Goal: Task Accomplishment & Management: Manage account settings

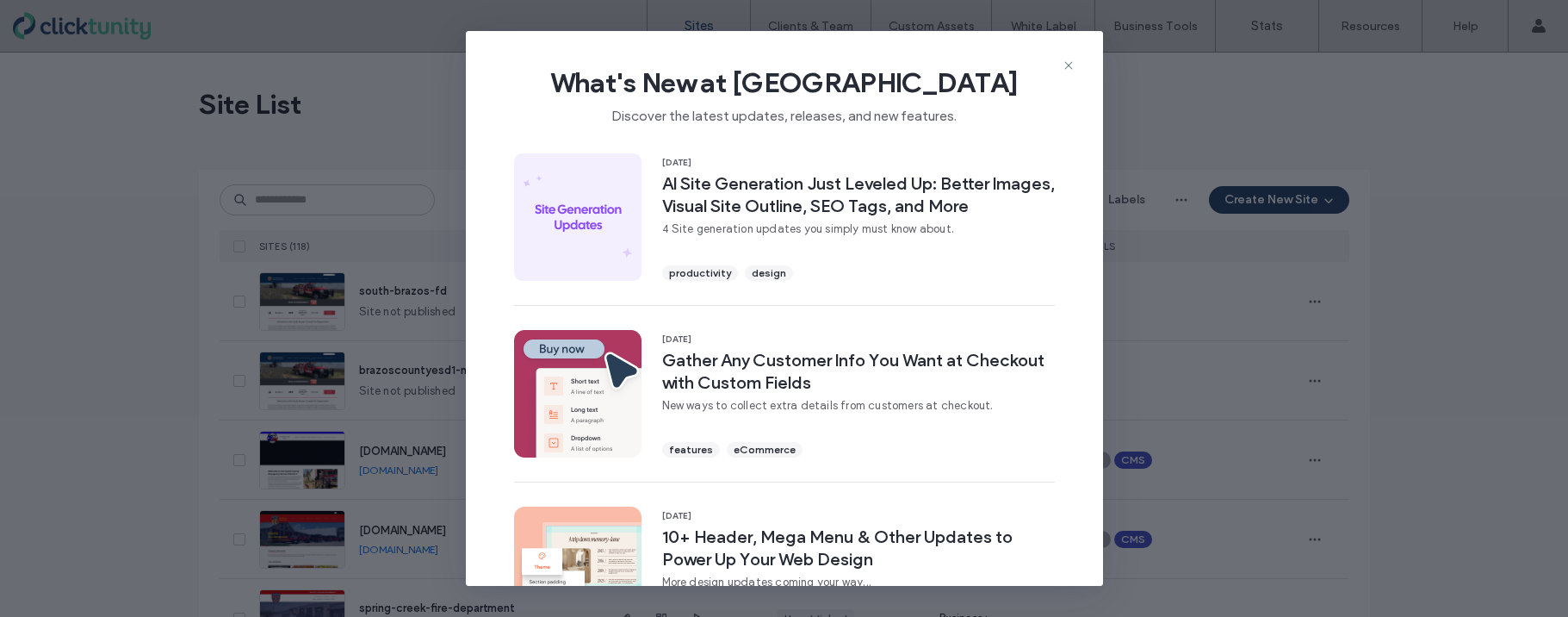
click at [1069, 67] on use at bounding box center [1068, 65] width 8 height 8
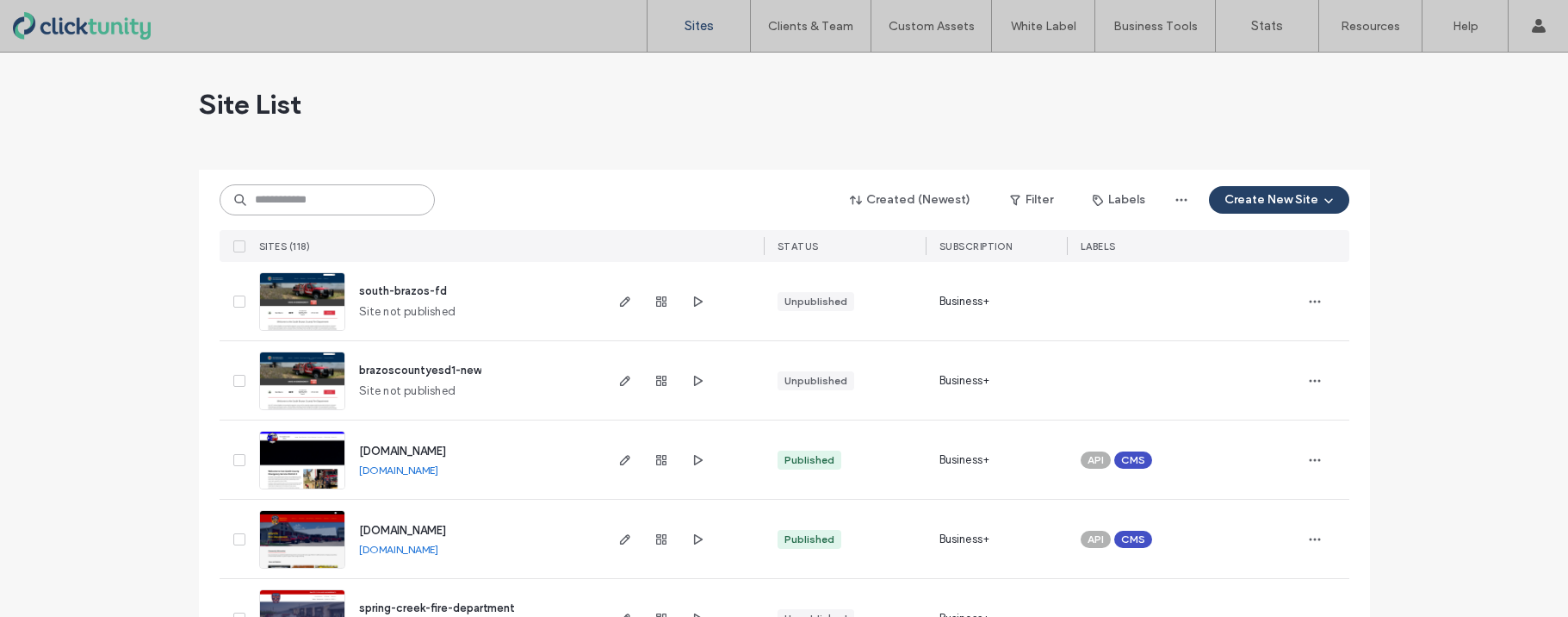
click at [309, 207] on input at bounding box center [327, 200] width 215 height 31
click at [309, 205] on input at bounding box center [327, 200] width 215 height 31
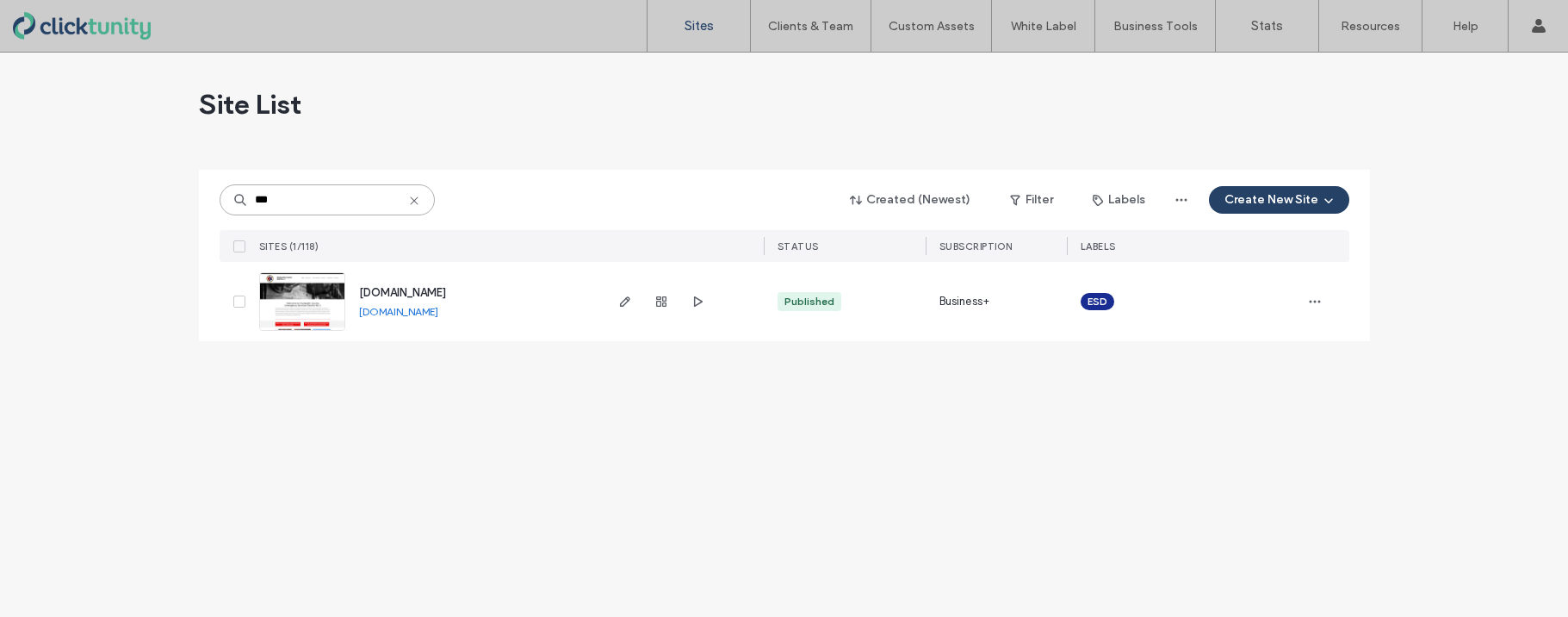
type input "***"
click at [373, 286] on span "www.hudspethesd2.org" at bounding box center [403, 292] width 87 height 13
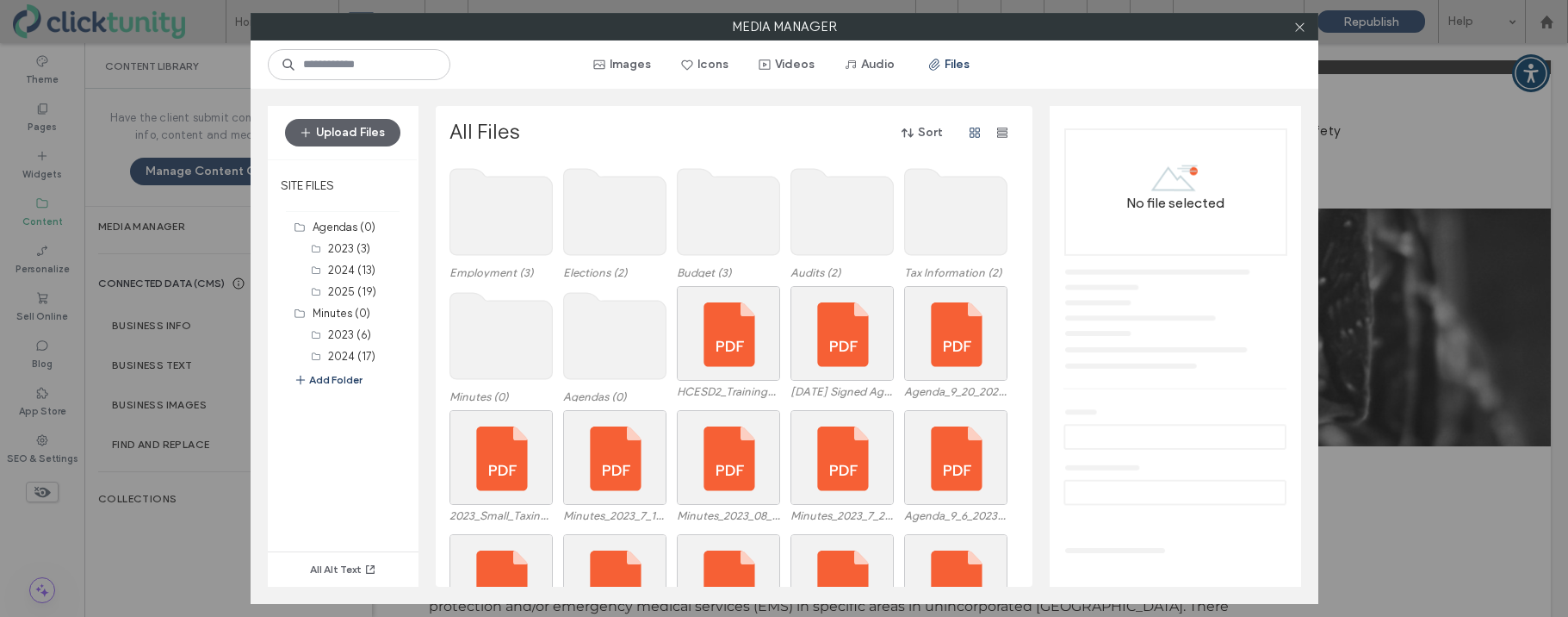
scroll to position [8, 0]
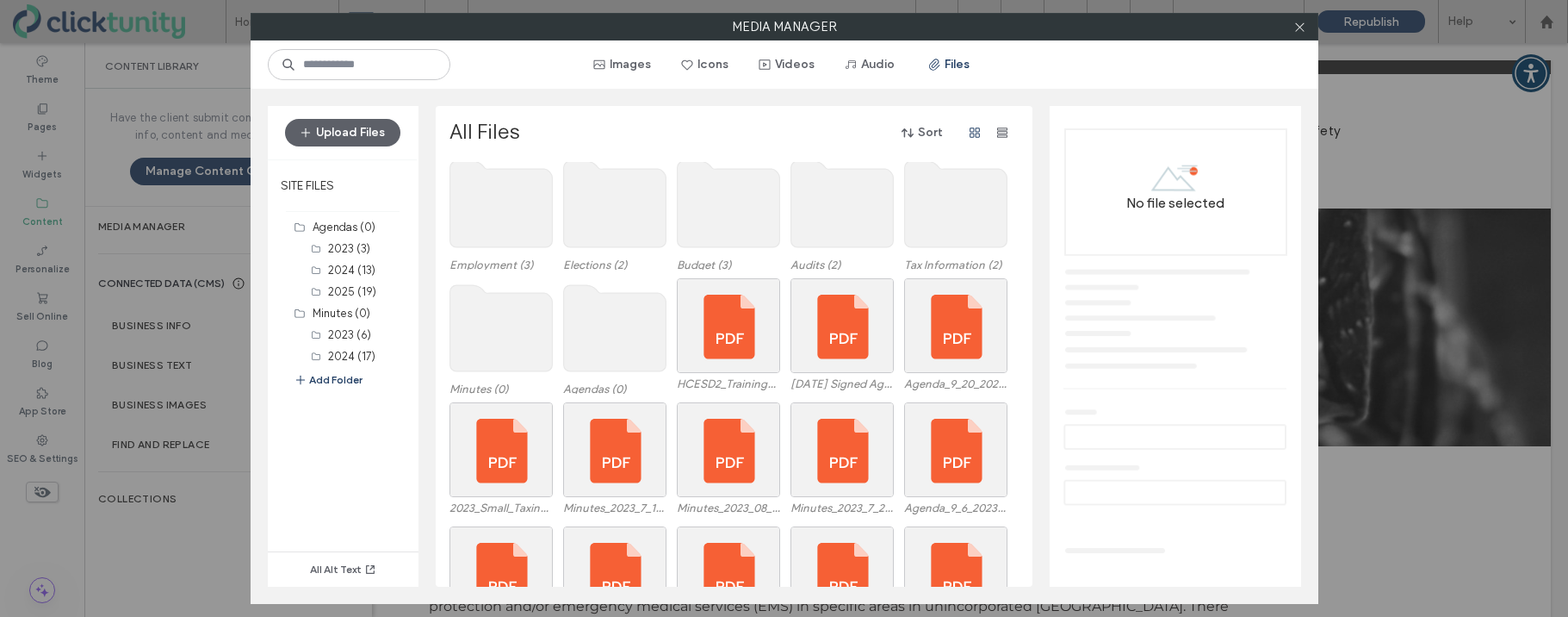
click at [614, 313] on div "Employment (3) Elections (2) Budget (3) Audits (2) Tax Information (2) Minutes …" at bounding box center [739, 374] width 579 height 425
click at [613, 313] on use at bounding box center [613, 328] width 102 height 86
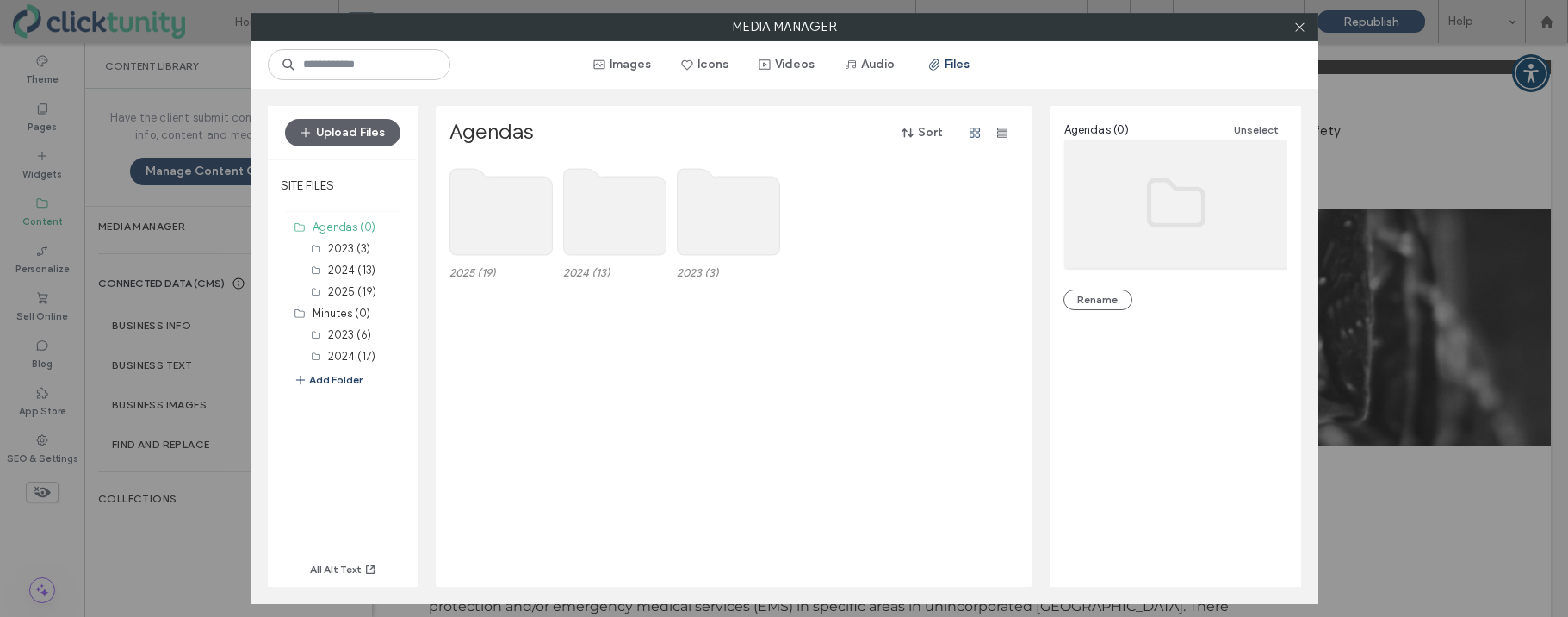
click at [515, 231] on use at bounding box center [500, 211] width 102 height 86
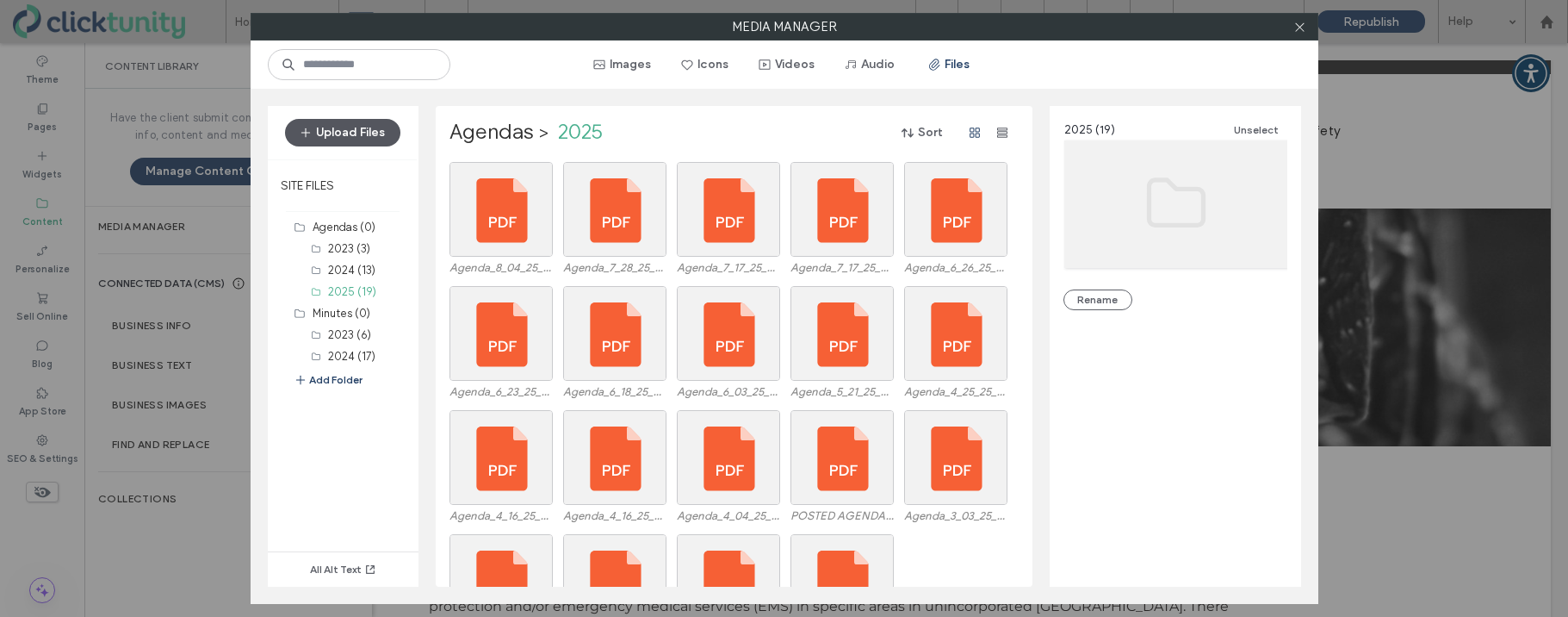
click at [378, 131] on button "Upload Files" at bounding box center [343, 133] width 116 height 28
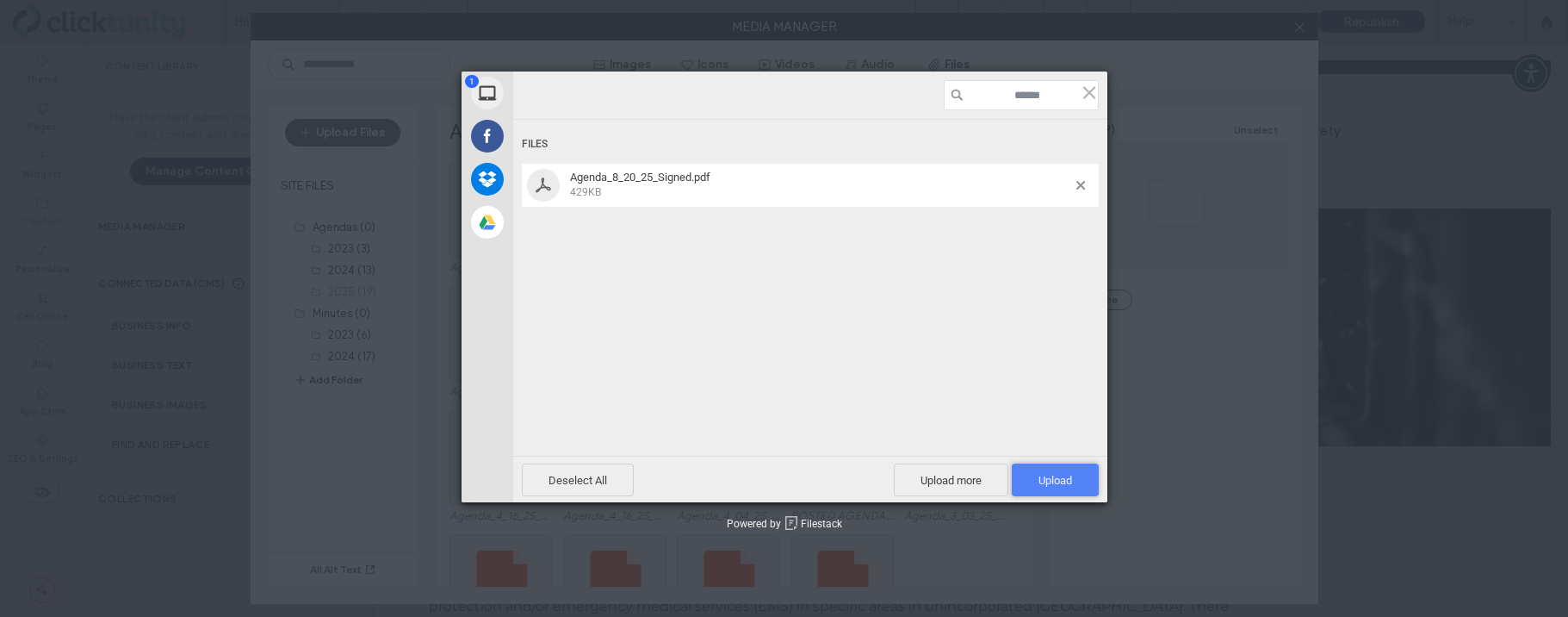
click at [1035, 480] on span "Upload 1" at bounding box center [1055, 480] width 87 height 33
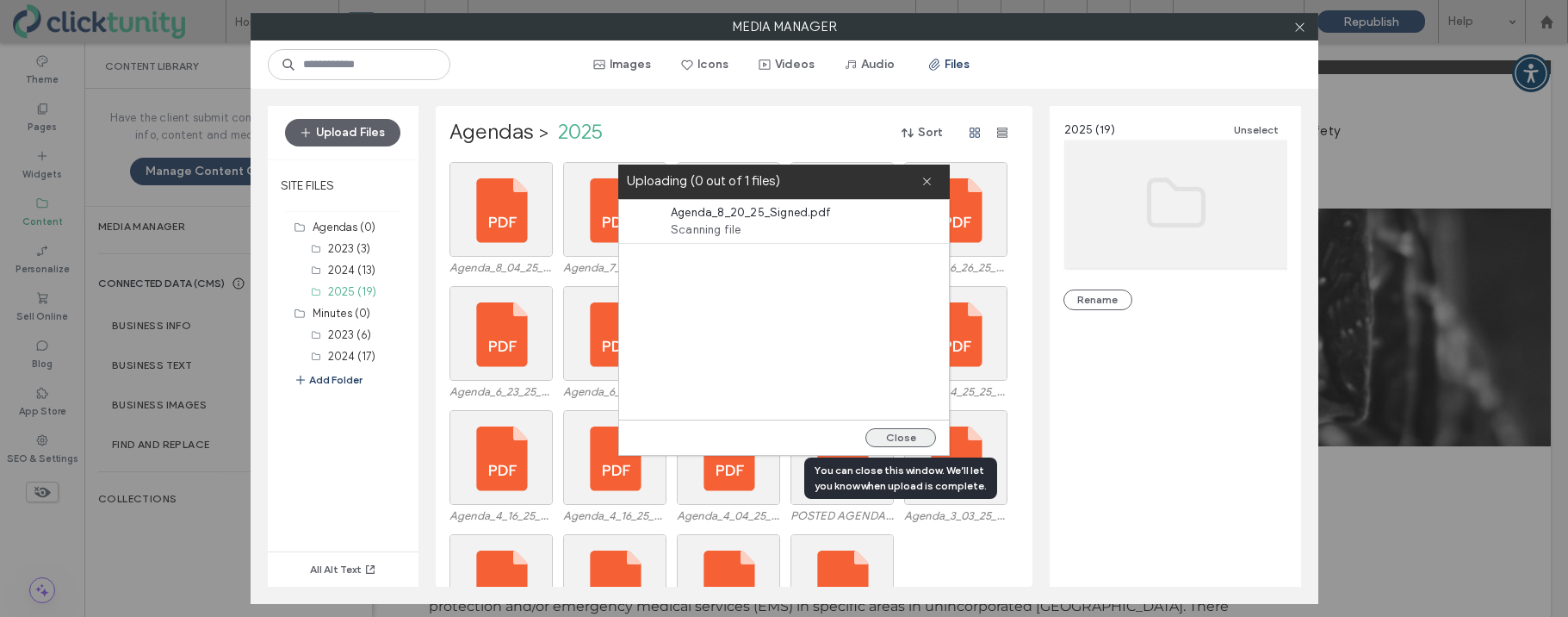
click at [899, 438] on button "Close" at bounding box center [901, 437] width 70 height 19
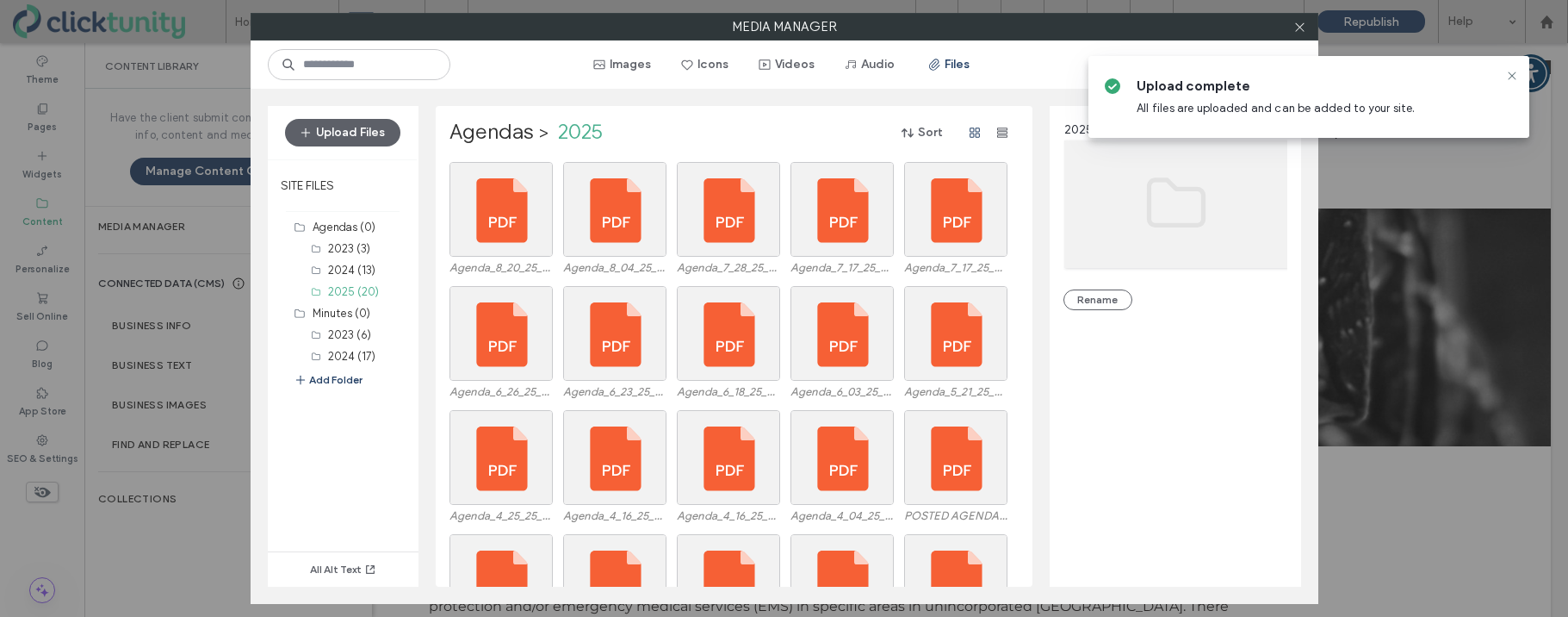
drag, startPoint x: 1511, startPoint y: 73, endPoint x: 1468, endPoint y: 63, distance: 44.1
click at [1510, 74] on icon at bounding box center [1511, 75] width 14 height 14
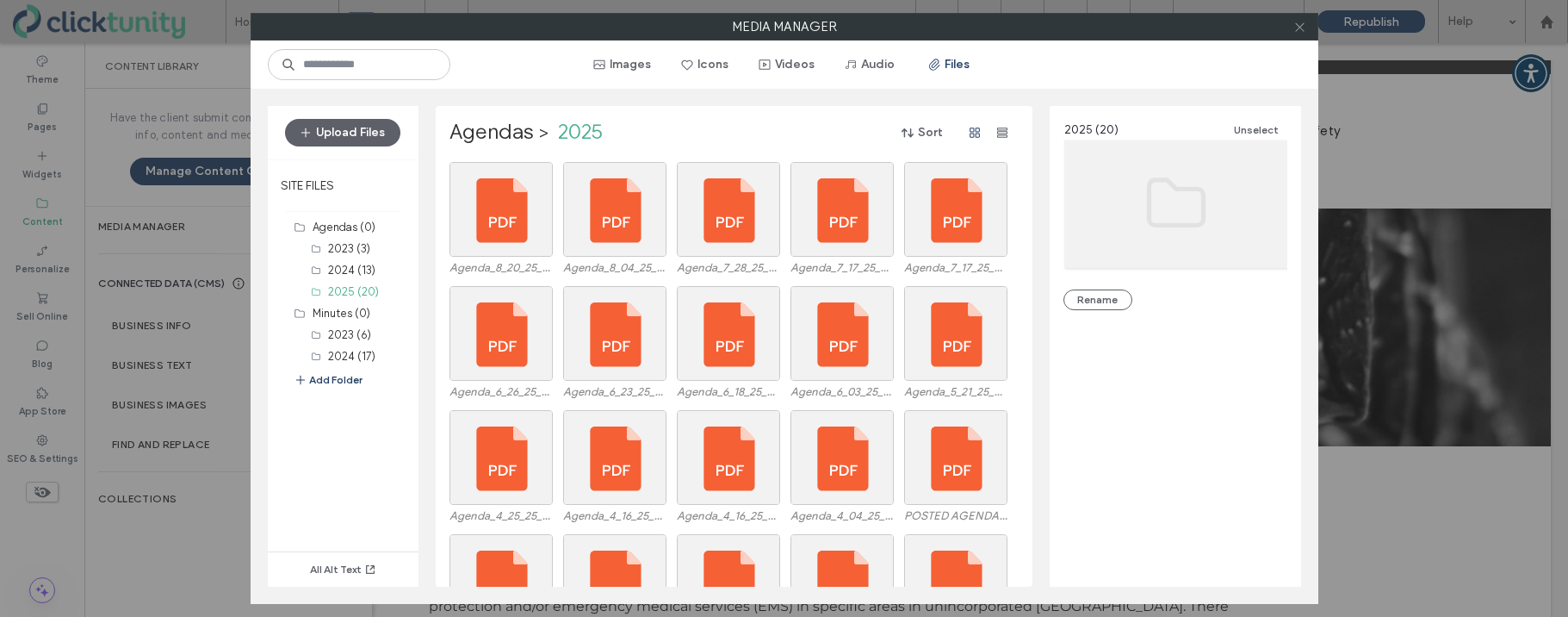
click at [1299, 28] on icon at bounding box center [1300, 27] width 13 height 13
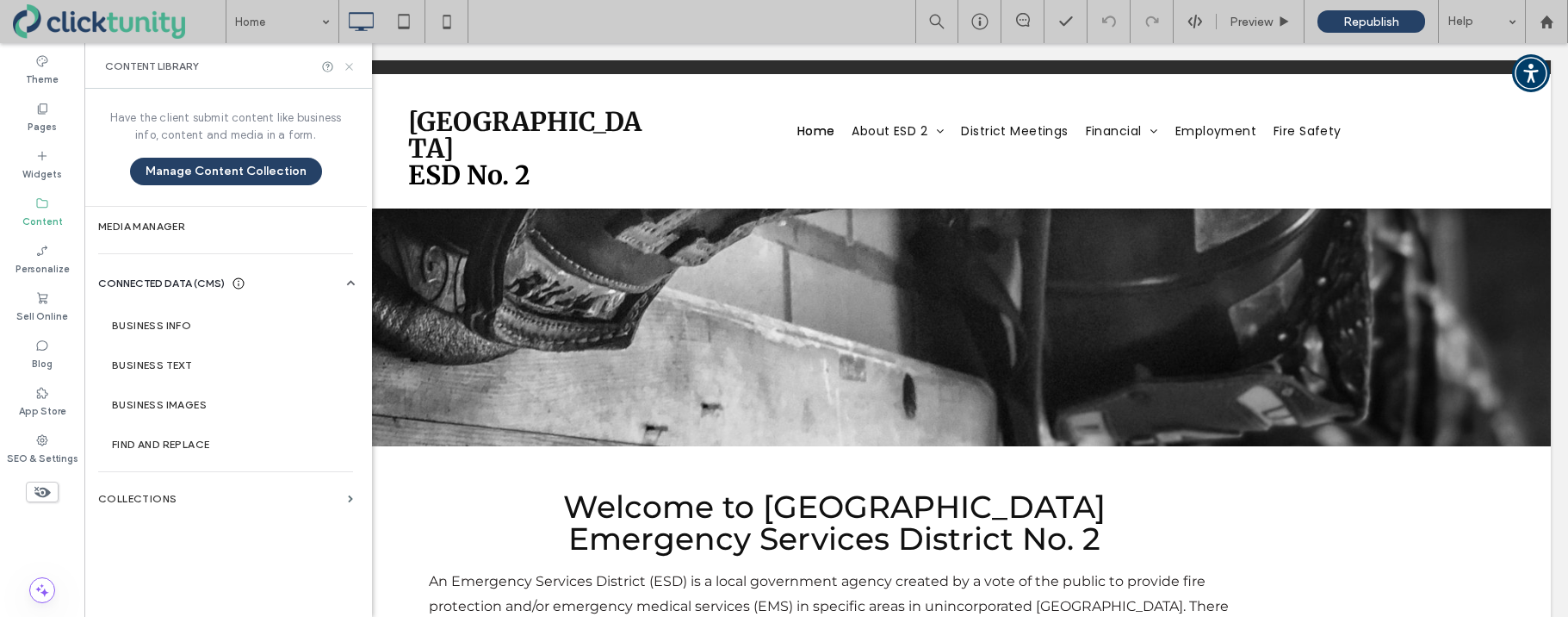
click at [344, 63] on icon at bounding box center [349, 67] width 13 height 13
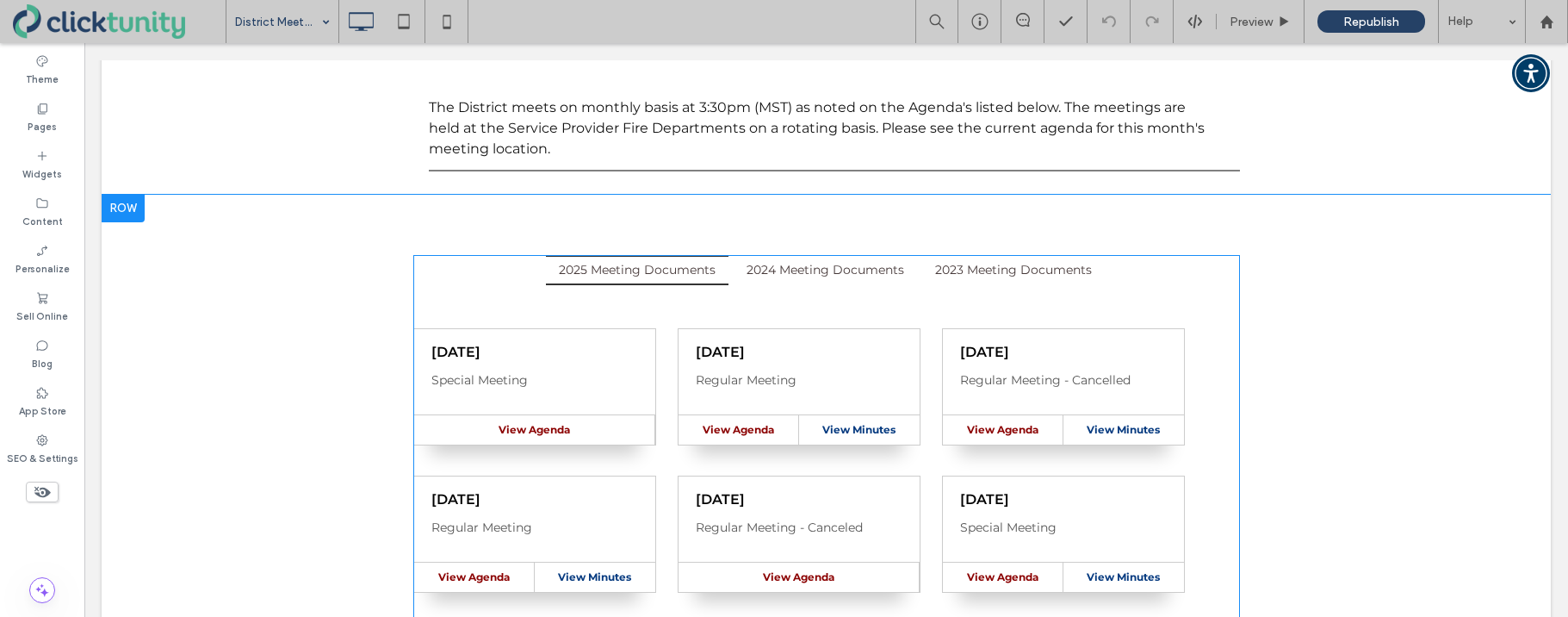
scroll to position [237, 0]
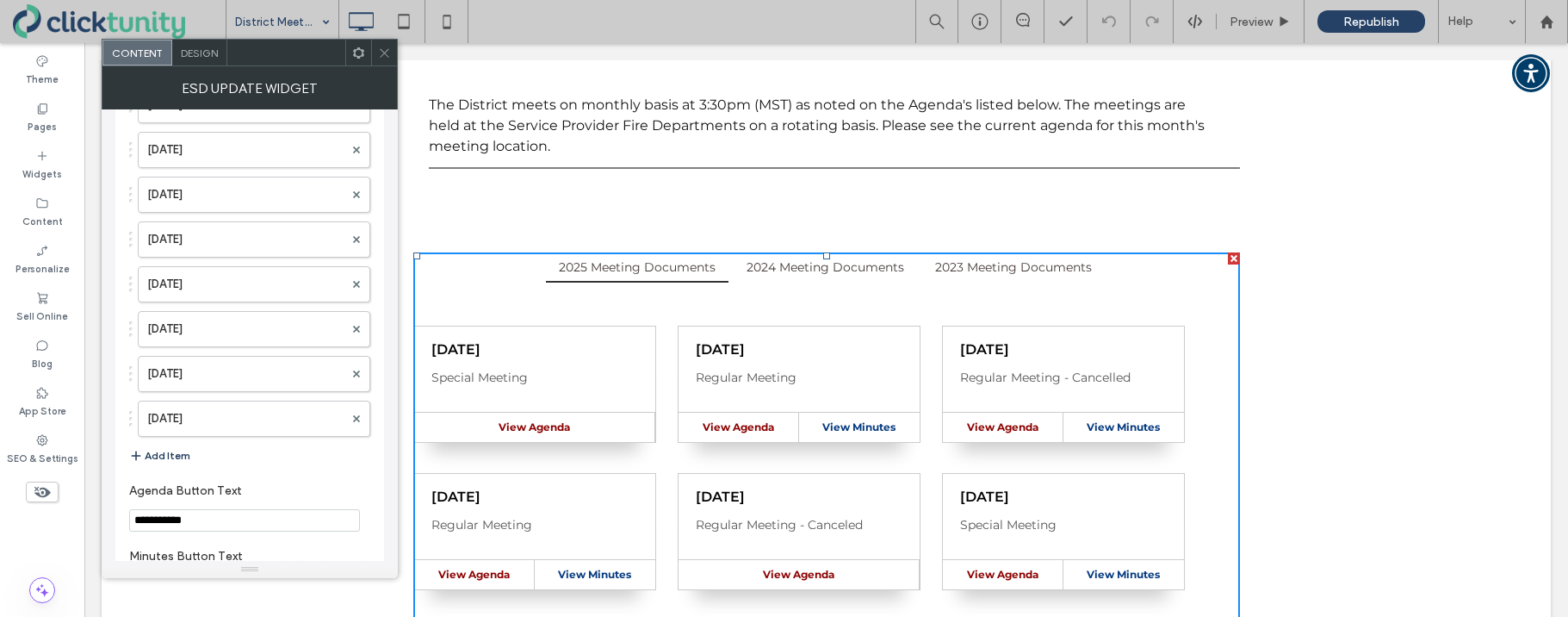
scroll to position [3303, 0]
click at [169, 448] on button "Add Item" at bounding box center [160, 453] width 61 height 21
click at [189, 452] on label at bounding box center [245, 457] width 196 height 17
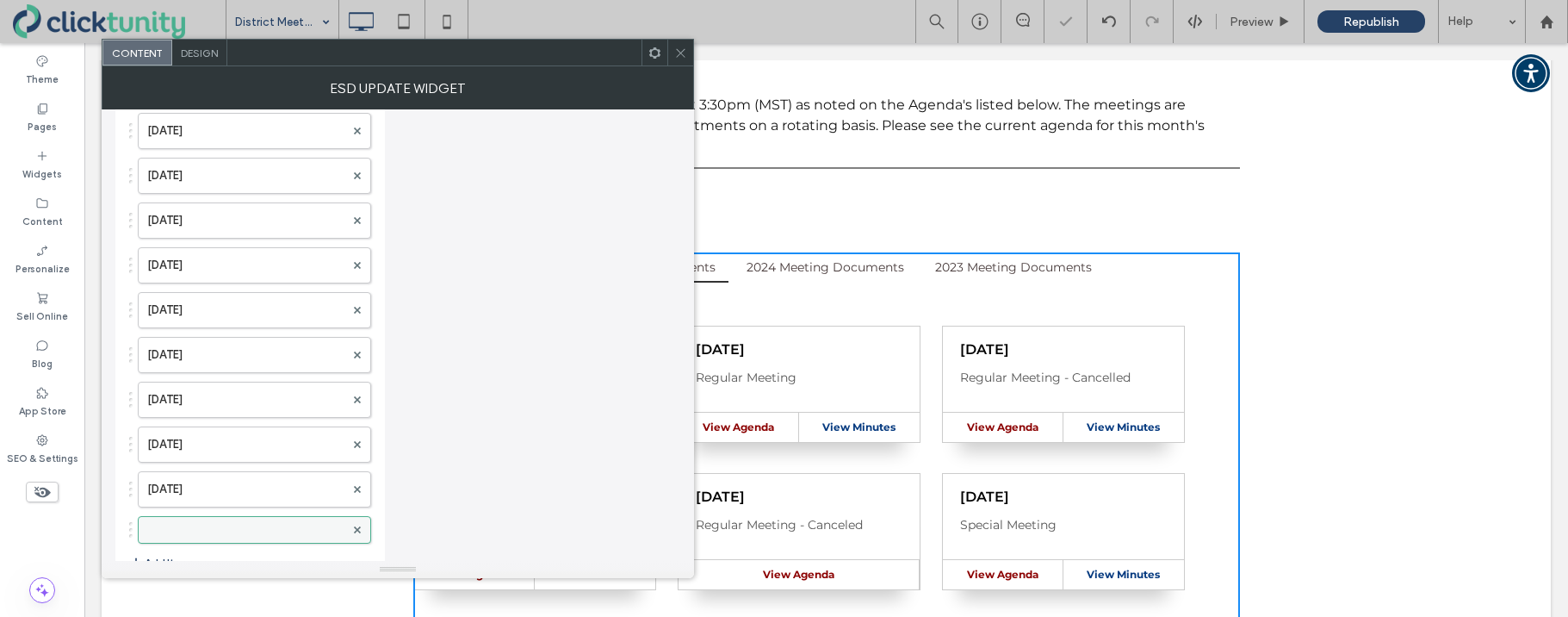
scroll to position [3217, 0]
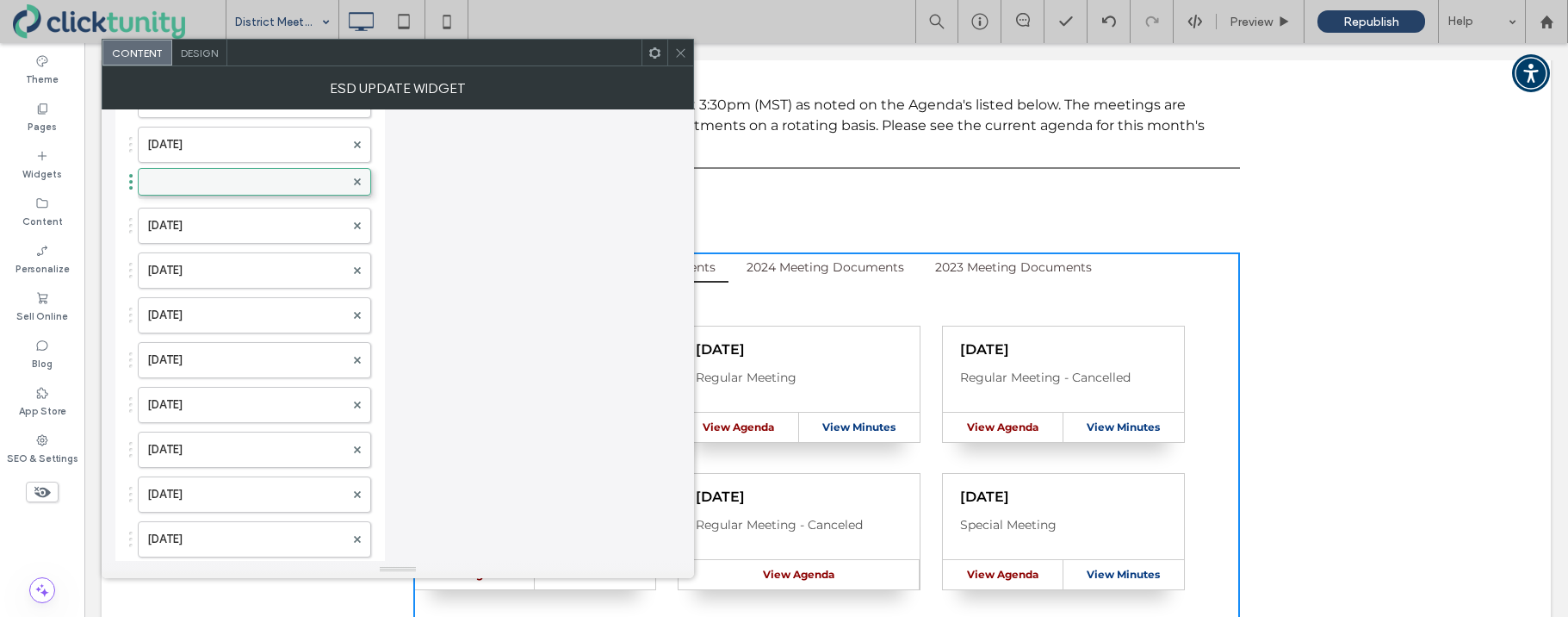
drag, startPoint x: 132, startPoint y: 540, endPoint x: 144, endPoint y: 170, distance: 370.2
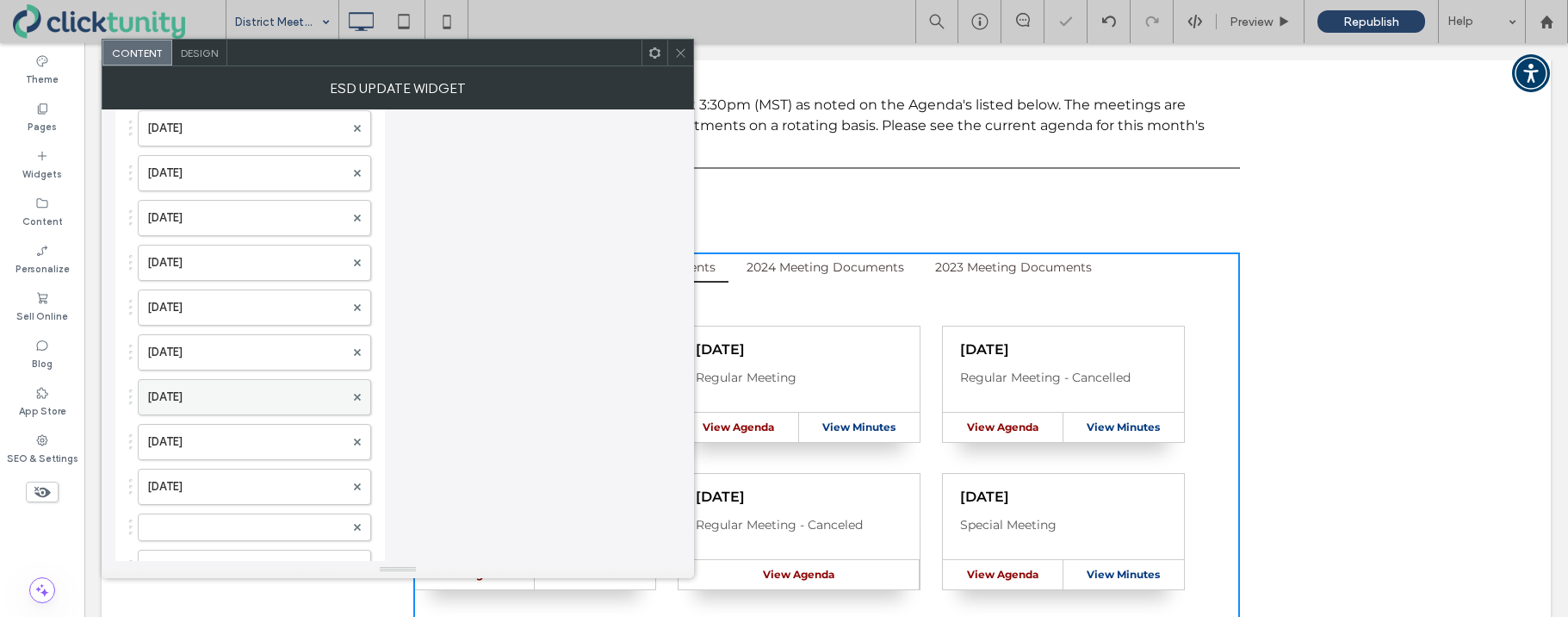
scroll to position [2865, 0]
click at [192, 526] on div at bounding box center [255, 537] width 233 height 28
click at [157, 536] on label at bounding box center [246, 536] width 197 height 17
drag, startPoint x: 128, startPoint y: 538, endPoint x: 120, endPoint y: 142, distance: 396.1
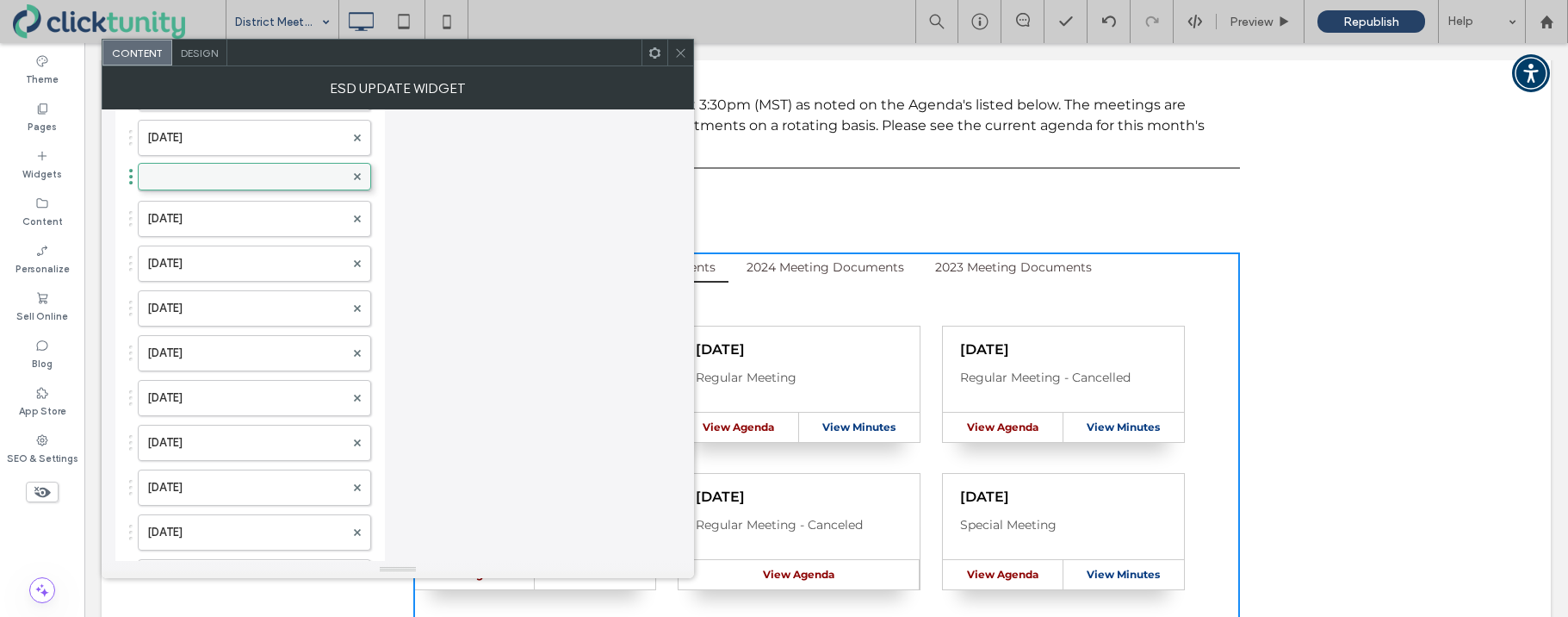
drag, startPoint x: 130, startPoint y: 536, endPoint x: 144, endPoint y: 167, distance: 369.3
click at [202, 175] on label at bounding box center [246, 178] width 197 height 17
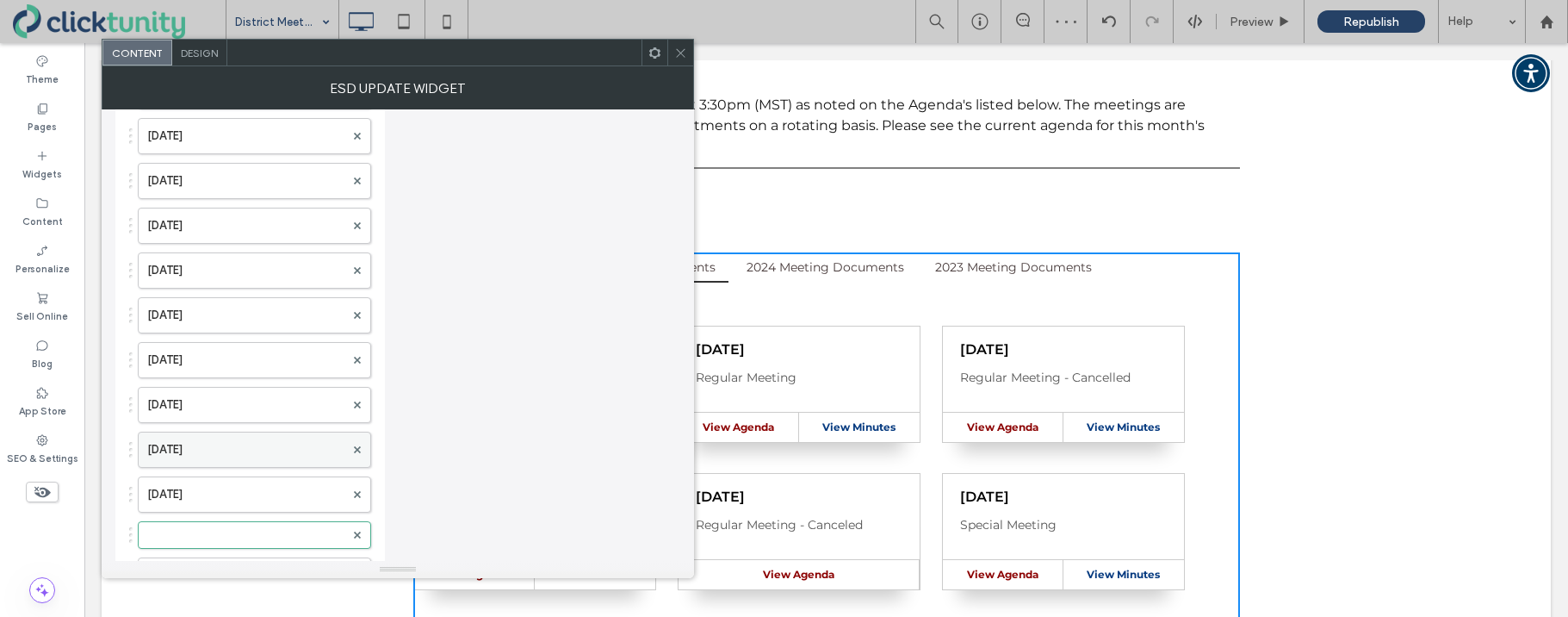
scroll to position [2506, 0]
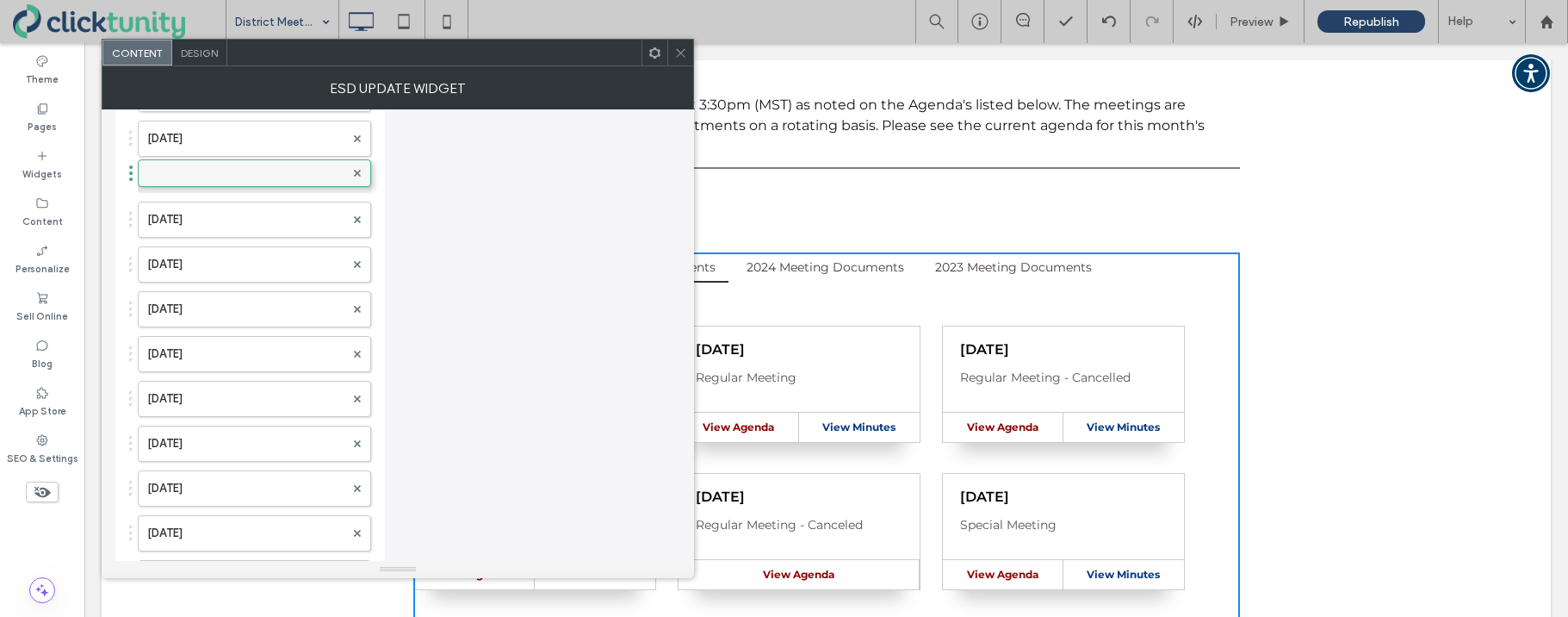
drag, startPoint x: 132, startPoint y: 538, endPoint x: 140, endPoint y: 165, distance: 373.1
click at [159, 172] on label at bounding box center [246, 179] width 197 height 17
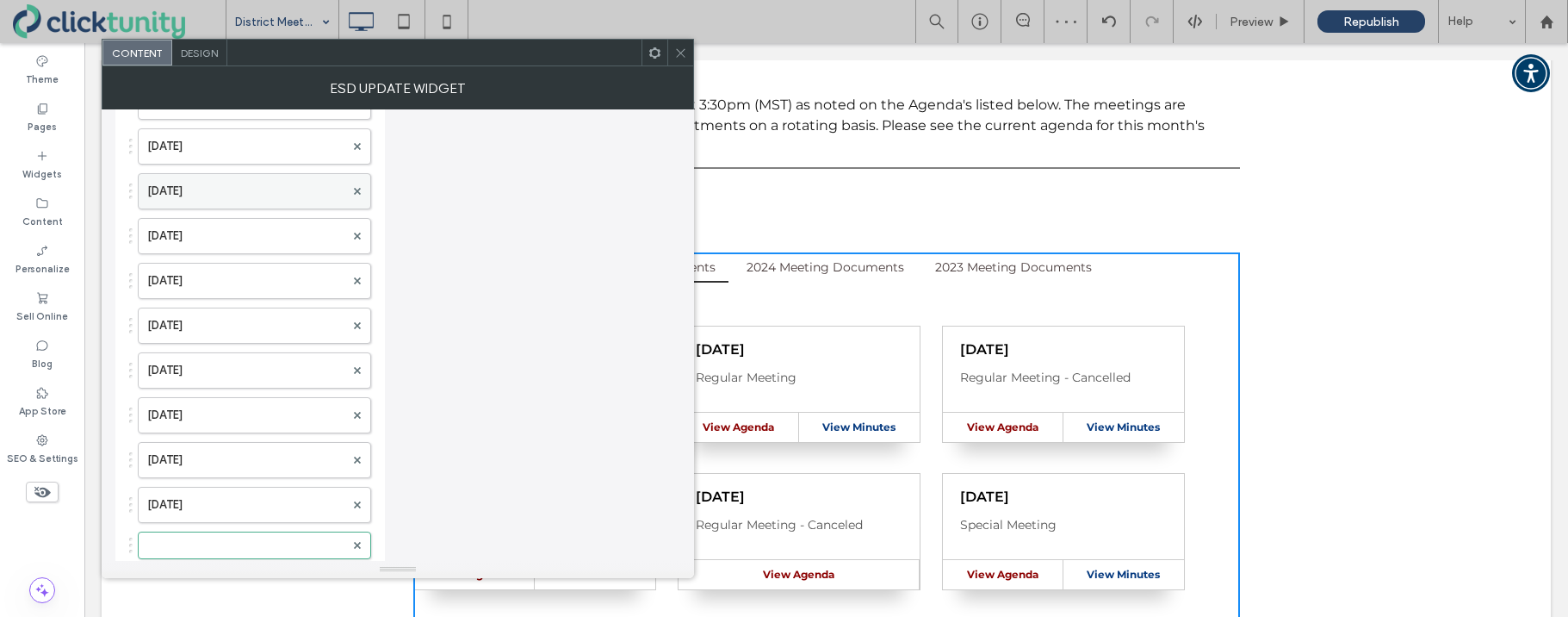
scroll to position [2138, 0]
drag, startPoint x: 128, startPoint y: 545, endPoint x: 124, endPoint y: 156, distance: 389.0
click at [124, 156] on div "Document list Aug. 4, 2025 Jul. 28, 2025 Jul. 17, 2025 Jun. 26, 2025 Jun. 18, 2…" at bounding box center [250, 63] width 269 height 4144
drag, startPoint x: 130, startPoint y: 550, endPoint x: 140, endPoint y: 138, distance: 412.1
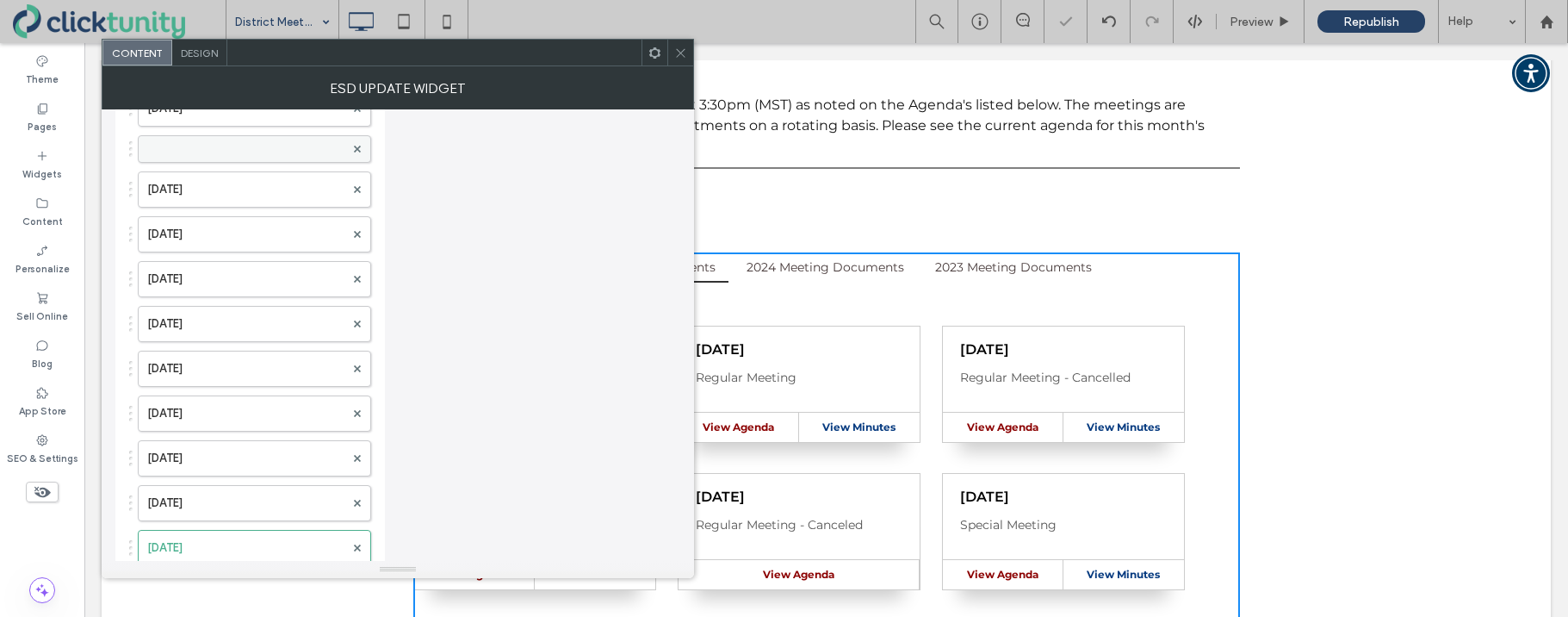
click at [175, 147] on label at bounding box center [246, 148] width 197 height 17
drag, startPoint x: 173, startPoint y: 531, endPoint x: 163, endPoint y: 528, distance: 10.4
click at [172, 531] on label at bounding box center [246, 538] width 197 height 17
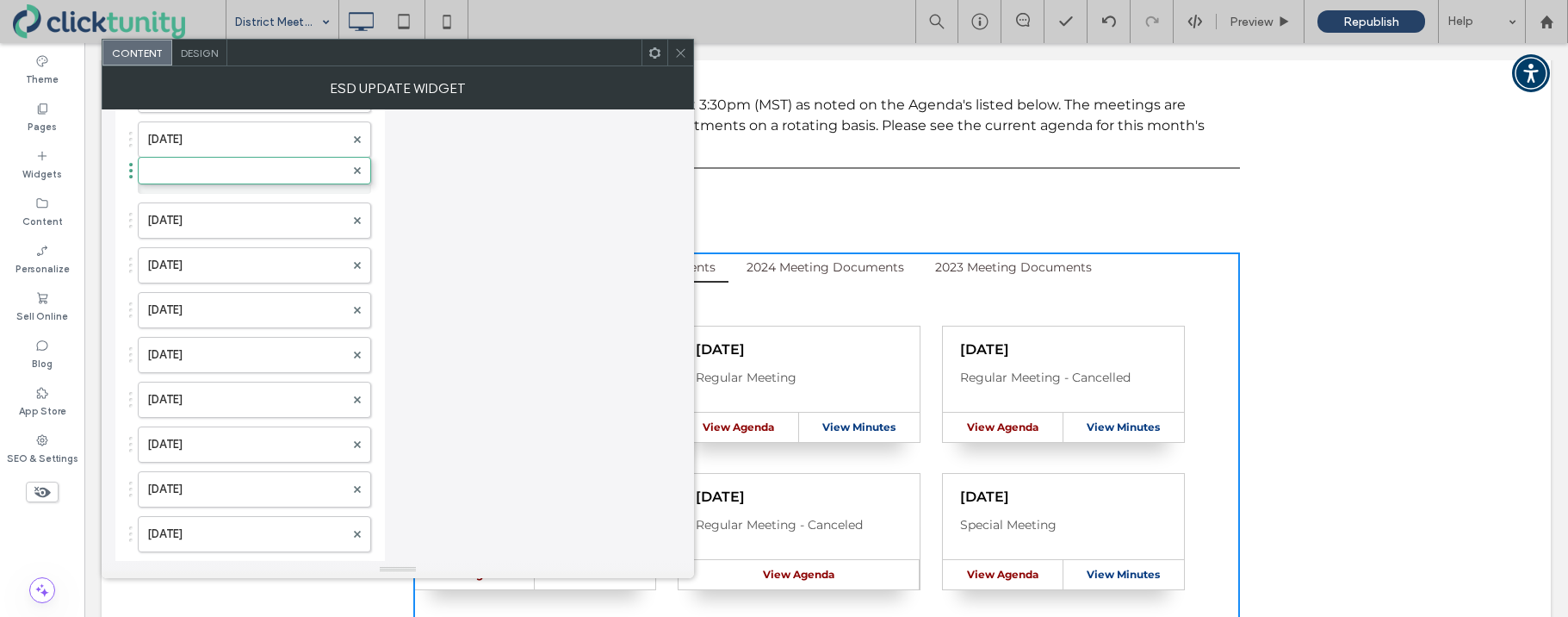
drag, startPoint x: 129, startPoint y: 538, endPoint x: 138, endPoint y: 162, distance: 376.1
click at [165, 173] on label at bounding box center [246, 180] width 197 height 17
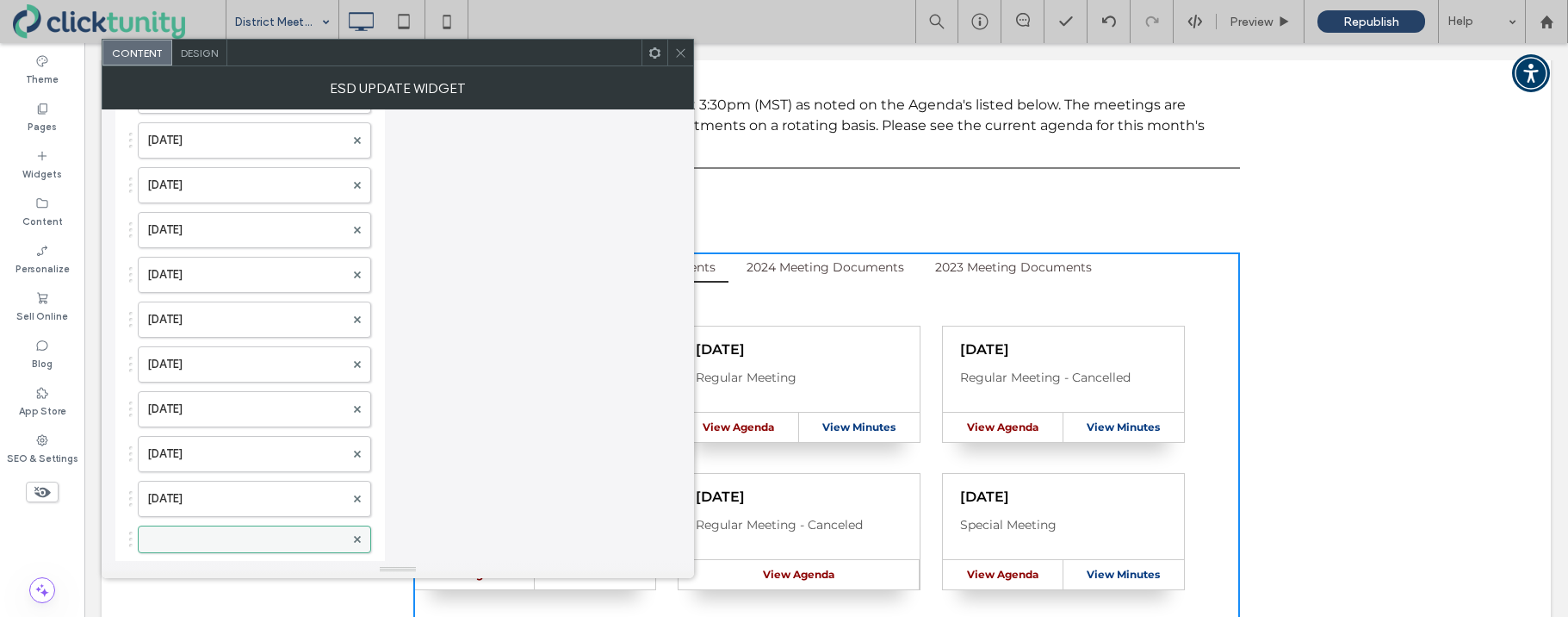
click at [168, 530] on label at bounding box center [246, 538] width 197 height 17
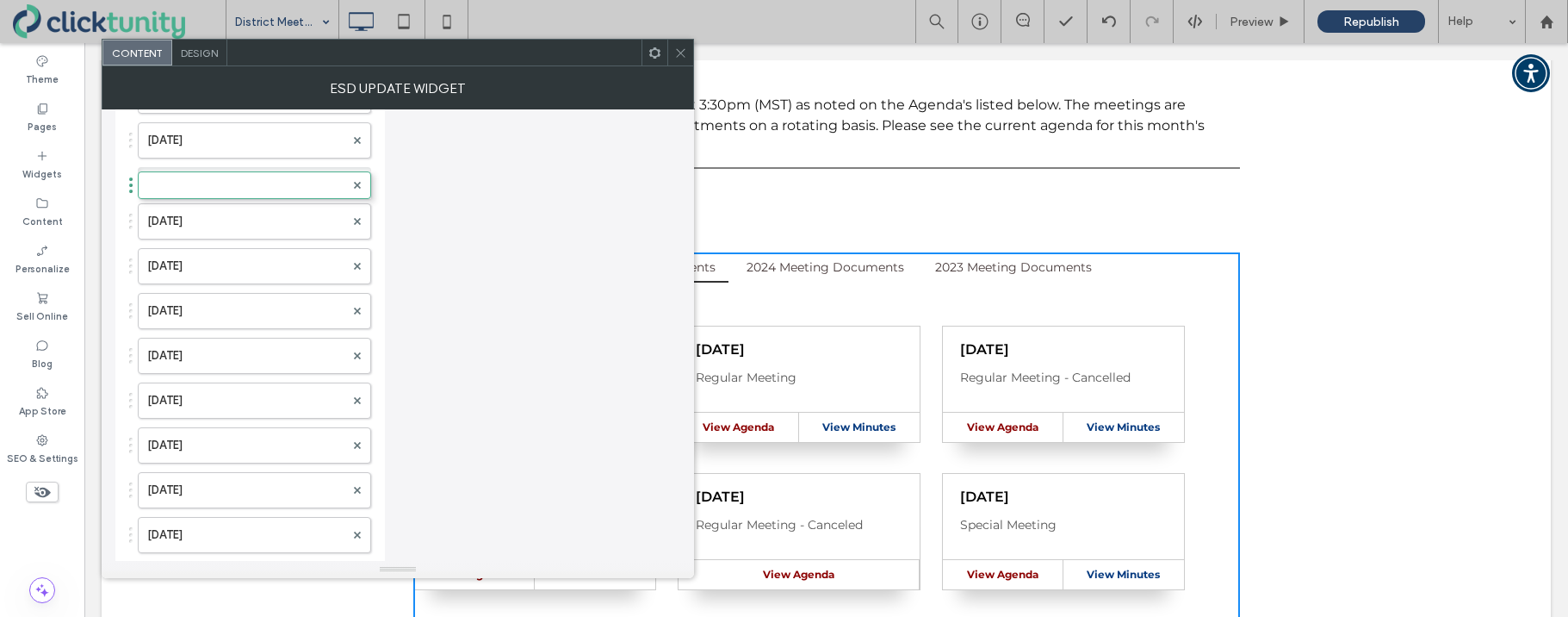
drag, startPoint x: 129, startPoint y: 540, endPoint x: 136, endPoint y: 176, distance: 364.1
click at [163, 181] on label at bounding box center [246, 181] width 197 height 17
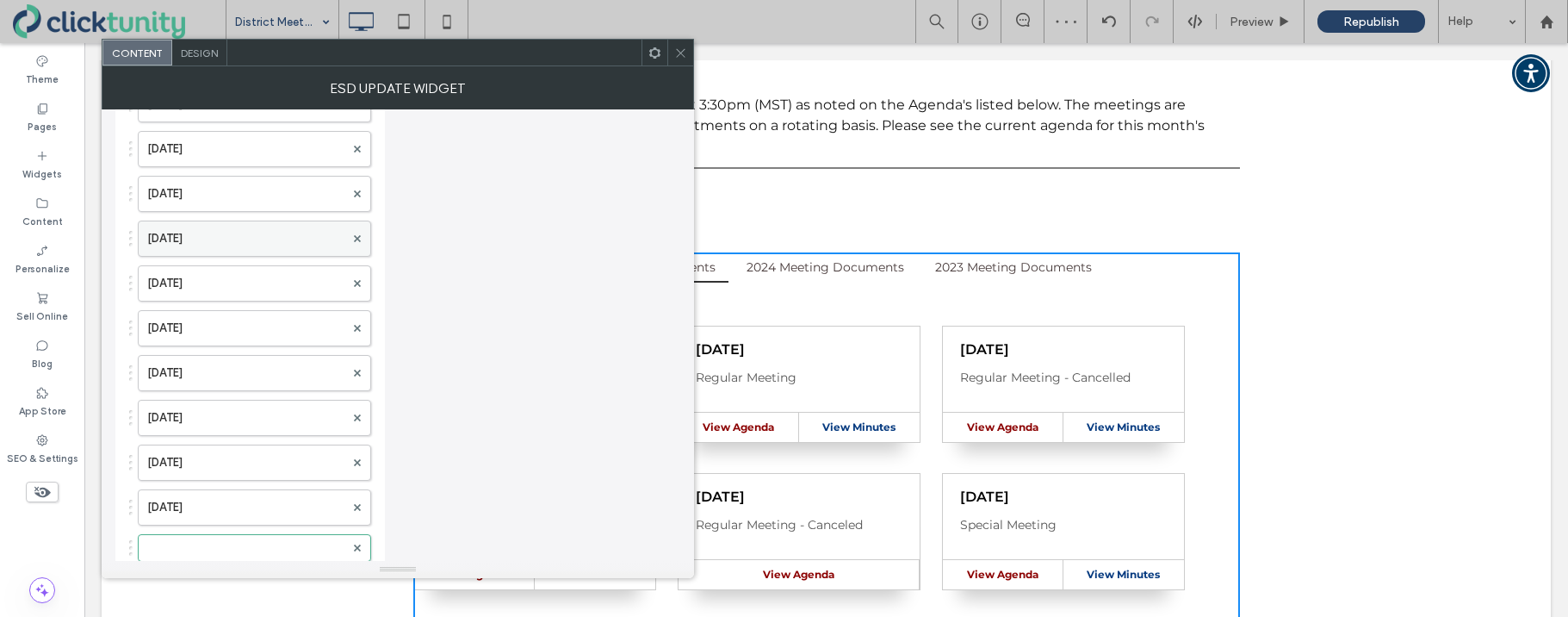
scroll to position [1017, 0]
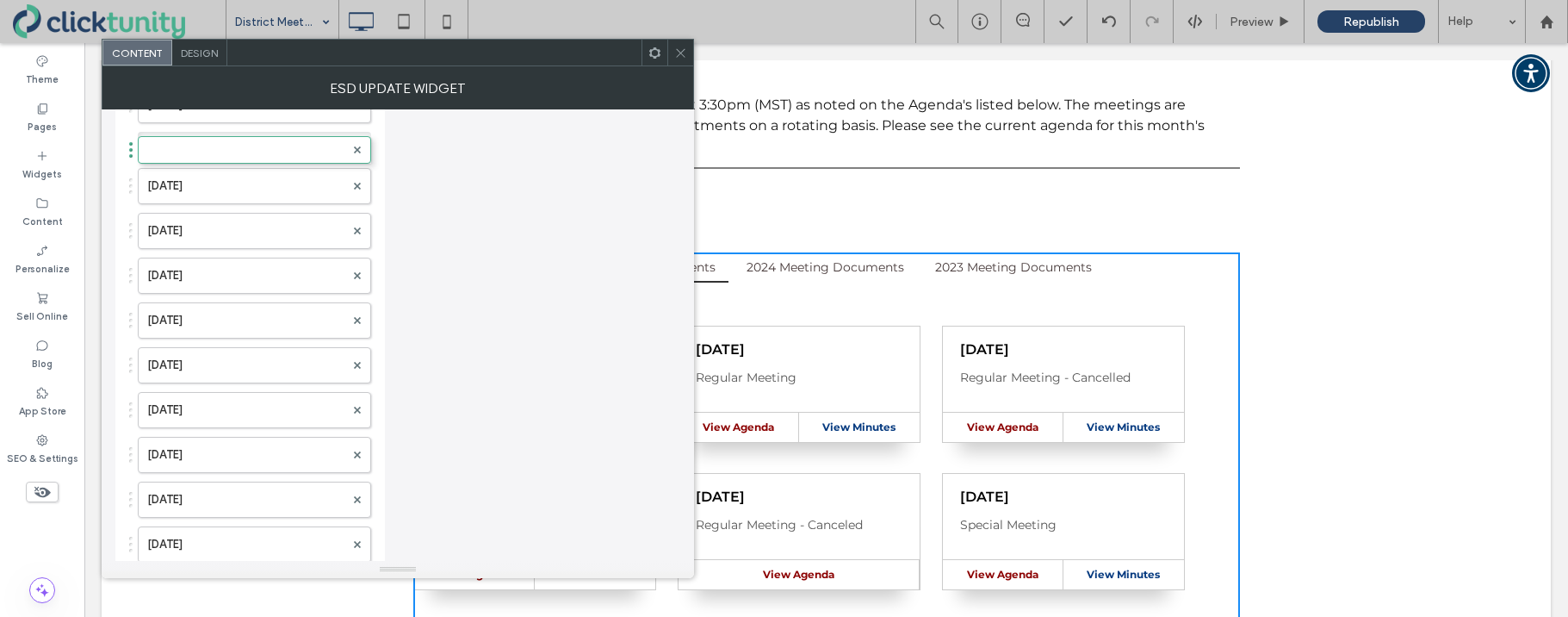
drag, startPoint x: 128, startPoint y: 547, endPoint x: 131, endPoint y: 138, distance: 409.0
click at [162, 145] on label at bounding box center [246, 145] width 197 height 17
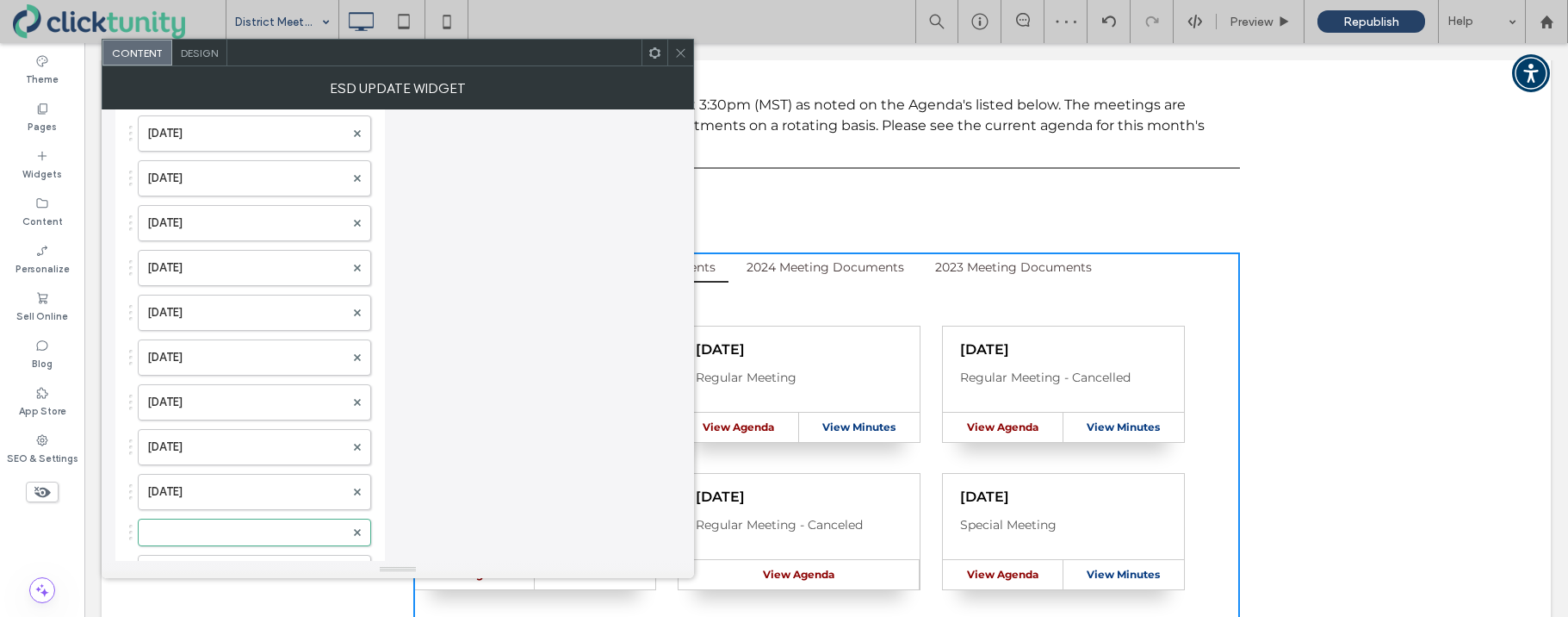
scroll to position [630, 0]
click at [158, 528] on label at bounding box center [246, 533] width 197 height 17
drag, startPoint x: 128, startPoint y: 534, endPoint x: 135, endPoint y: 164, distance: 370.1
click at [169, 172] on label at bounding box center [246, 174] width 197 height 17
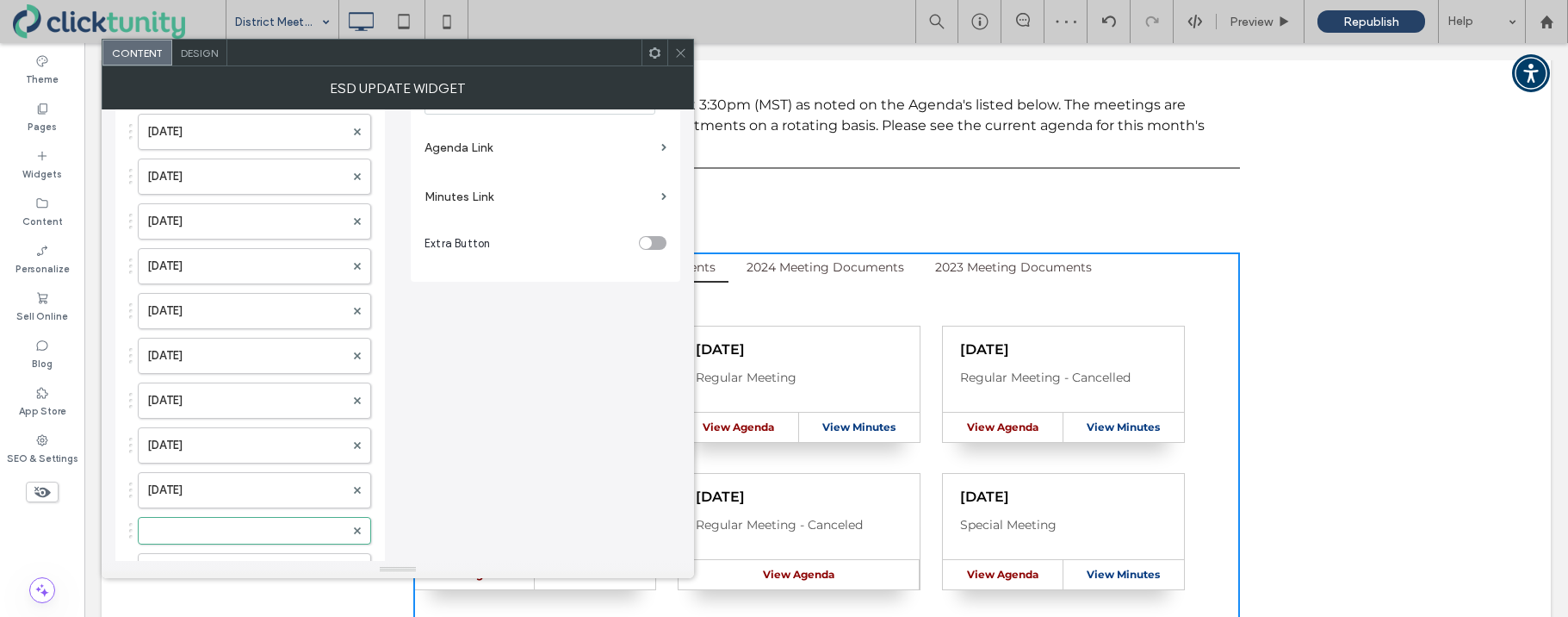
scroll to position [261, 0]
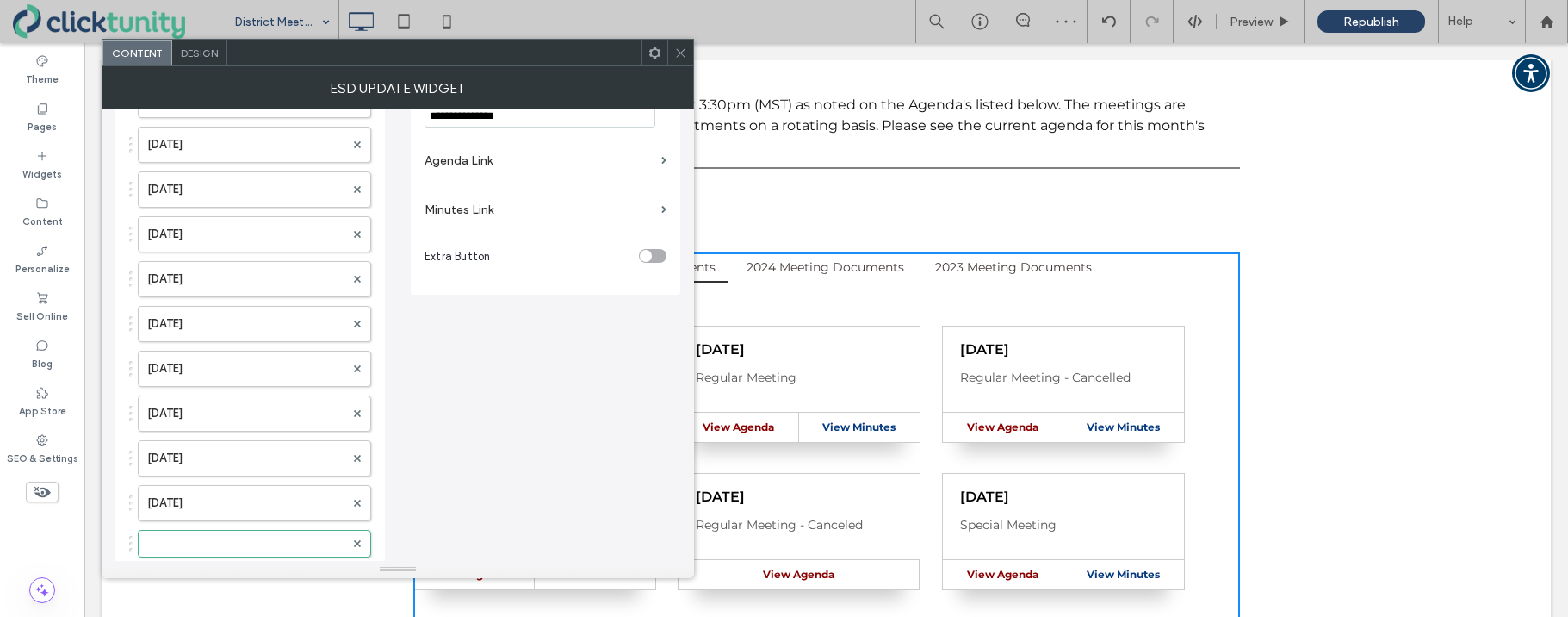
click at [130, 546] on div at bounding box center [250, 543] width 242 height 28
drag, startPoint x: 130, startPoint y: 546, endPoint x: 138, endPoint y: 168, distance: 378.1
click at [163, 186] on label at bounding box center [246, 184] width 197 height 17
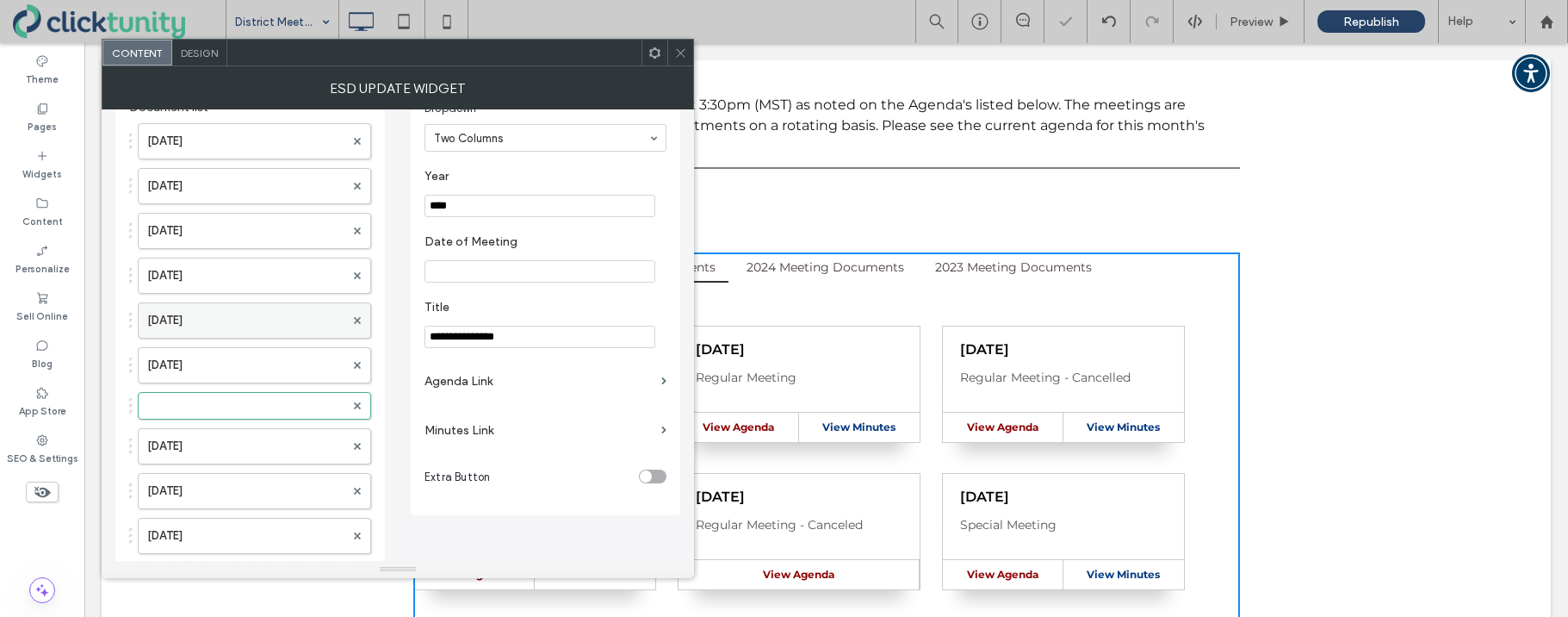
scroll to position [0, 0]
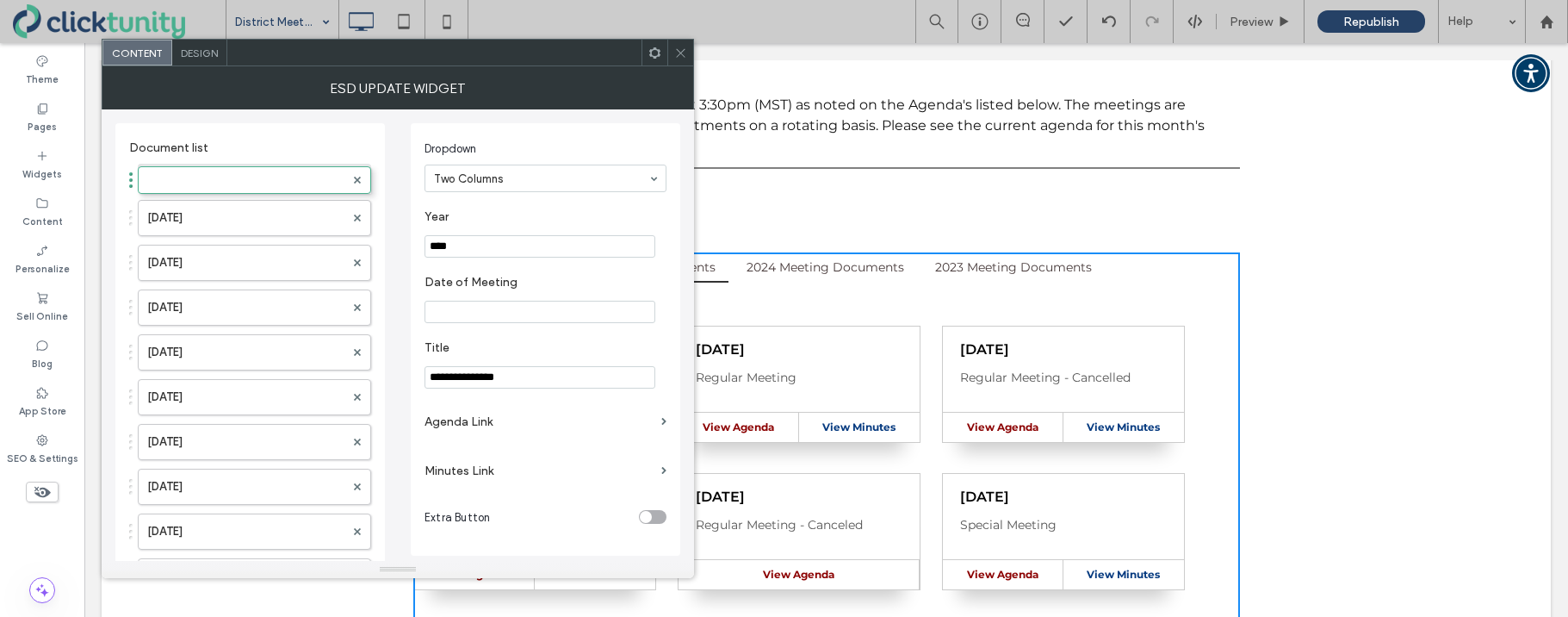
drag, startPoint x: 129, startPoint y: 448, endPoint x: 136, endPoint y: 175, distance: 273.1
click at [158, 178] on label at bounding box center [246, 177] width 197 height 17
click at [460, 246] on input "****" at bounding box center [539, 246] width 230 height 23
type input "****"
click at [475, 308] on input "Date of Meeting" at bounding box center [539, 312] width 230 height 23
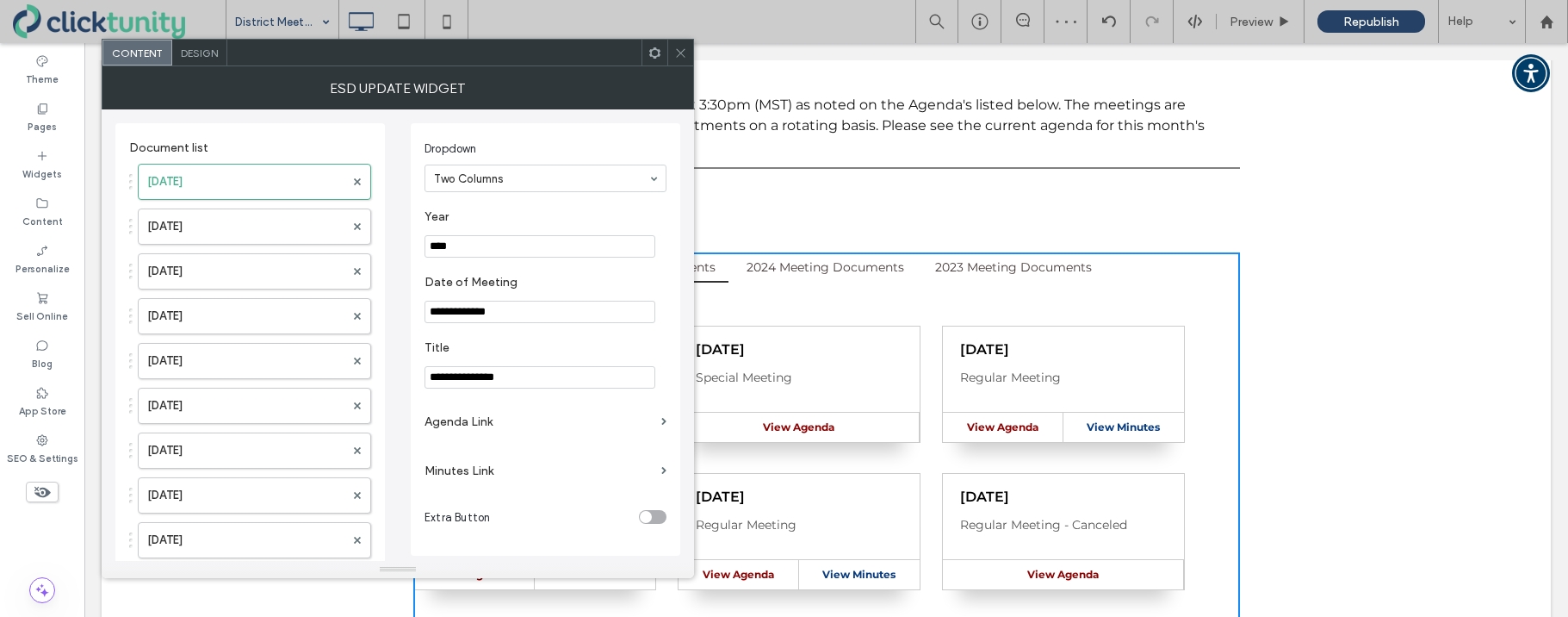
type input "**********"
click at [469, 425] on label "Agenda Link" at bounding box center [539, 421] width 230 height 32
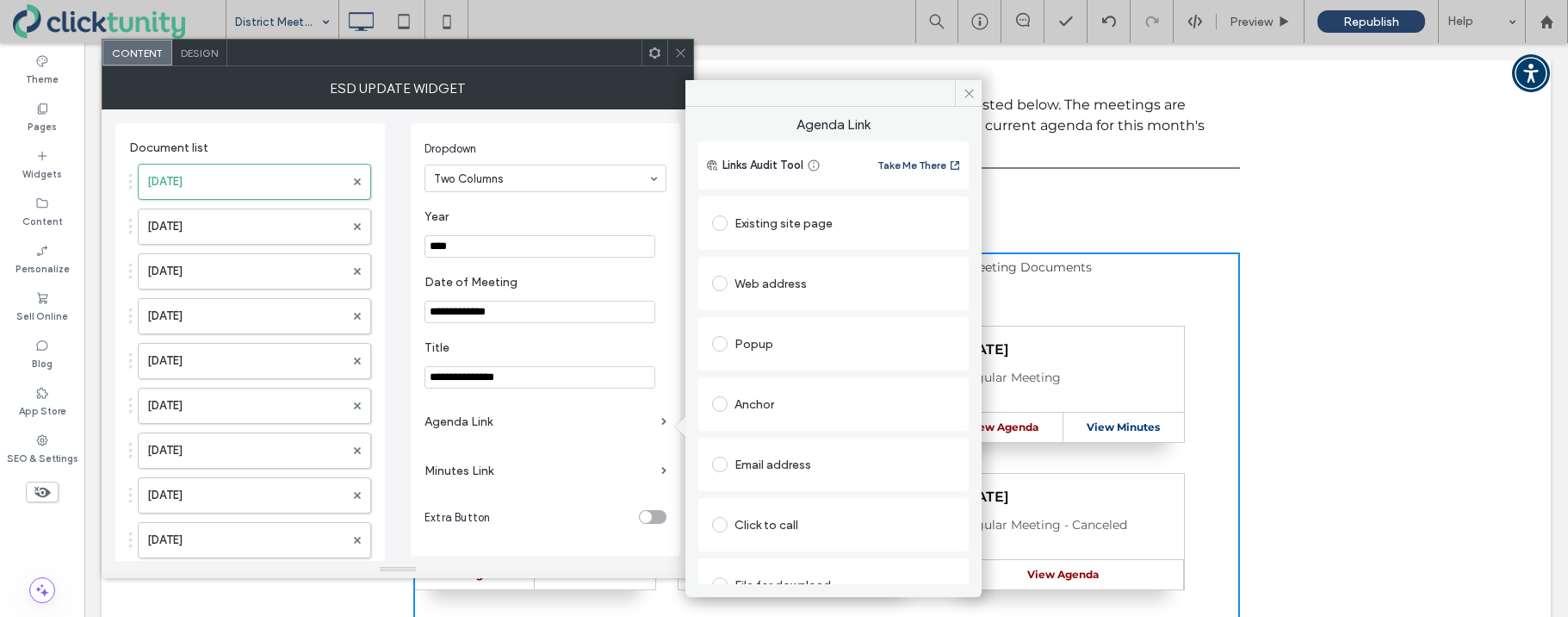
scroll to position [28, 0]
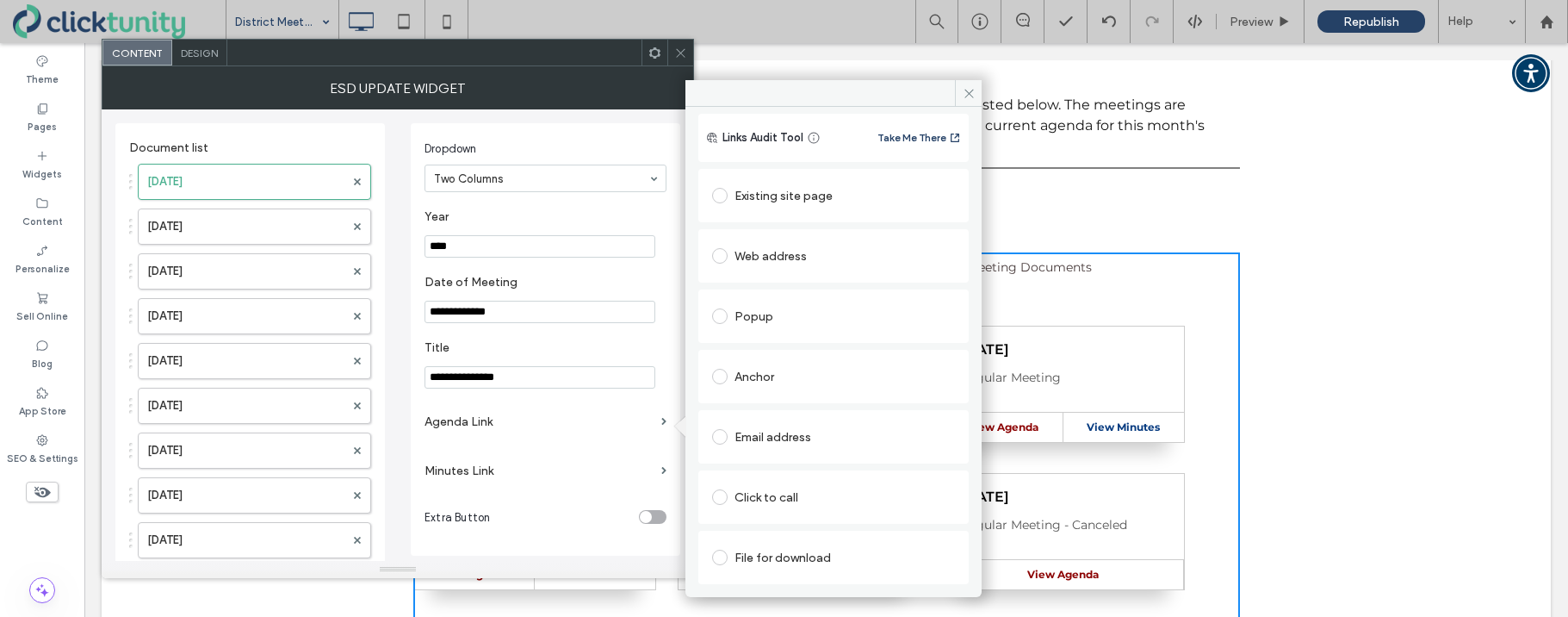
drag, startPoint x: 722, startPoint y: 553, endPoint x: 728, endPoint y: 546, distance: 9.2
click at [721, 553] on span at bounding box center [719, 556] width 15 height 15
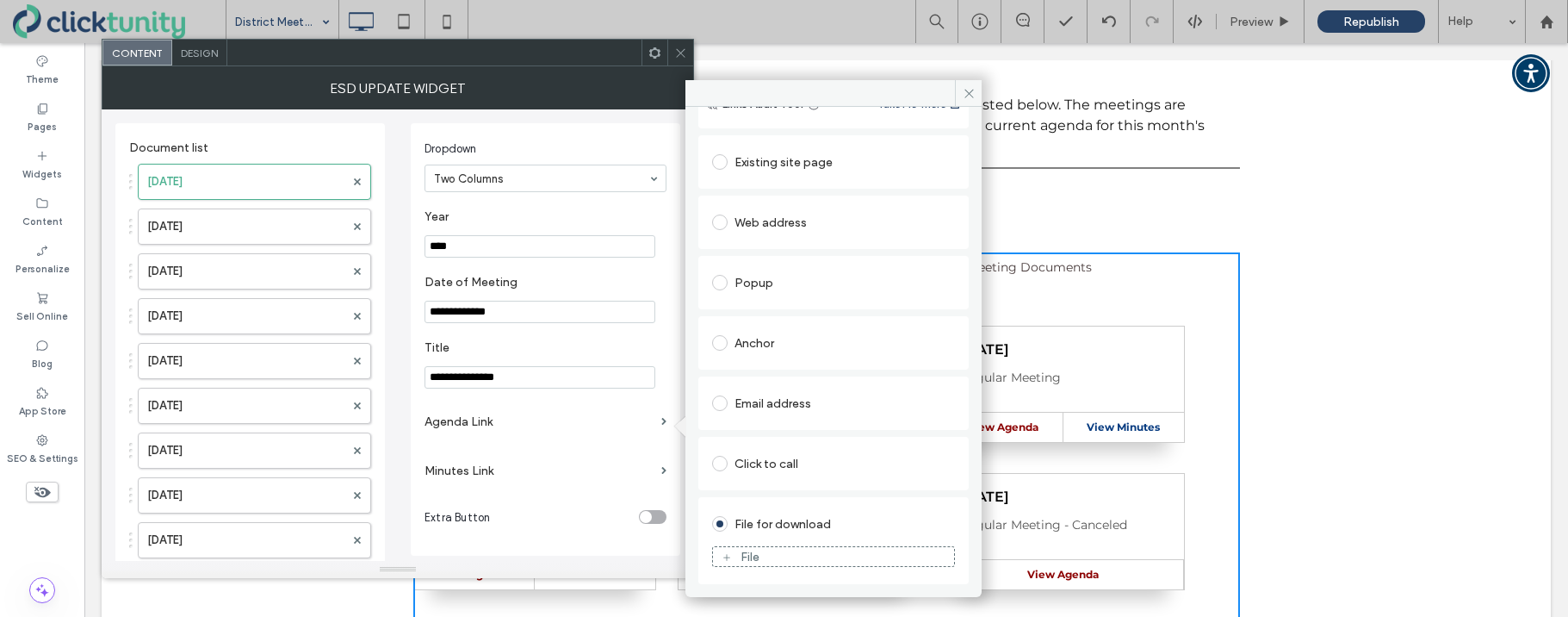
click at [733, 548] on div "File" at bounding box center [833, 556] width 241 height 15
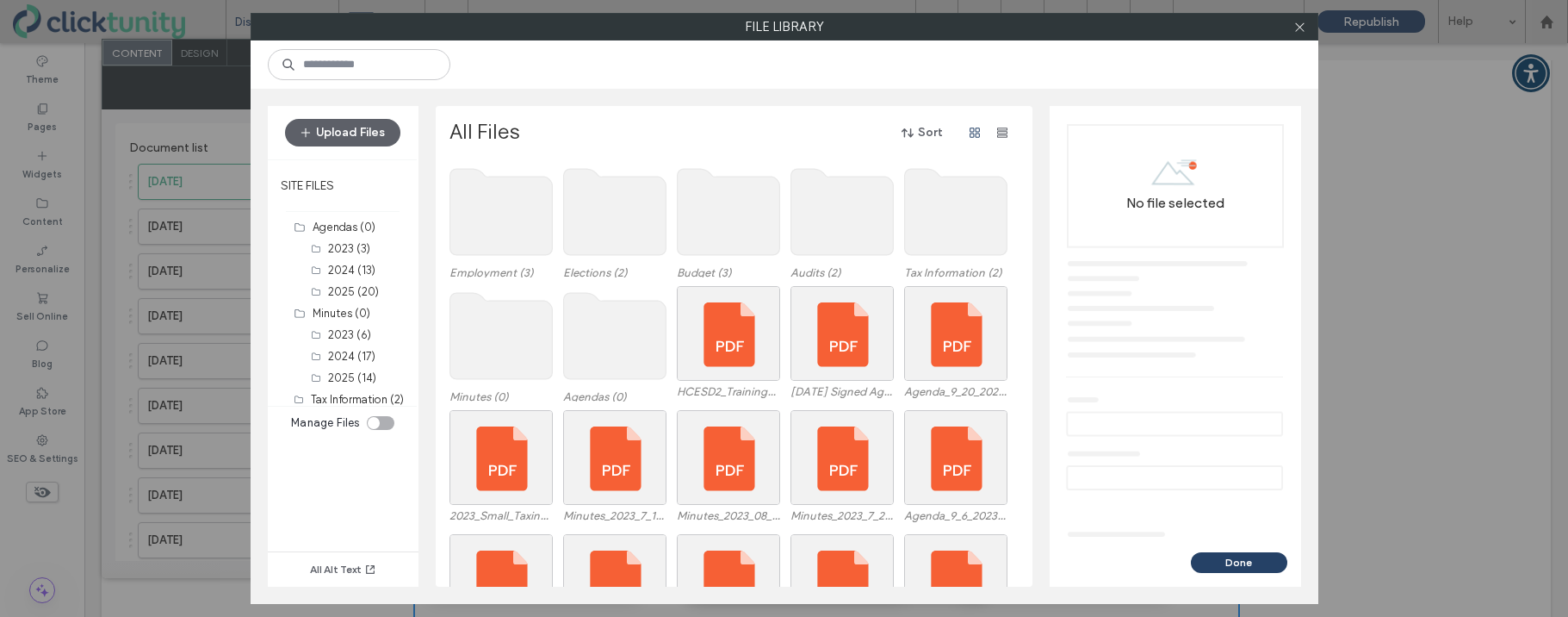
click at [619, 318] on use at bounding box center [613, 335] width 102 height 86
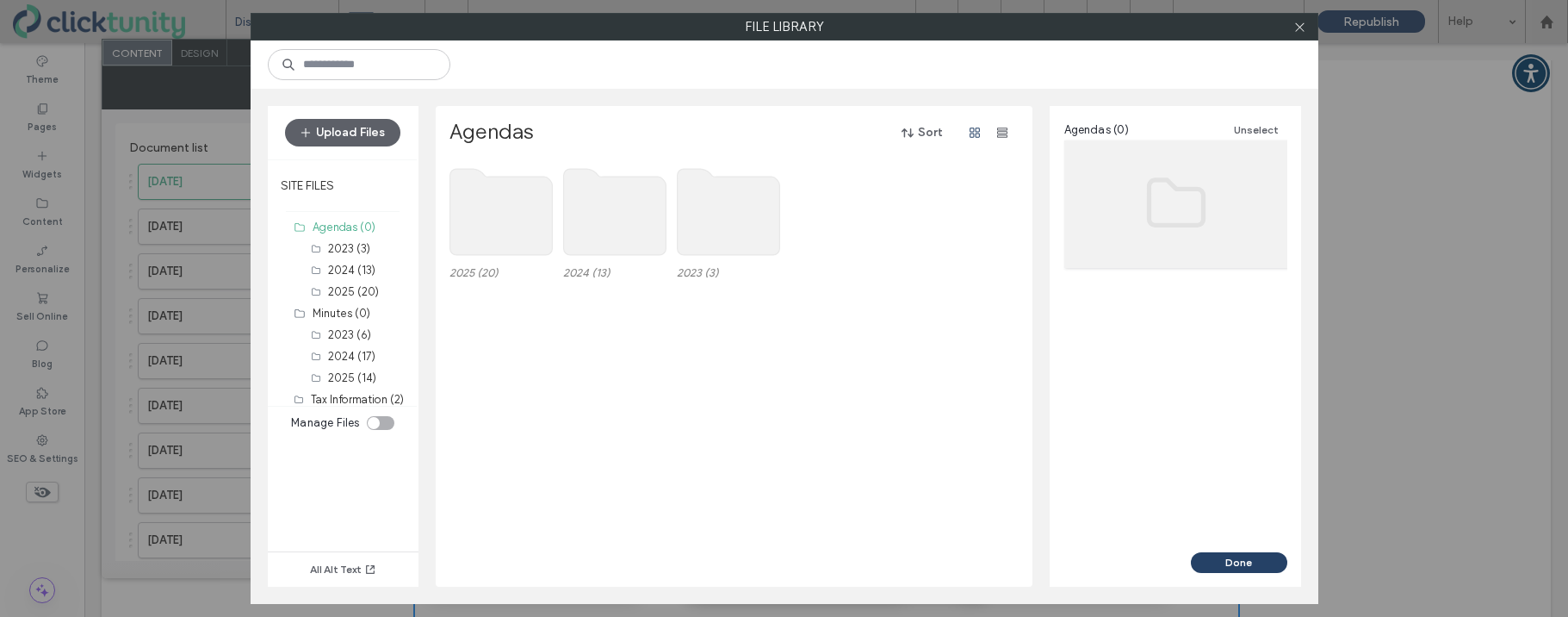
click at [485, 238] on use at bounding box center [500, 211] width 102 height 86
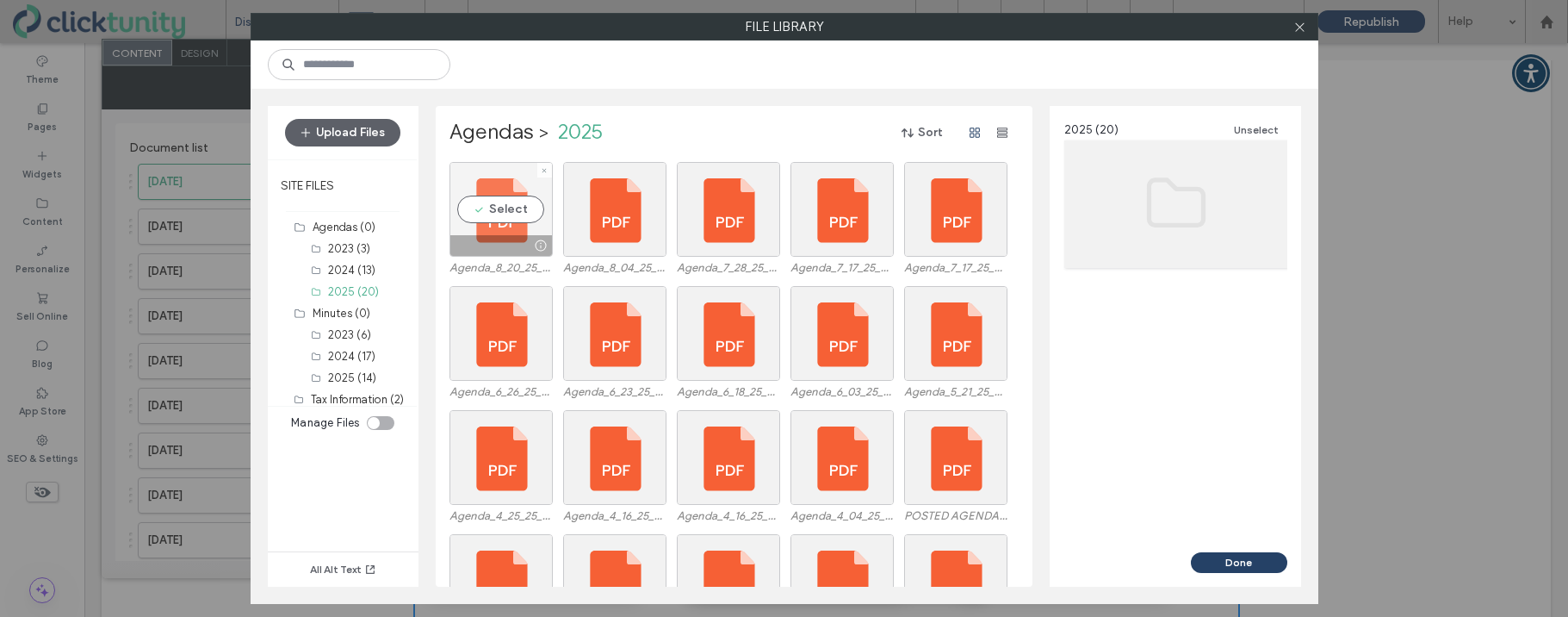
click at [483, 230] on div "Select" at bounding box center [501, 209] width 103 height 95
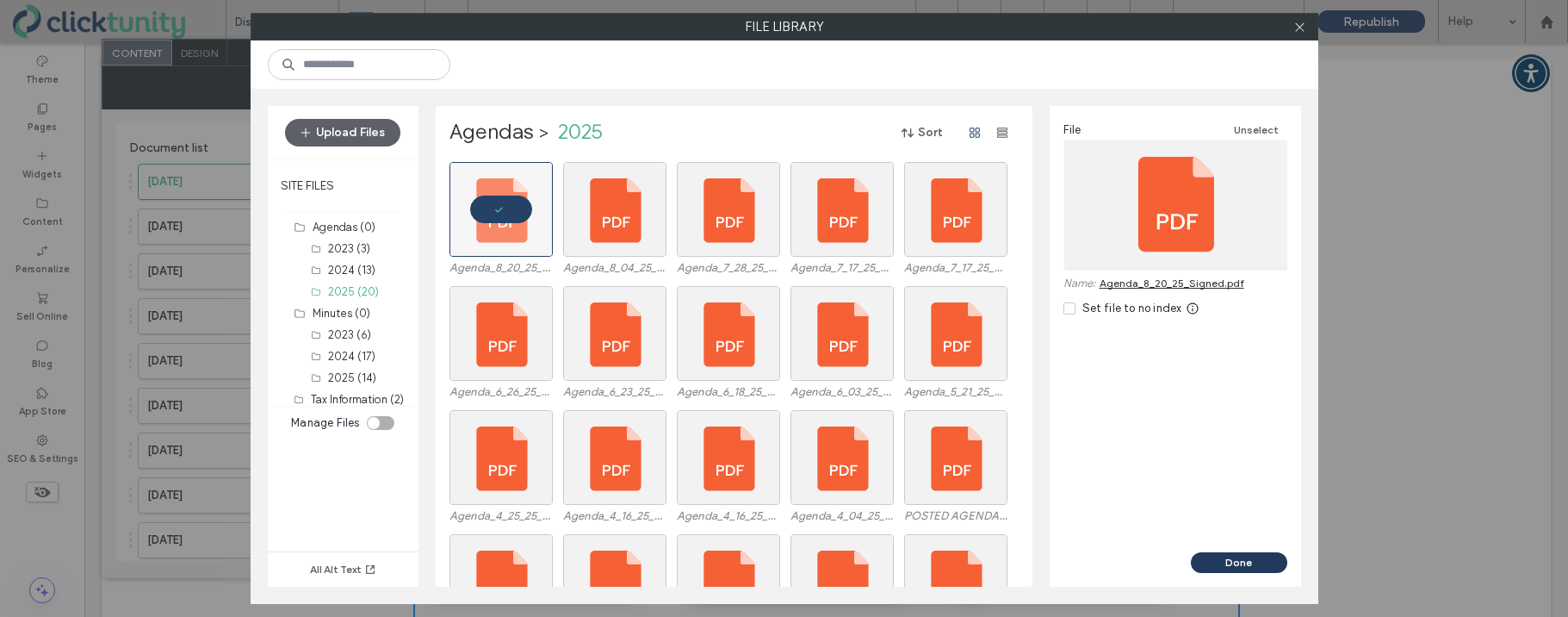
click at [1243, 559] on button "Done" at bounding box center [1238, 562] width 97 height 21
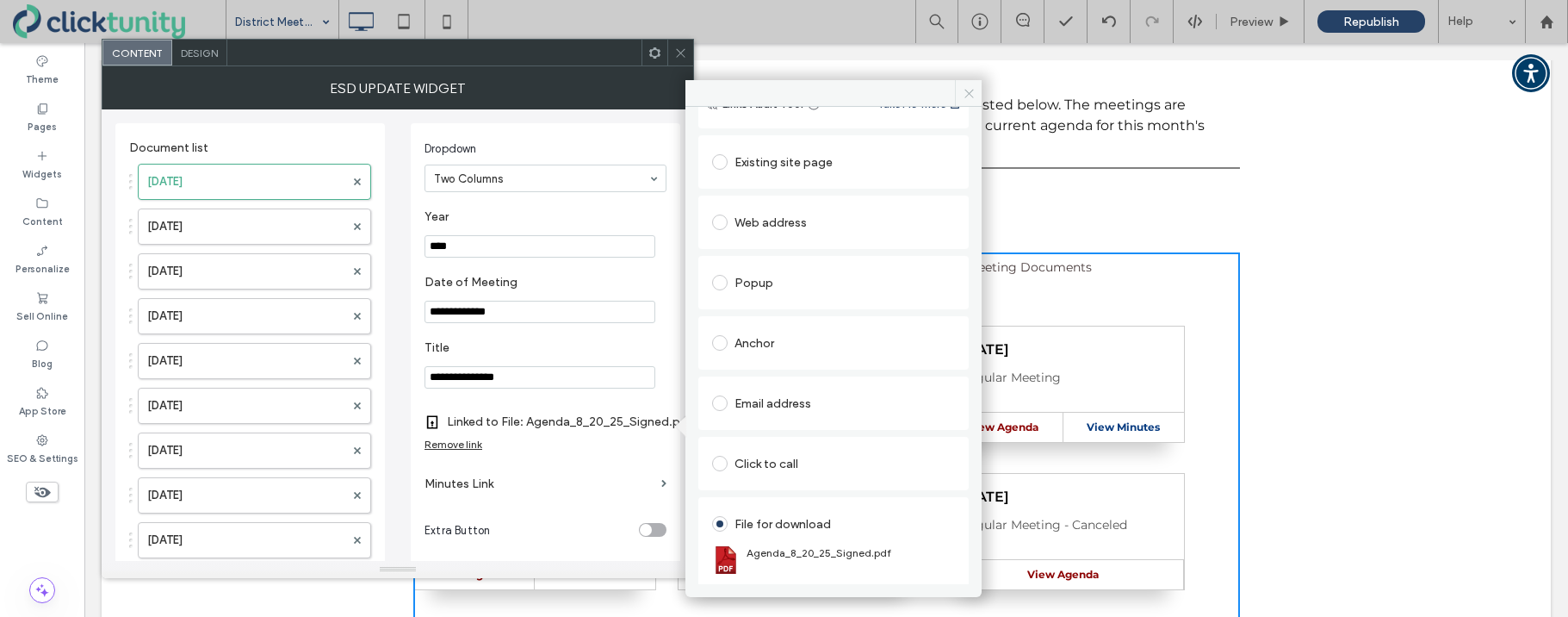
click at [969, 99] on icon at bounding box center [969, 93] width 13 height 13
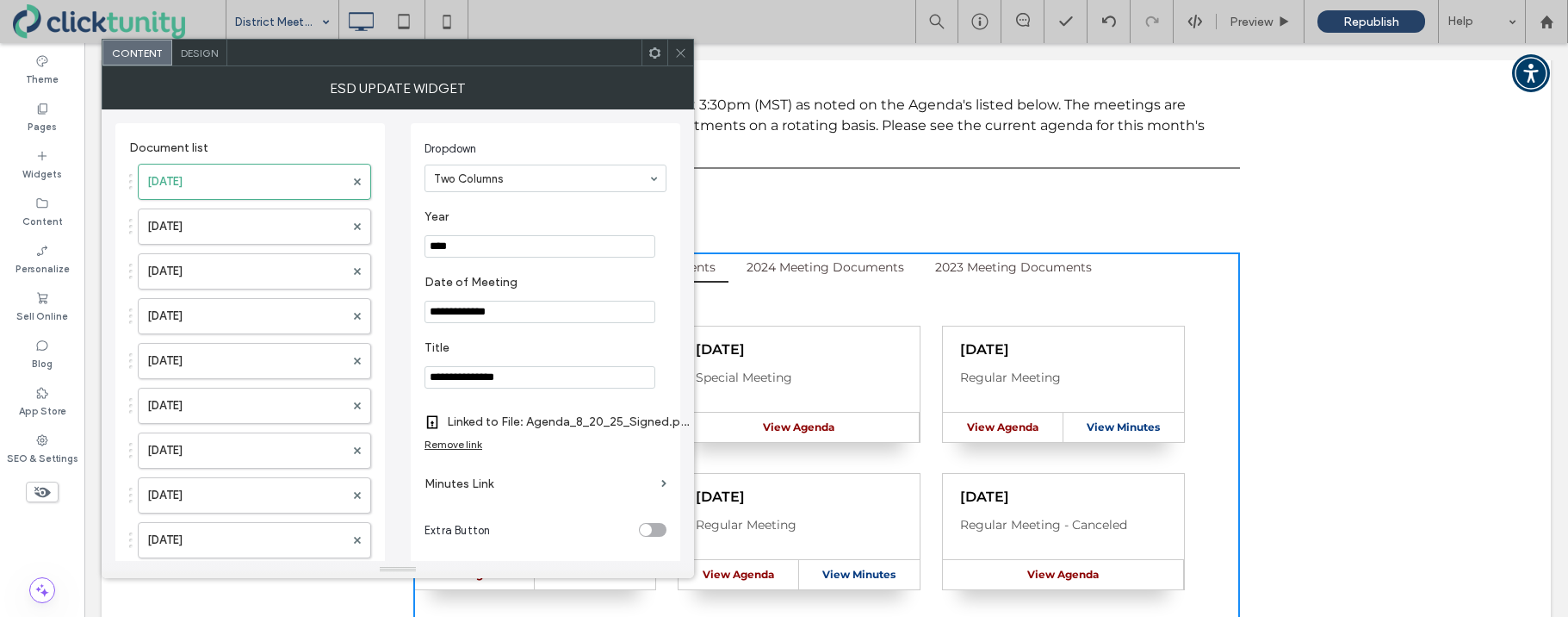
click at [684, 59] on icon at bounding box center [680, 52] width 13 height 13
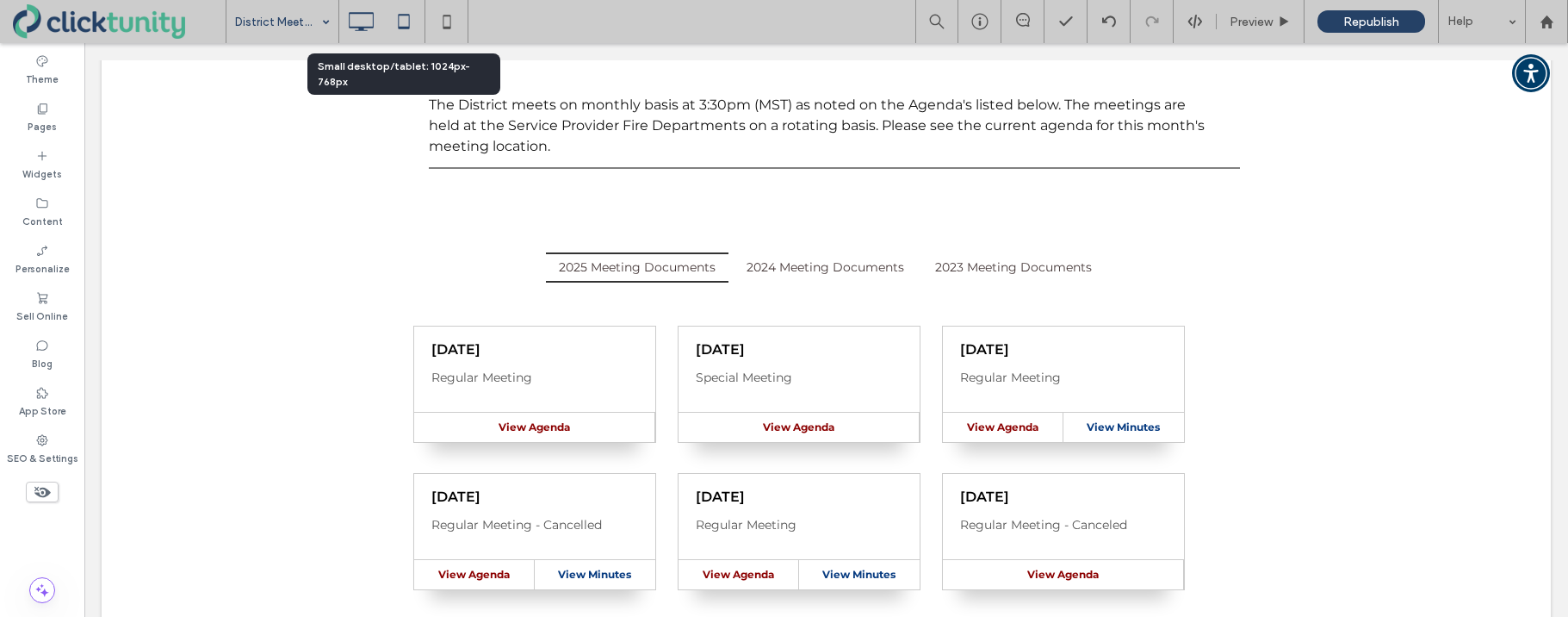
click at [402, 19] on icon at bounding box center [404, 22] width 34 height 34
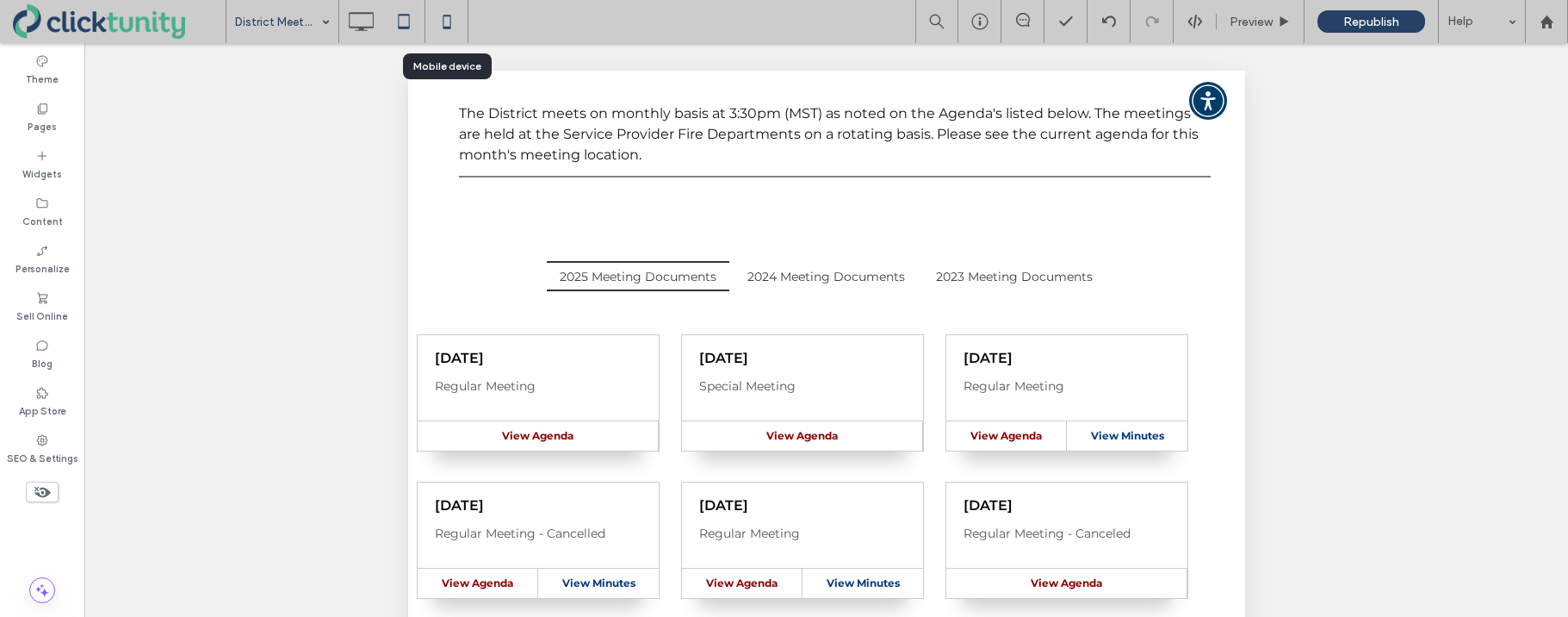
click at [453, 15] on icon at bounding box center [447, 22] width 34 height 34
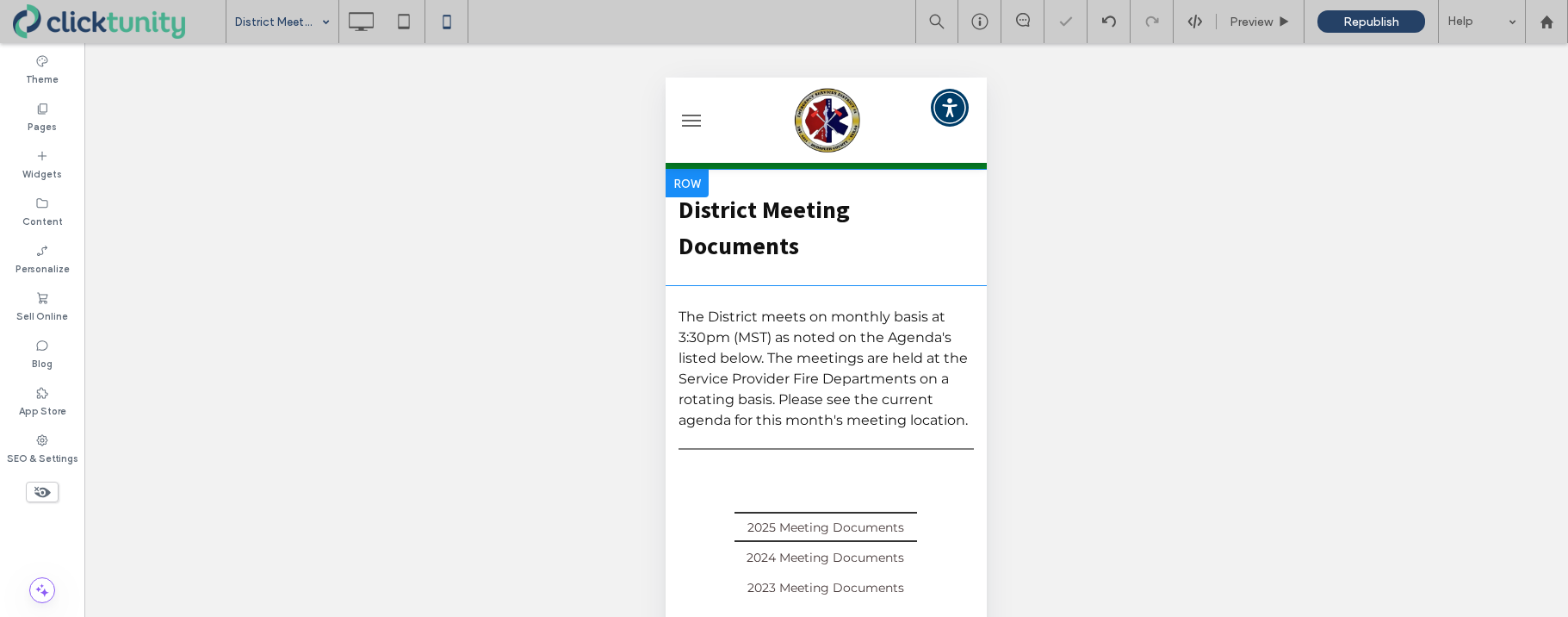
scroll to position [0, 0]
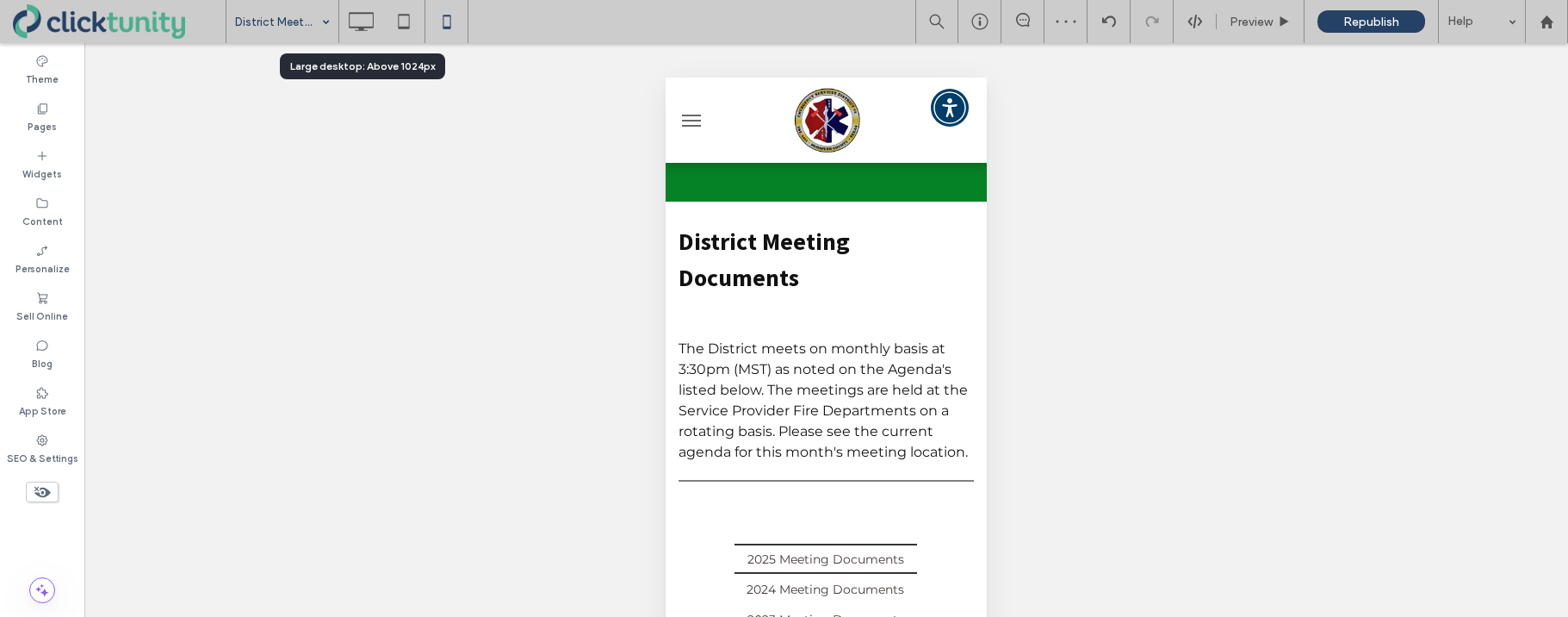
click at [369, 23] on icon at bounding box center [360, 22] width 34 height 34
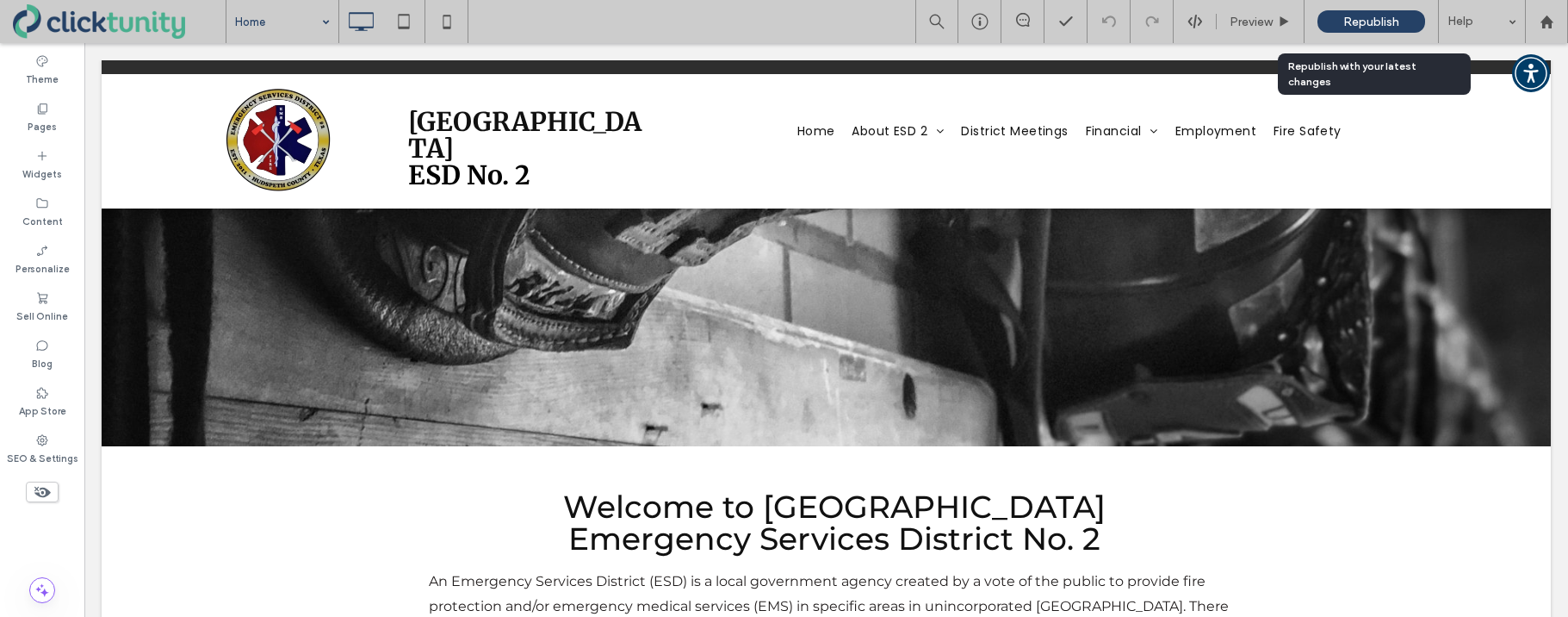
click at [1357, 21] on span "Republish" at bounding box center [1371, 22] width 56 height 14
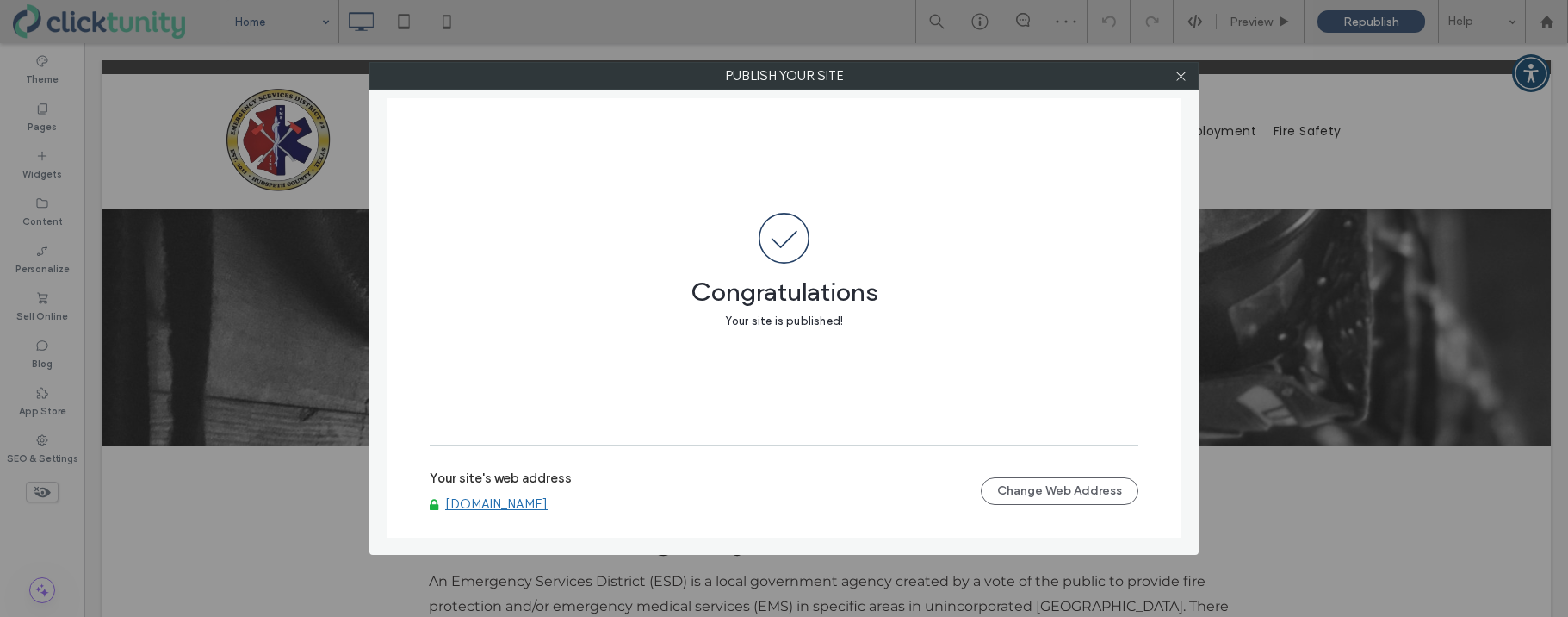
click at [522, 502] on link "www.hudspethesd2.org" at bounding box center [496, 503] width 102 height 15
click at [1179, 78] on use at bounding box center [1181, 76] width 9 height 9
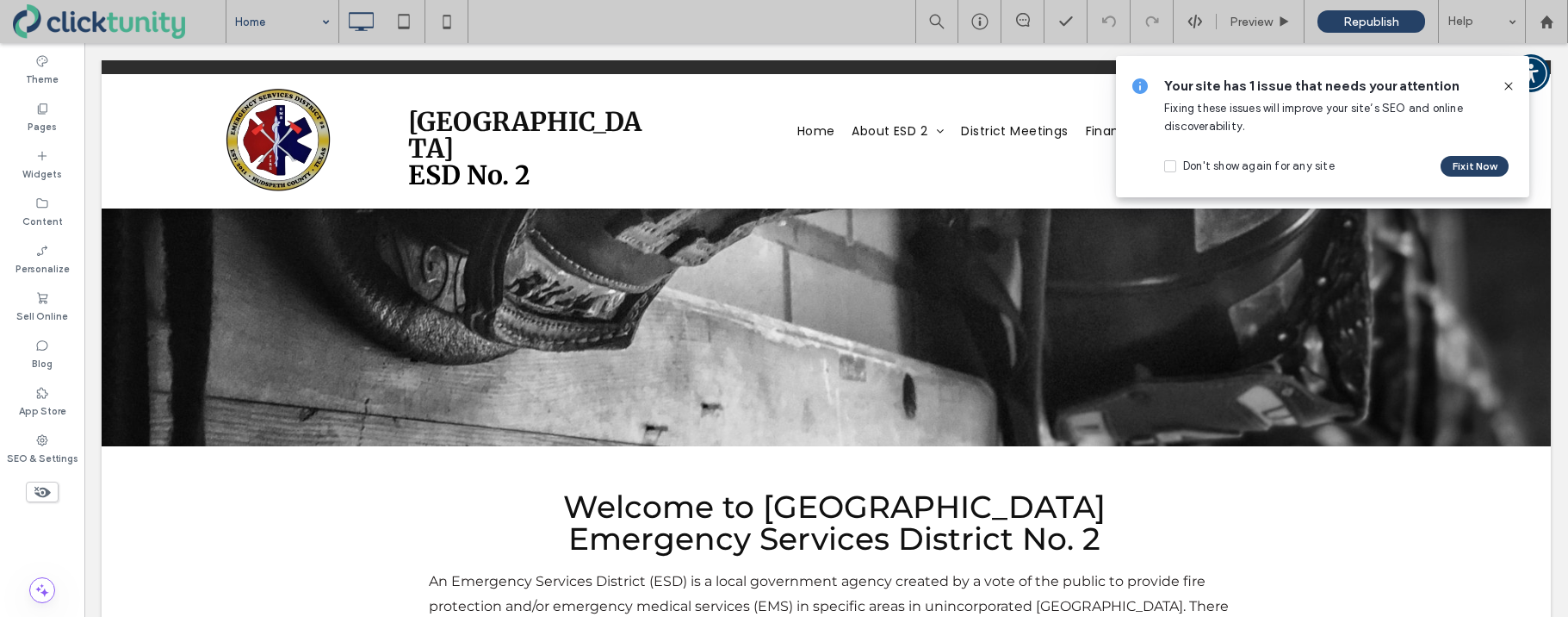
drag, startPoint x: 1507, startPoint y: 88, endPoint x: 1451, endPoint y: 3, distance: 101.8
click at [1507, 88] on icon at bounding box center [1508, 86] width 14 height 14
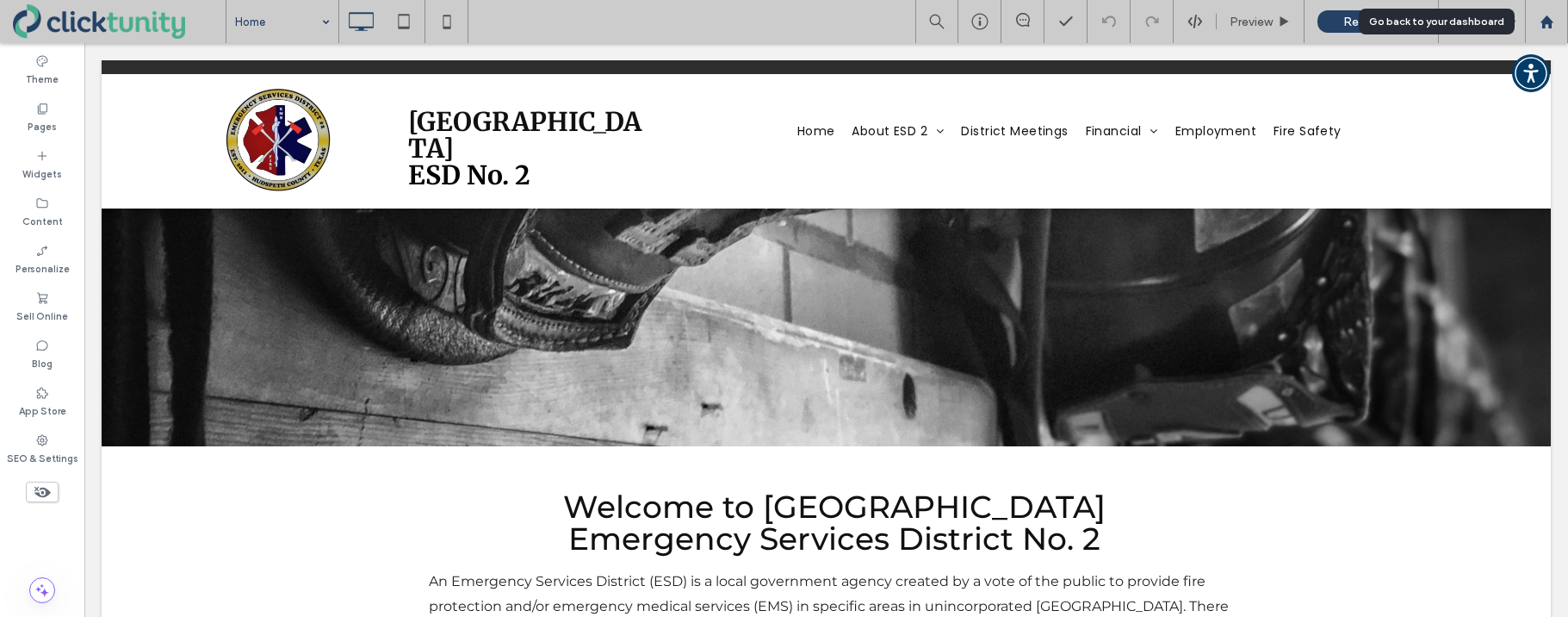
click at [1543, 24] on use at bounding box center [1546, 21] width 13 height 13
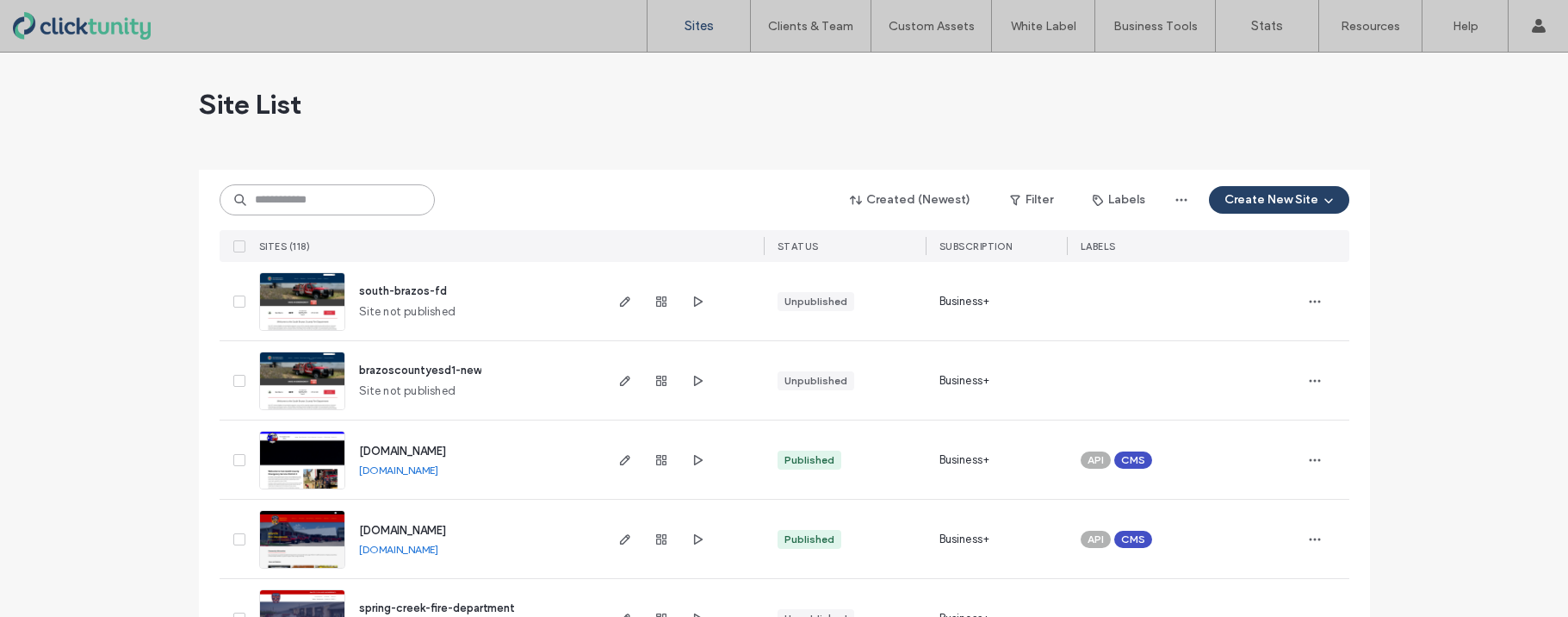
click at [332, 200] on input at bounding box center [327, 200] width 215 height 31
click at [331, 198] on input at bounding box center [327, 200] width 215 height 31
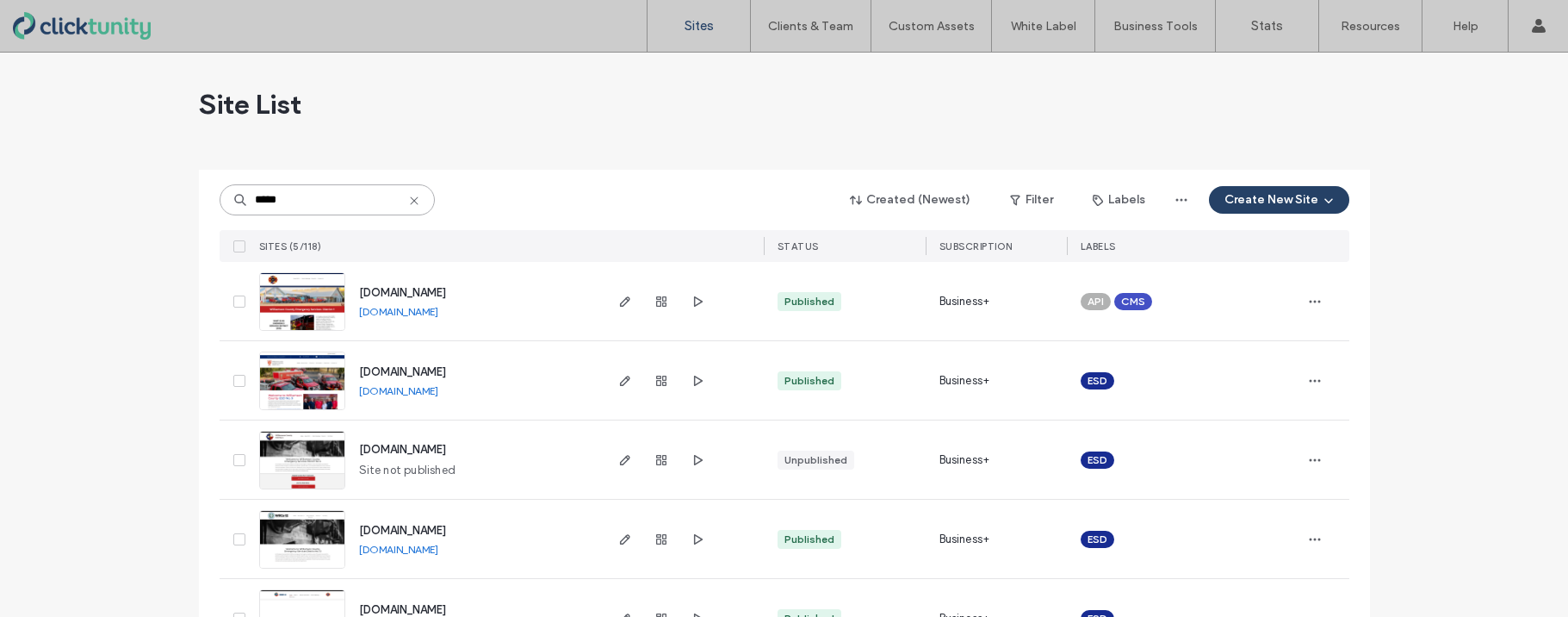
scroll to position [62, 0]
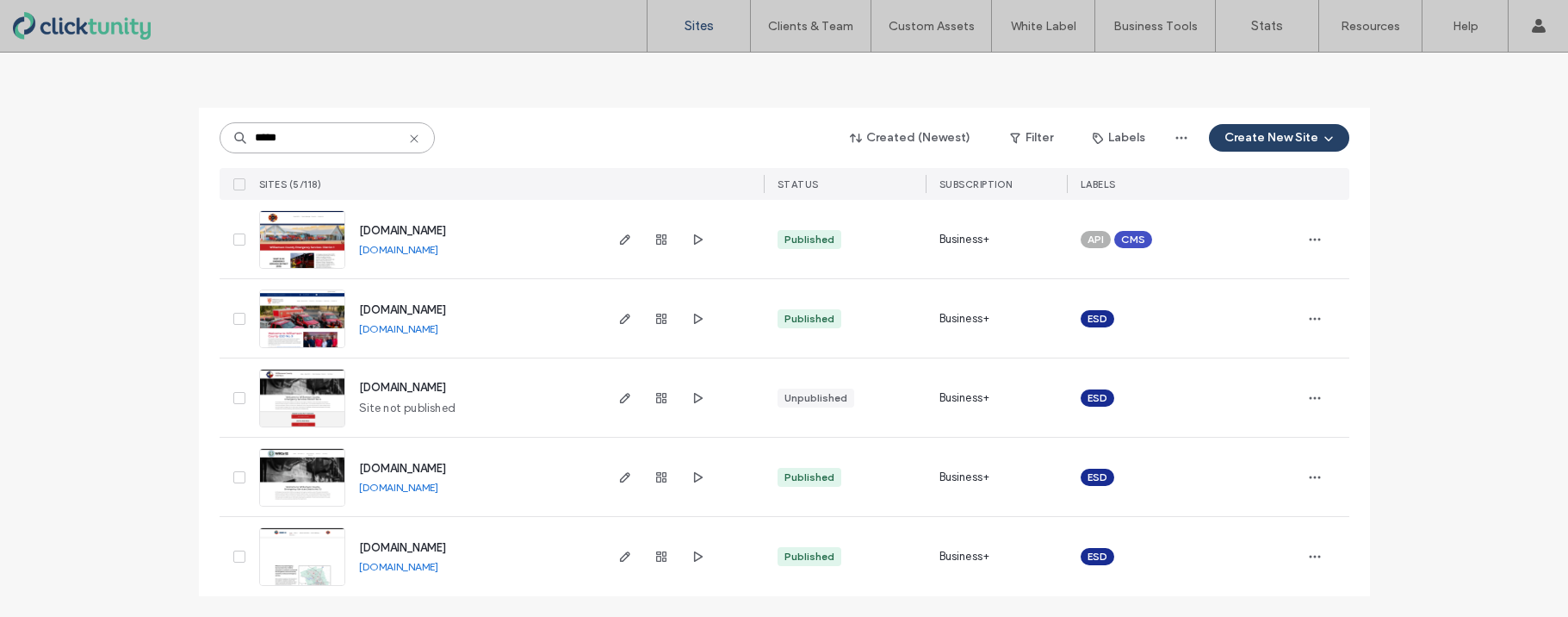
type input "*****"
click at [391, 545] on span "www.wilcoesd8.org" at bounding box center [403, 547] width 87 height 13
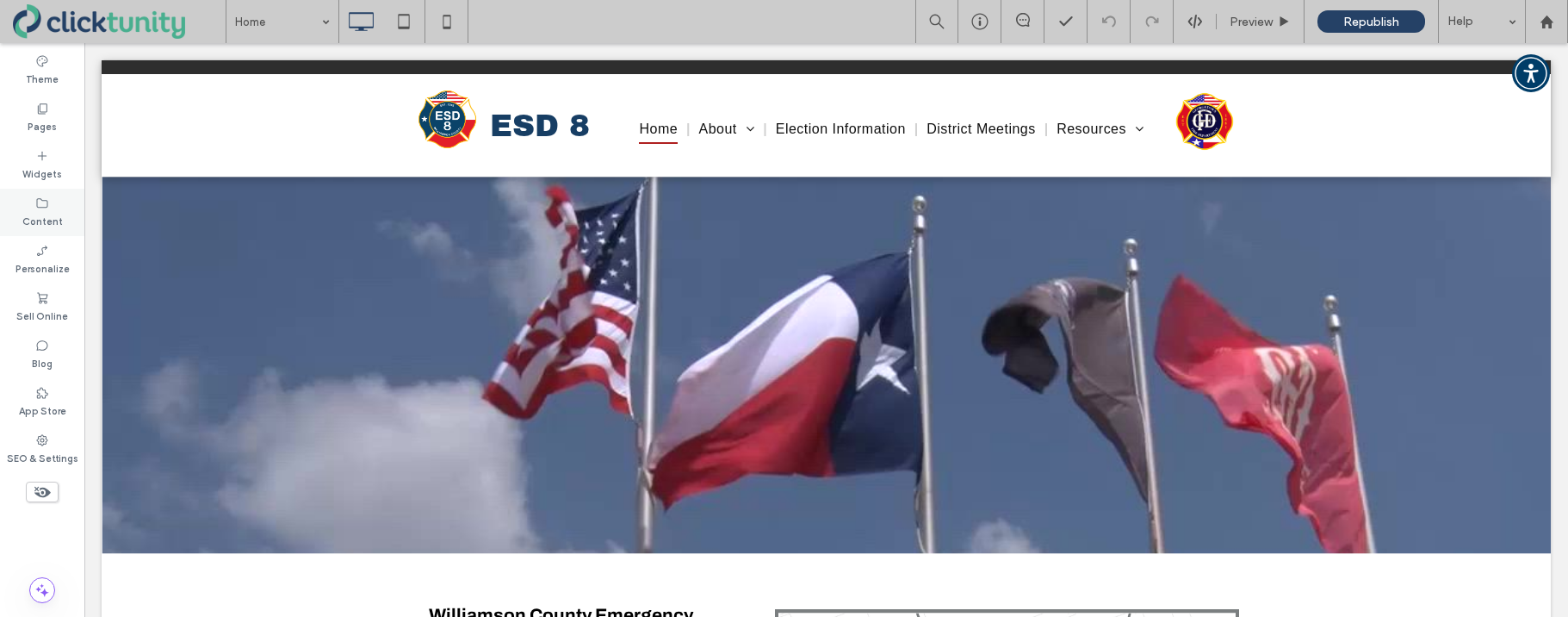
click at [45, 222] on label "Content" at bounding box center [42, 220] width 41 height 19
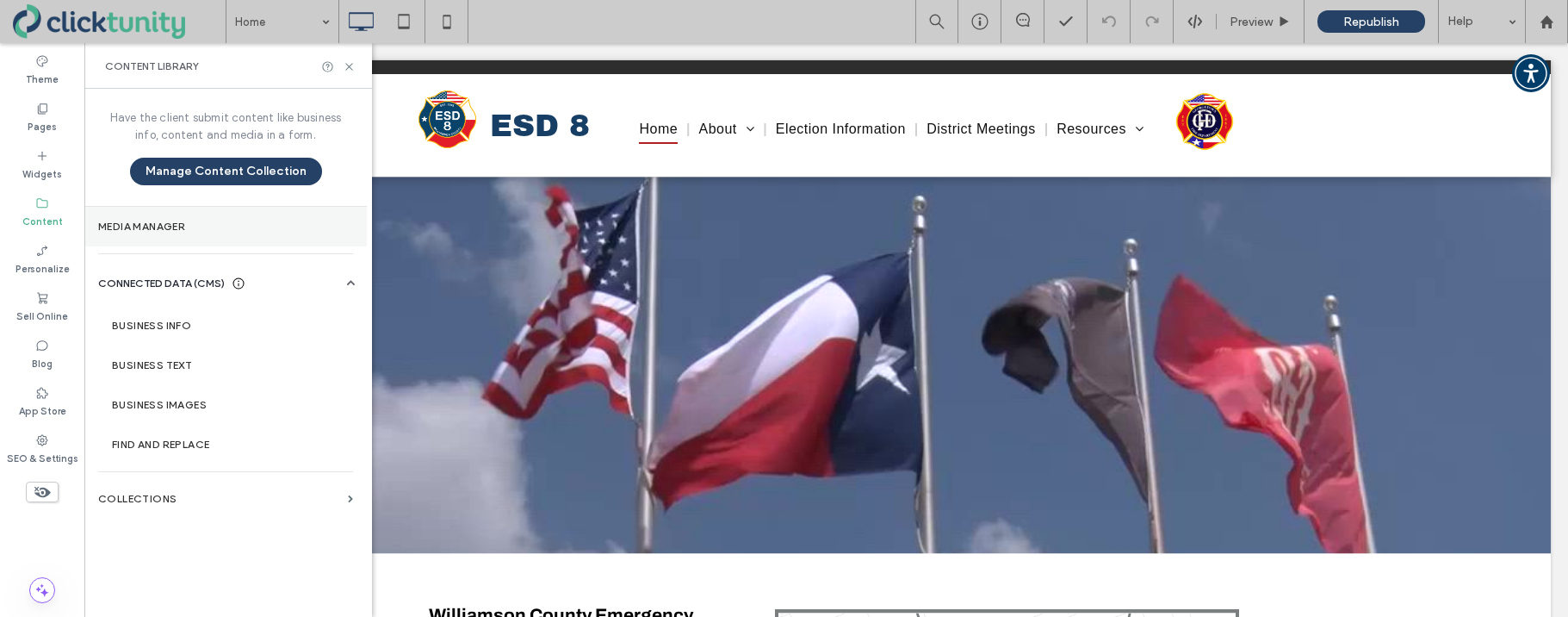
click at [101, 229] on label "Media Manager" at bounding box center [226, 226] width 255 height 12
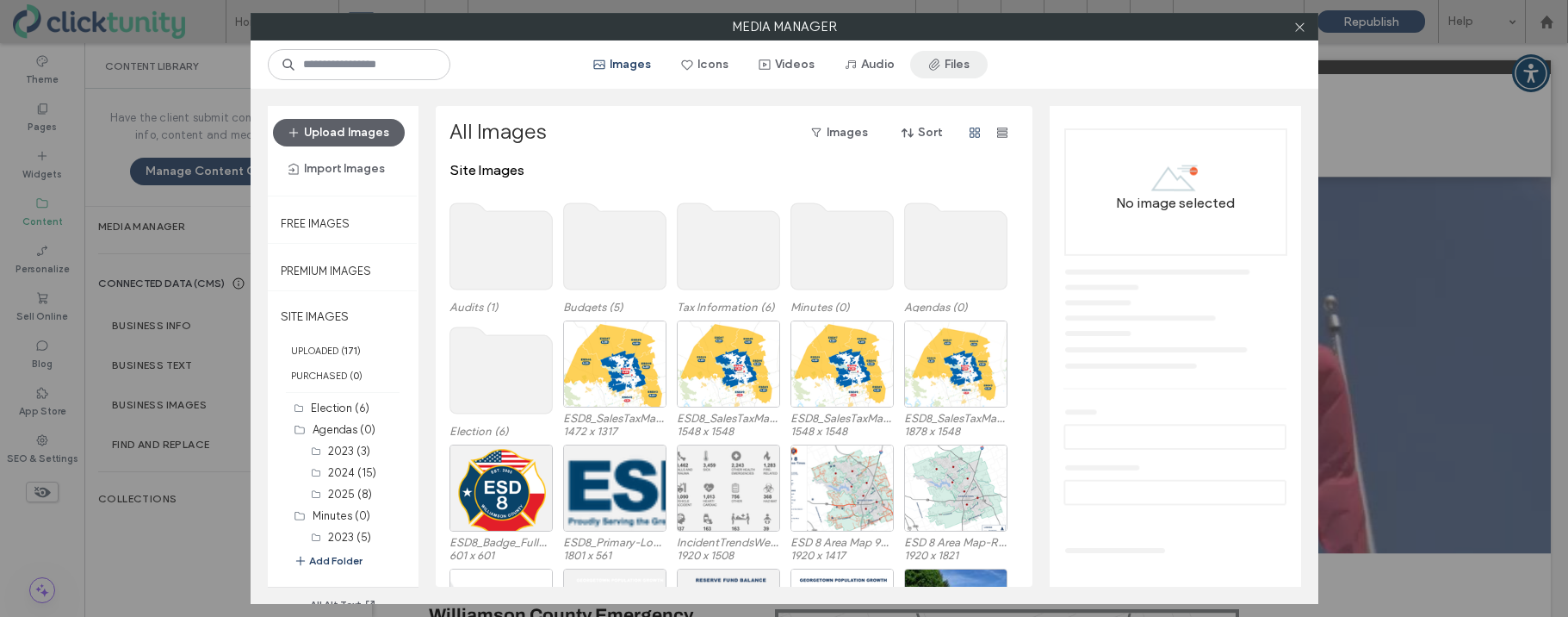
click at [947, 66] on button "Files" at bounding box center [949, 64] width 78 height 28
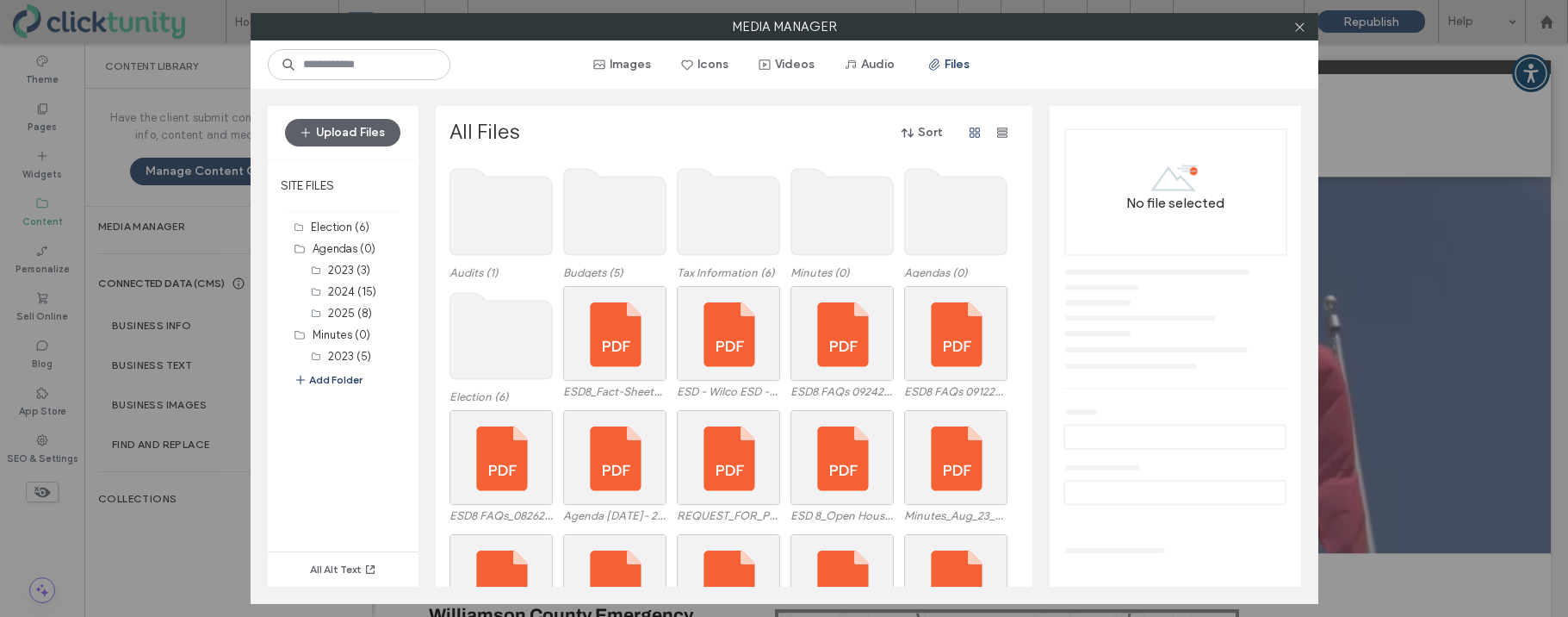
click at [927, 230] on use at bounding box center [955, 211] width 102 height 86
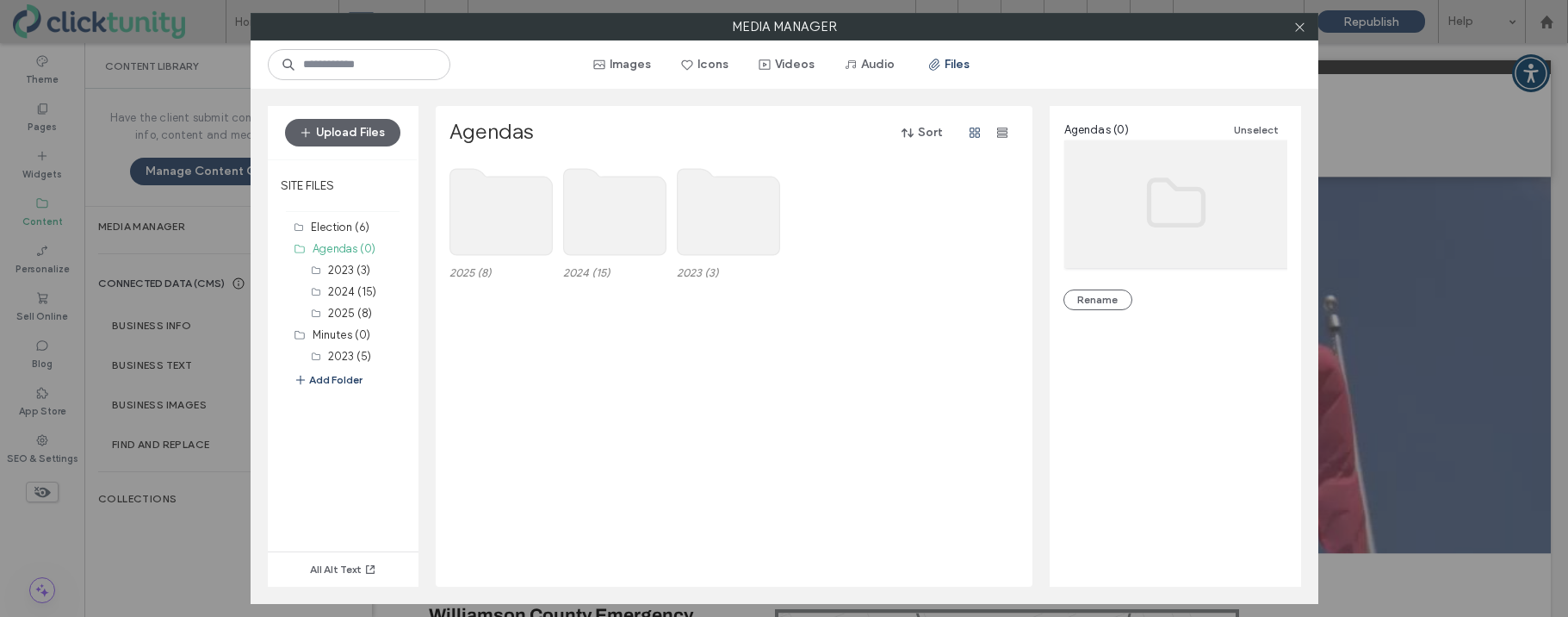
click at [509, 222] on use at bounding box center [500, 211] width 102 height 86
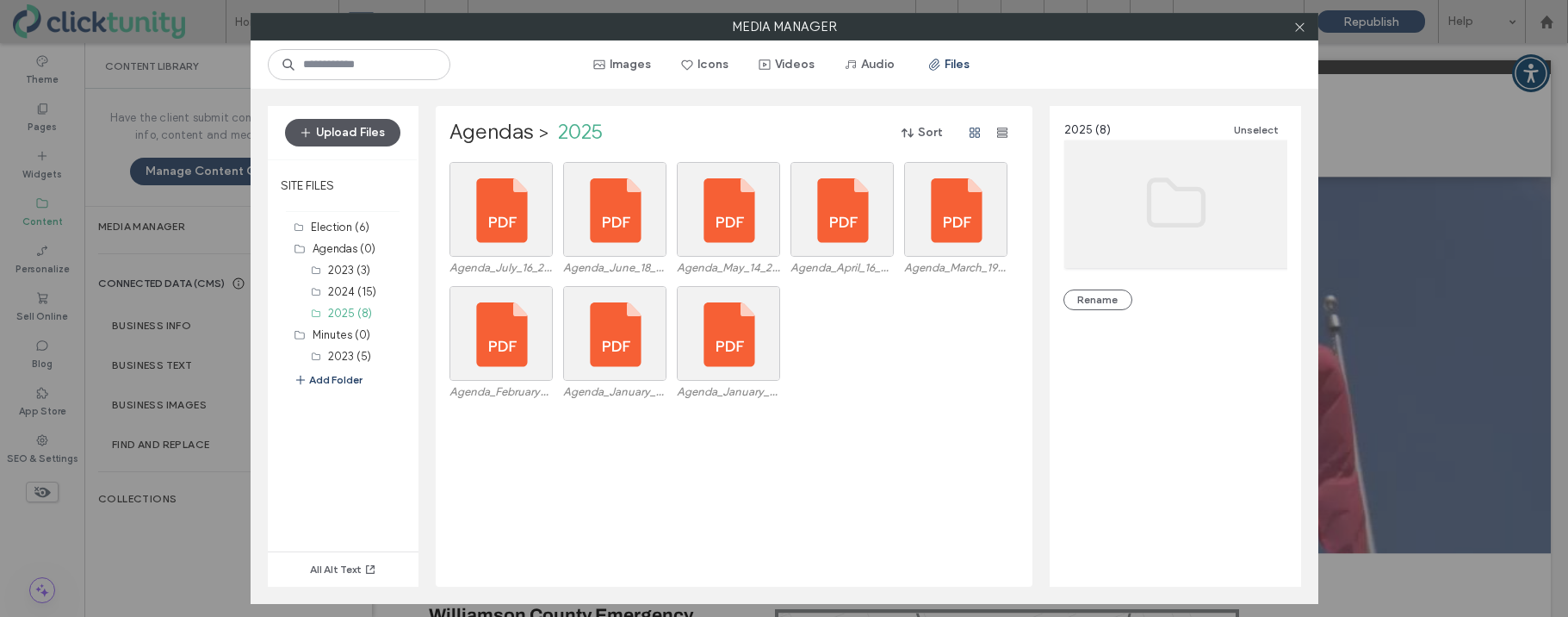
click at [322, 134] on button "Upload Files" at bounding box center [343, 133] width 116 height 28
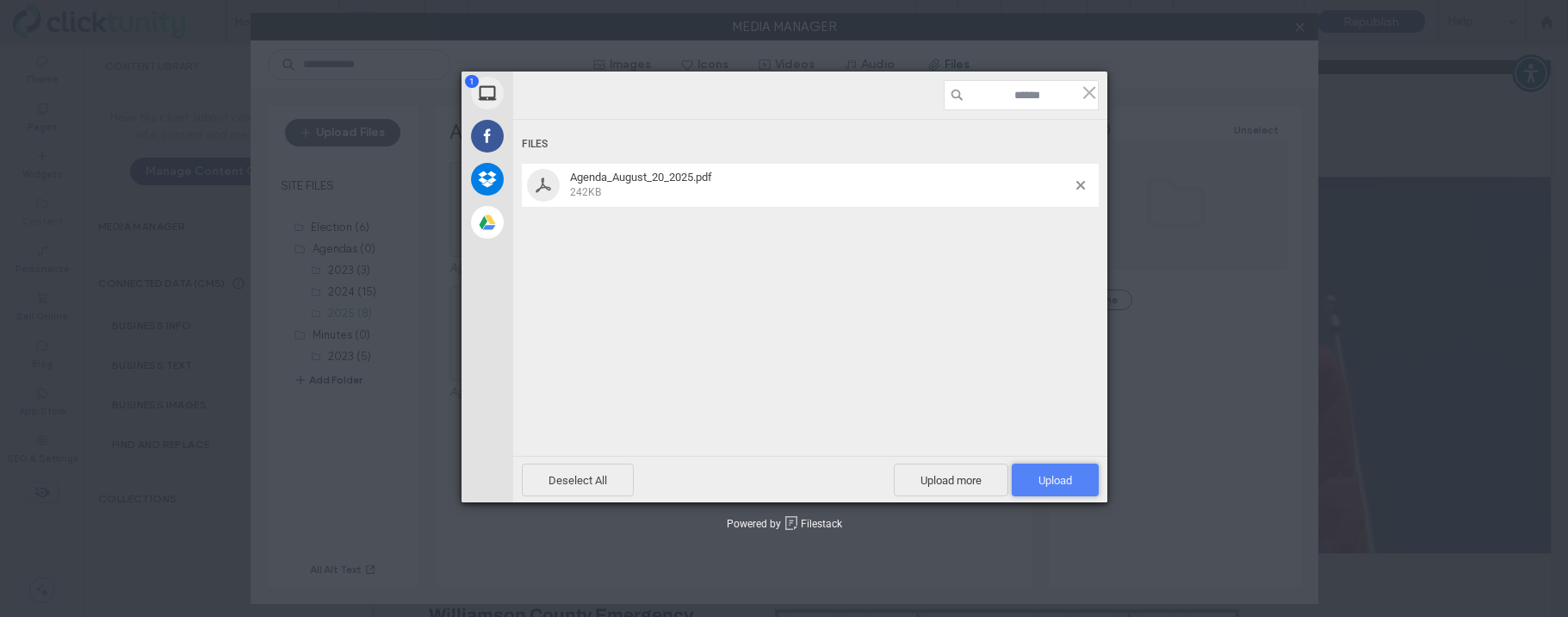
click at [1034, 483] on span "Upload 1" at bounding box center [1055, 480] width 87 height 33
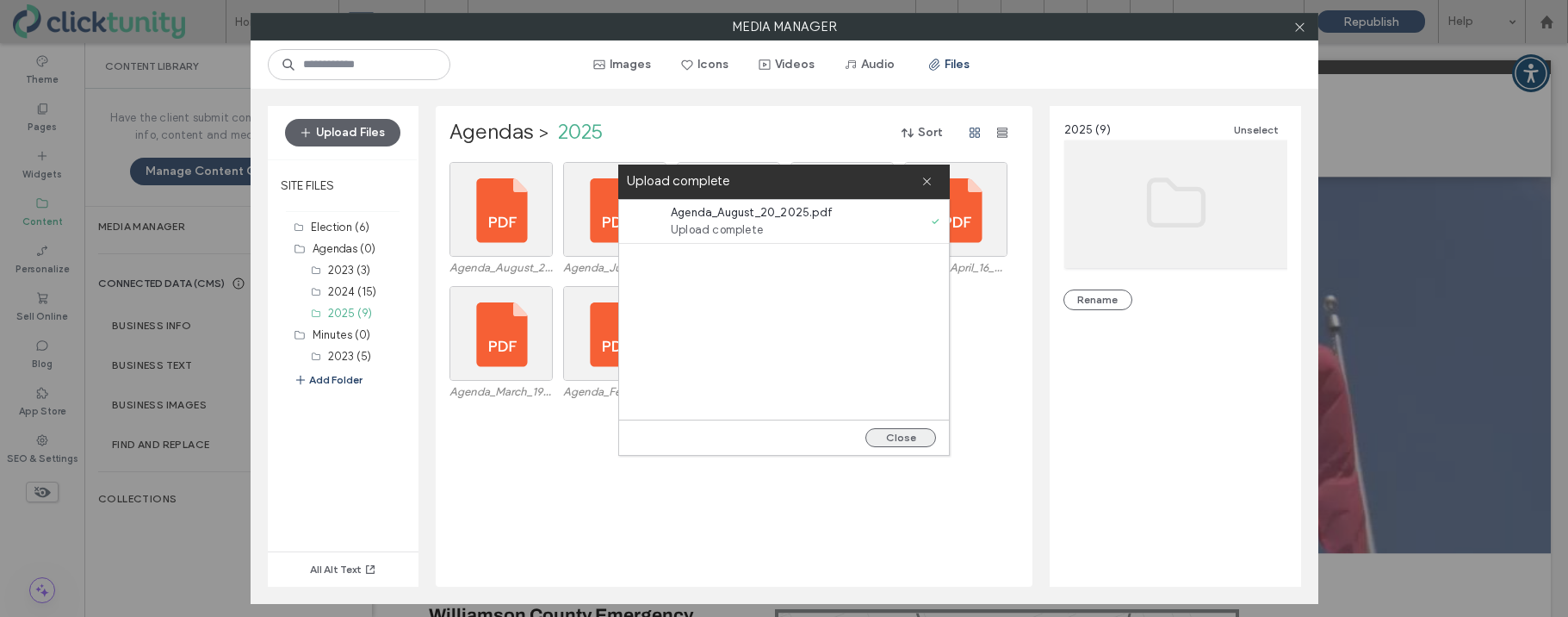
click at [921, 441] on button "Close" at bounding box center [901, 437] width 70 height 19
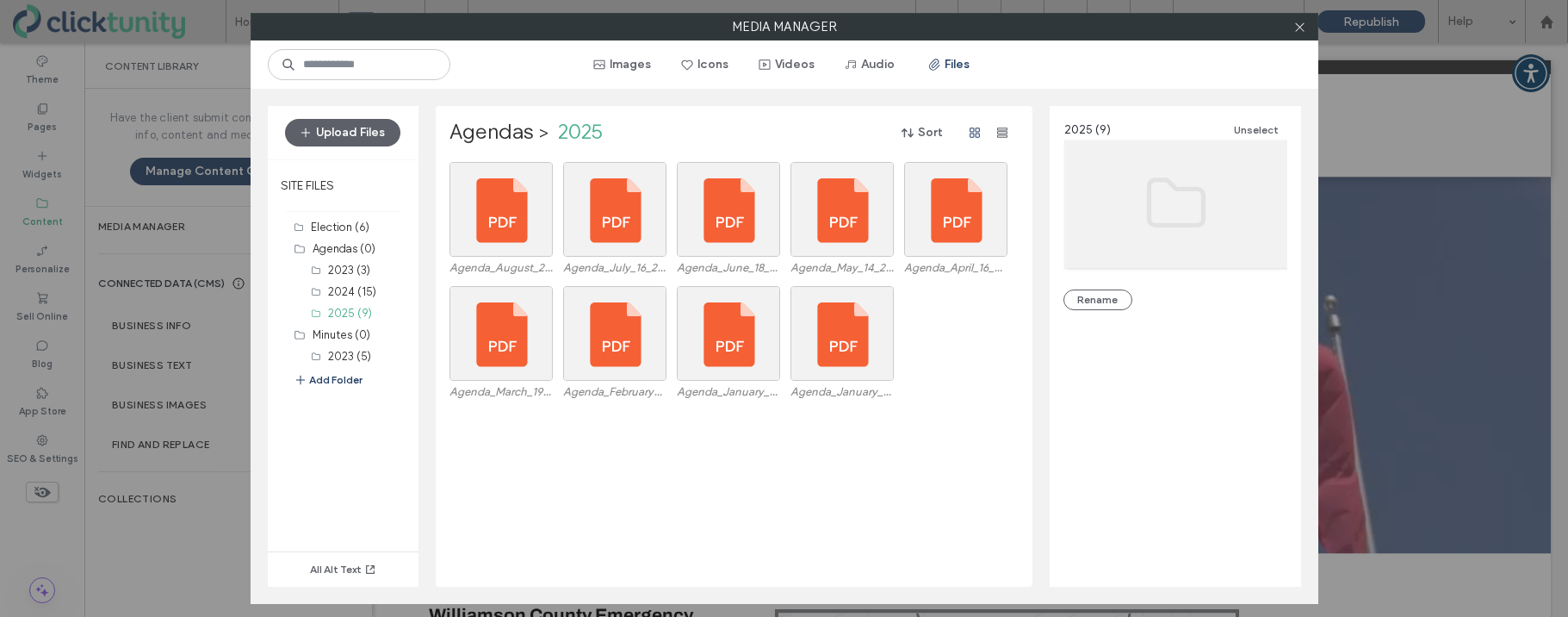
click at [1295, 29] on icon at bounding box center [1300, 27] width 13 height 13
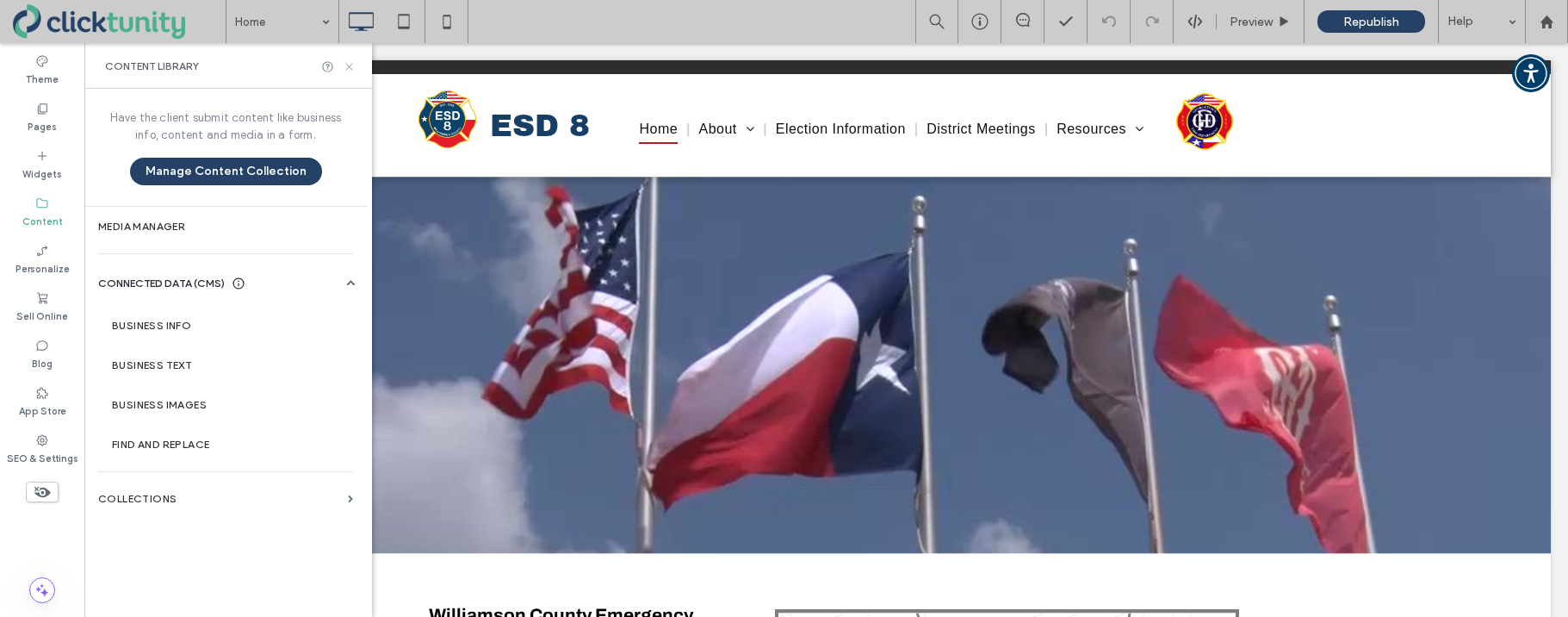
click at [347, 64] on icon at bounding box center [349, 67] width 13 height 13
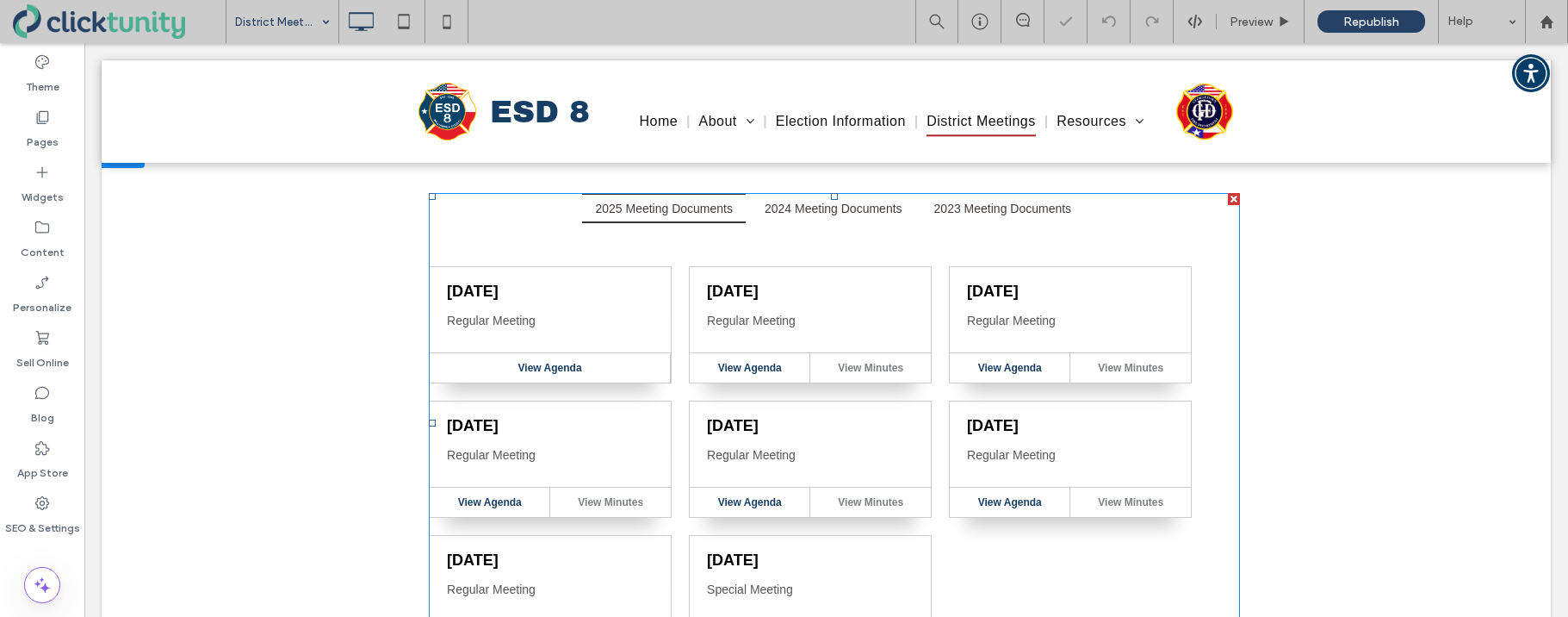
scroll to position [193, 0]
click at [681, 332] on span at bounding box center [834, 420] width 810 height 459
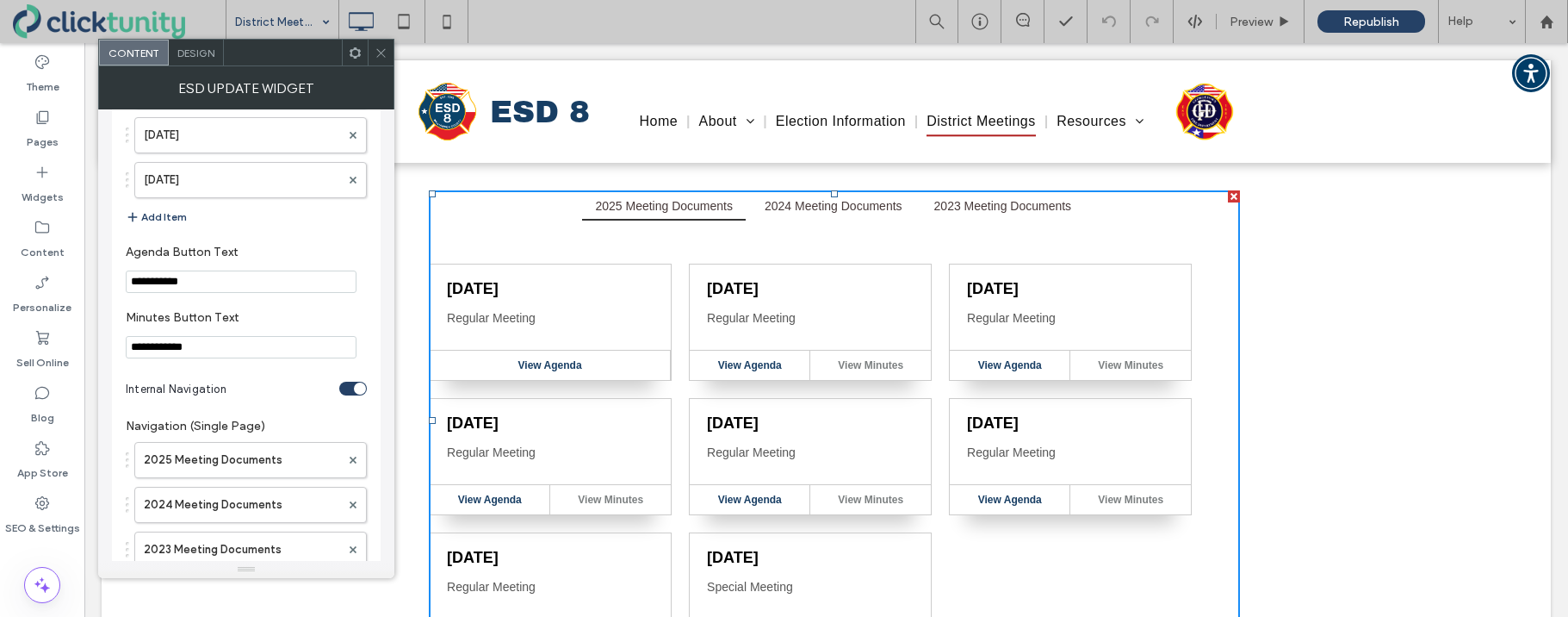
scroll to position [3009, 0]
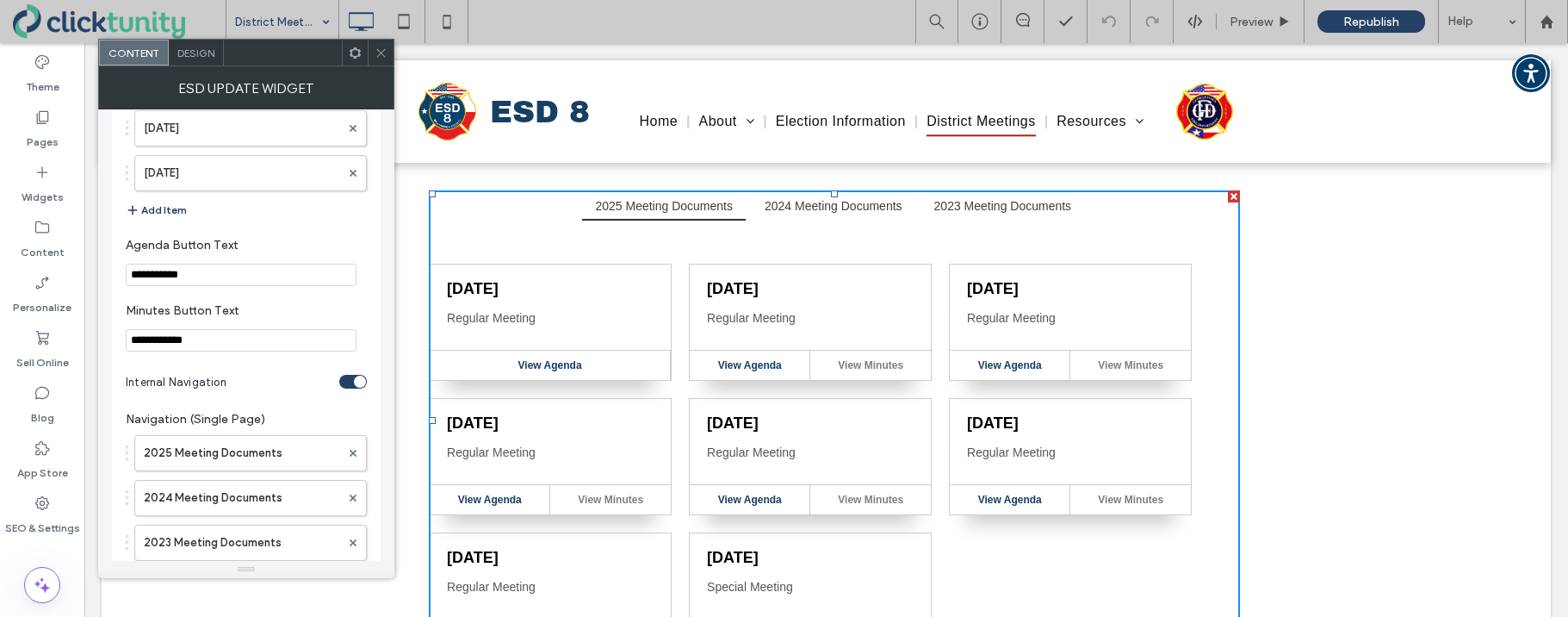
click at [172, 210] on button "Add Item" at bounding box center [156, 210] width 61 height 21
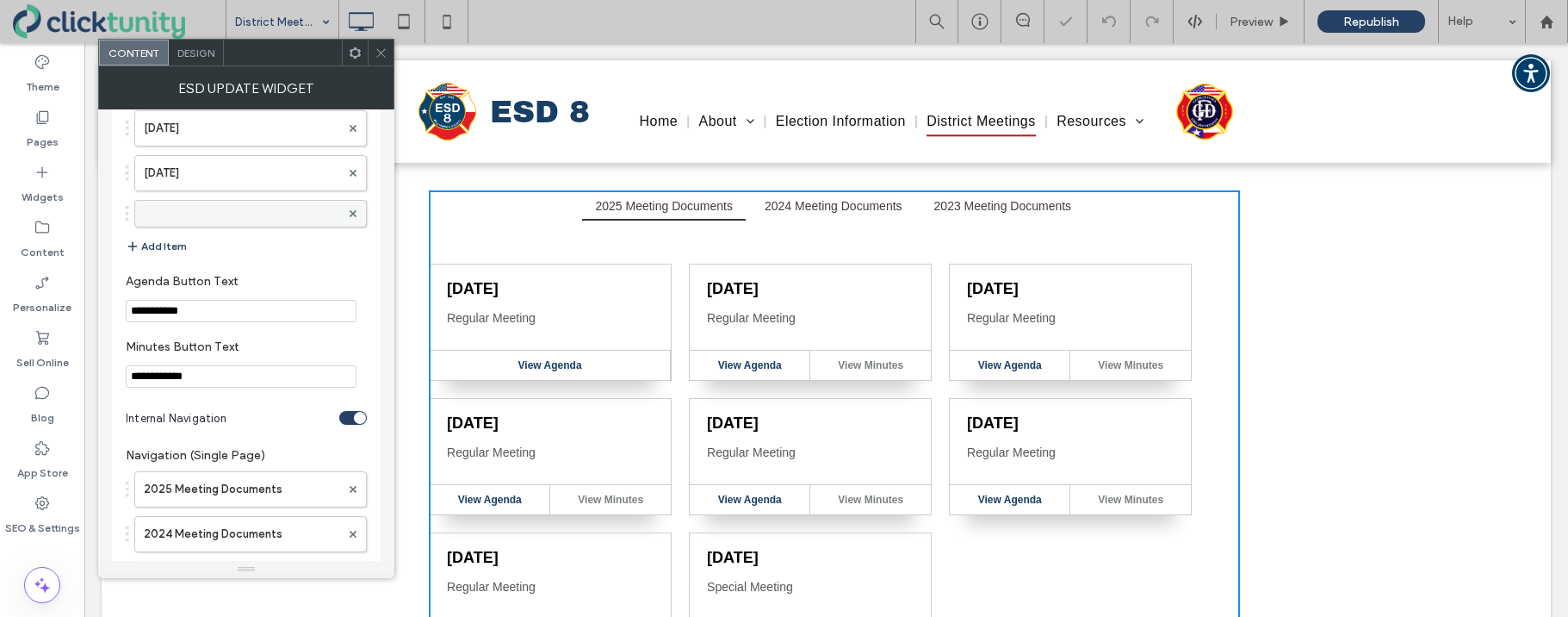
click at [172, 213] on label at bounding box center [241, 213] width 196 height 17
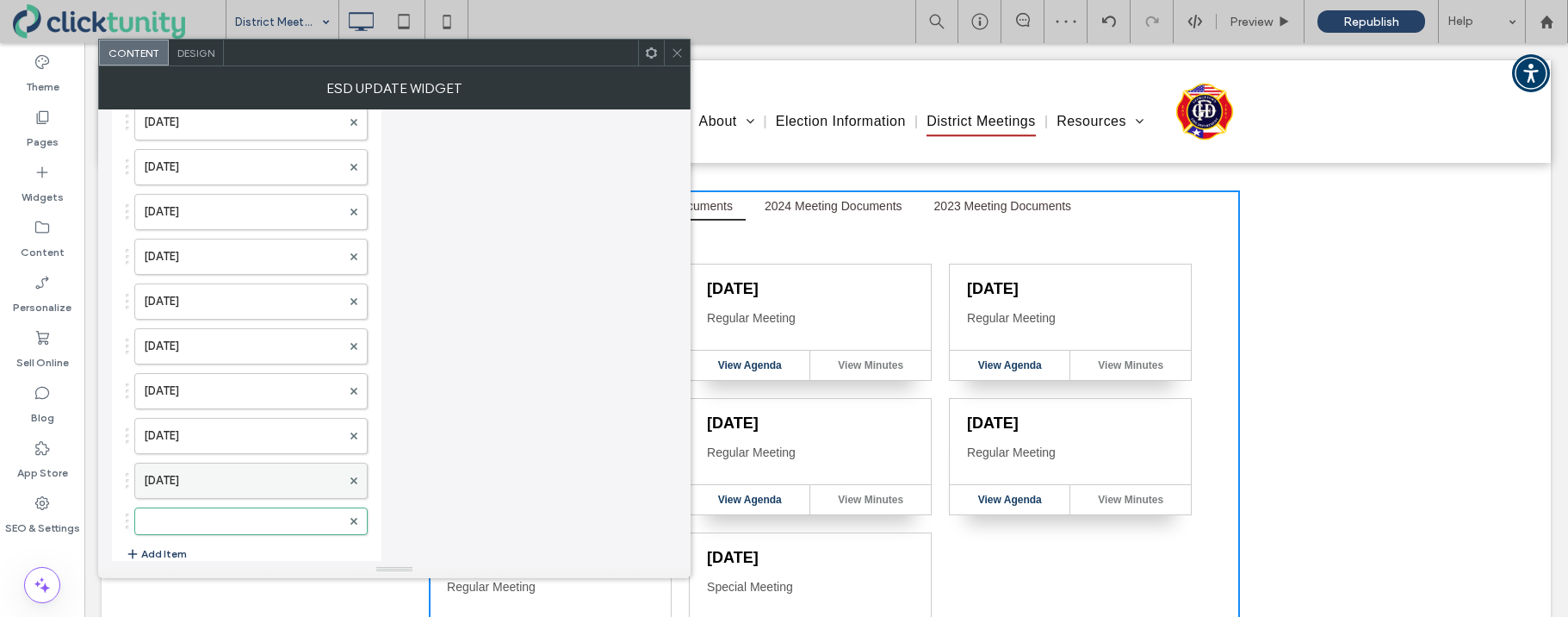
scroll to position [2688, 0]
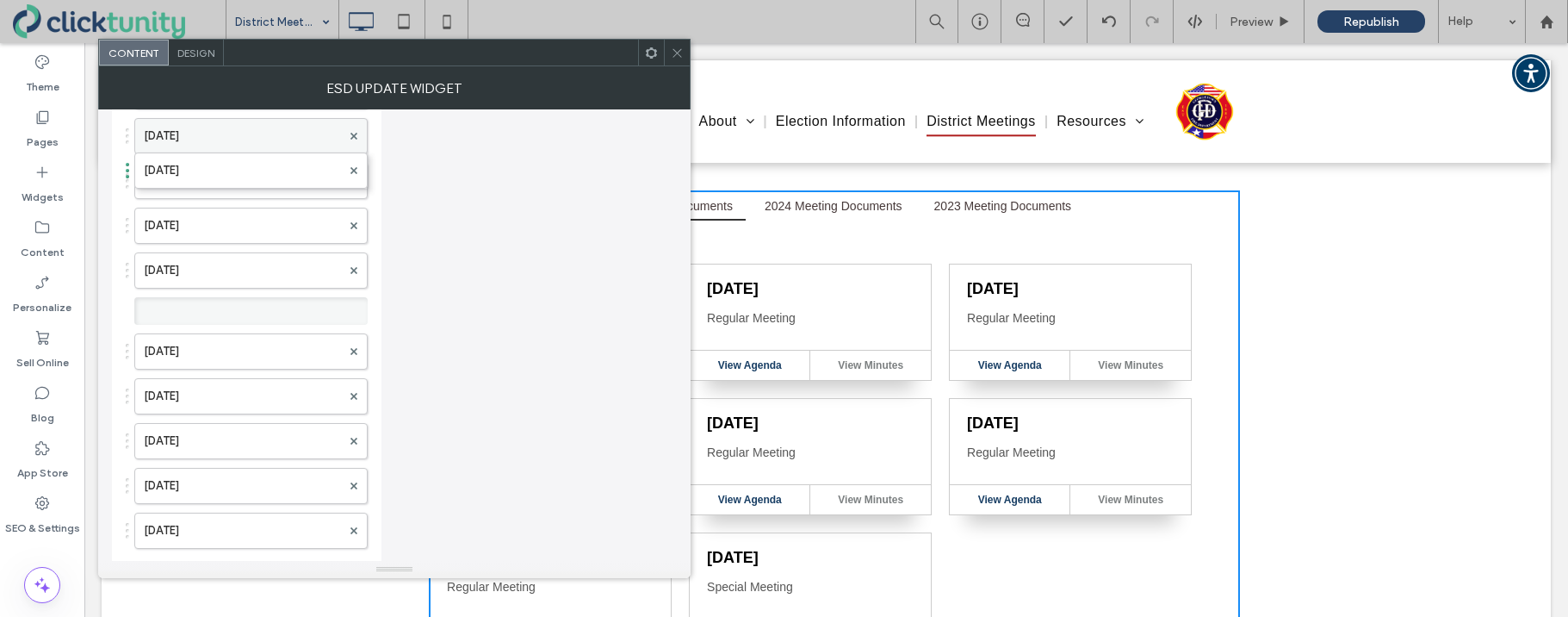
drag, startPoint x: 126, startPoint y: 530, endPoint x: 137, endPoint y: 140, distance: 390.2
click at [671, 57] on icon at bounding box center [677, 52] width 13 height 13
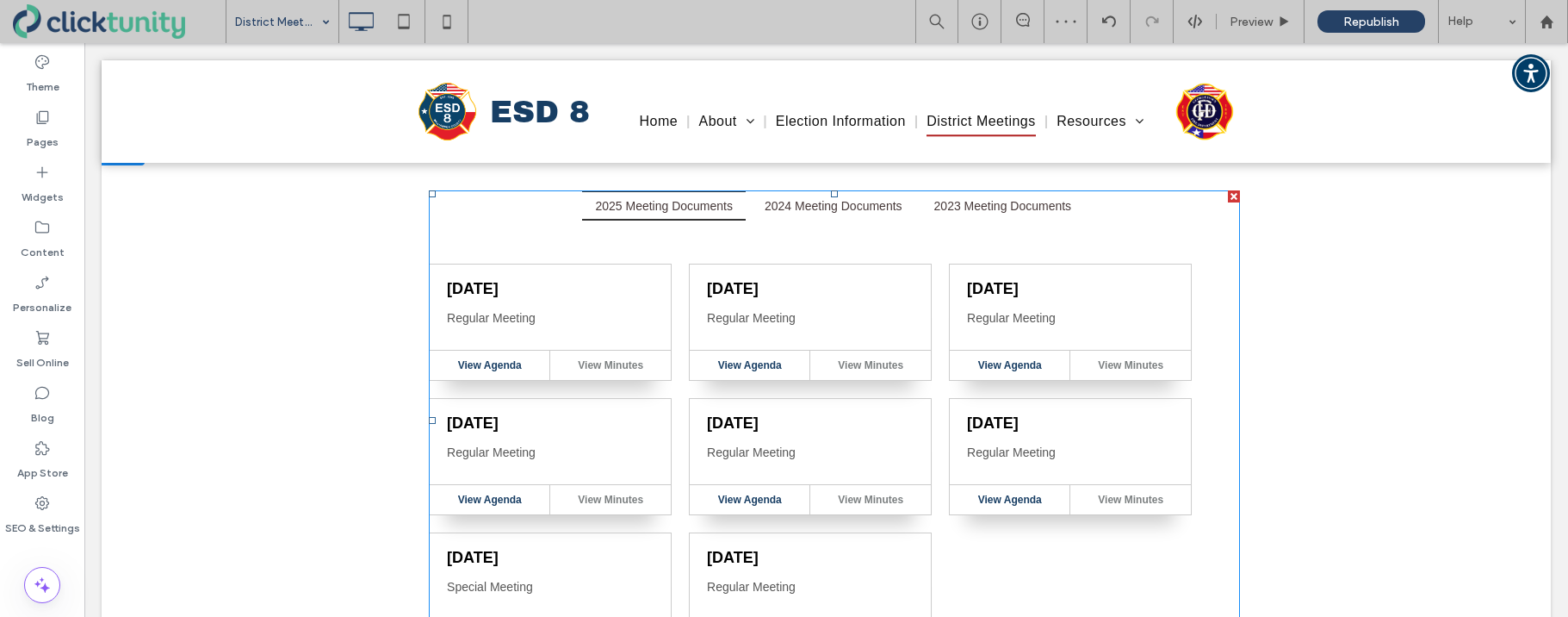
click at [683, 314] on span at bounding box center [834, 420] width 810 height 459
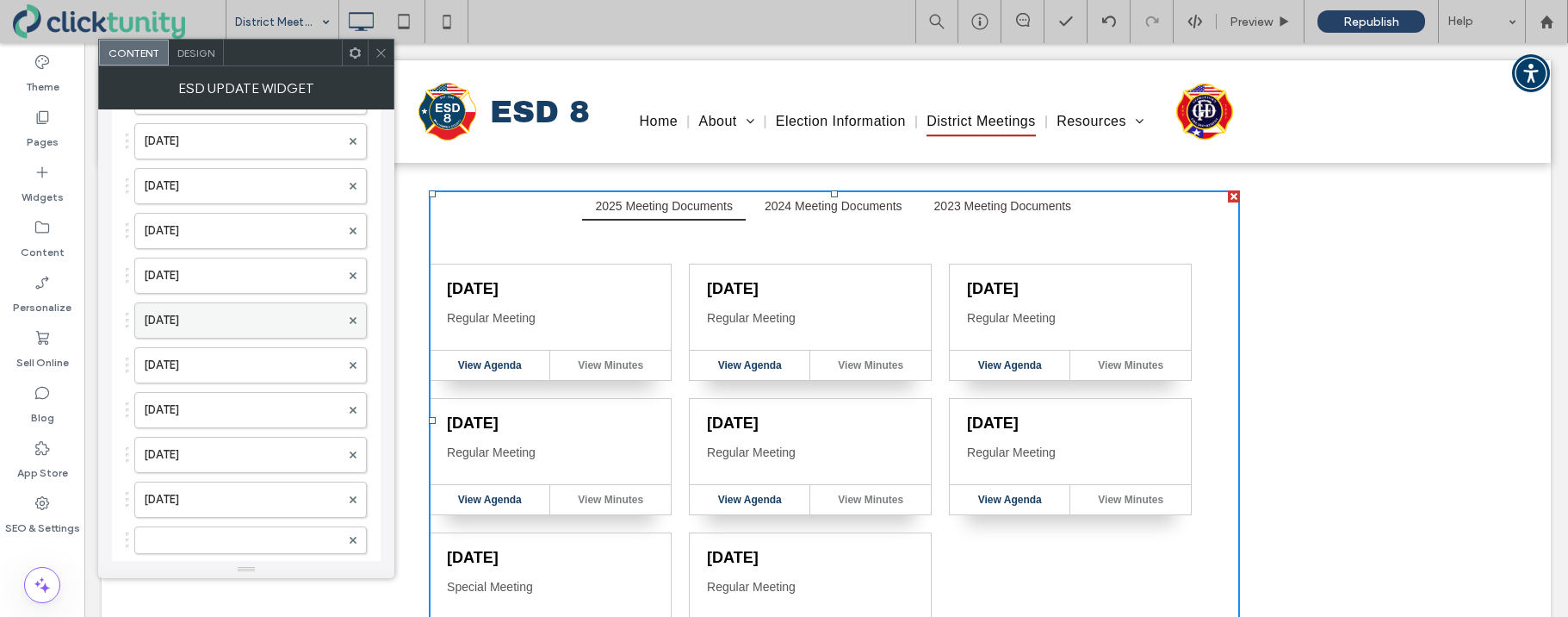
scroll to position [2465, 0]
click at [176, 528] on label at bounding box center [241, 533] width 196 height 17
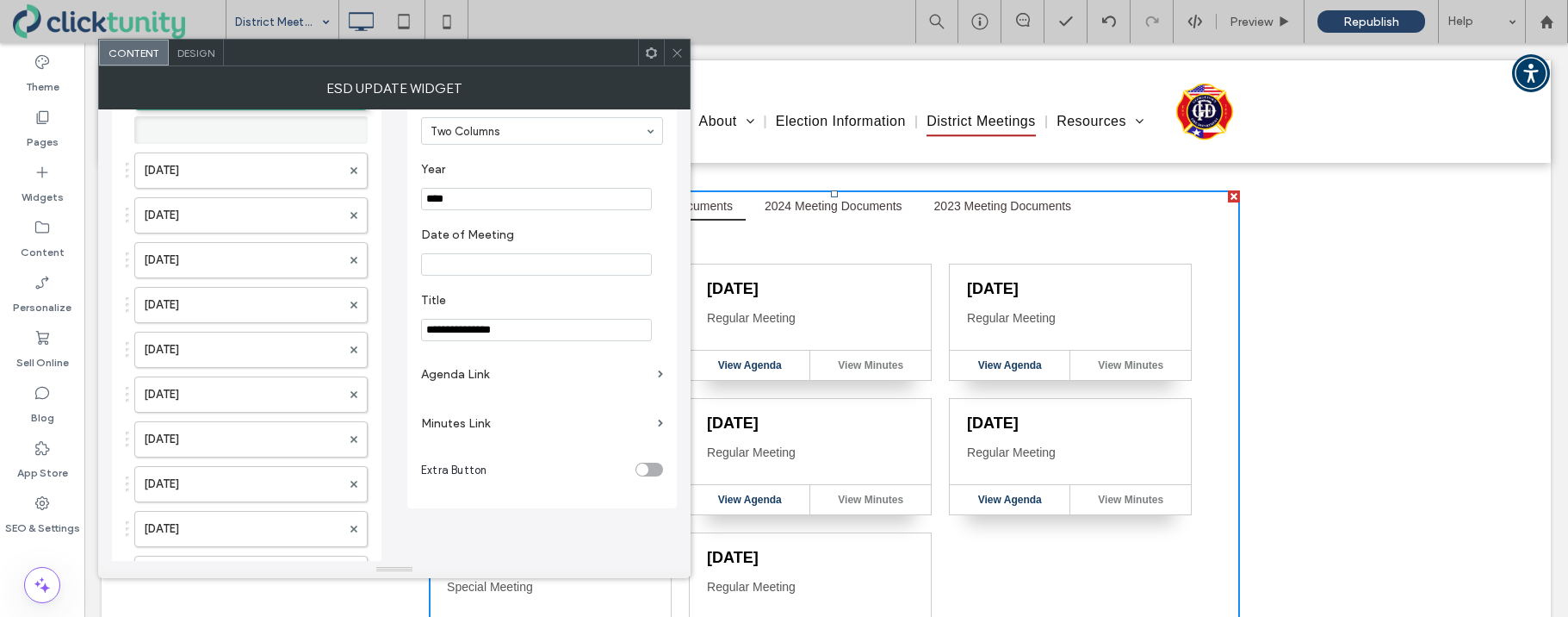
scroll to position [0, 0]
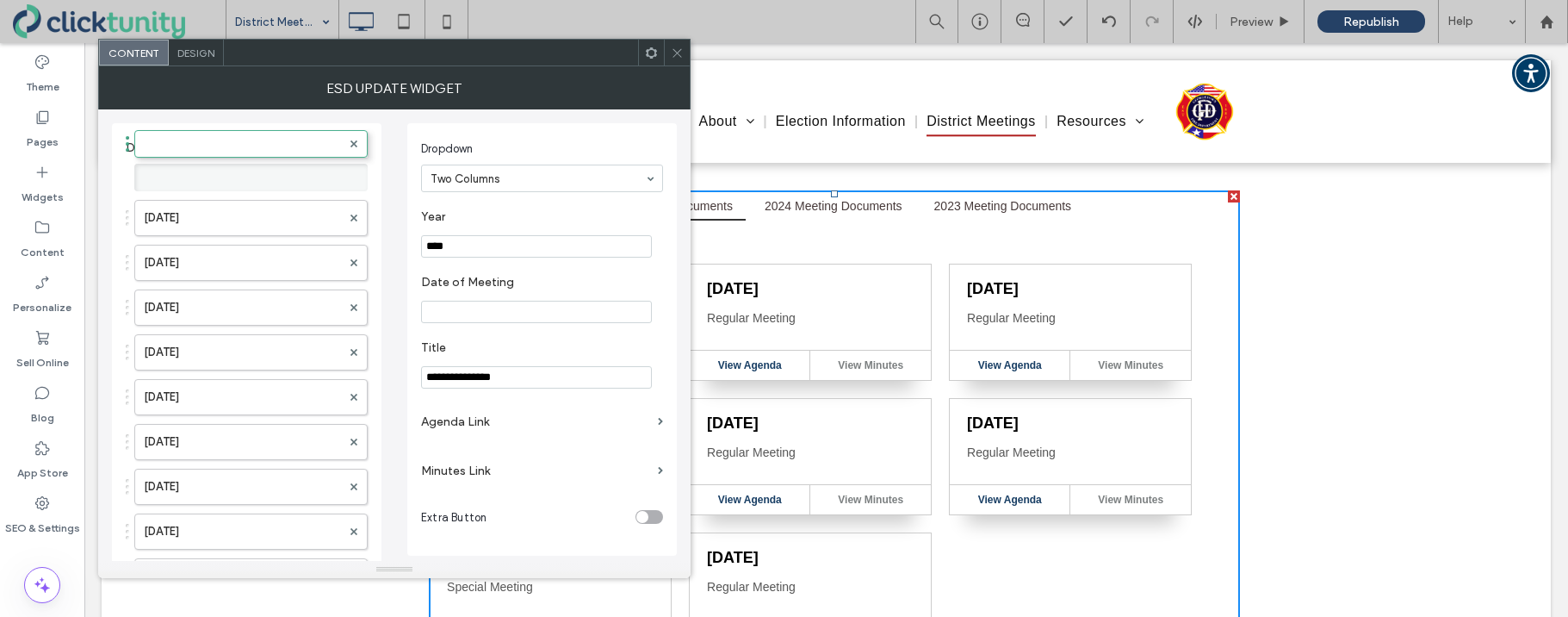
drag, startPoint x: 126, startPoint y: 533, endPoint x: 121, endPoint y: 98, distance: 435.0
click at [258, 175] on label at bounding box center [242, 177] width 197 height 17
drag, startPoint x: 445, startPoint y: 248, endPoint x: 466, endPoint y: 241, distance: 22.1
click at [466, 241] on input "****" at bounding box center [536, 246] width 230 height 23
type input "****"
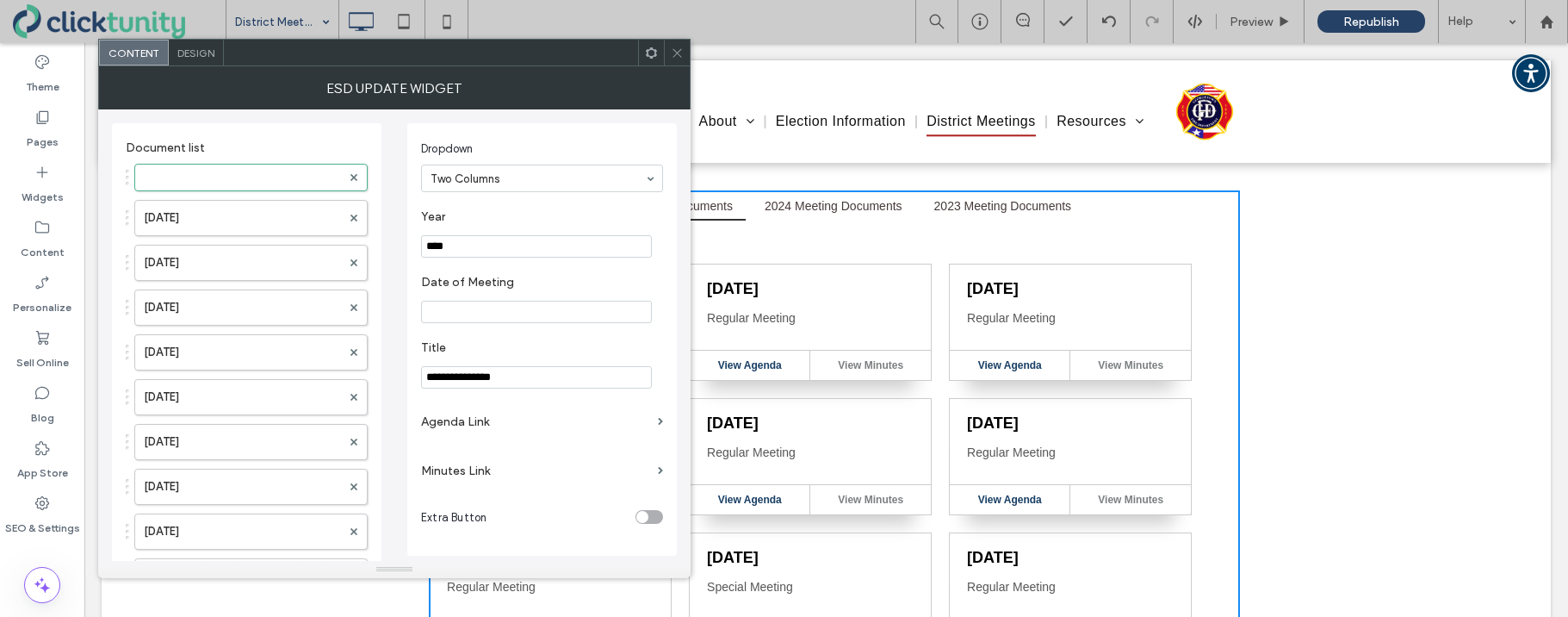
click at [493, 309] on input "Date of Meeting" at bounding box center [536, 312] width 230 height 23
type input "**********"
click at [469, 425] on label "Agenda Link" at bounding box center [536, 421] width 230 height 32
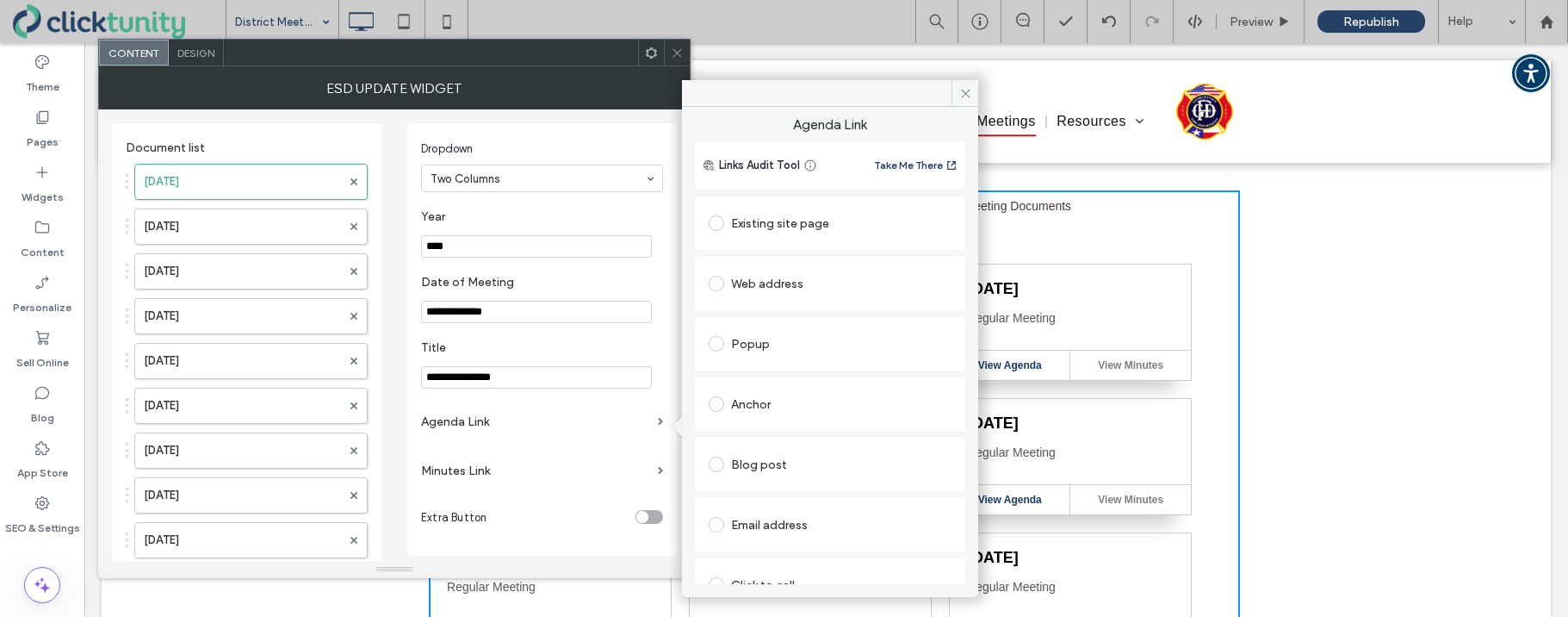
scroll to position [88, 0]
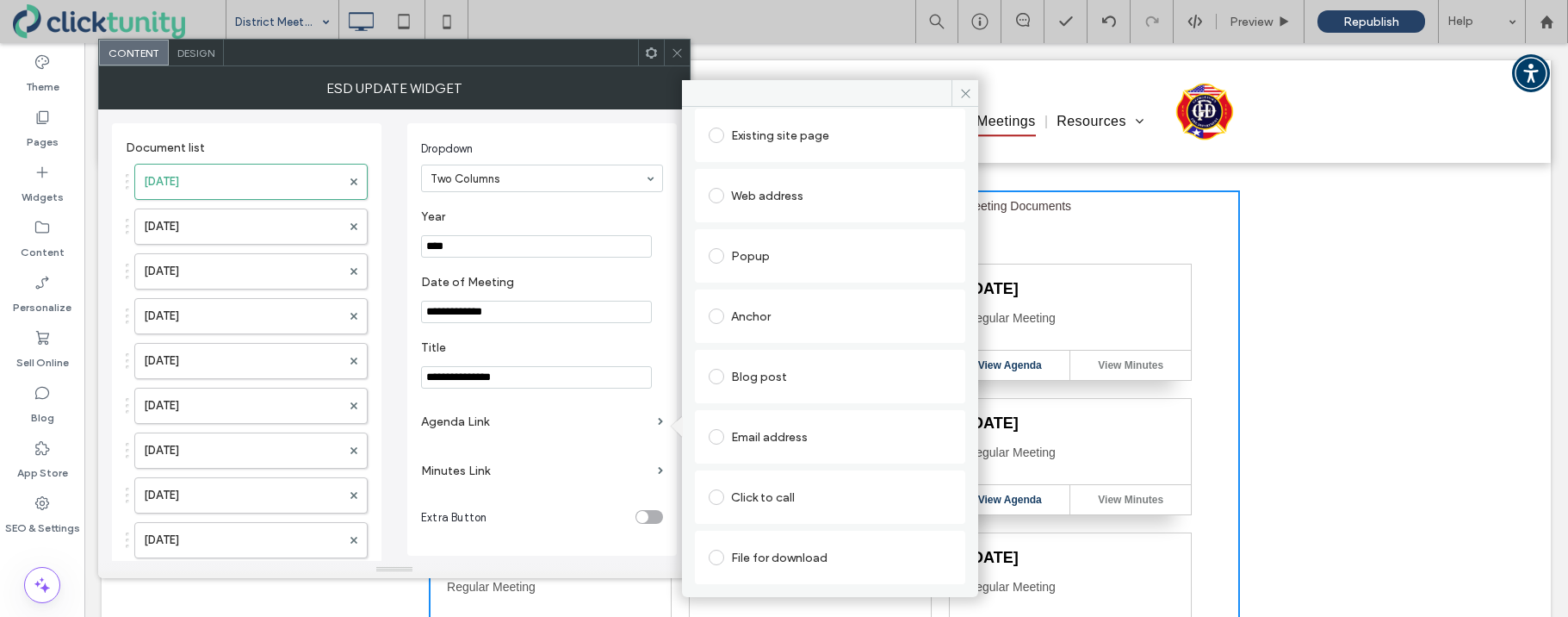
click at [722, 554] on span at bounding box center [716, 556] width 15 height 15
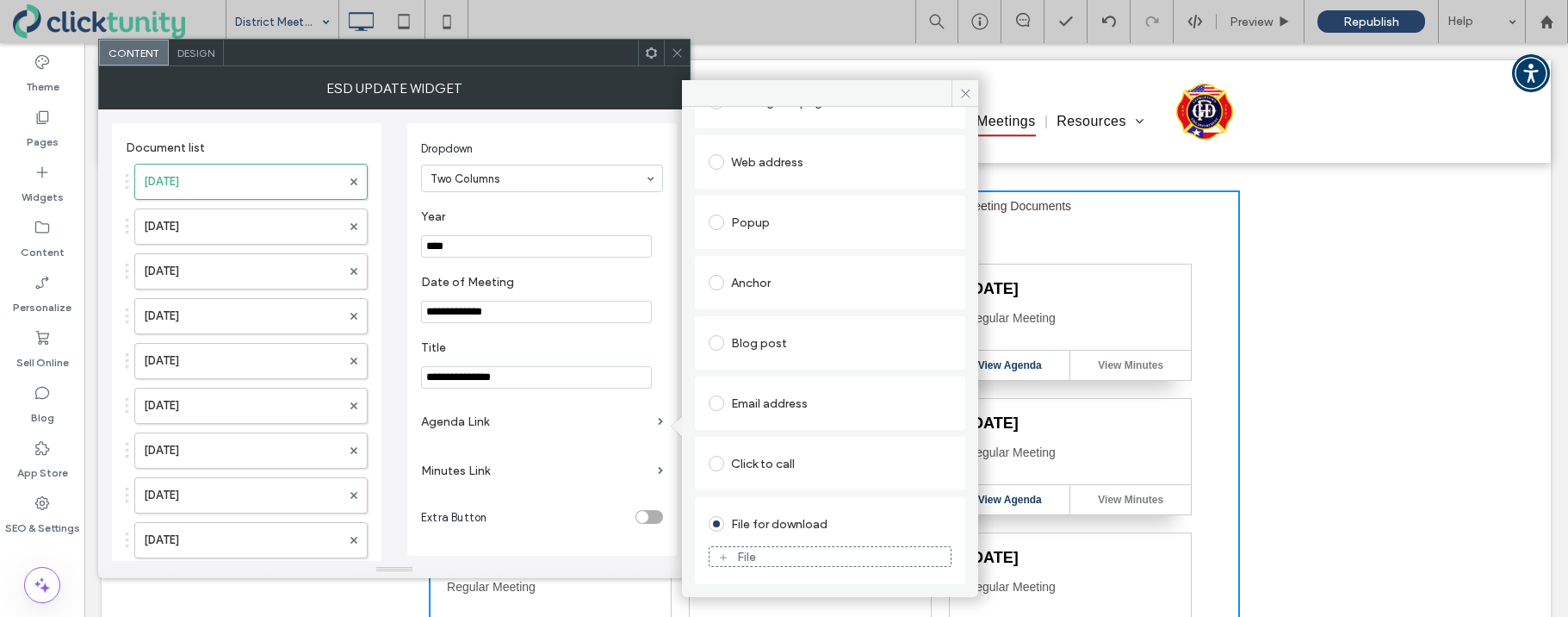
click at [728, 547] on figure "File" at bounding box center [830, 556] width 243 height 21
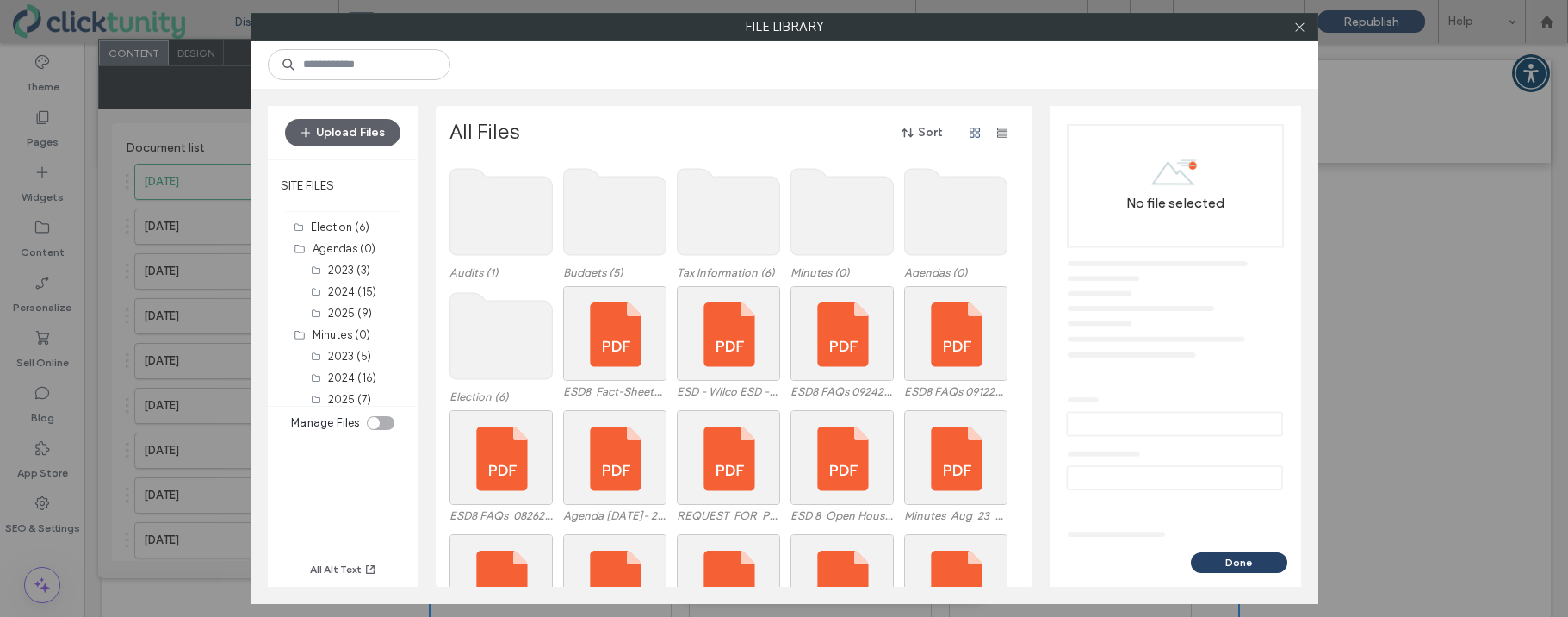
click at [933, 248] on use at bounding box center [955, 211] width 102 height 86
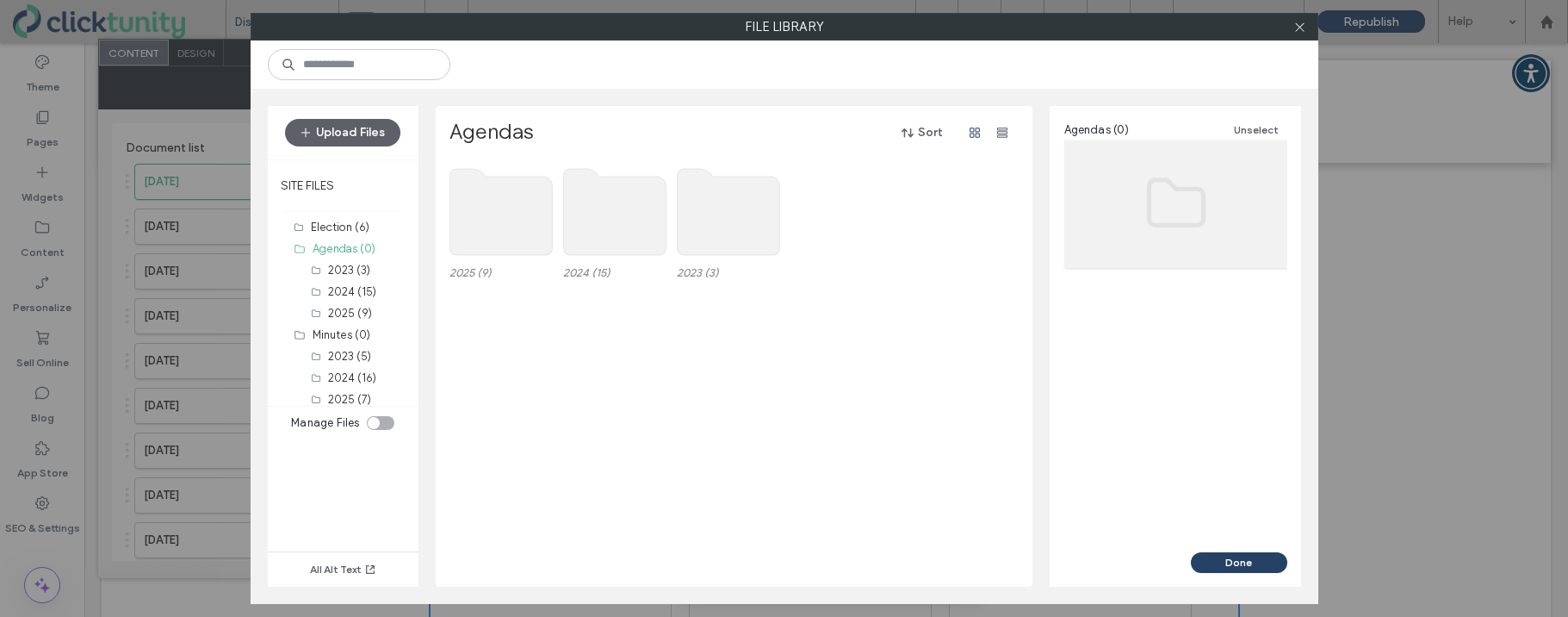
click at [514, 183] on use at bounding box center [500, 211] width 102 height 86
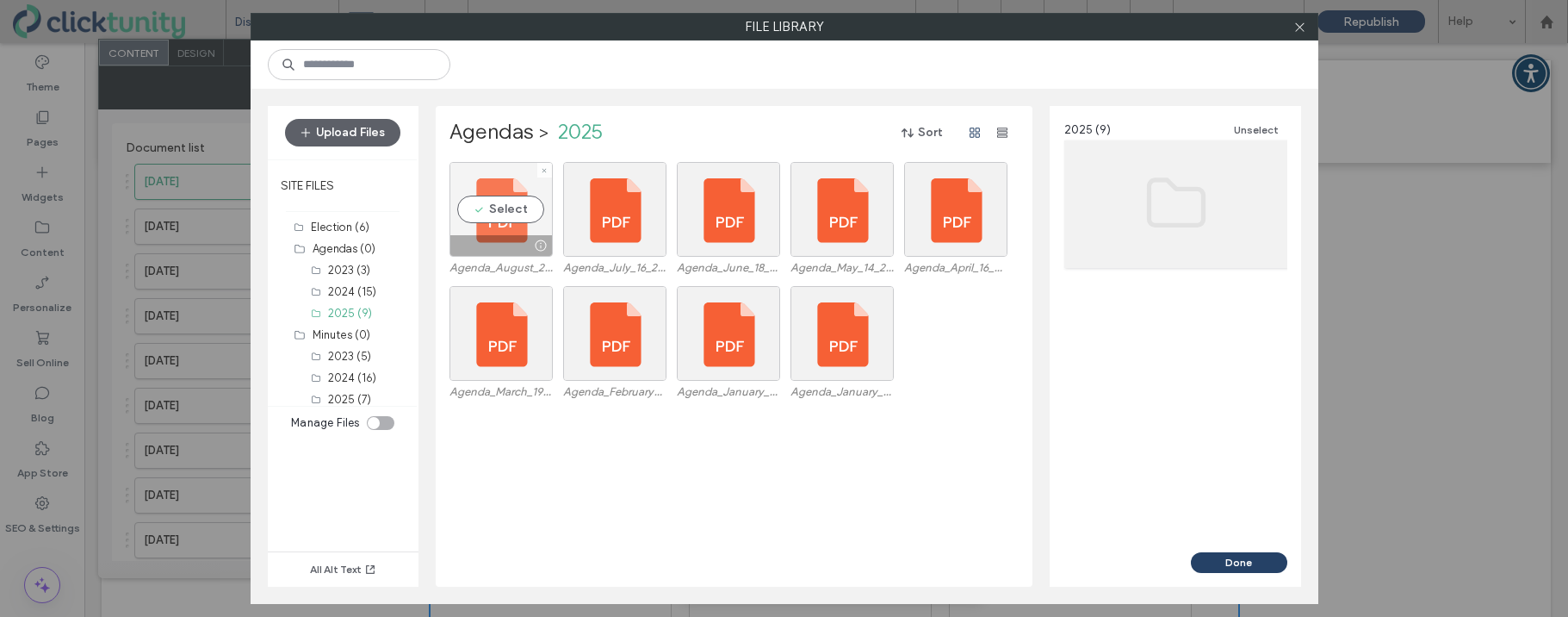
click at [501, 208] on div "Select" at bounding box center [501, 209] width 103 height 95
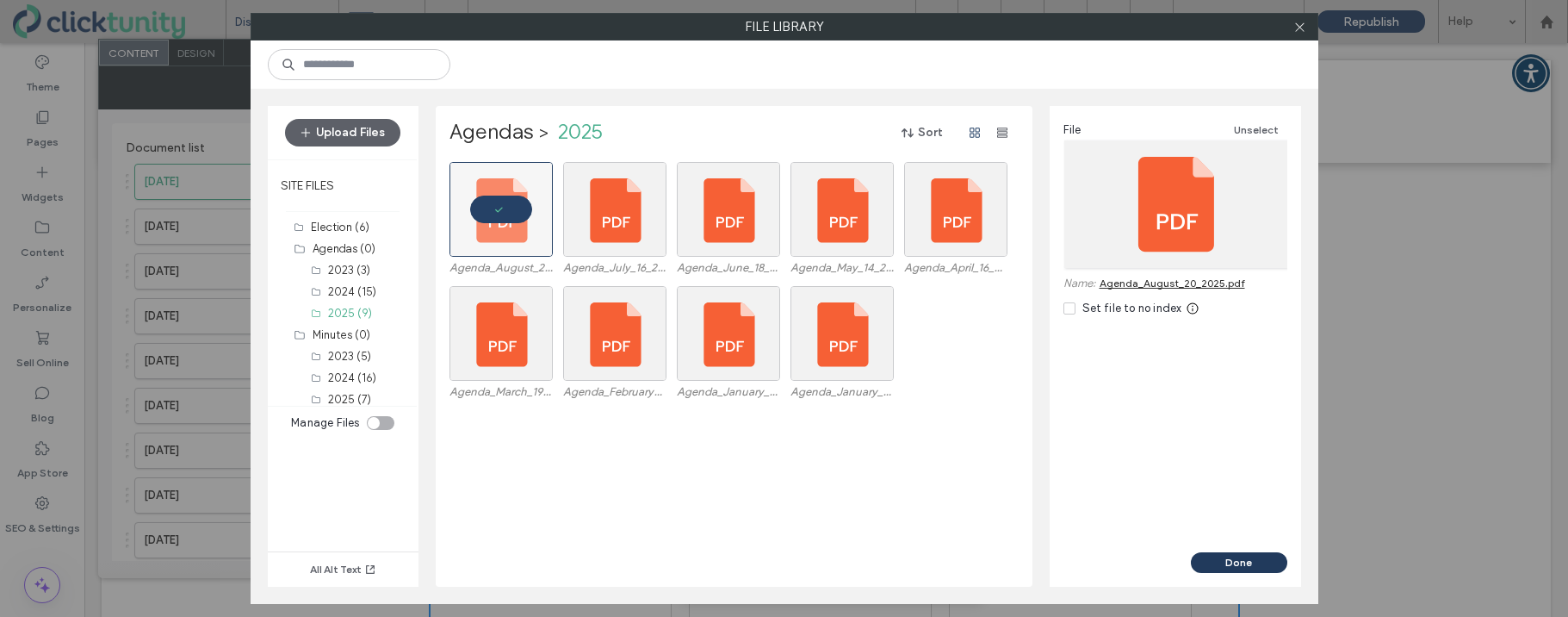
click at [1229, 557] on button "Done" at bounding box center [1238, 562] width 97 height 21
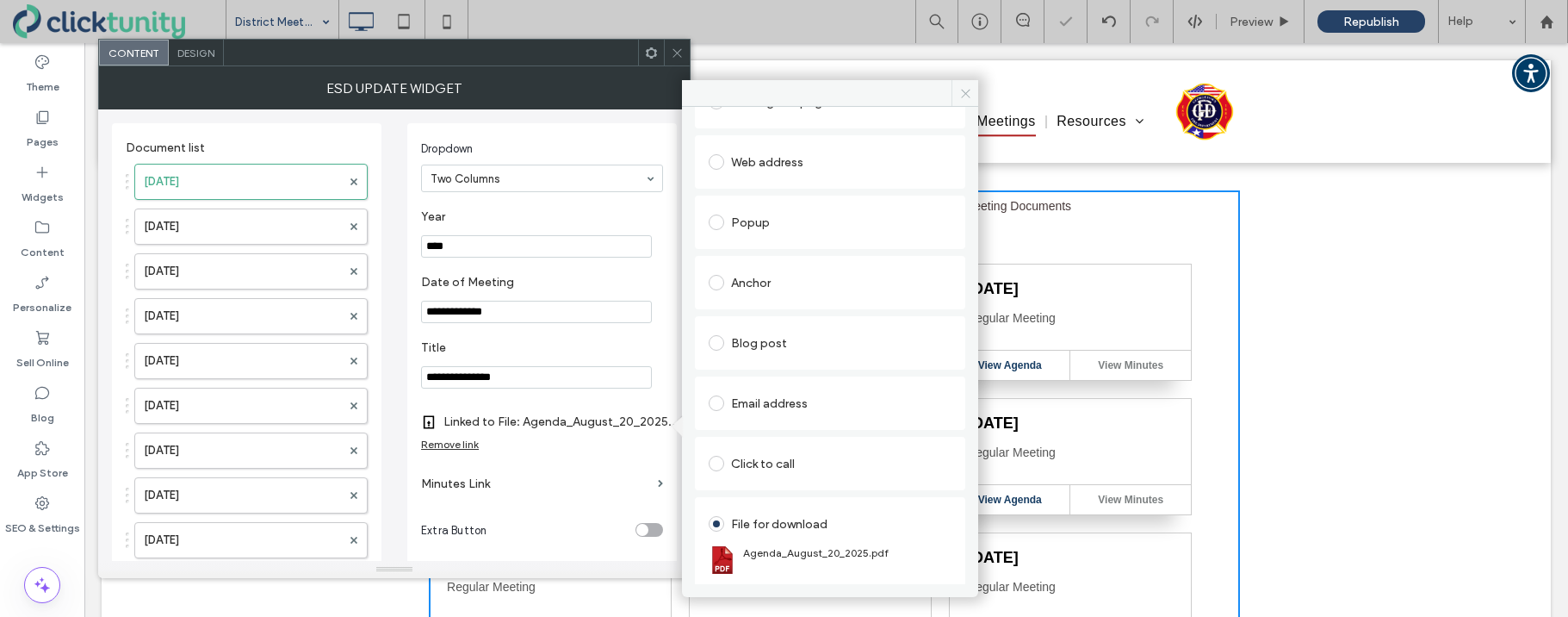
drag, startPoint x: 966, startPoint y: 97, endPoint x: 870, endPoint y: 54, distance: 105.2
click at [966, 97] on icon at bounding box center [966, 93] width 13 height 13
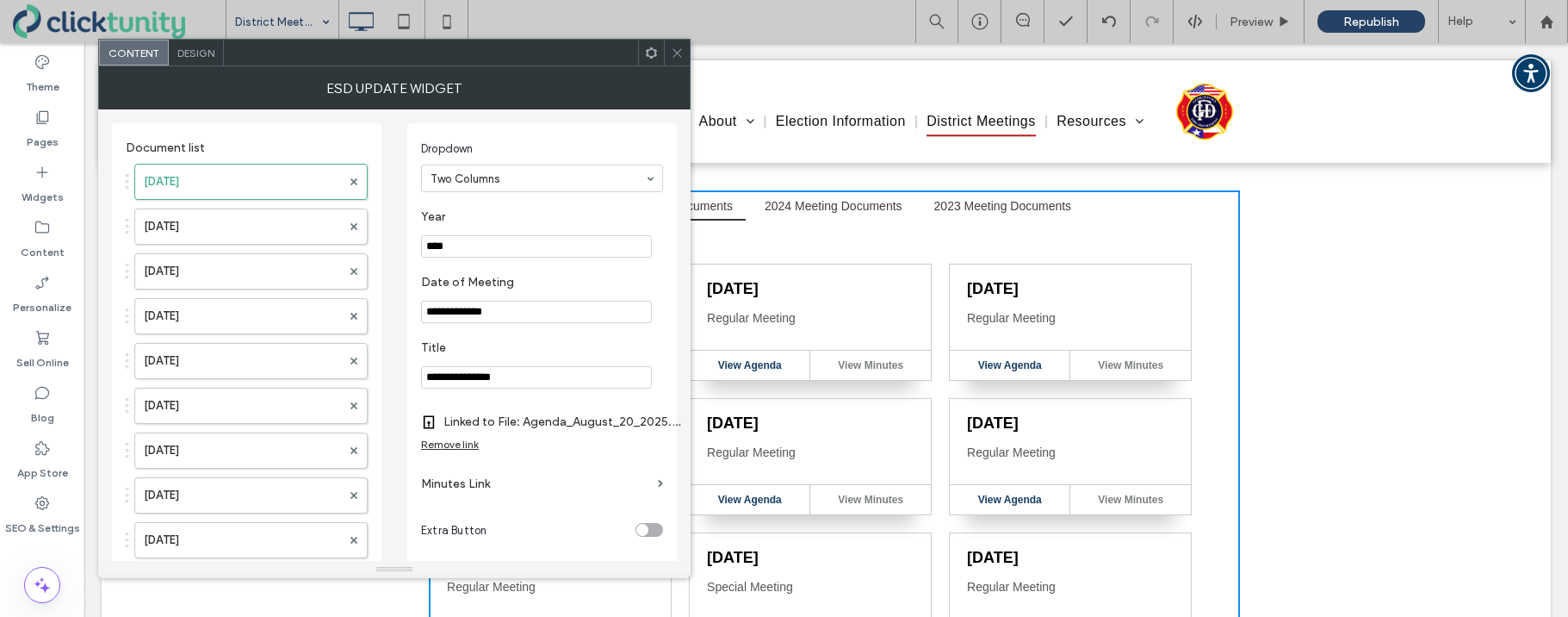
click at [678, 51] on icon at bounding box center [677, 52] width 13 height 13
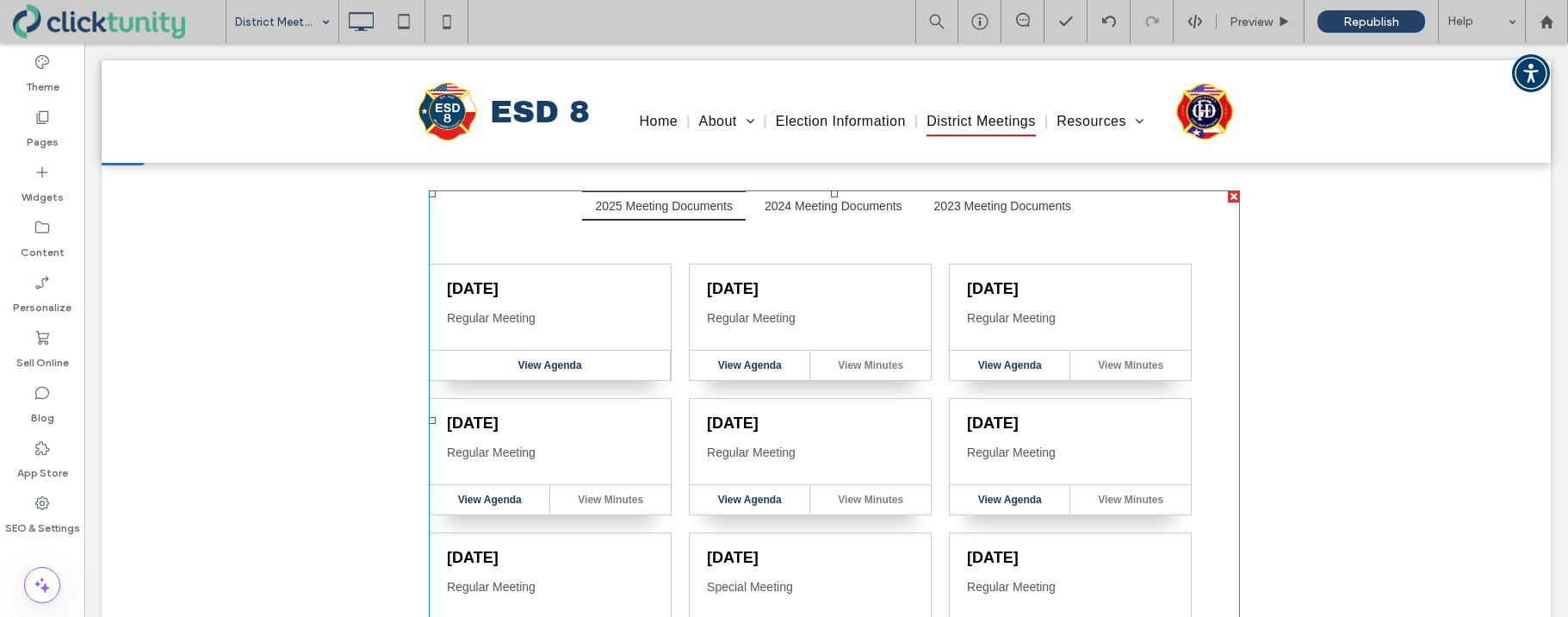
click at [677, 388] on span at bounding box center [834, 420] width 810 height 459
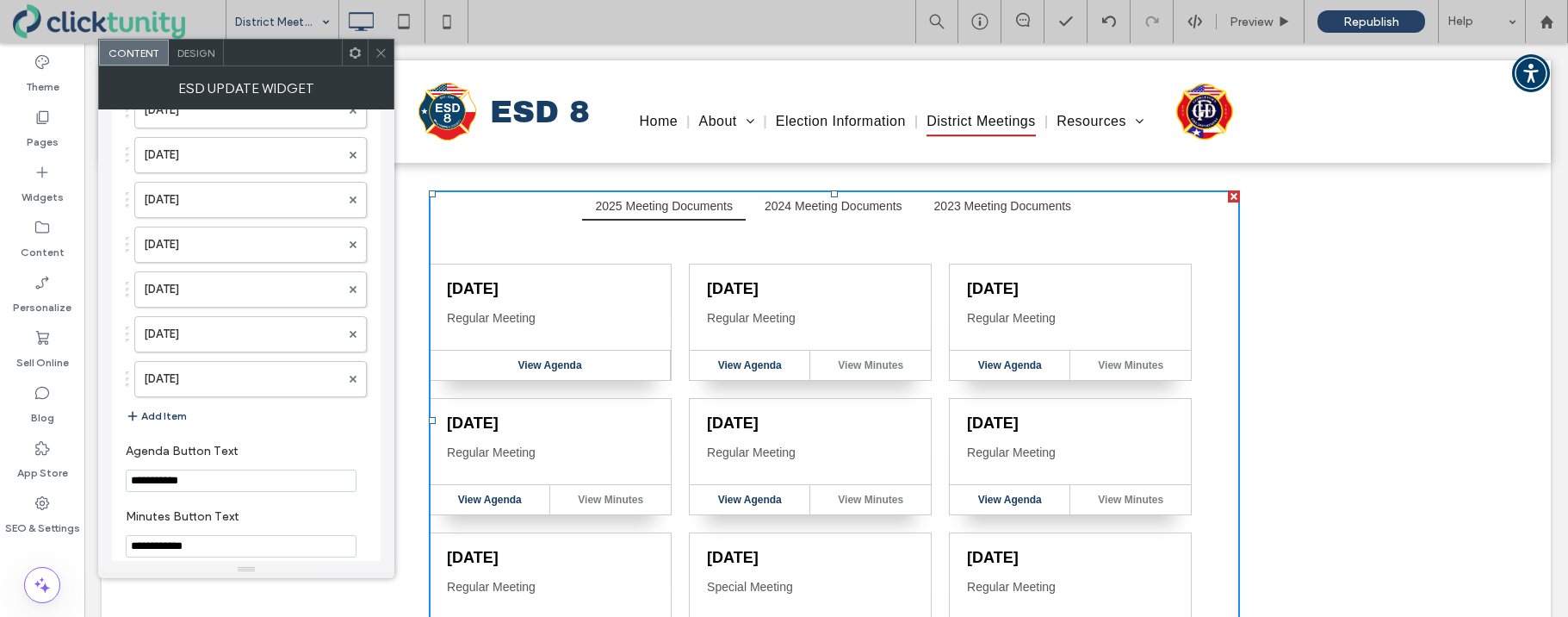
scroll to position [2844, 0]
click at [166, 419] on button "Add Item" at bounding box center [156, 420] width 61 height 21
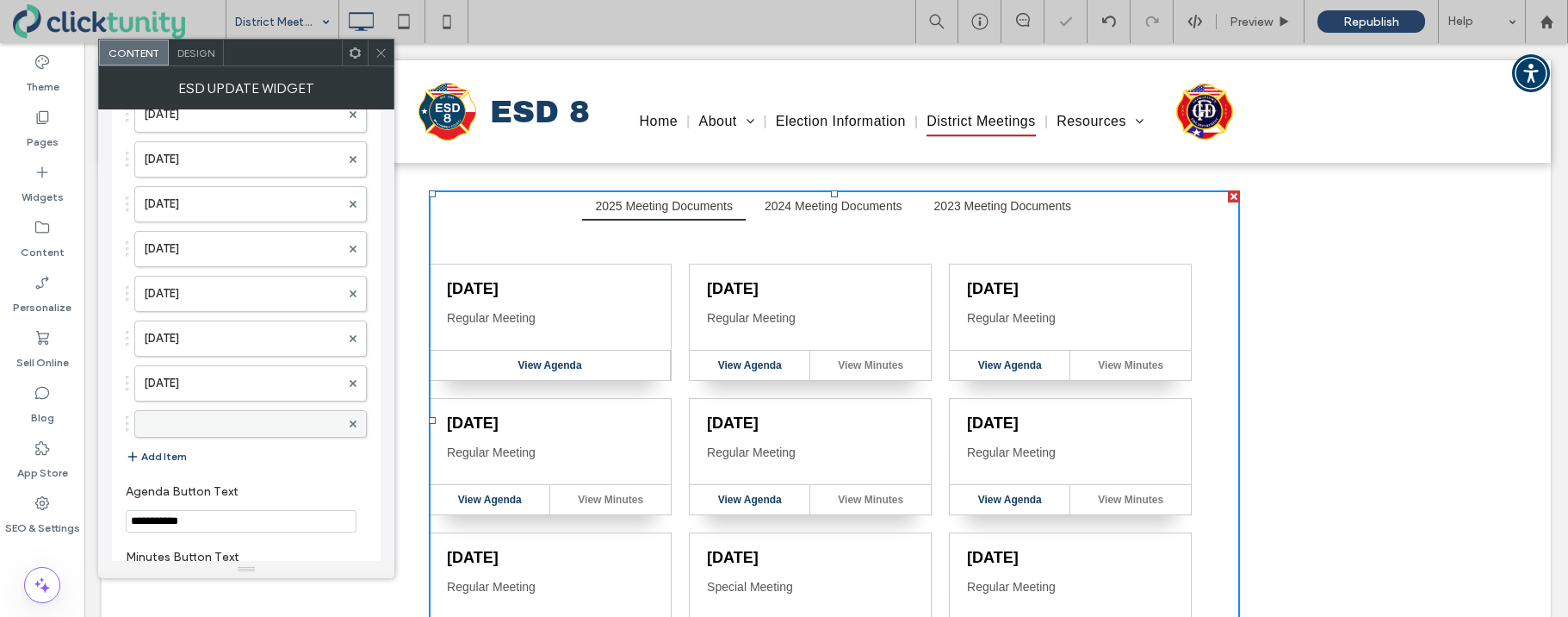
click at [172, 422] on label at bounding box center [241, 423] width 196 height 17
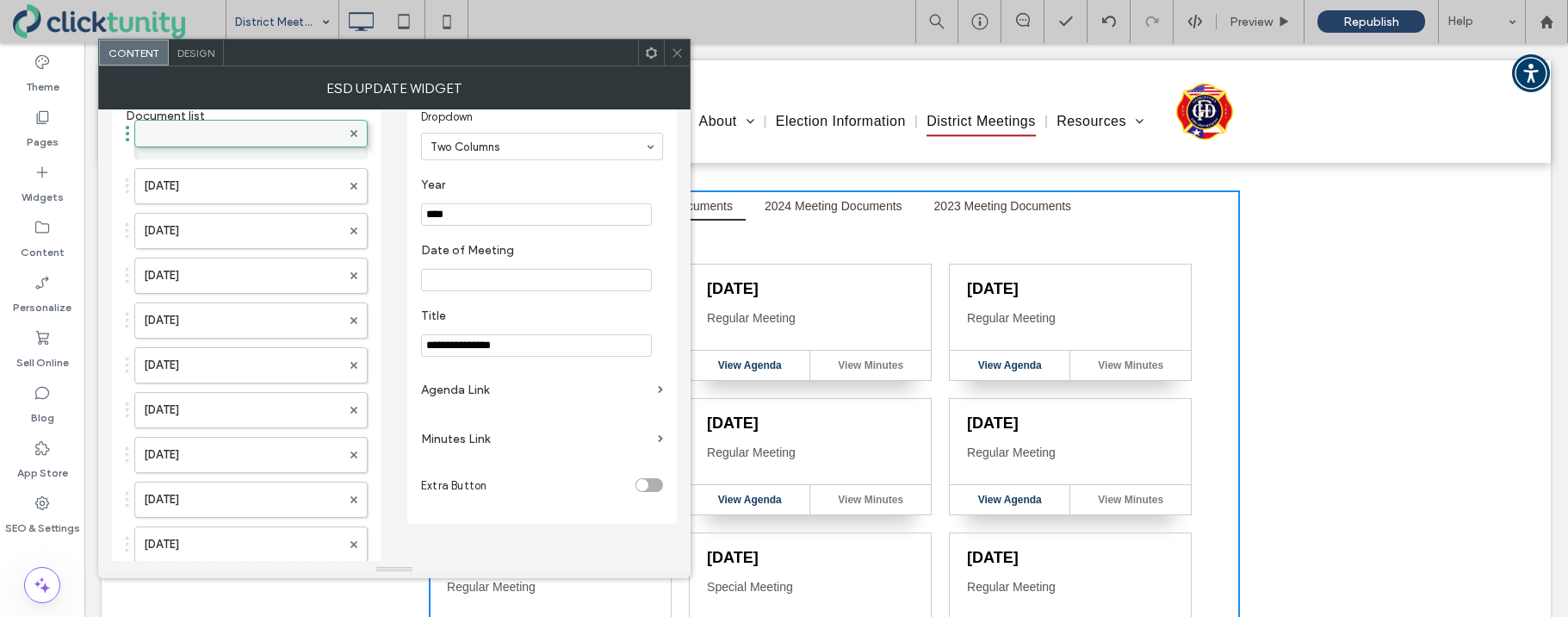
scroll to position [0, 0]
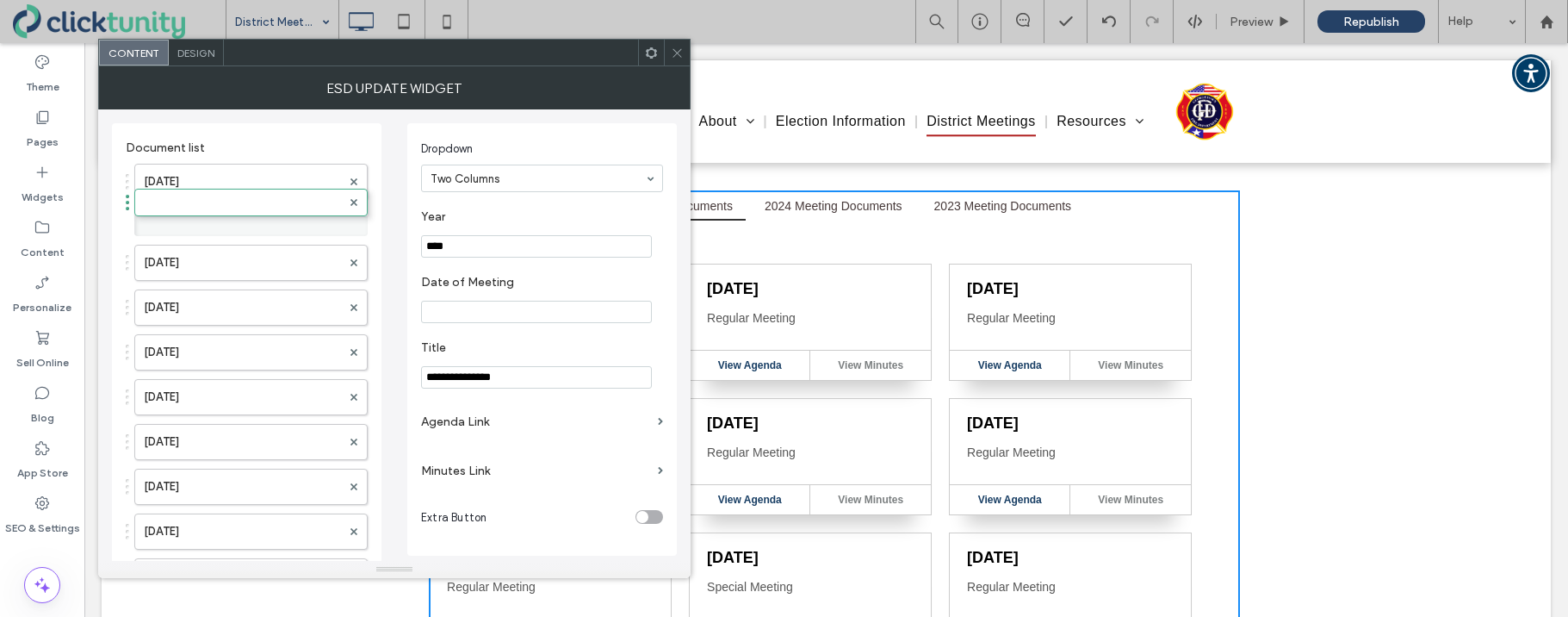
drag, startPoint x: 126, startPoint y: 424, endPoint x: 166, endPoint y: 205, distance: 222.6
click at [452, 248] on input "****" at bounding box center [536, 246] width 230 height 23
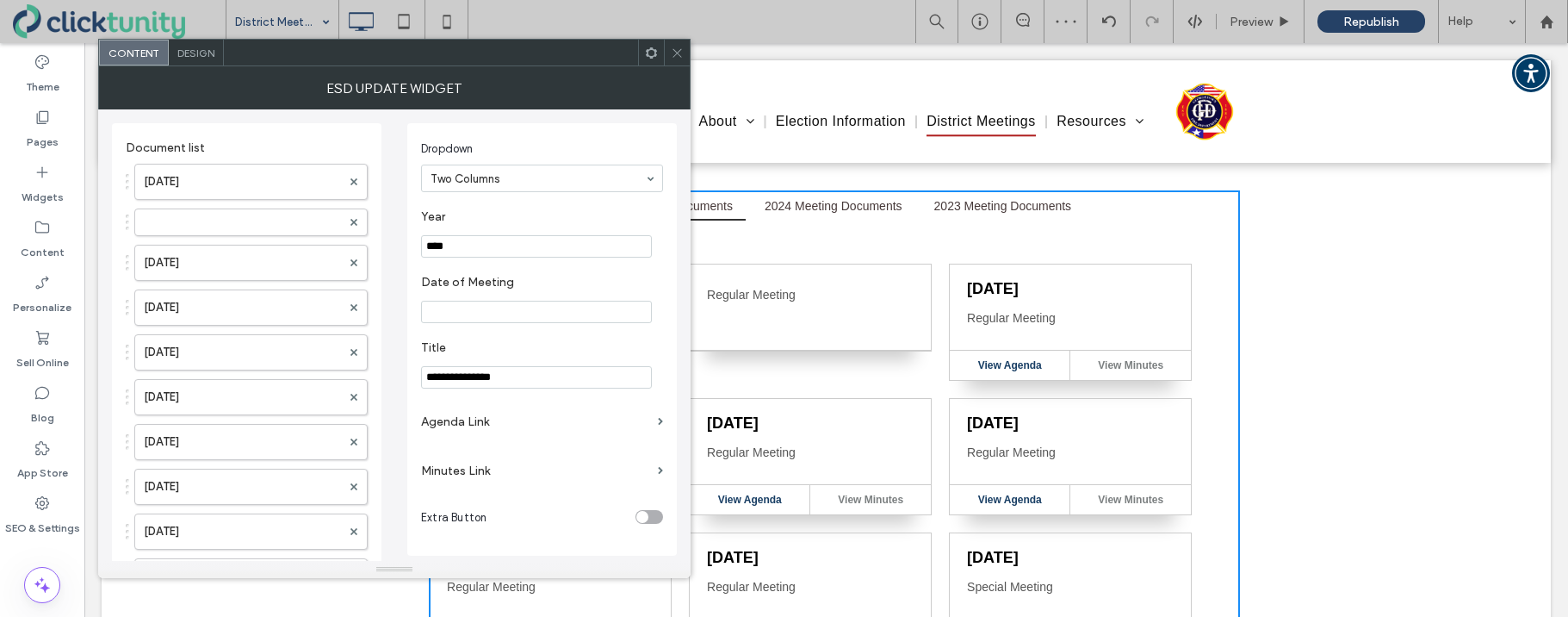
type input "****"
click at [452, 313] on input "Date of Meeting" at bounding box center [536, 312] width 230 height 23
type input "**********"
click at [438, 426] on label "Agenda Link" at bounding box center [536, 421] width 230 height 32
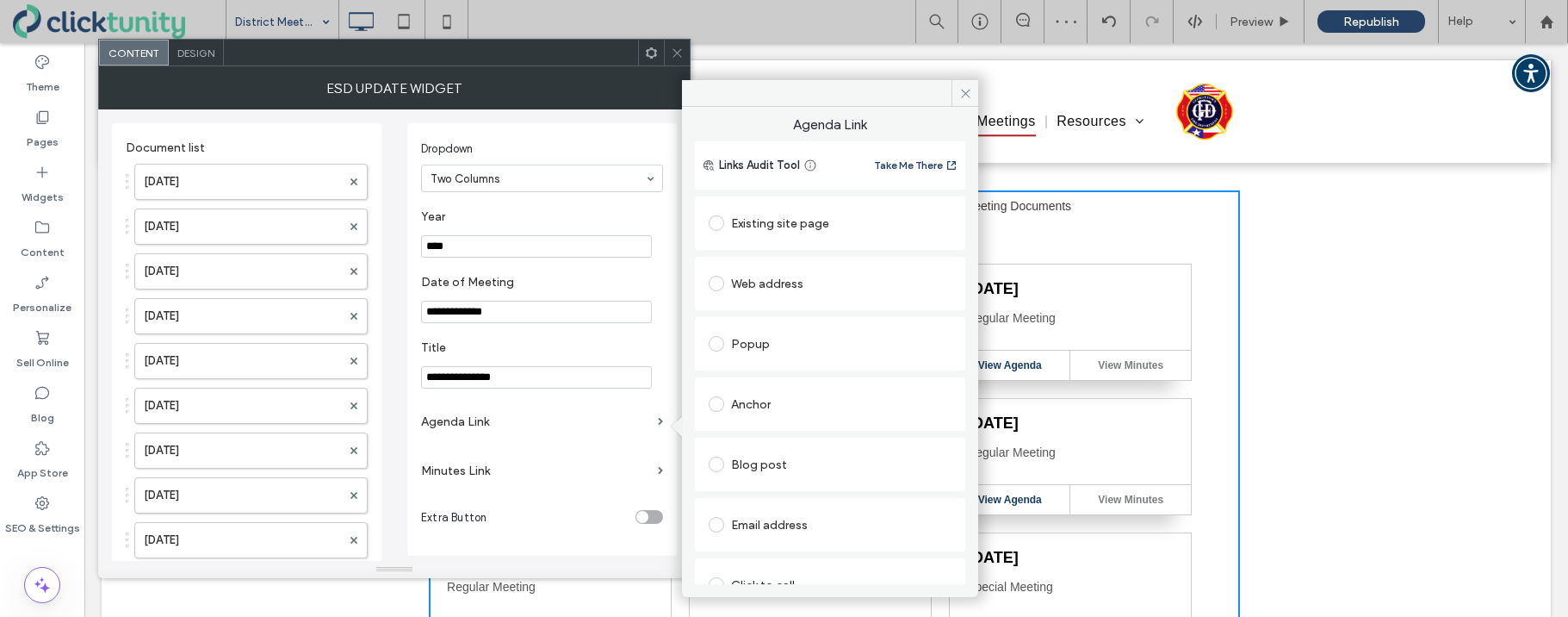
scroll to position [88, 0]
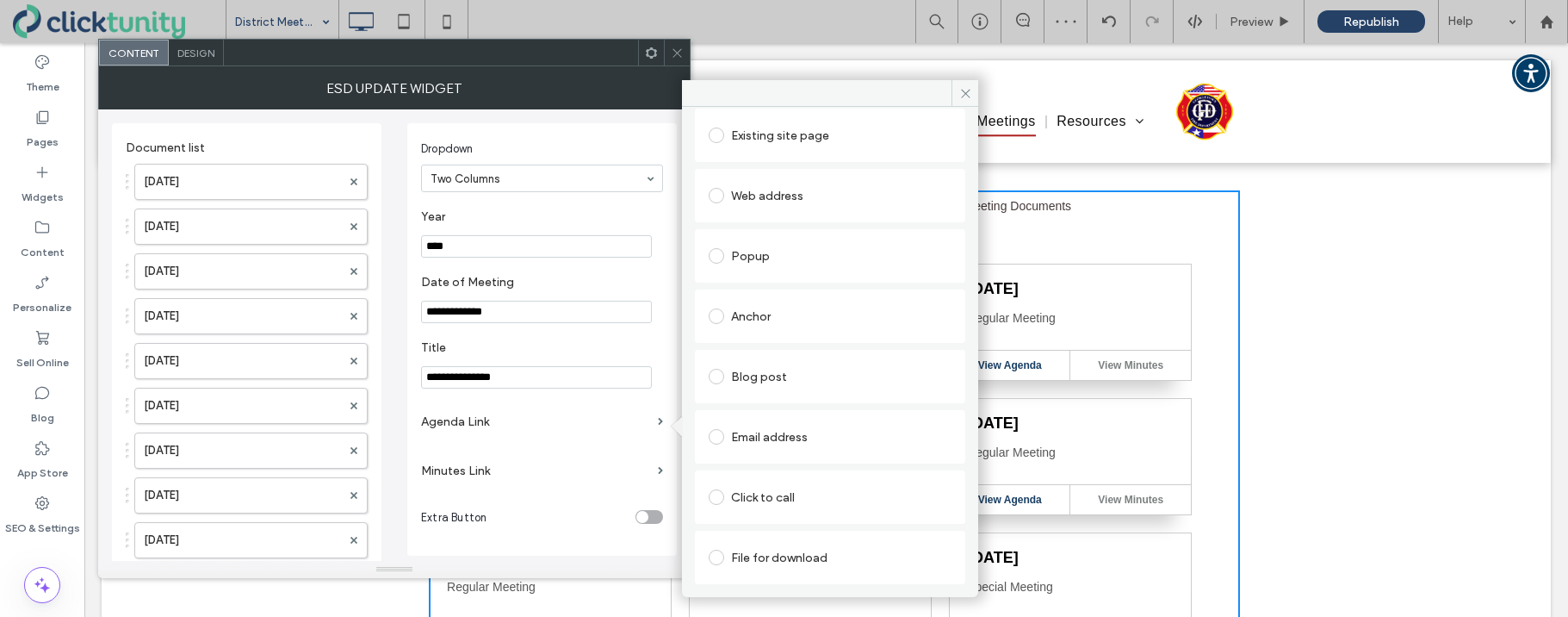
click at [717, 547] on div at bounding box center [720, 557] width 23 height 28
drag, startPoint x: 719, startPoint y: 548, endPoint x: 732, endPoint y: 528, distance: 23.9
click at [719, 547] on div at bounding box center [720, 557] width 23 height 28
click at [720, 556] on span at bounding box center [716, 556] width 15 height 15
click at [723, 577] on div "File" at bounding box center [830, 590] width 243 height 38
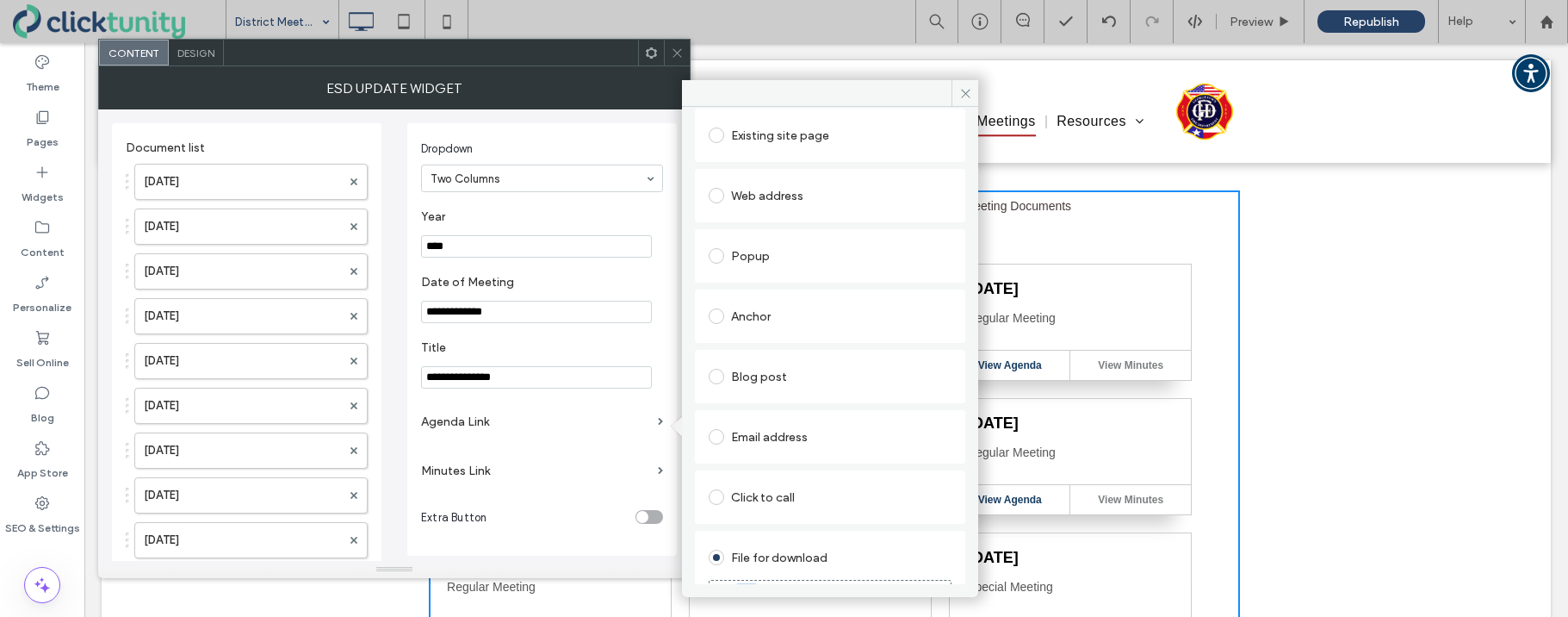
scroll to position [121, 0]
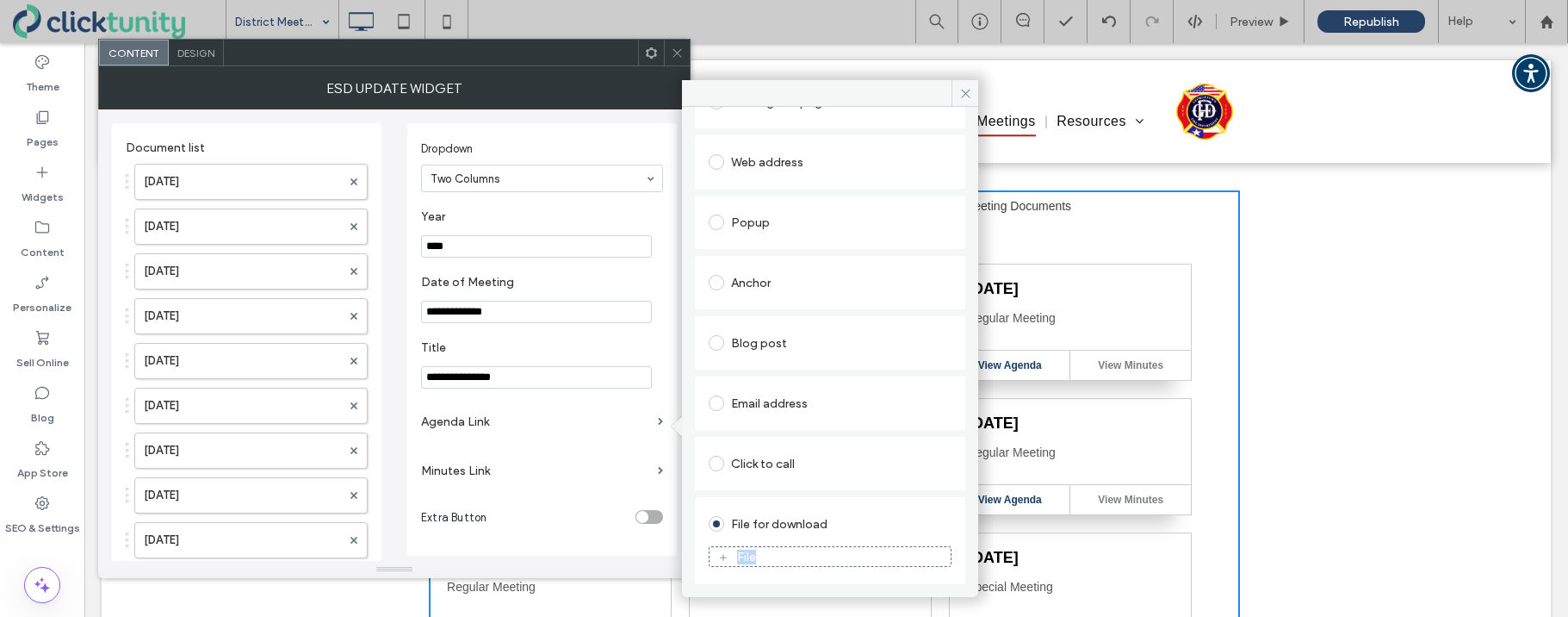
click at [721, 579] on div "File for download File" at bounding box center [829, 540] width 270 height 87
click at [721, 563] on span at bounding box center [723, 556] width 10 height 15
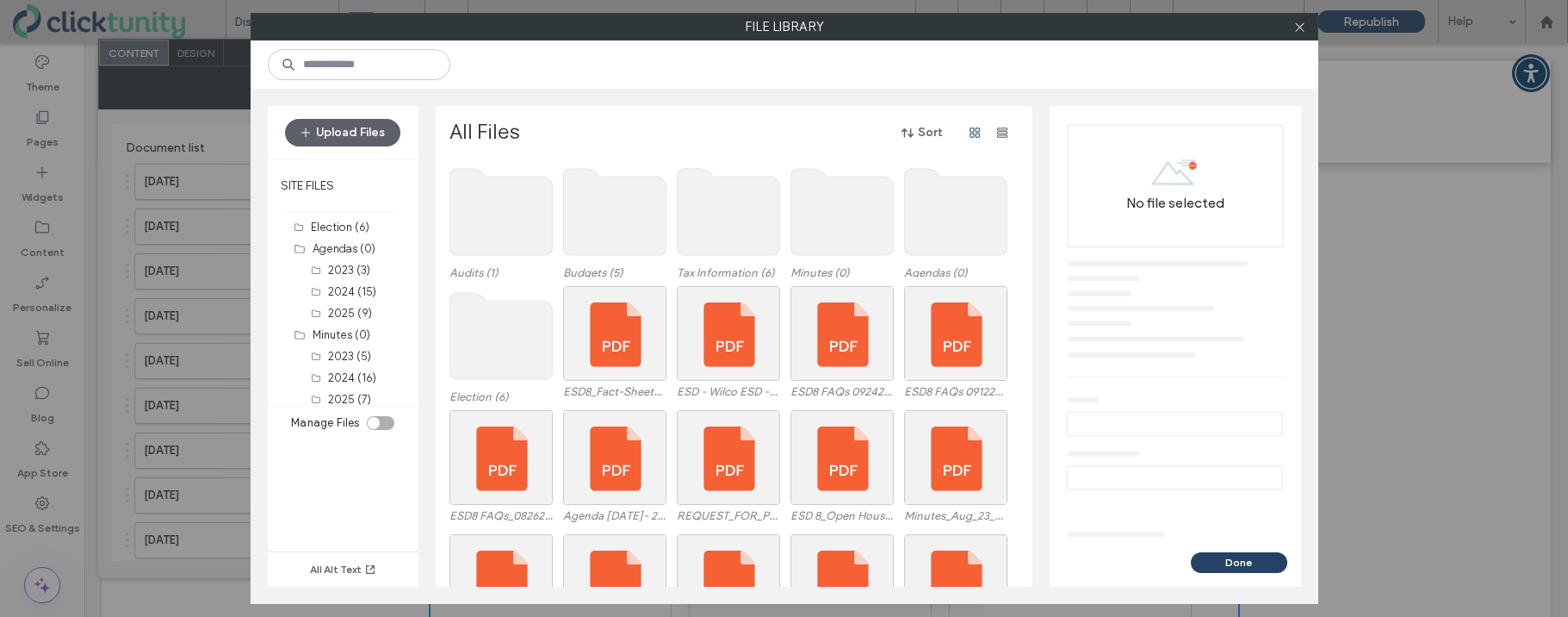
click at [978, 238] on use at bounding box center [955, 211] width 102 height 86
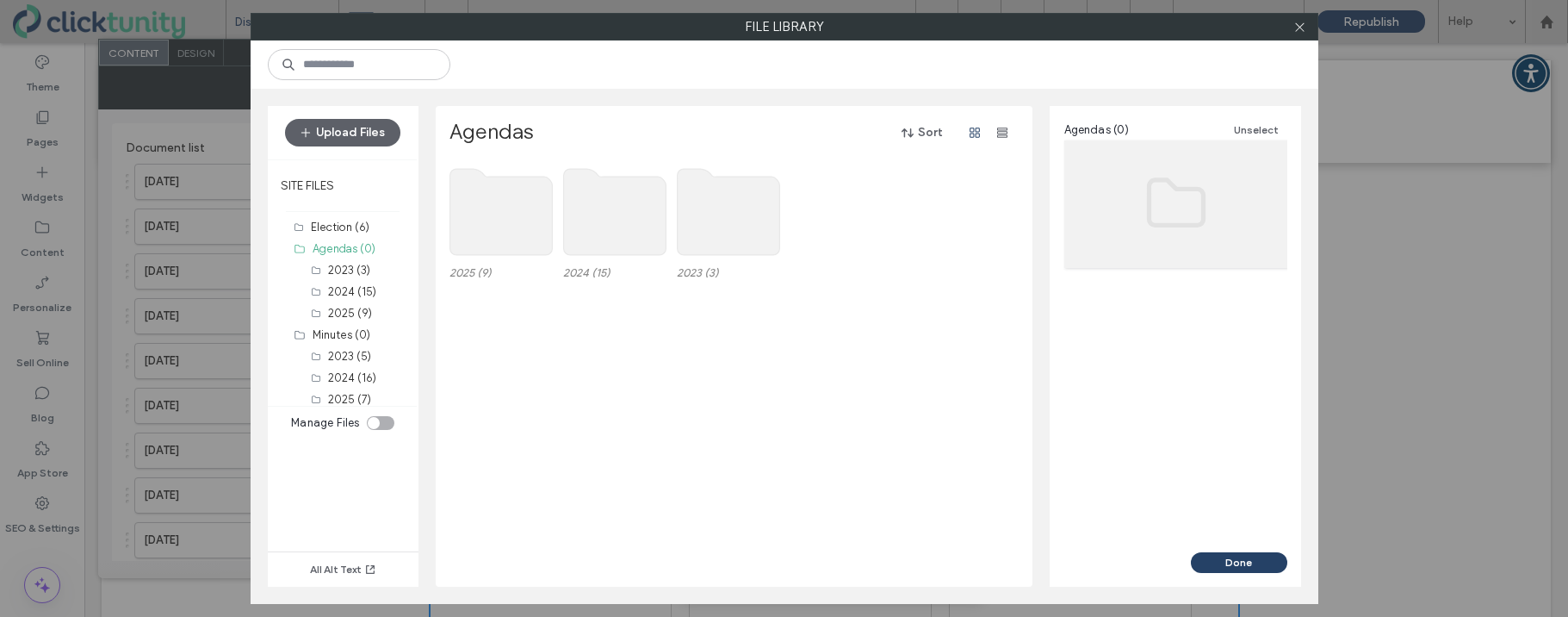
click at [511, 224] on use at bounding box center [500, 211] width 102 height 86
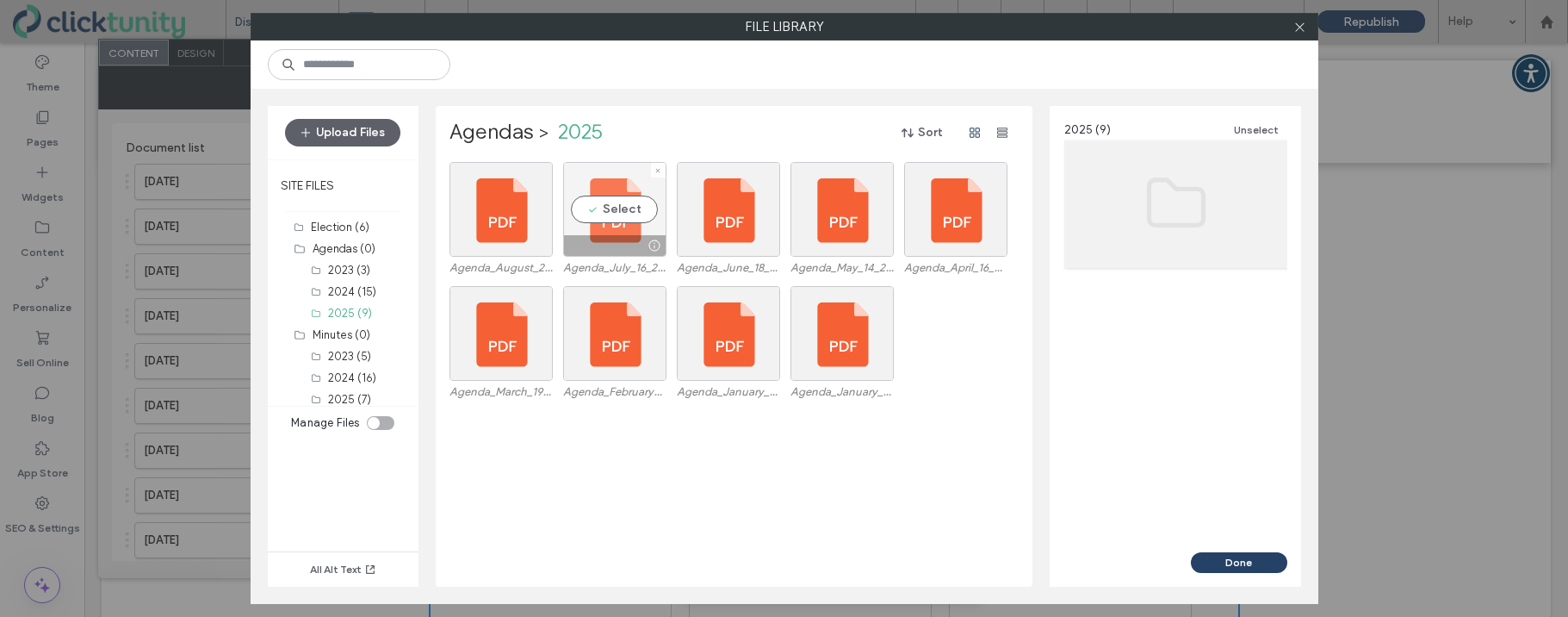
click at [605, 214] on div "Select" at bounding box center [614, 209] width 103 height 95
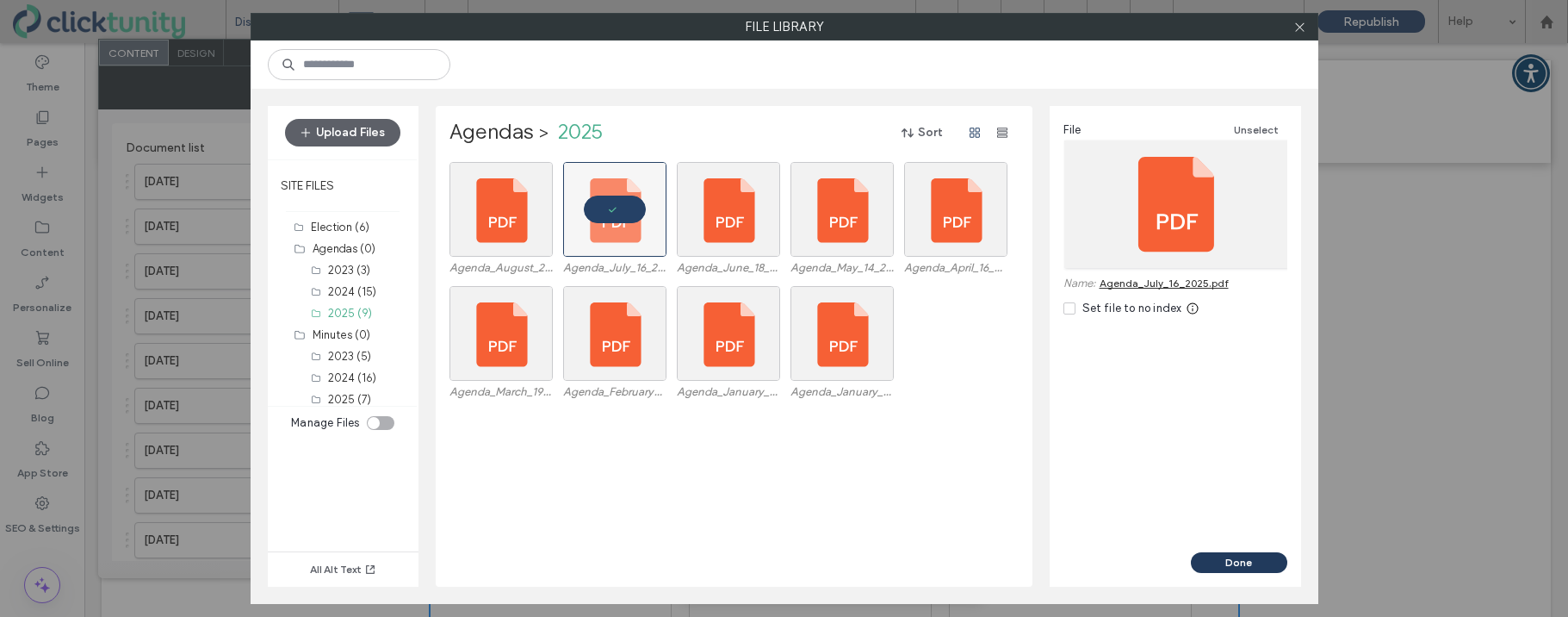
click at [1201, 566] on button "Done" at bounding box center [1238, 562] width 97 height 21
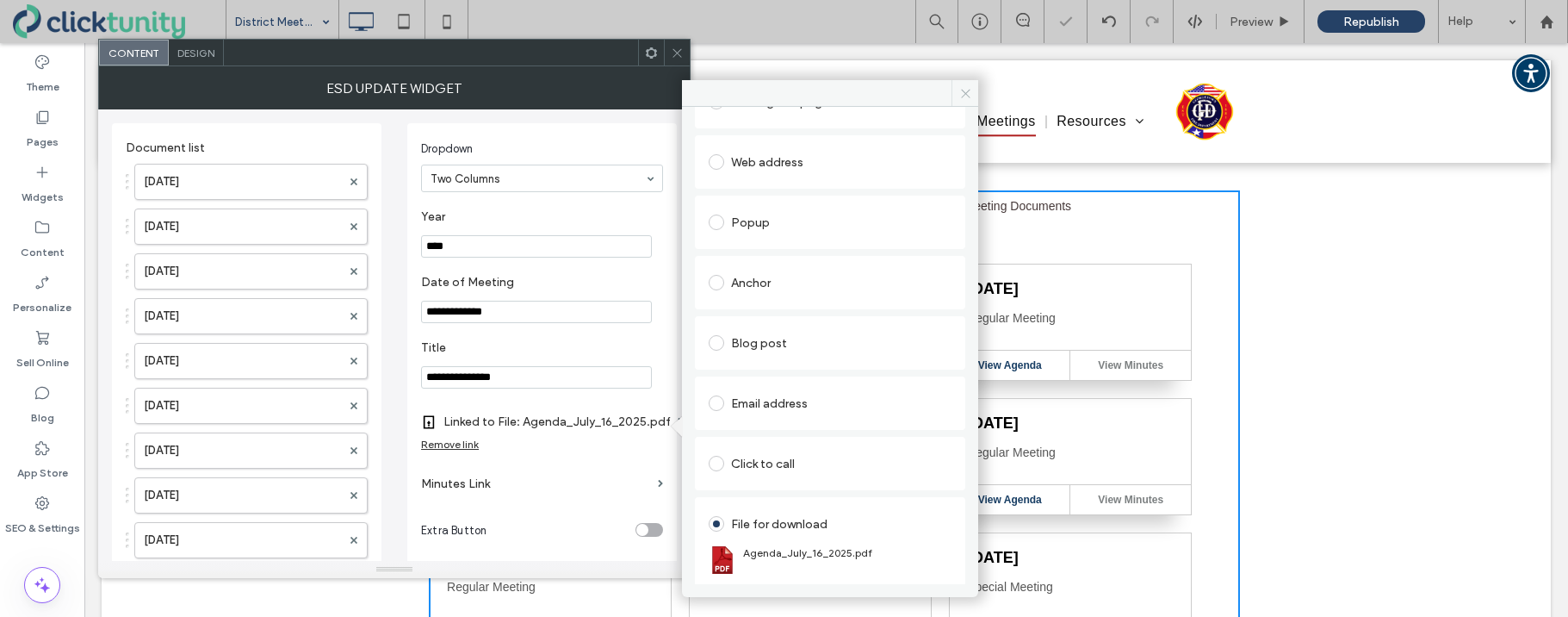
click at [966, 95] on icon at bounding box center [966, 93] width 13 height 13
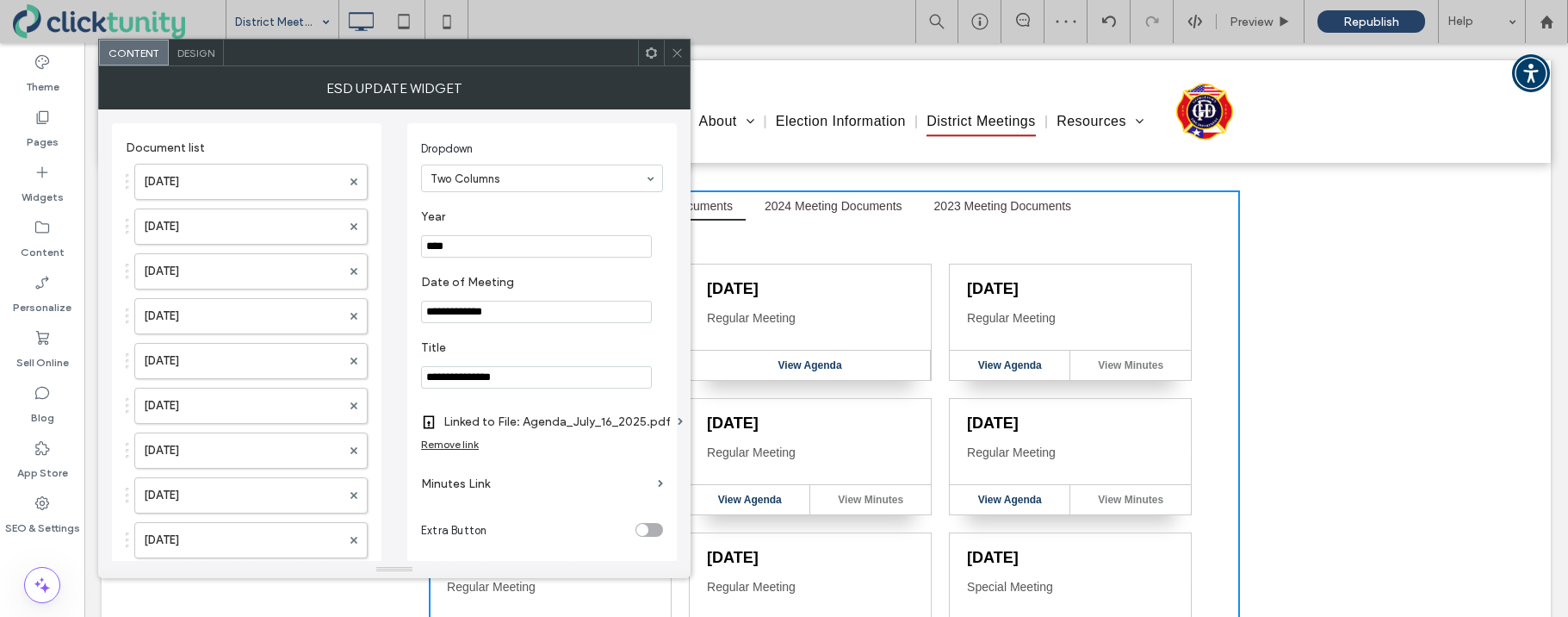
click at [678, 55] on icon at bounding box center [677, 52] width 13 height 13
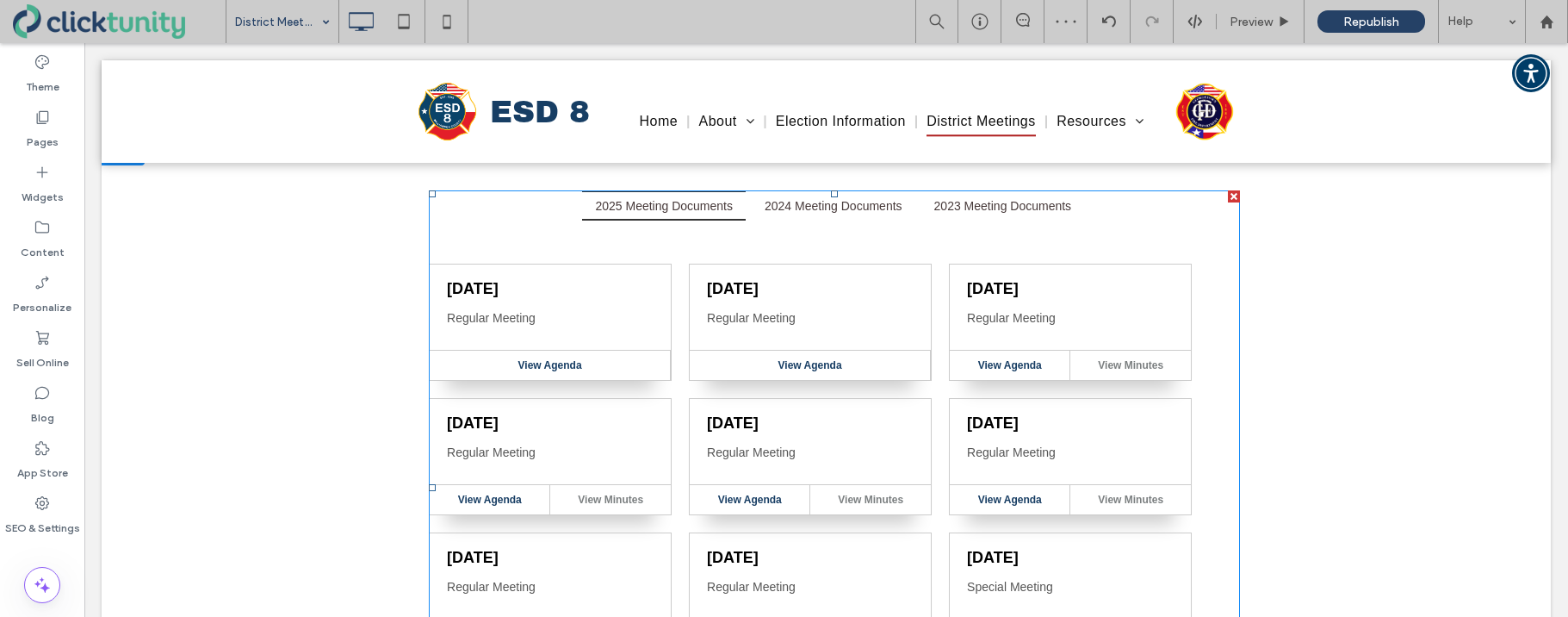
click at [787, 207] on span at bounding box center [834, 487] width 810 height 594
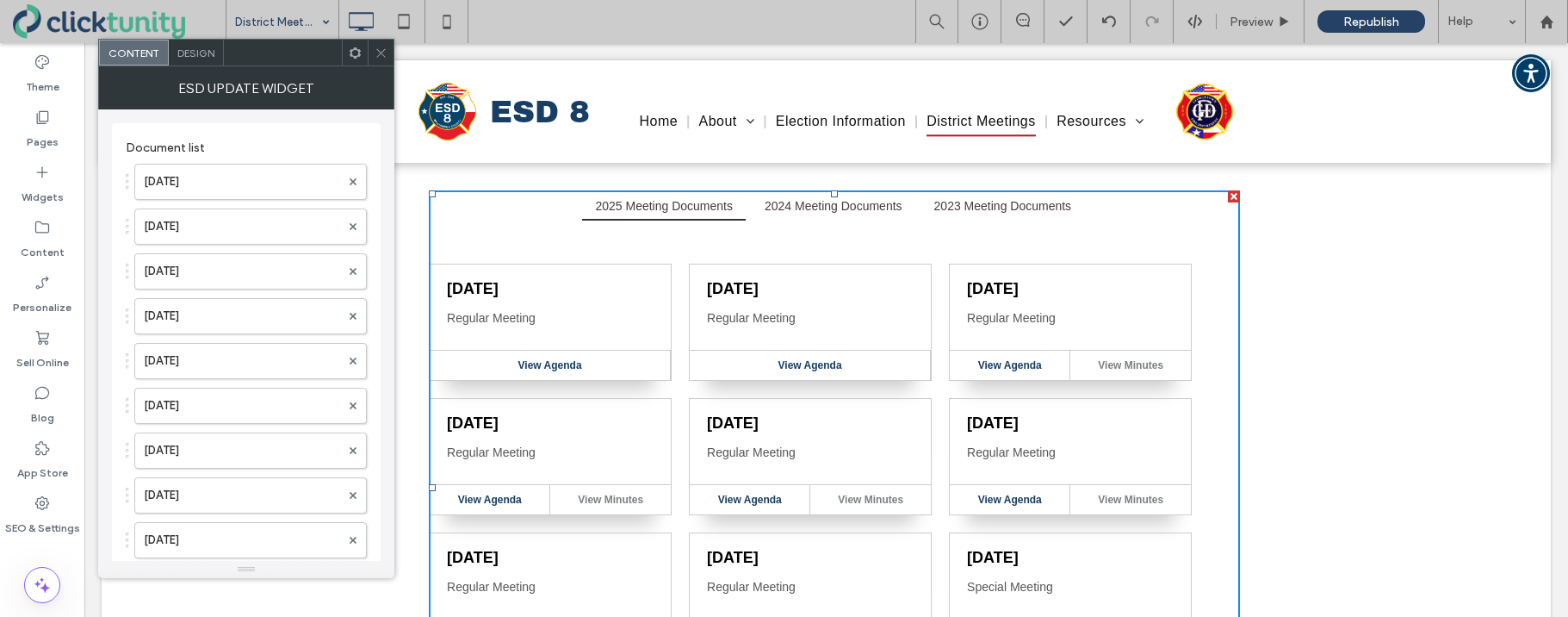
click at [787, 207] on button "2024 Meeting Documents" at bounding box center [833, 205] width 163 height 30
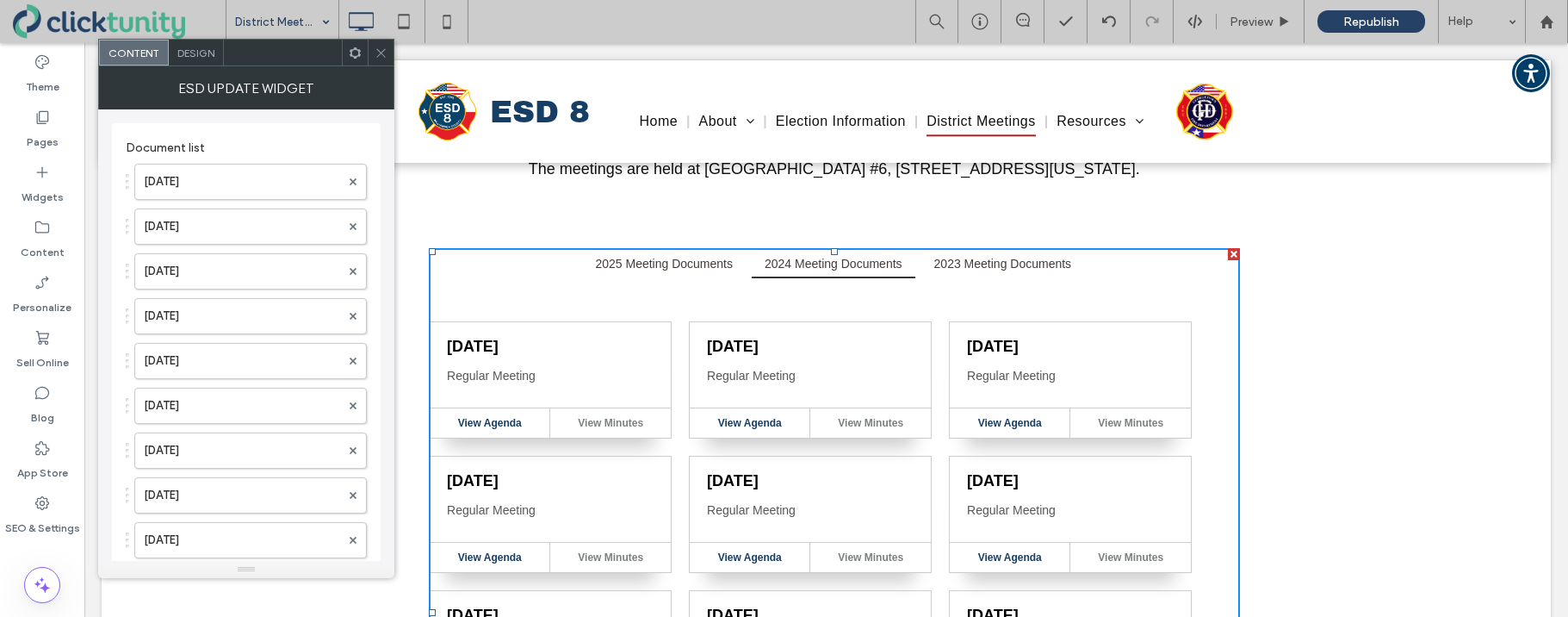
scroll to position [0, 0]
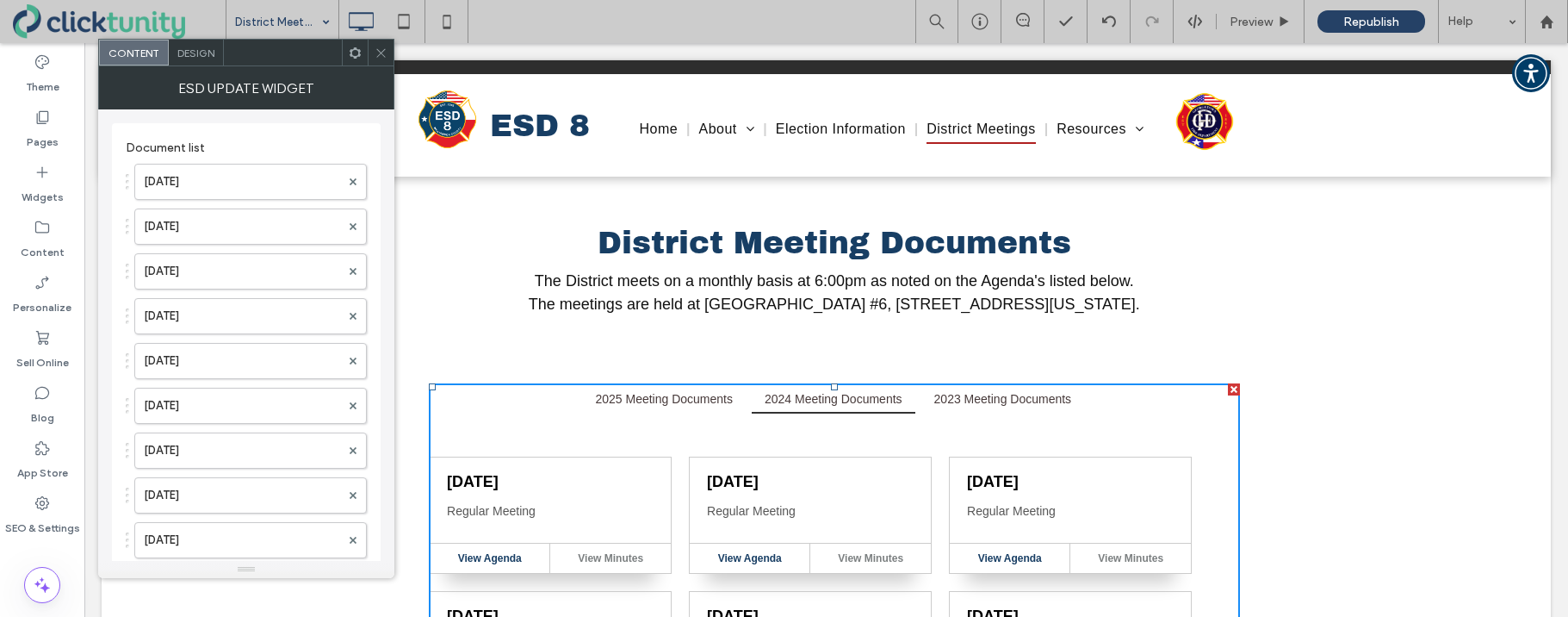
click at [994, 400] on button "2023 Meeting Documents" at bounding box center [1003, 397] width 163 height 30
click at [654, 395] on button "2025 Meeting Documents" at bounding box center [663, 397] width 163 height 30
drag, startPoint x: 377, startPoint y: 46, endPoint x: 356, endPoint y: 36, distance: 23.3
click at [377, 46] on icon at bounding box center [381, 52] width 13 height 13
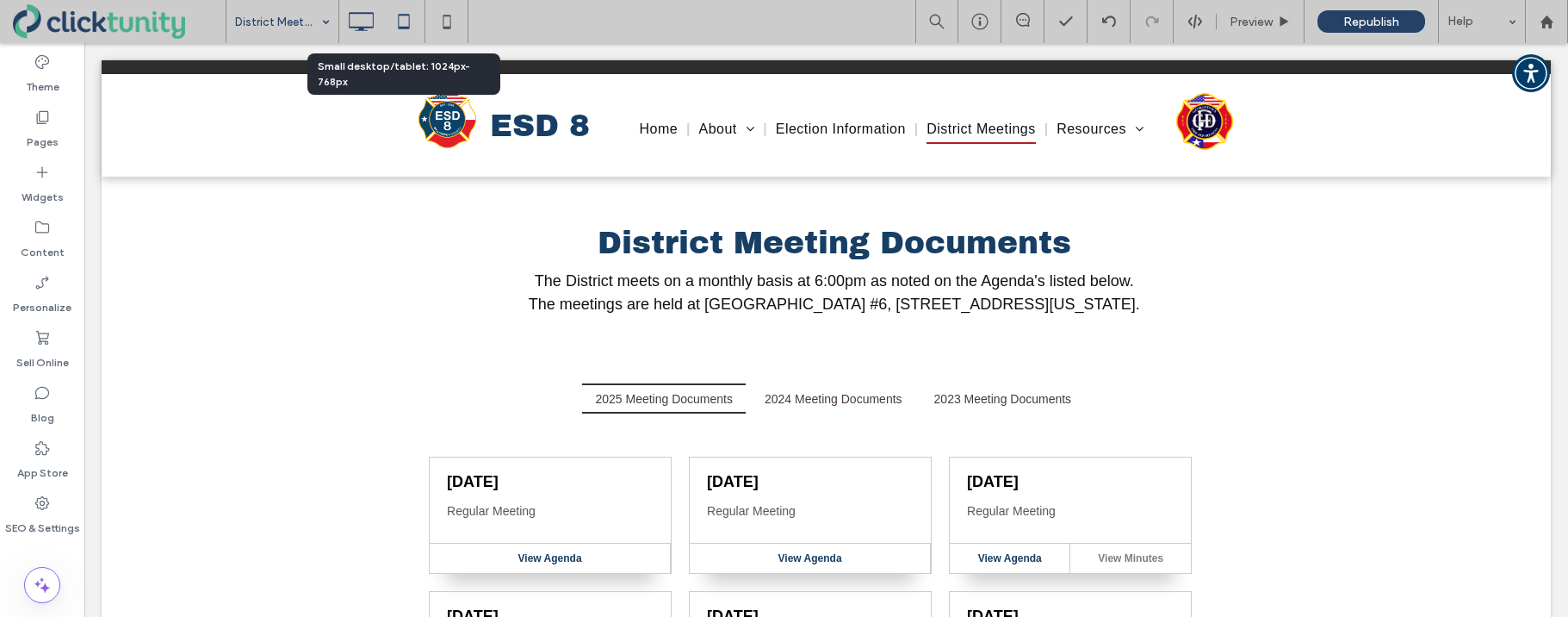
drag, startPoint x: 398, startPoint y: 18, endPoint x: 421, endPoint y: 20, distance: 23.1
click at [398, 18] on icon at bounding box center [404, 22] width 34 height 34
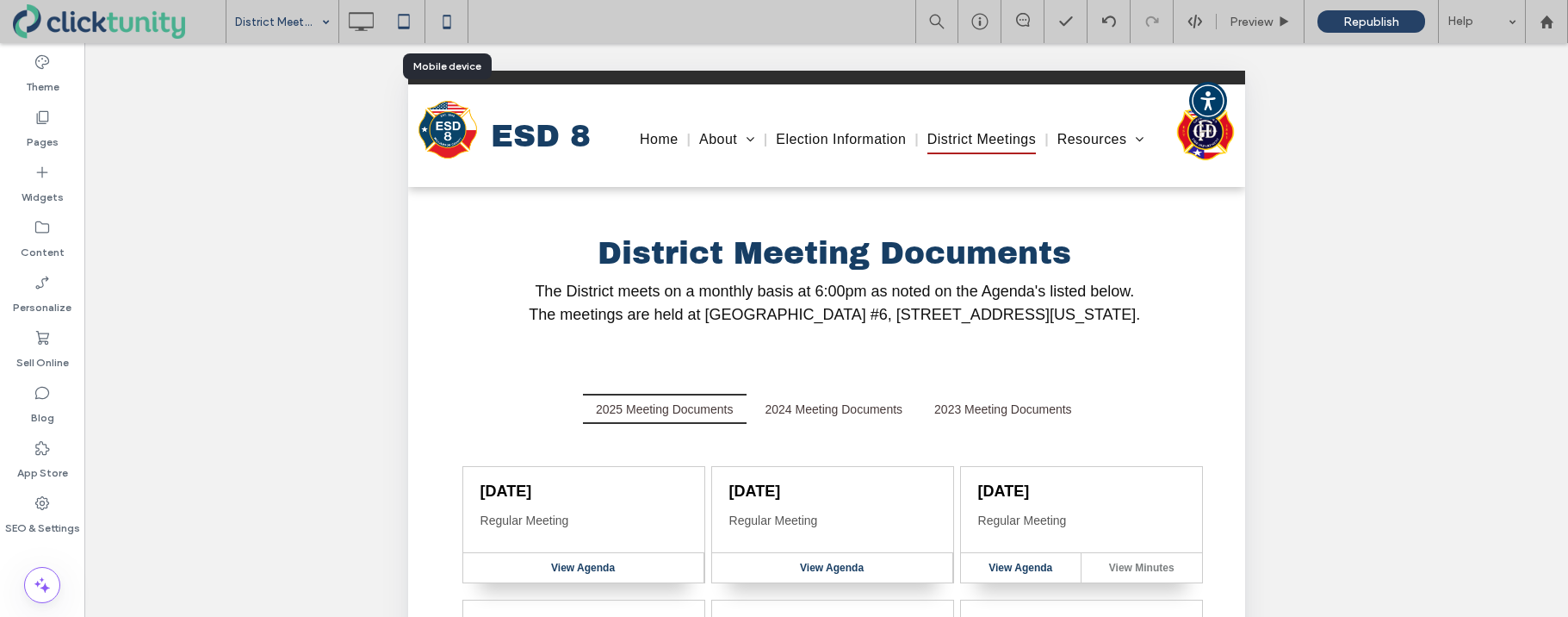
click at [445, 19] on icon at bounding box center [447, 22] width 34 height 34
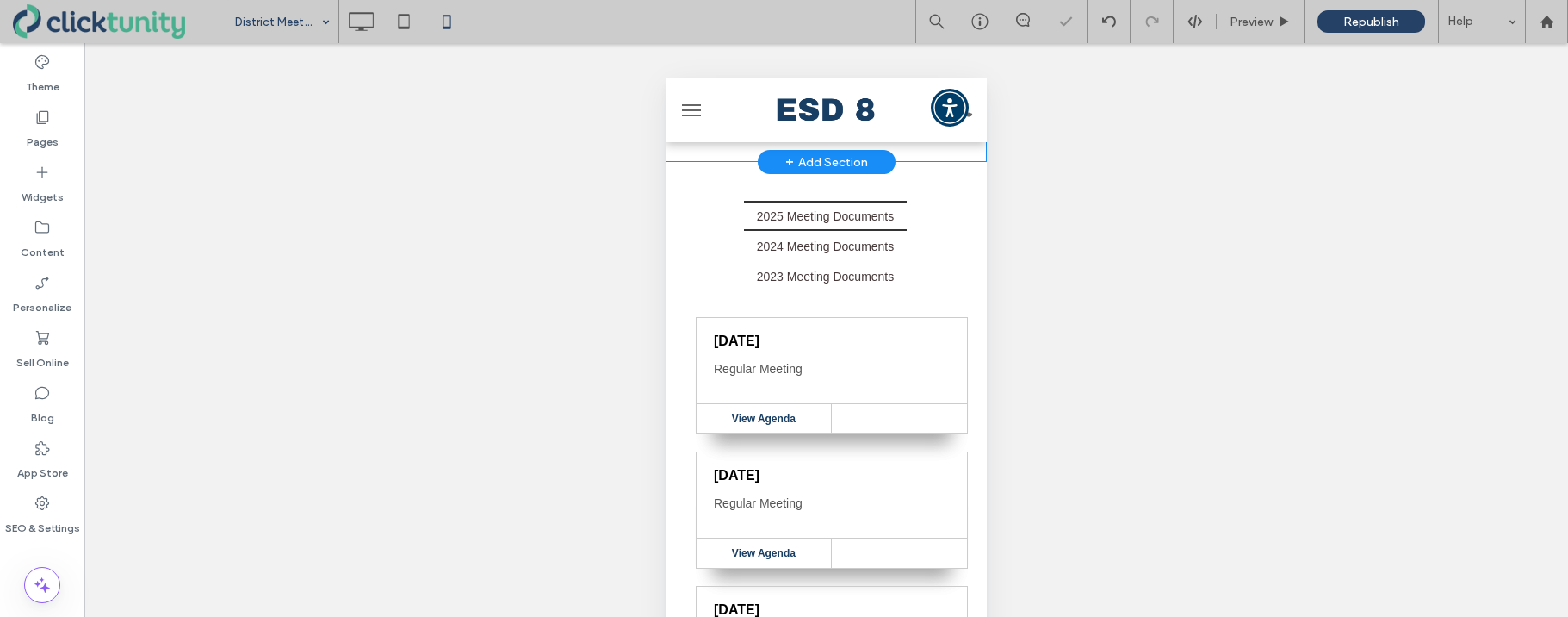
scroll to position [239, 0]
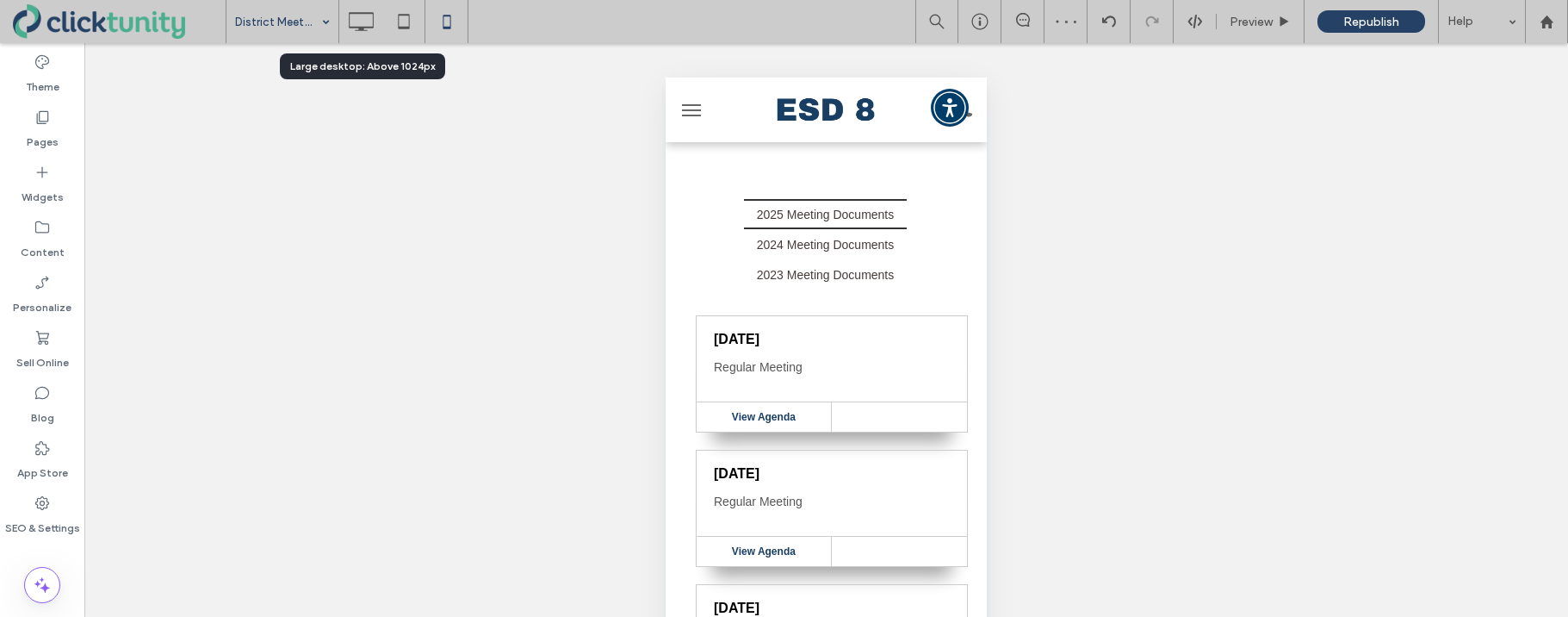
drag, startPoint x: 364, startPoint y: 27, endPoint x: 356, endPoint y: 25, distance: 8.2
click at [364, 27] on use at bounding box center [361, 21] width 25 height 19
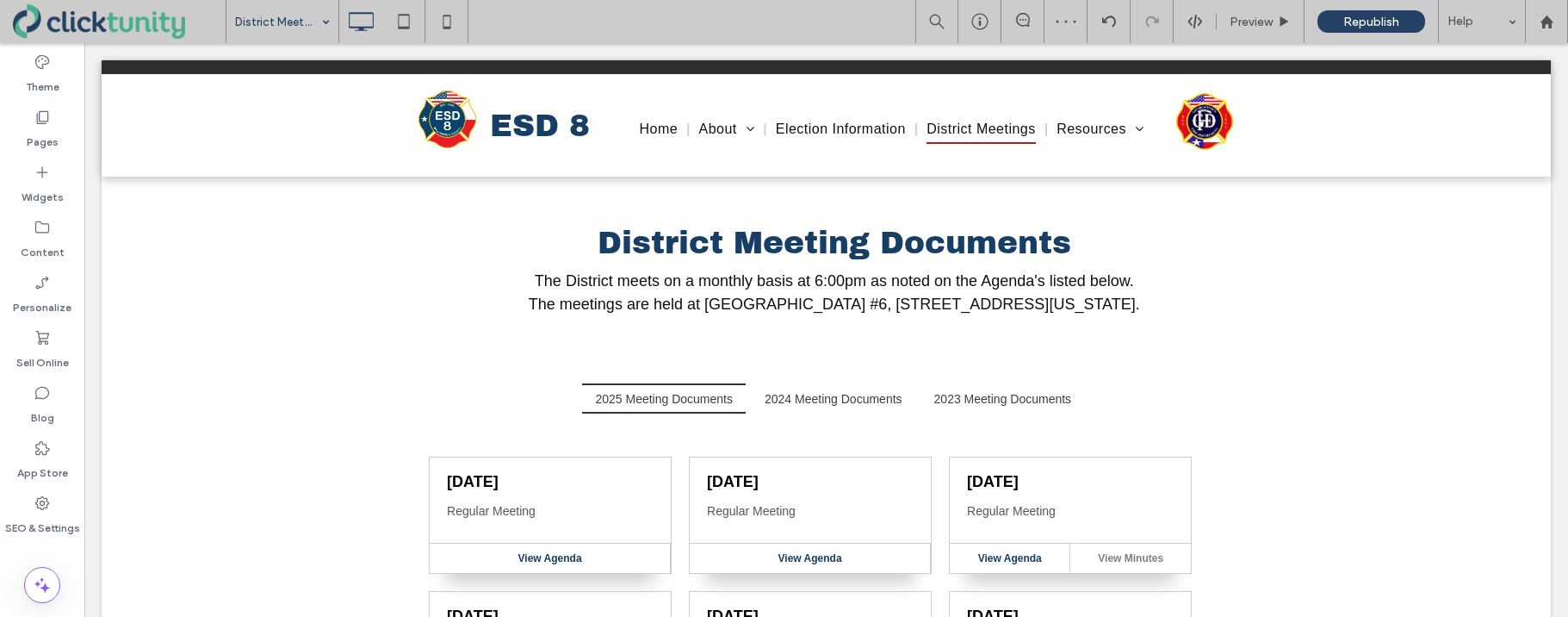
scroll to position [0, 0]
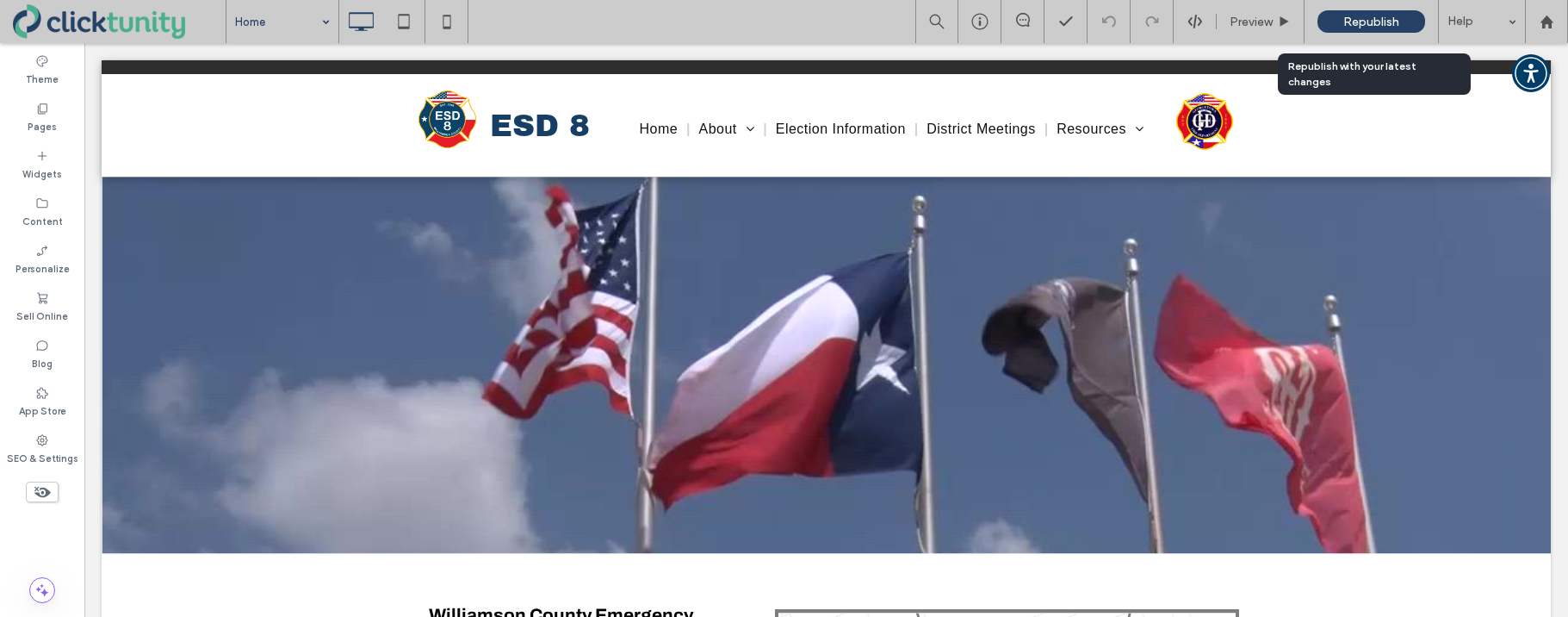
click at [1336, 21] on div "Republish" at bounding box center [1371, 21] width 107 height 23
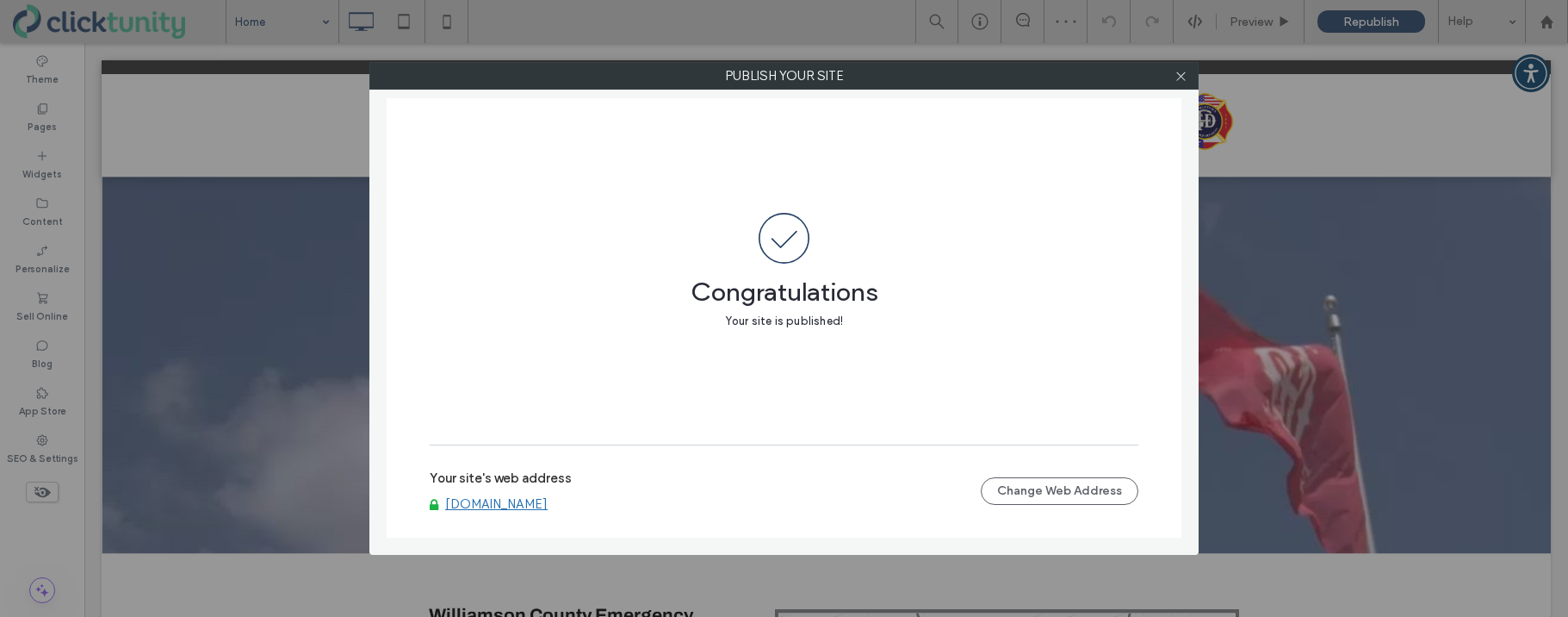
click at [507, 505] on link "www.wilcoesd8.org" at bounding box center [496, 503] width 102 height 15
drag, startPoint x: 1179, startPoint y: 73, endPoint x: 1187, endPoint y: 78, distance: 9.4
click at [1179, 73] on icon at bounding box center [1181, 76] width 13 height 13
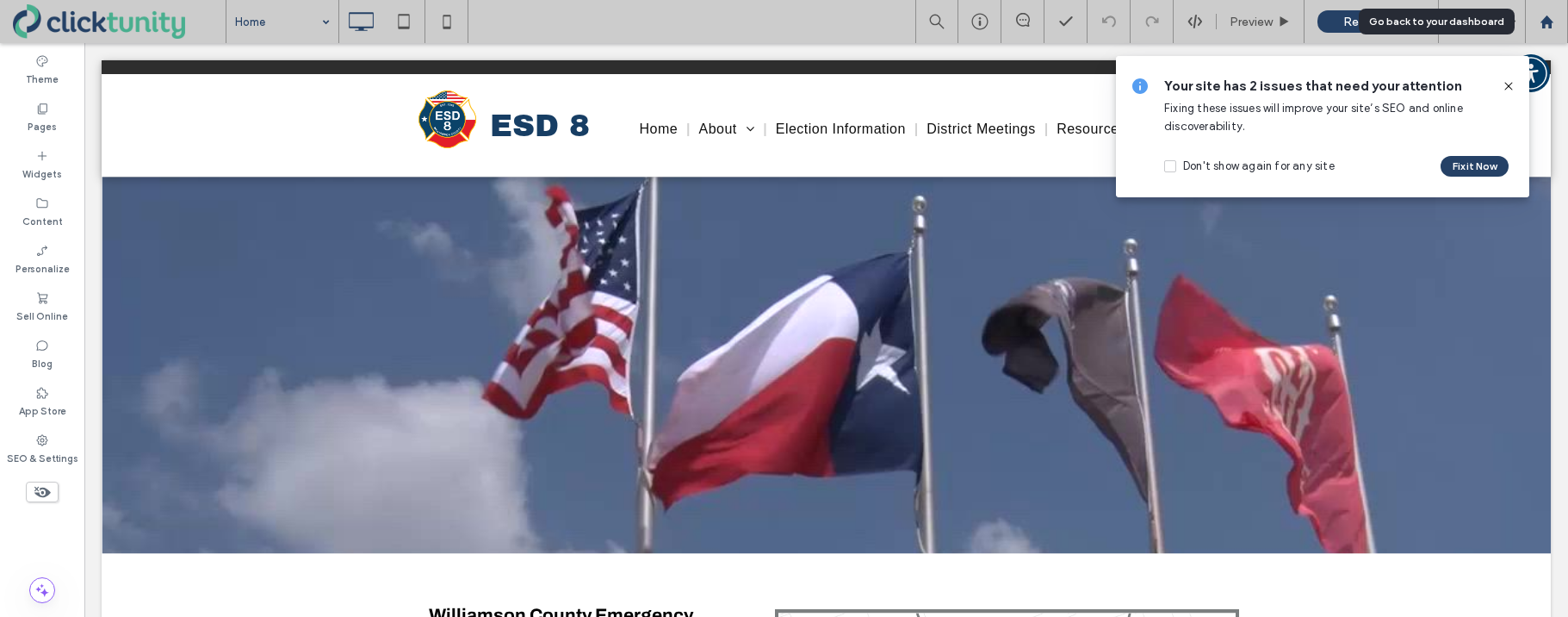
click at [1541, 22] on use at bounding box center [1546, 21] width 13 height 13
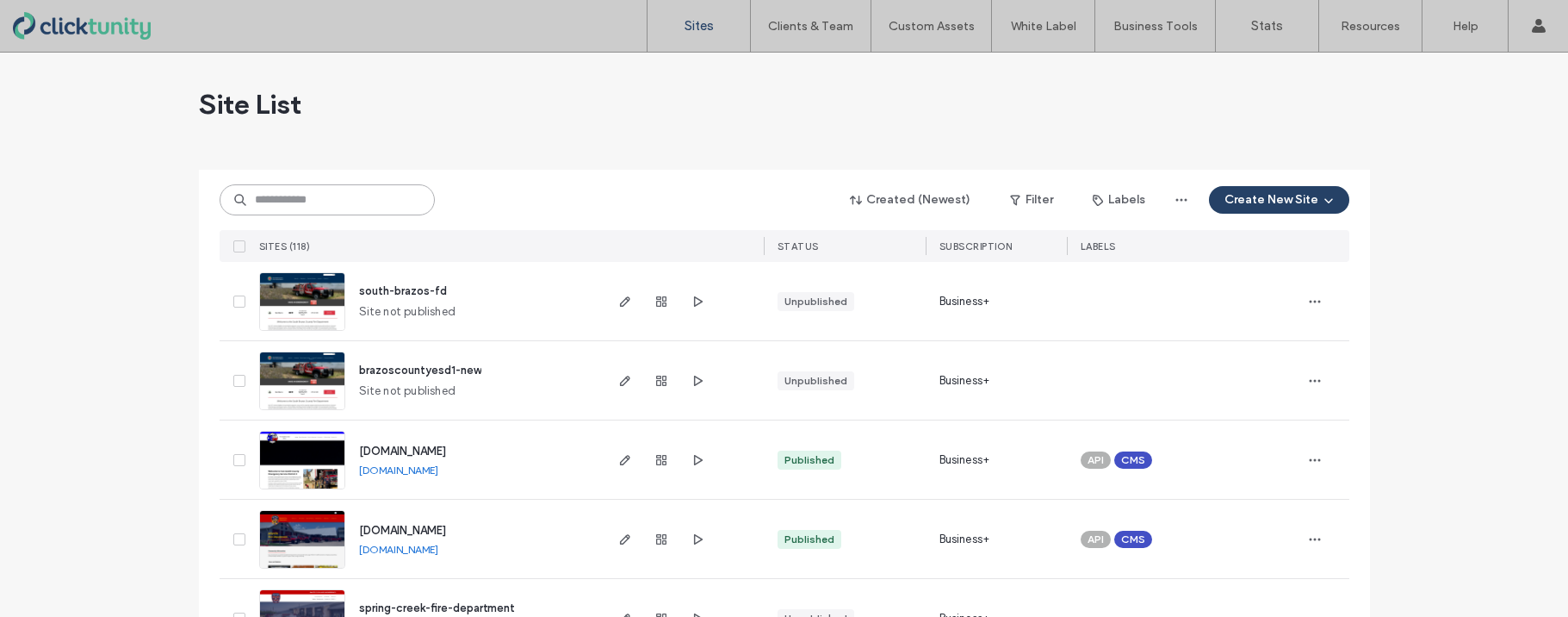
click at [321, 201] on input at bounding box center [327, 200] width 215 height 31
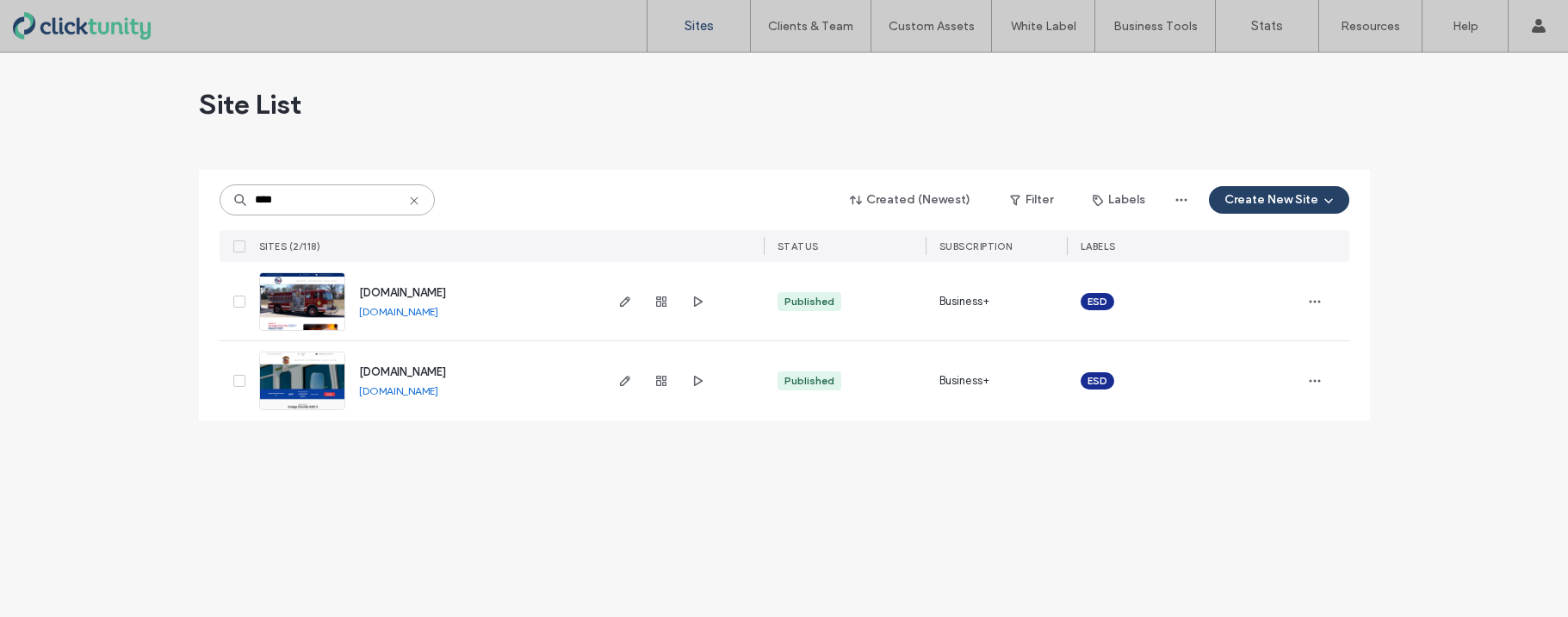
type input "****"
click at [425, 369] on span "[DOMAIN_NAME]" at bounding box center [403, 371] width 87 height 13
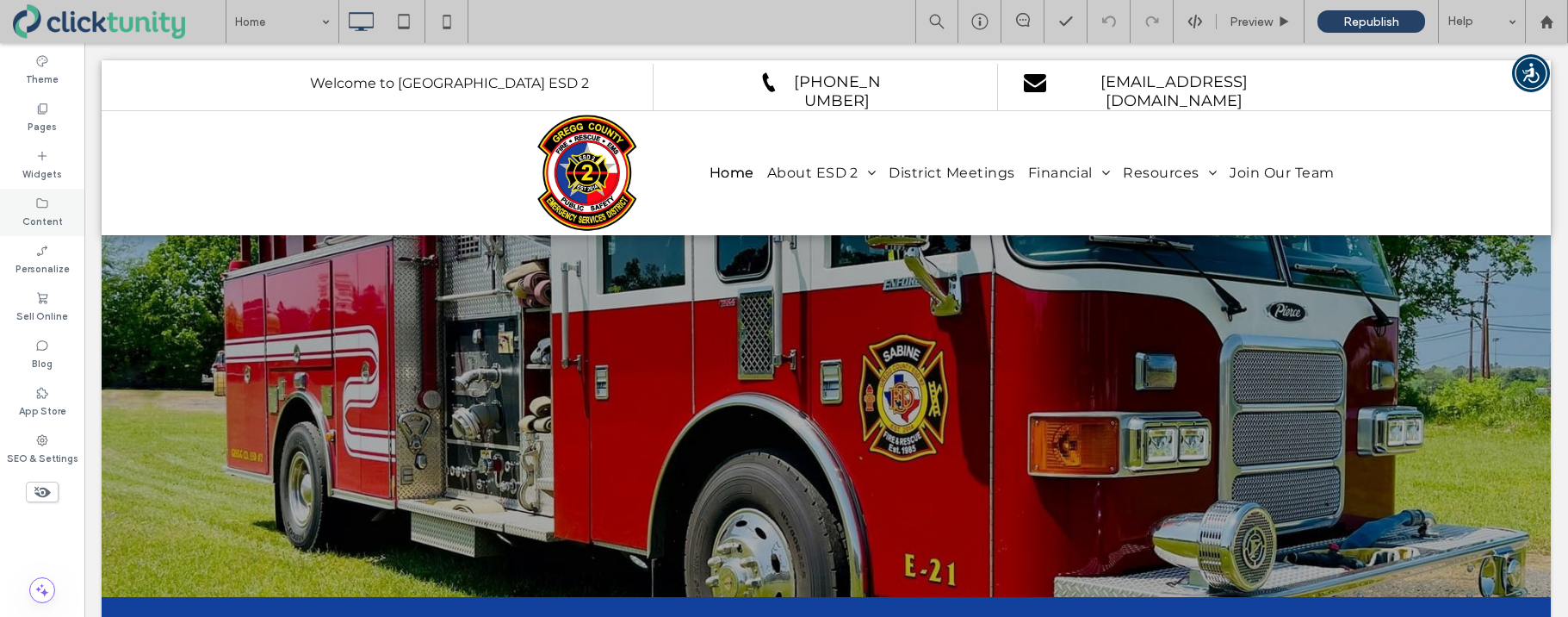
click at [60, 219] on label "Content" at bounding box center [42, 220] width 41 height 19
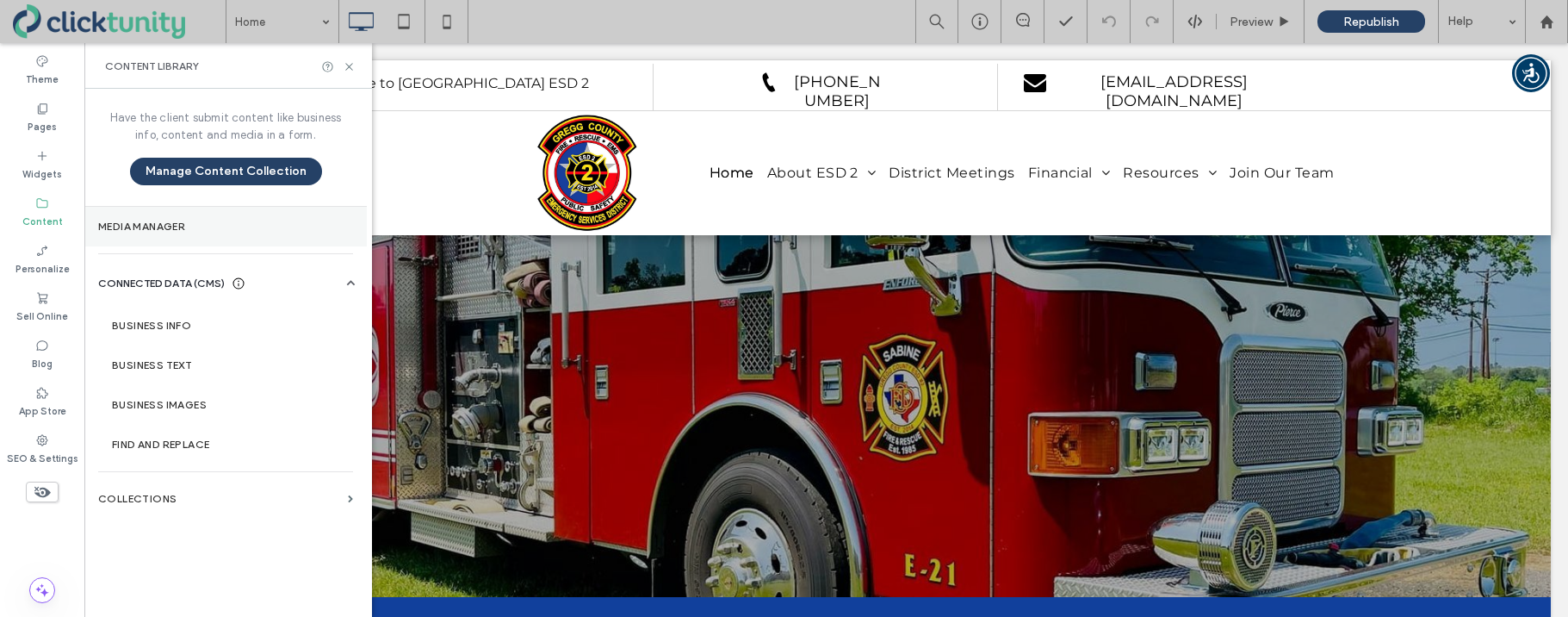
click at [137, 223] on label "Media Manager" at bounding box center [226, 226] width 255 height 12
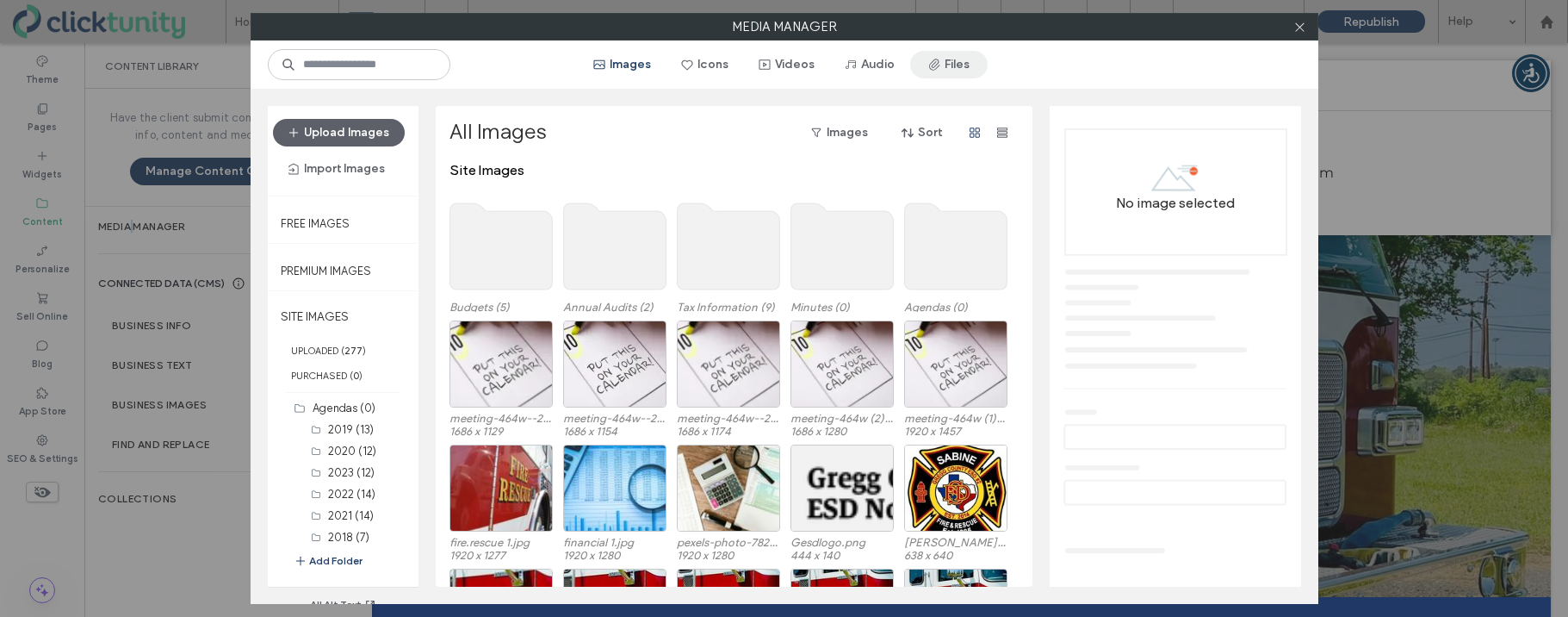
click at [948, 68] on button "Files" at bounding box center [949, 64] width 78 height 28
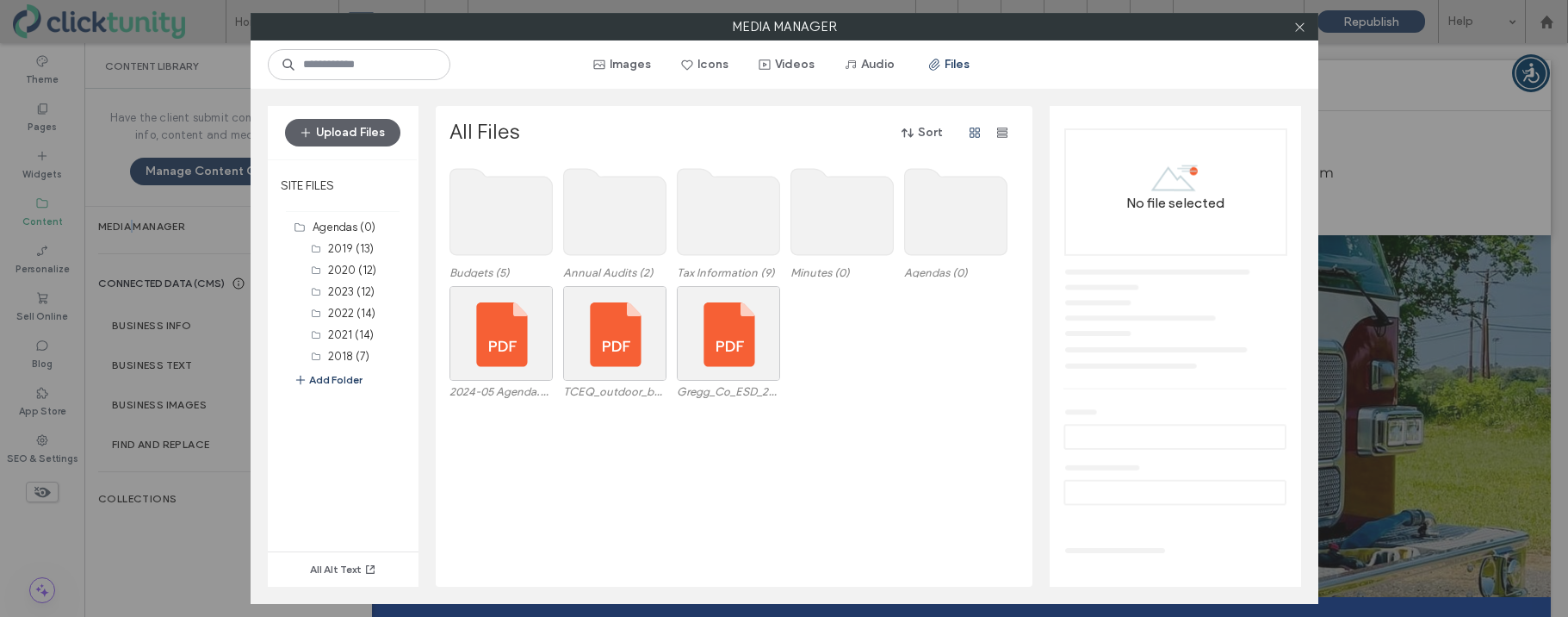
click at [950, 198] on use at bounding box center [955, 211] width 102 height 86
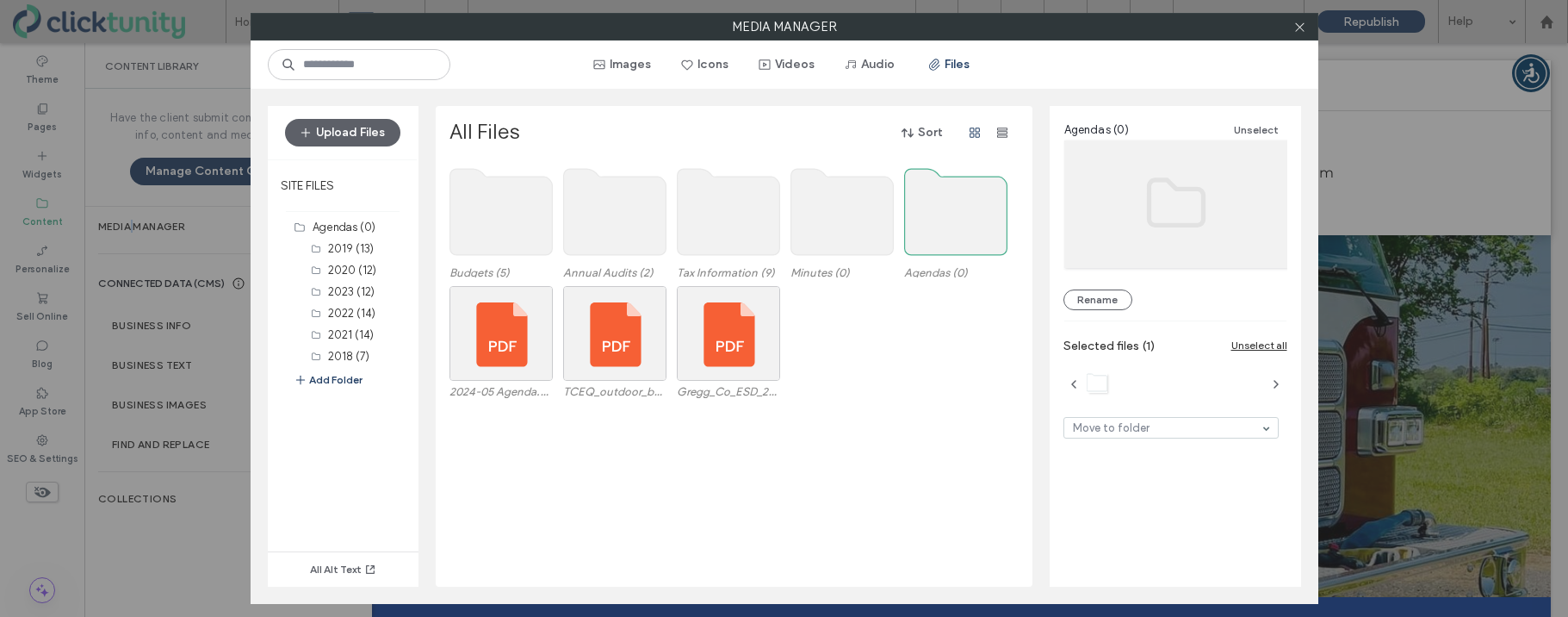
click at [949, 198] on use at bounding box center [955, 211] width 102 height 86
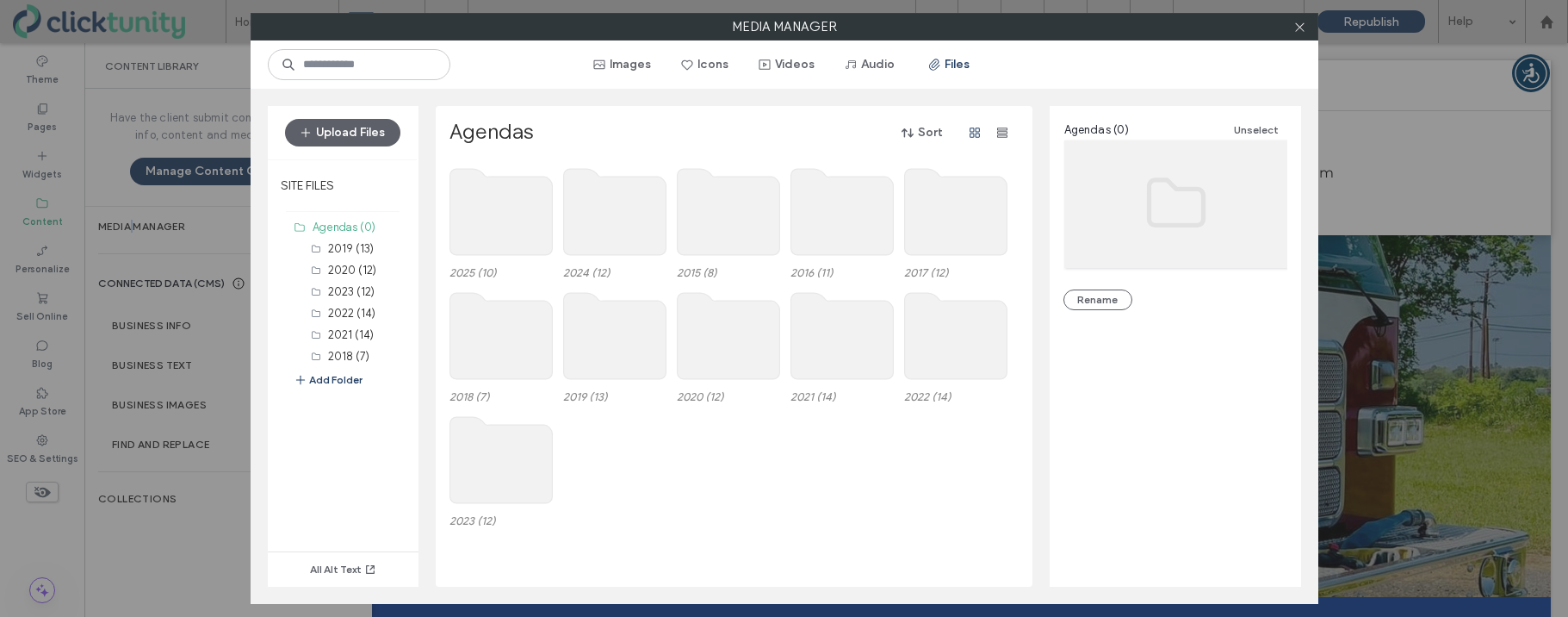
click at [520, 200] on use at bounding box center [500, 211] width 102 height 86
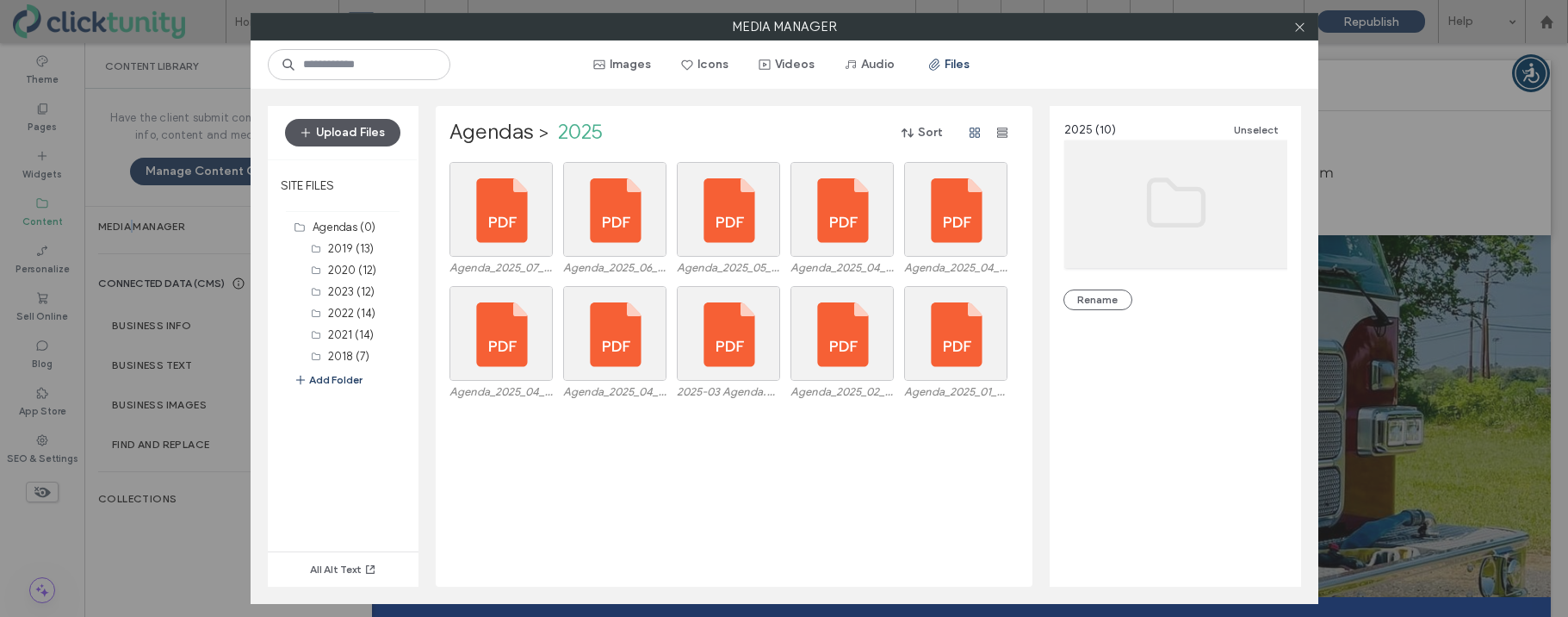
drag, startPoint x: 364, startPoint y: 135, endPoint x: 363, endPoint y: 145, distance: 10.0
click at [364, 136] on button "Upload Files" at bounding box center [343, 133] width 116 height 28
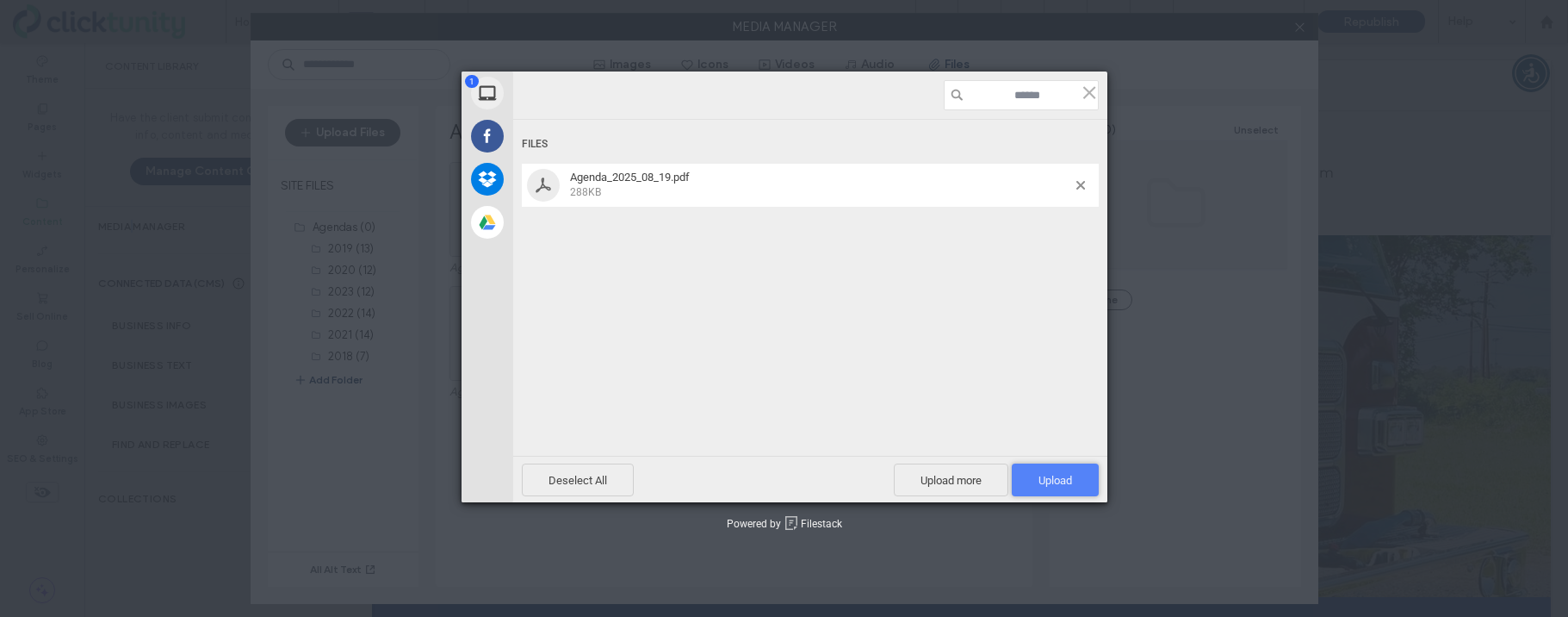
click at [1041, 471] on span "Upload 1" at bounding box center [1055, 480] width 87 height 33
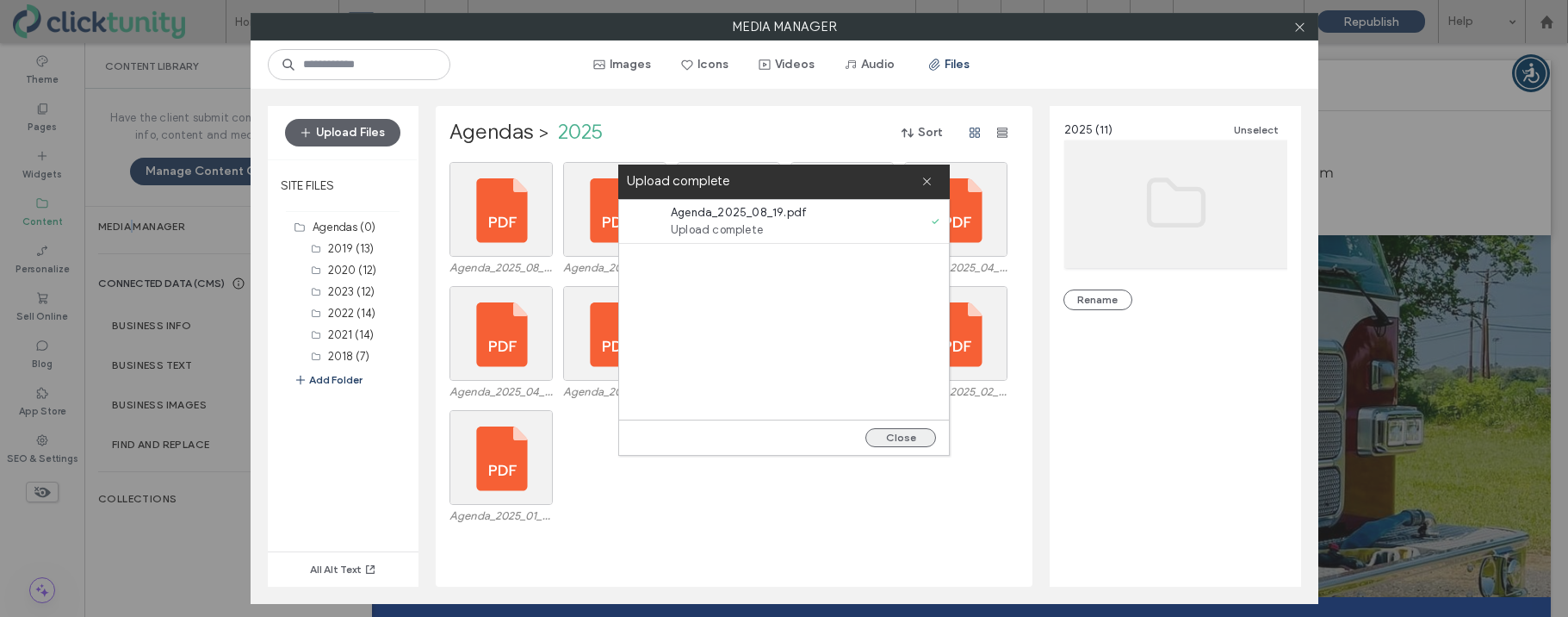
click at [888, 435] on button "Close" at bounding box center [901, 437] width 70 height 19
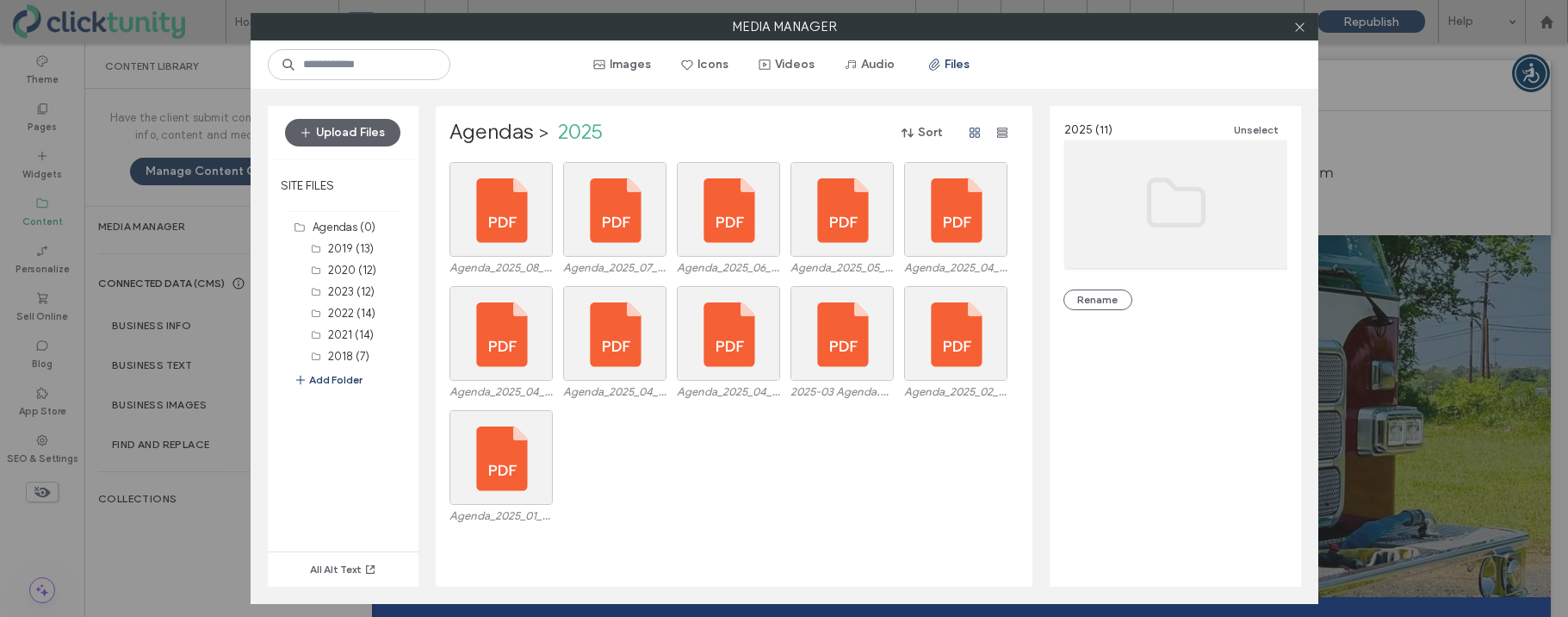
drag, startPoint x: 1300, startPoint y: 33, endPoint x: 1246, endPoint y: 41, distance: 54.6
click at [1300, 33] on icon at bounding box center [1300, 27] width 13 height 13
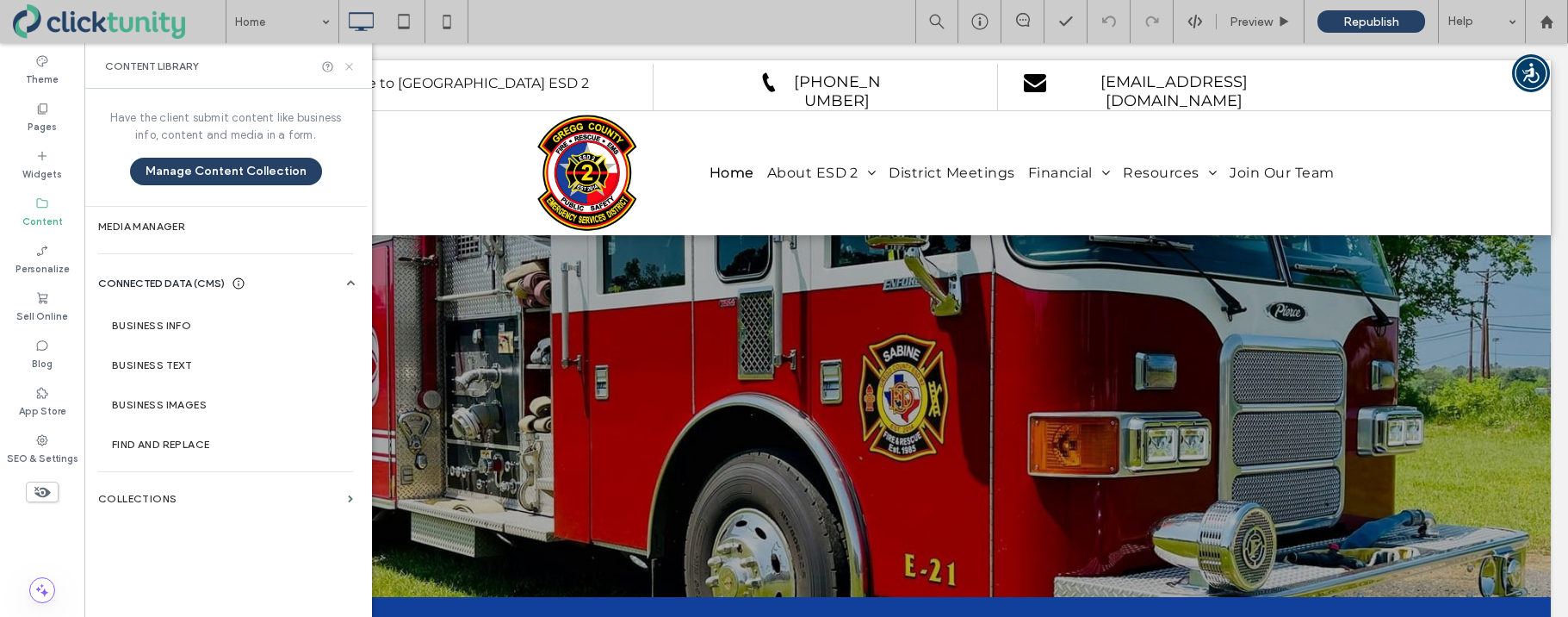
click at [347, 65] on icon at bounding box center [349, 67] width 13 height 13
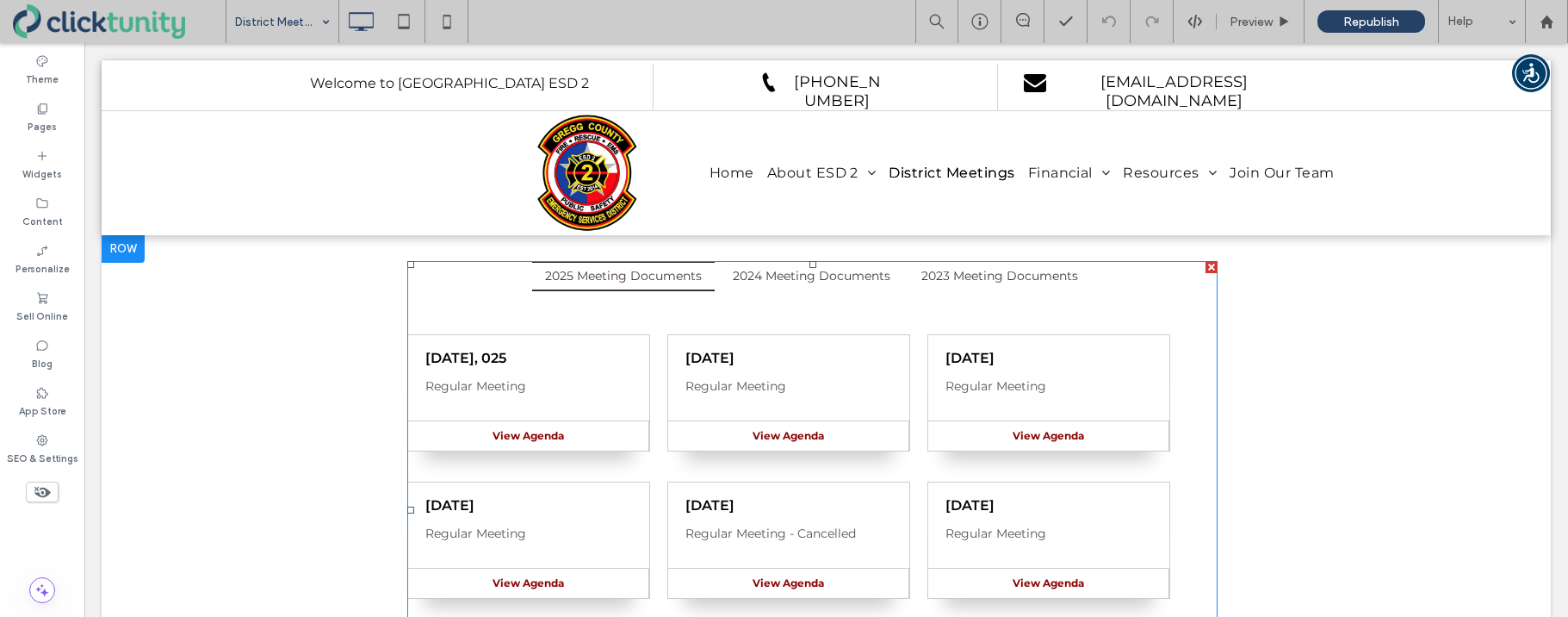
scroll to position [183, 0]
click at [661, 356] on span at bounding box center [812, 509] width 810 height 498
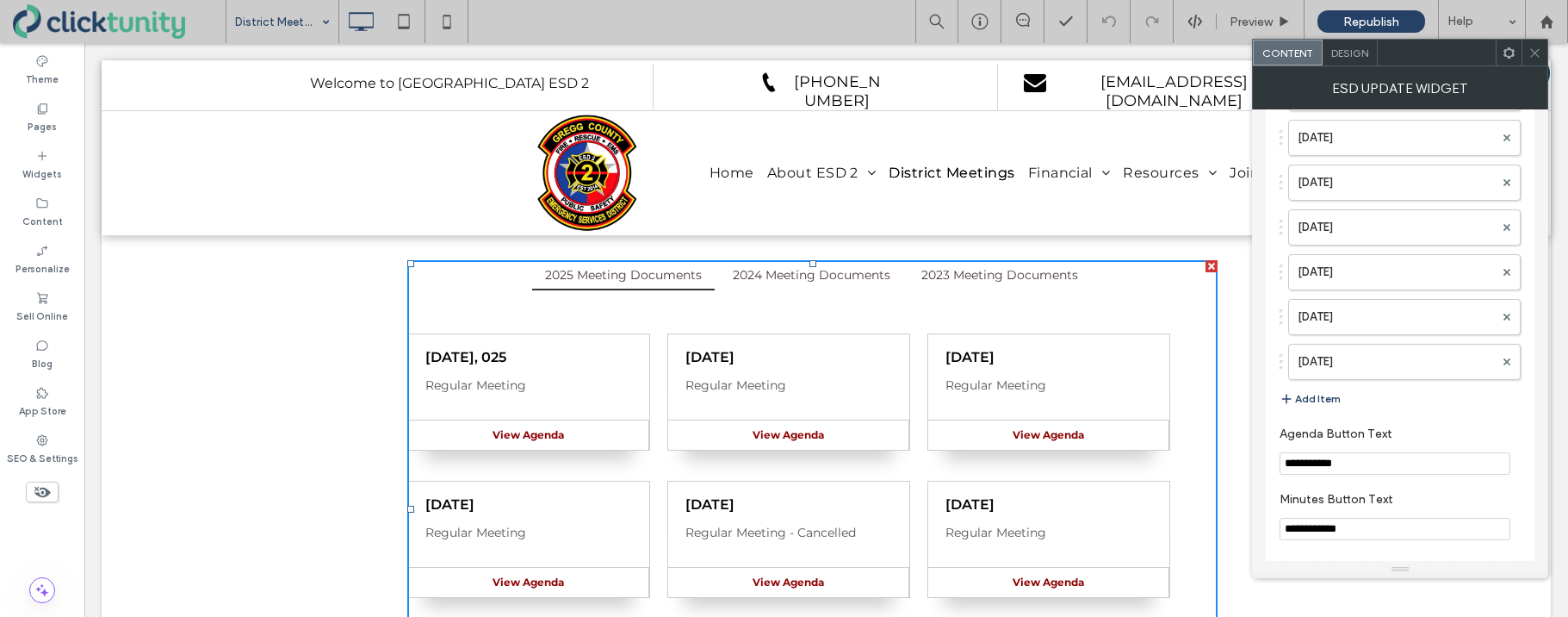
scroll to position [2421, 0]
click at [1326, 392] on button "Add Item" at bounding box center [1311, 395] width 61 height 21
click at [1325, 397] on label at bounding box center [1395, 398] width 196 height 17
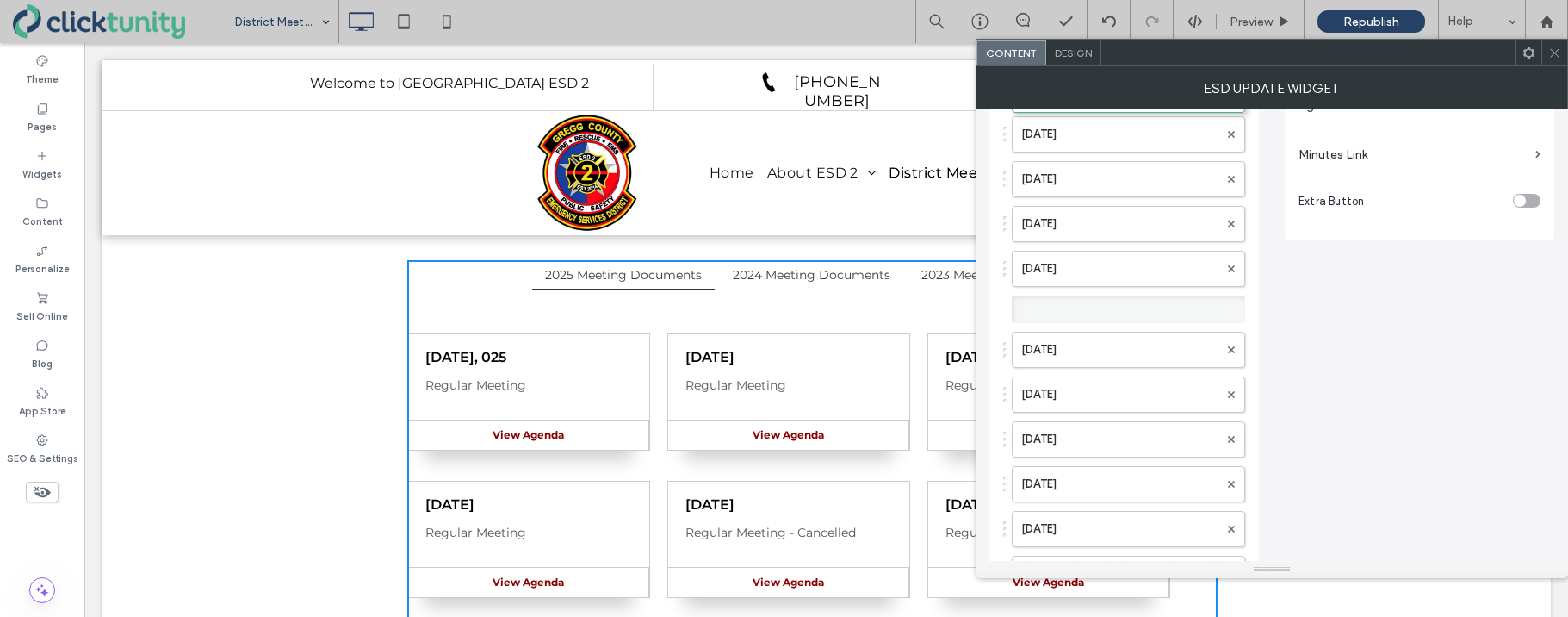
scroll to position [0, 0]
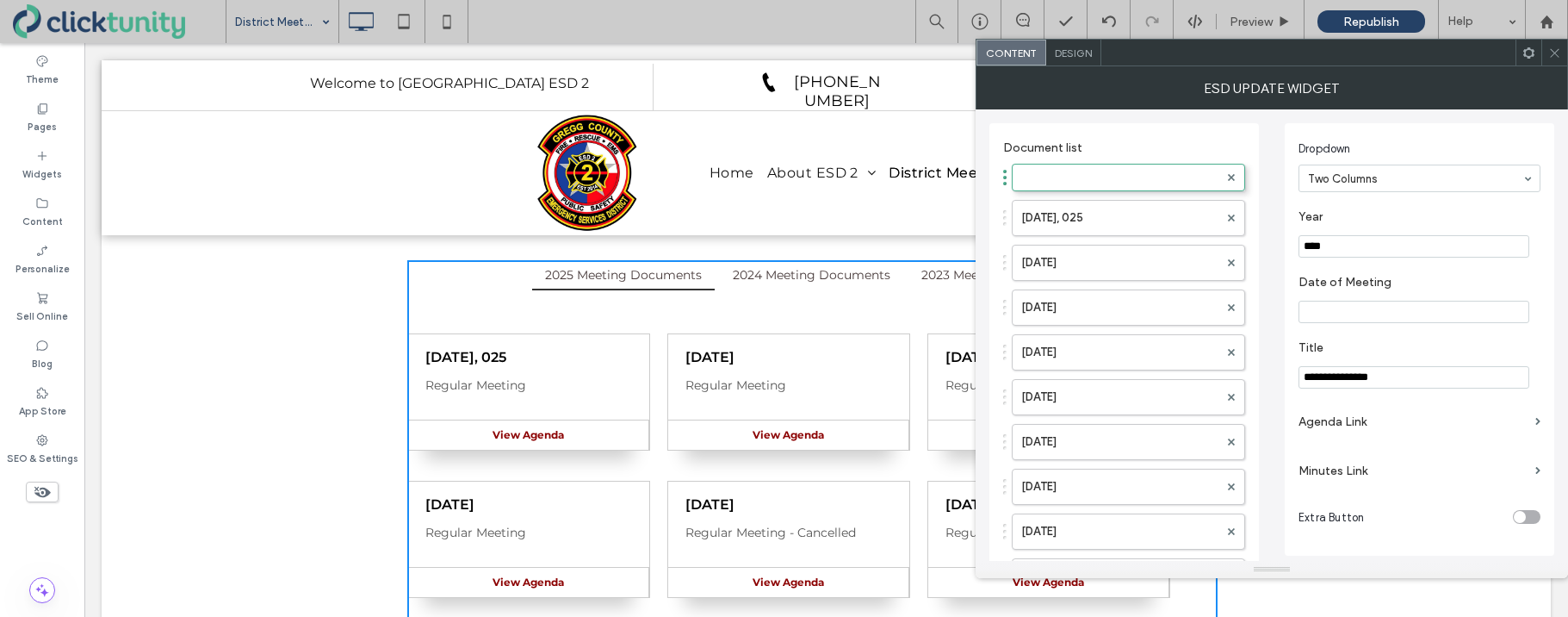
drag, startPoint x: 1004, startPoint y: 398, endPoint x: 1007, endPoint y: 169, distance: 229.0
click at [1041, 175] on label at bounding box center [1120, 177] width 197 height 17
drag, startPoint x: 1323, startPoint y: 241, endPoint x: 1334, endPoint y: 240, distance: 11.0
click at [1335, 240] on input "****" at bounding box center [1414, 246] width 230 height 23
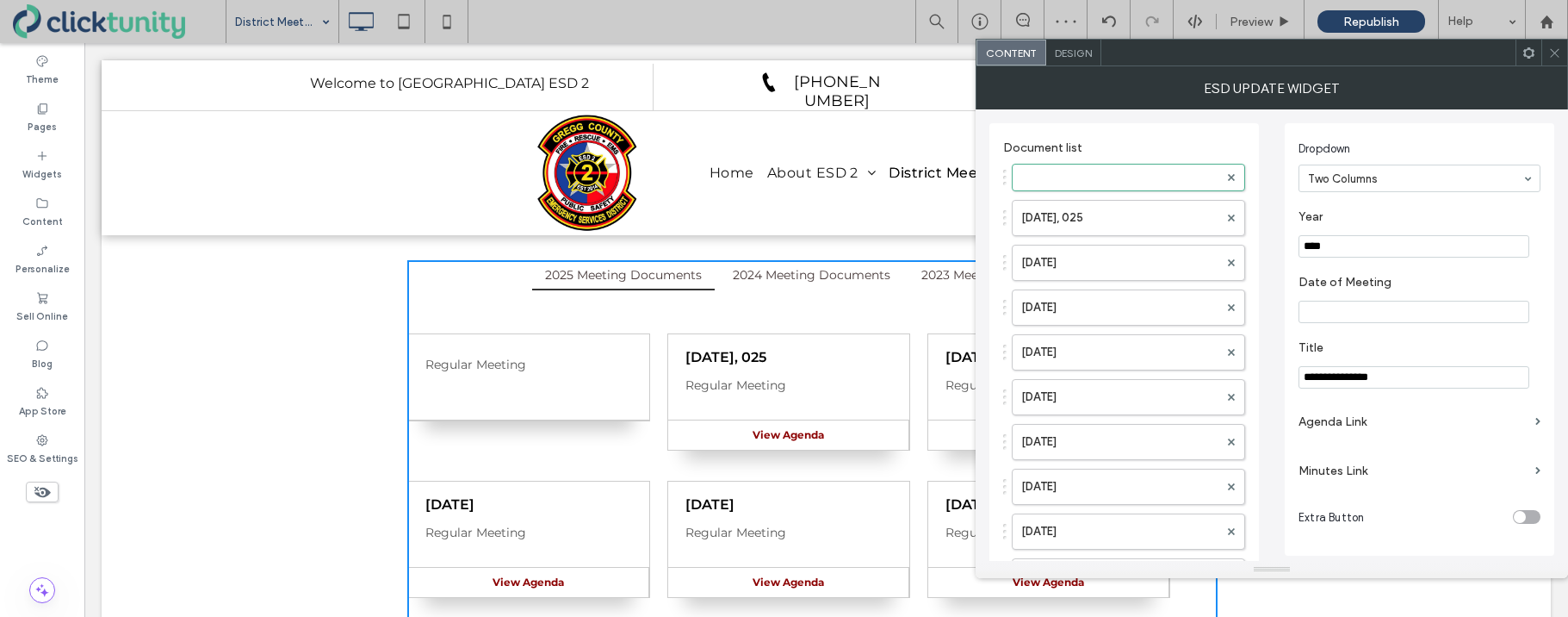
type input "****"
click at [1363, 313] on input "Date of Meeting" at bounding box center [1414, 312] width 230 height 23
type input "**********"
click at [1351, 422] on label "Agenda Link" at bounding box center [1414, 421] width 230 height 32
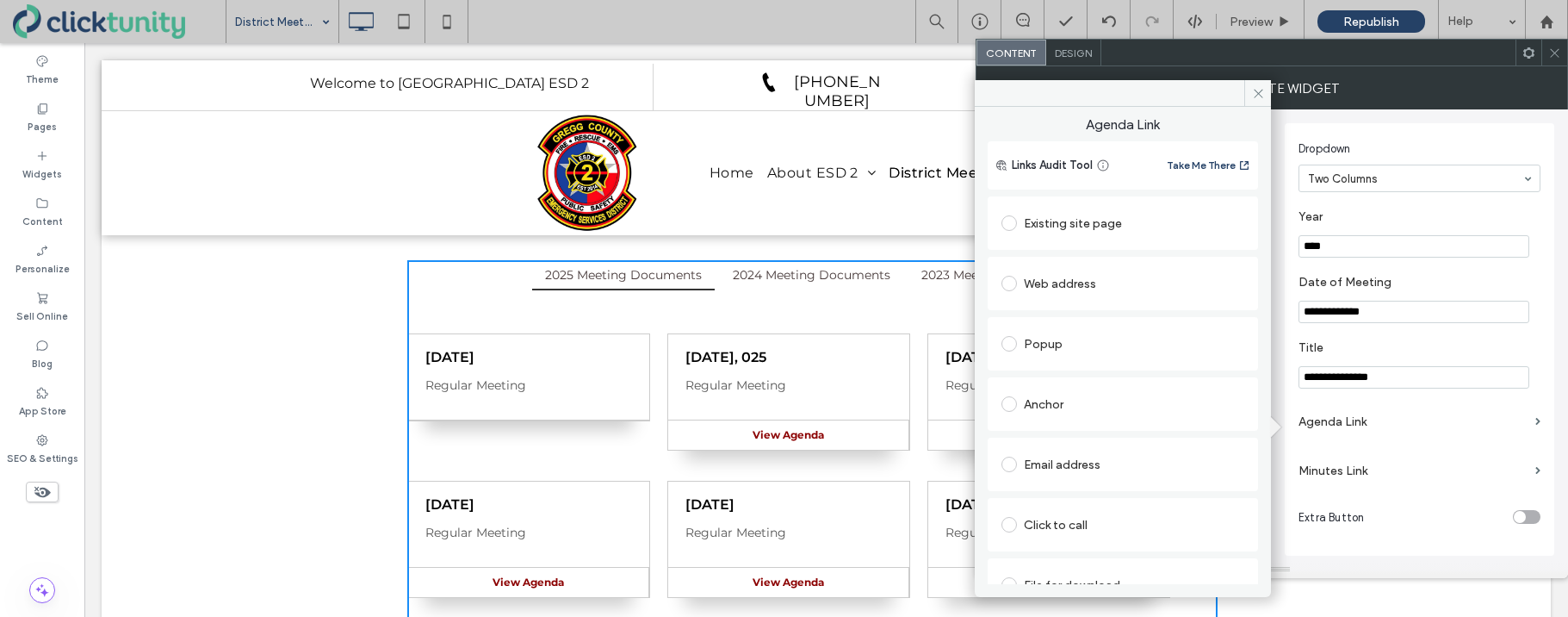
scroll to position [28, 0]
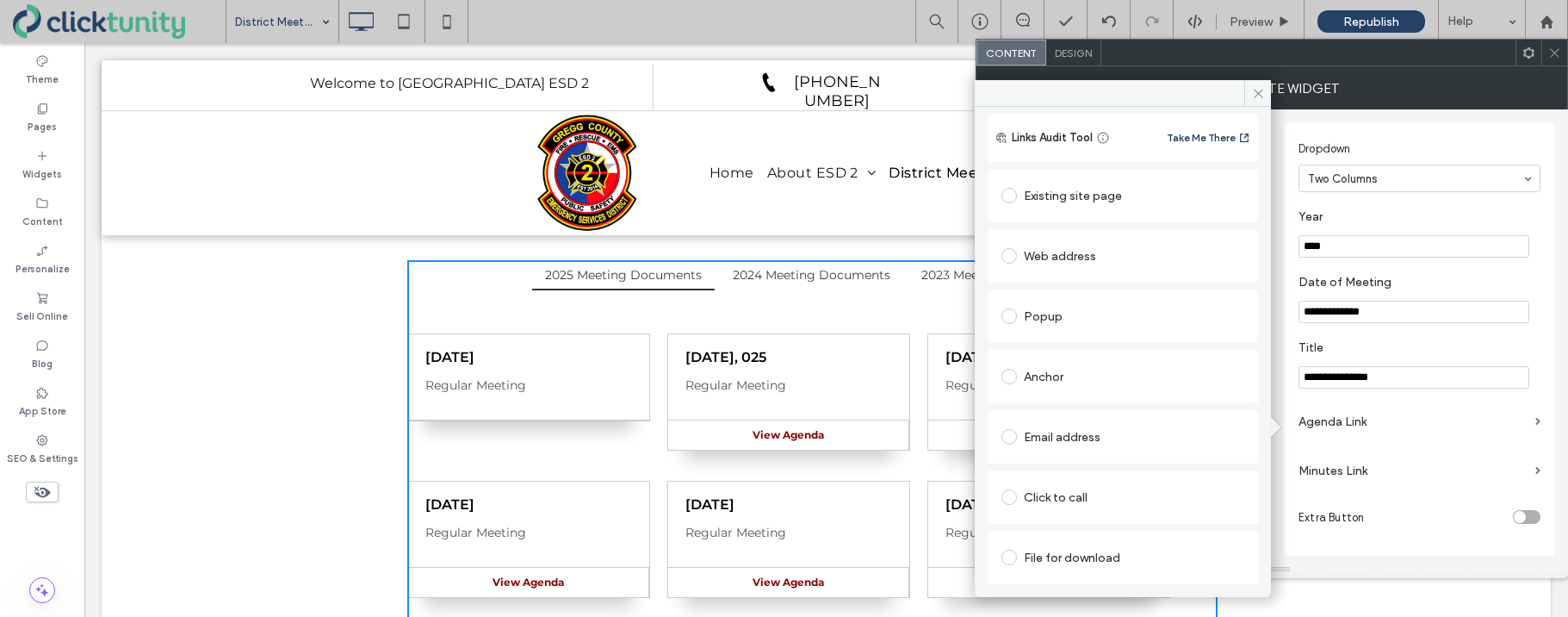
click at [1008, 551] on span at bounding box center [1009, 556] width 15 height 15
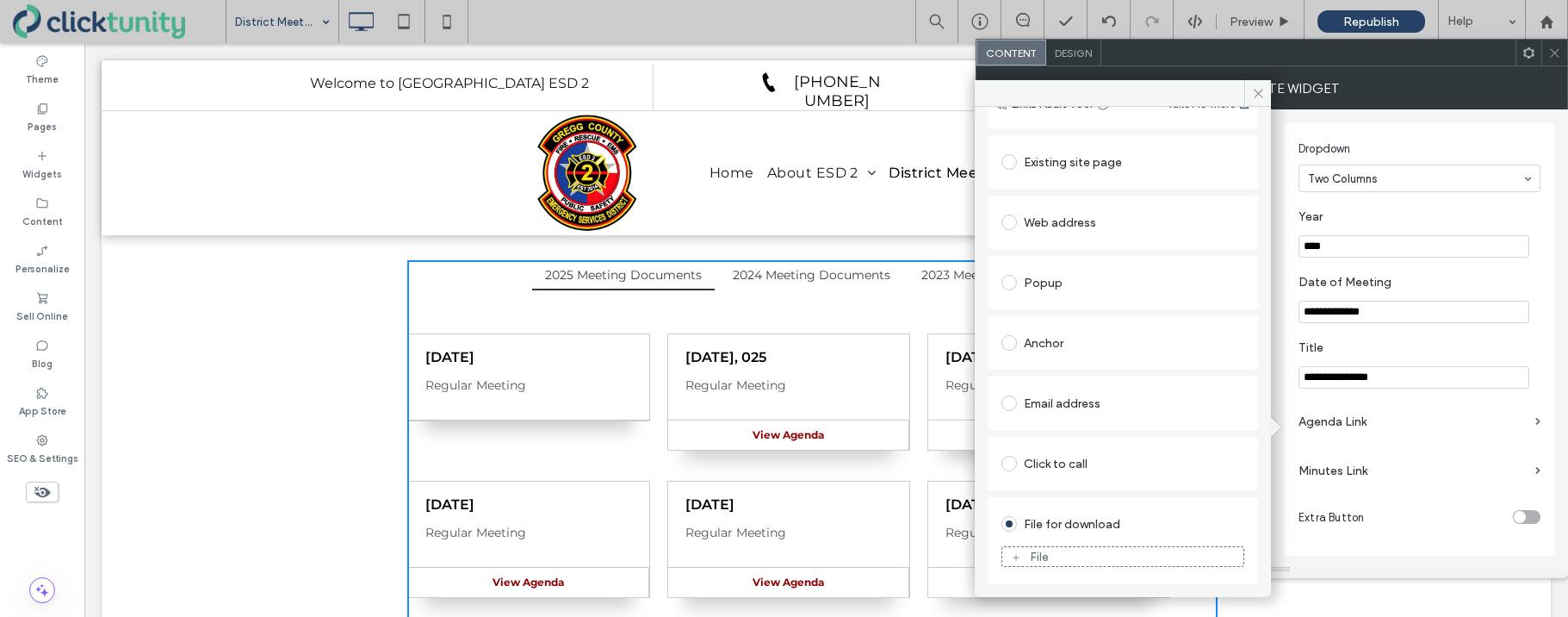
click at [1041, 547] on figure "File" at bounding box center [1123, 556] width 243 height 21
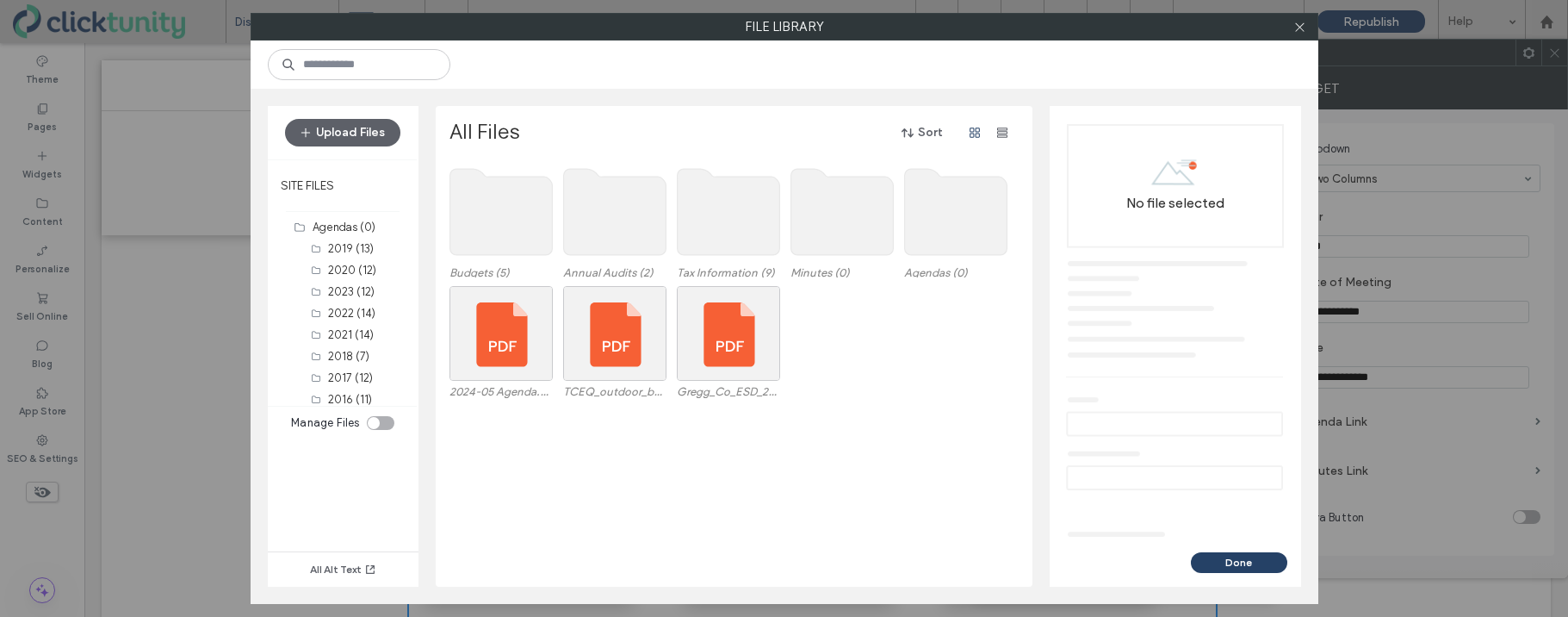
click at [941, 242] on use at bounding box center [955, 211] width 102 height 86
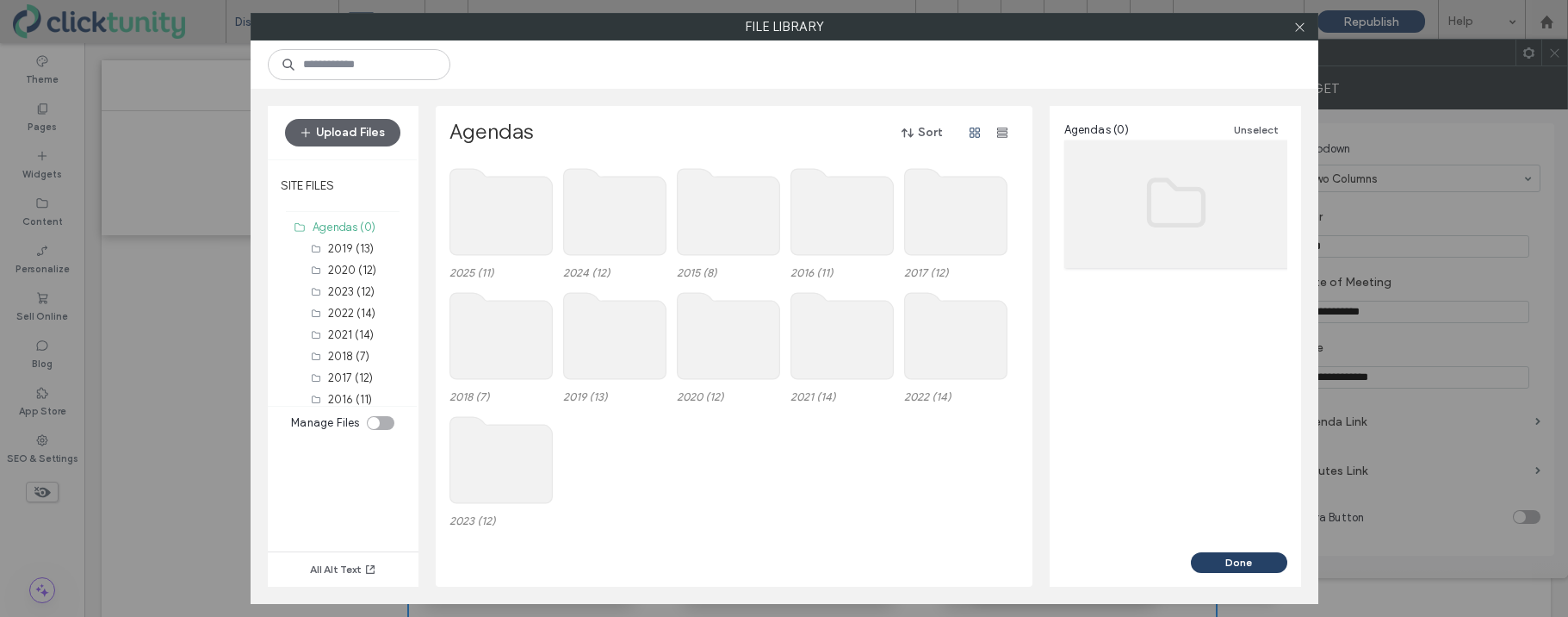
click at [535, 218] on use at bounding box center [500, 211] width 102 height 86
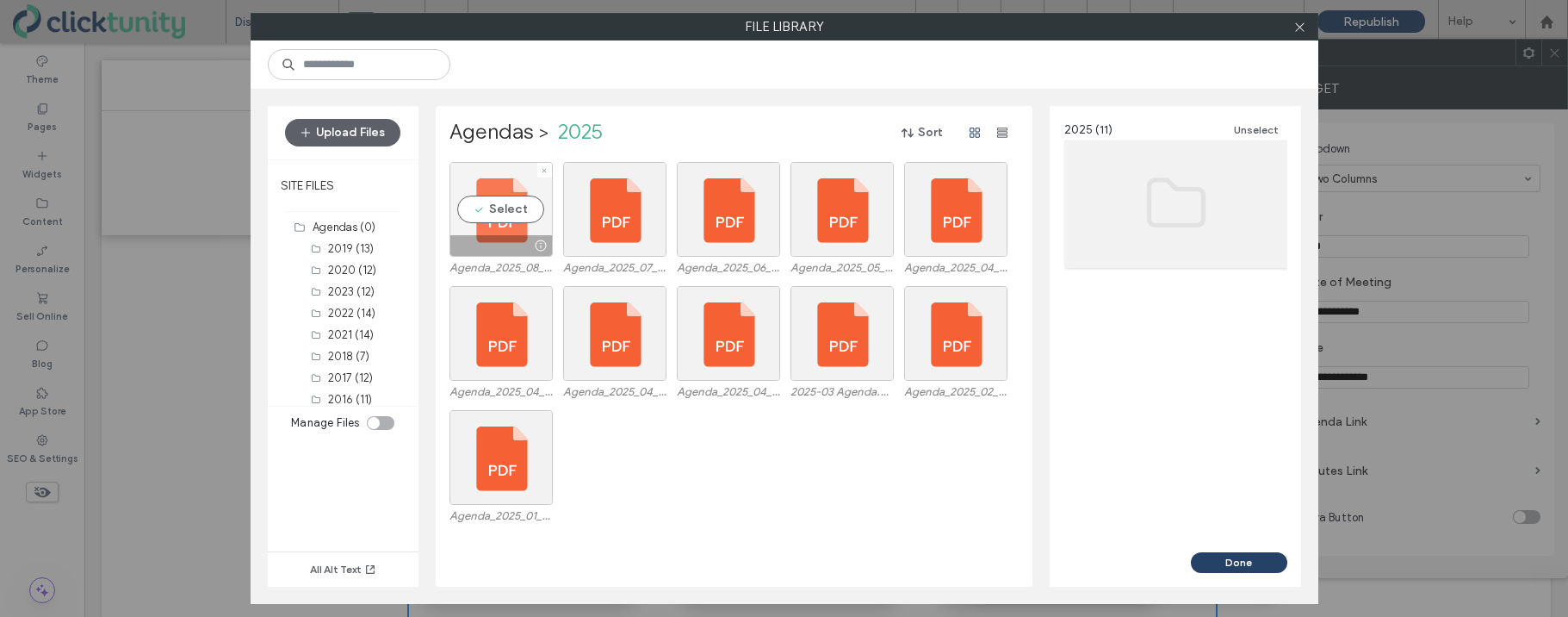
click at [527, 210] on div "Select" at bounding box center [501, 209] width 103 height 95
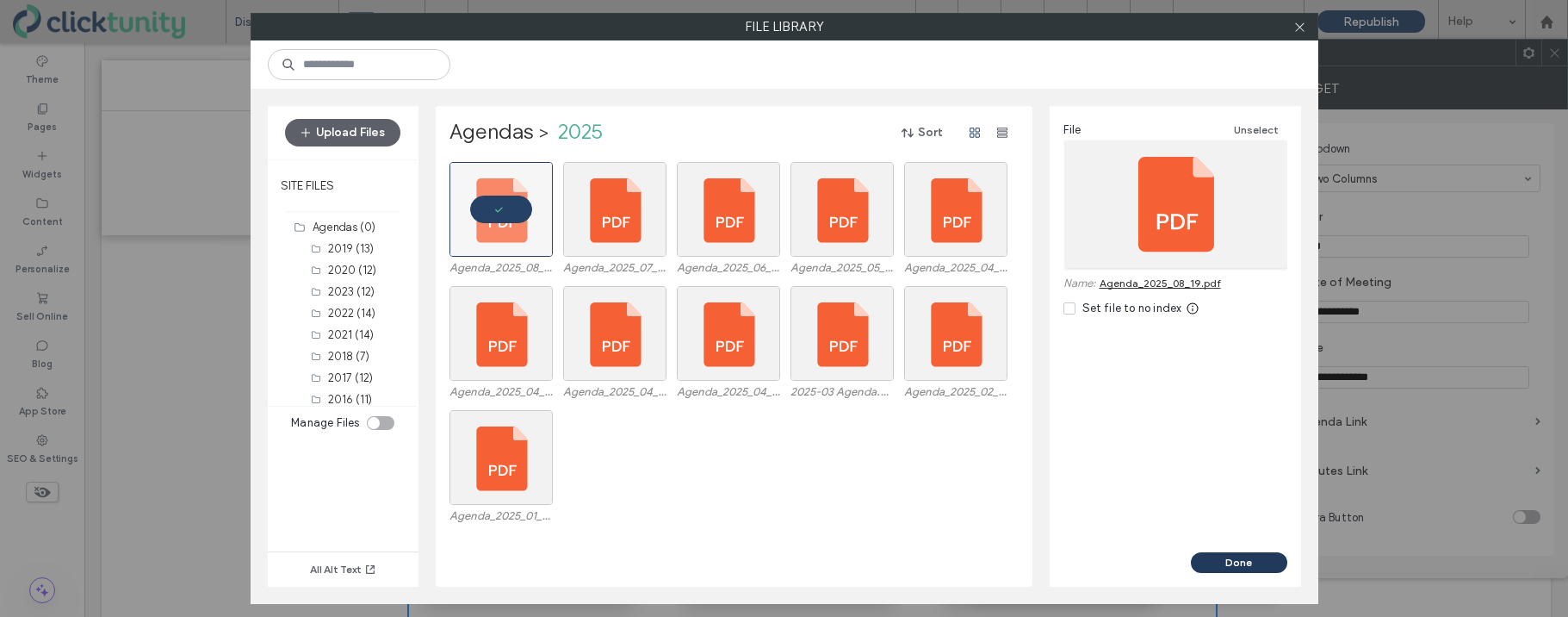
click at [1222, 559] on button "Done" at bounding box center [1238, 562] width 97 height 21
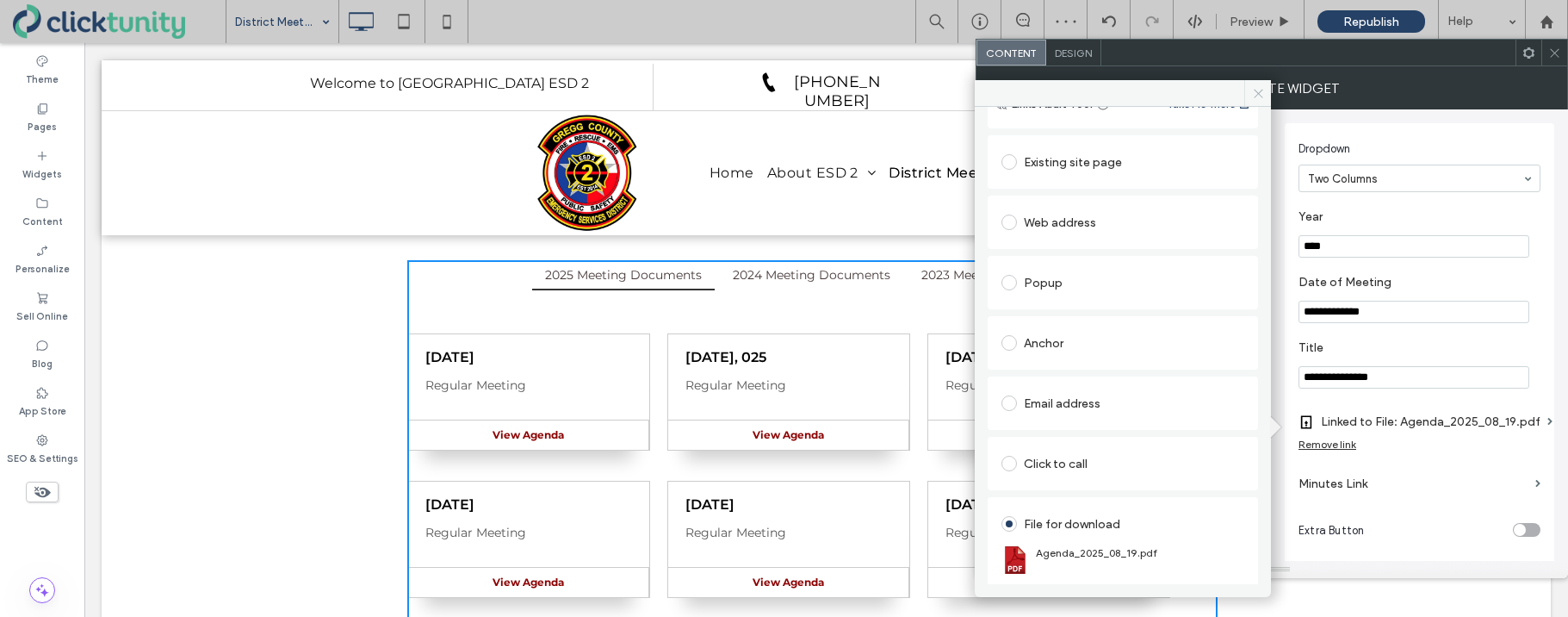
click at [1258, 95] on icon at bounding box center [1258, 93] width 13 height 13
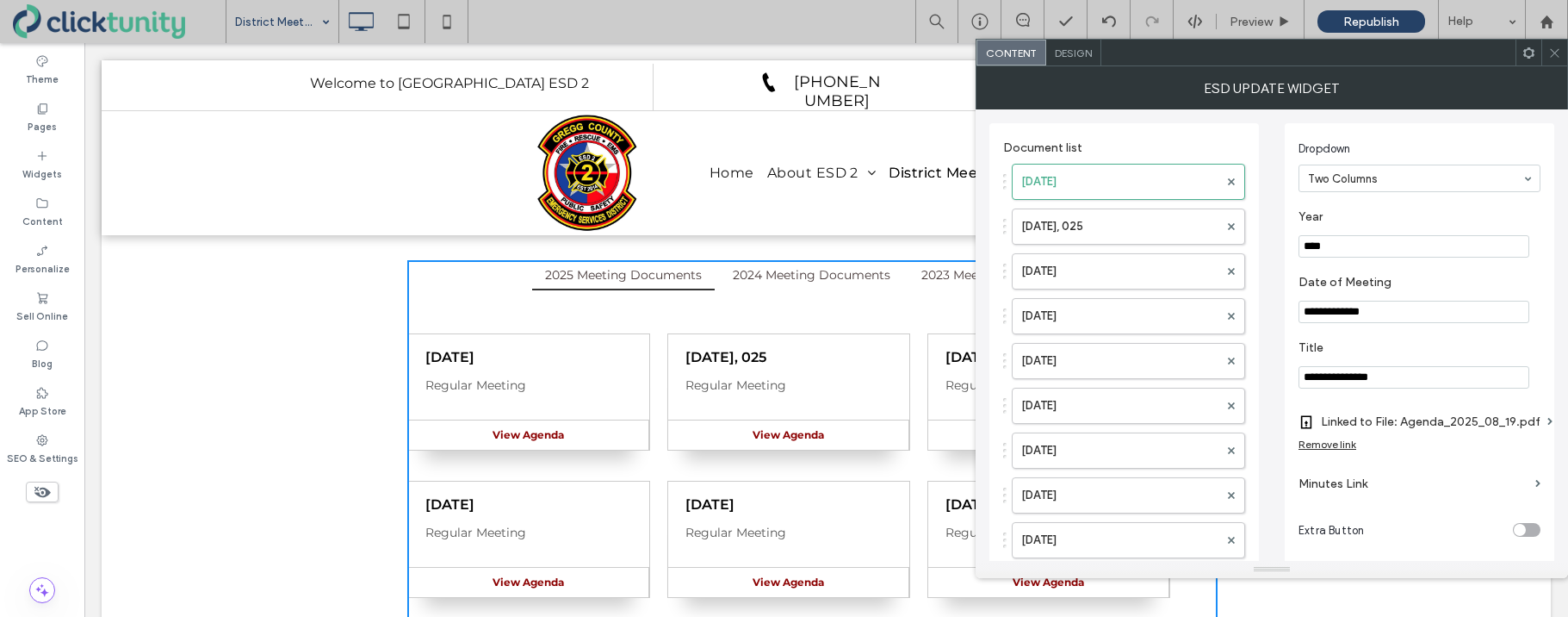
click at [1550, 52] on icon at bounding box center [1554, 52] width 13 height 13
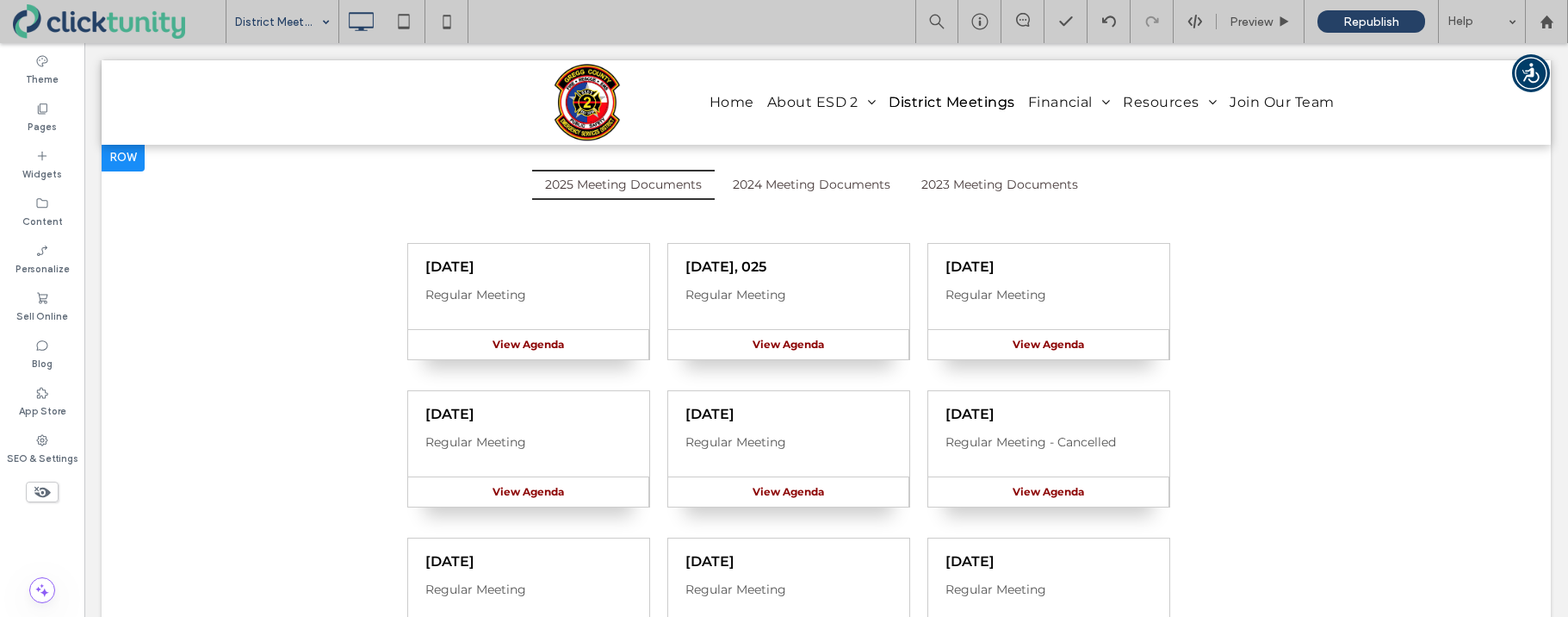
scroll to position [283, 0]
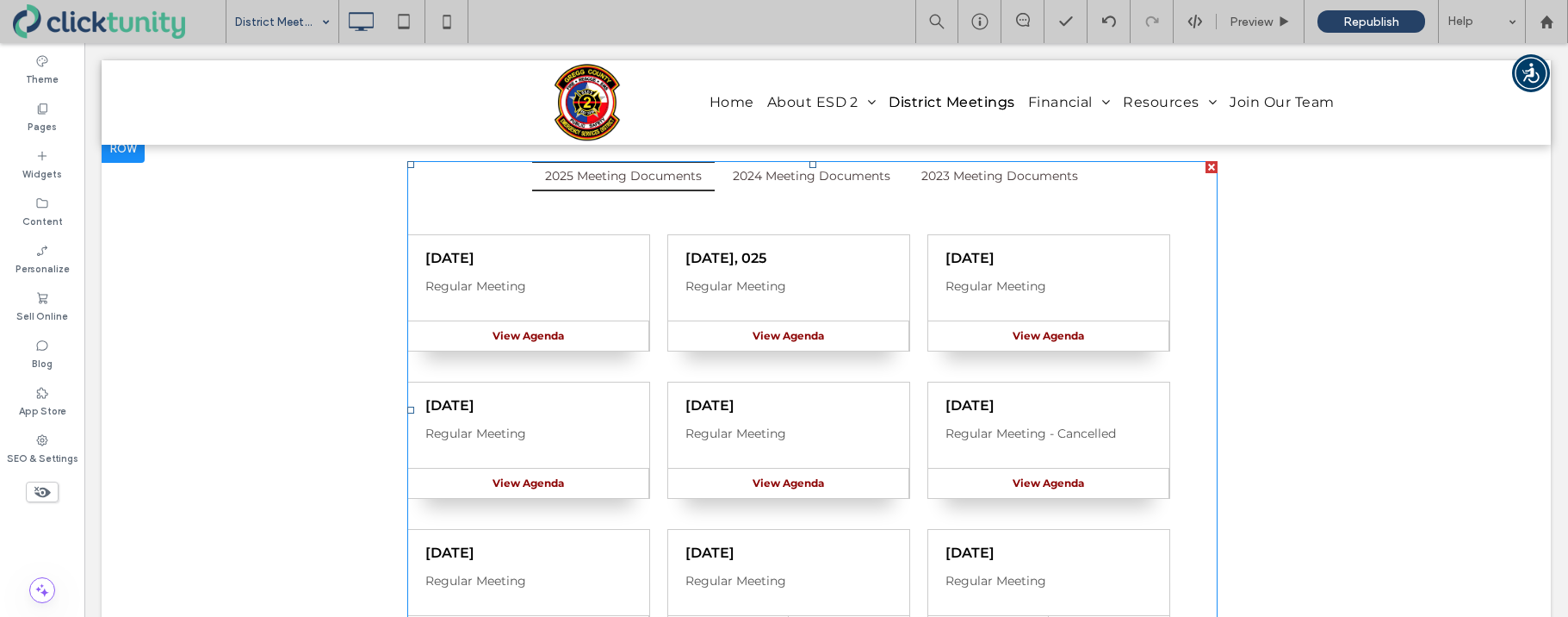
click at [566, 419] on span at bounding box center [812, 409] width 810 height 498
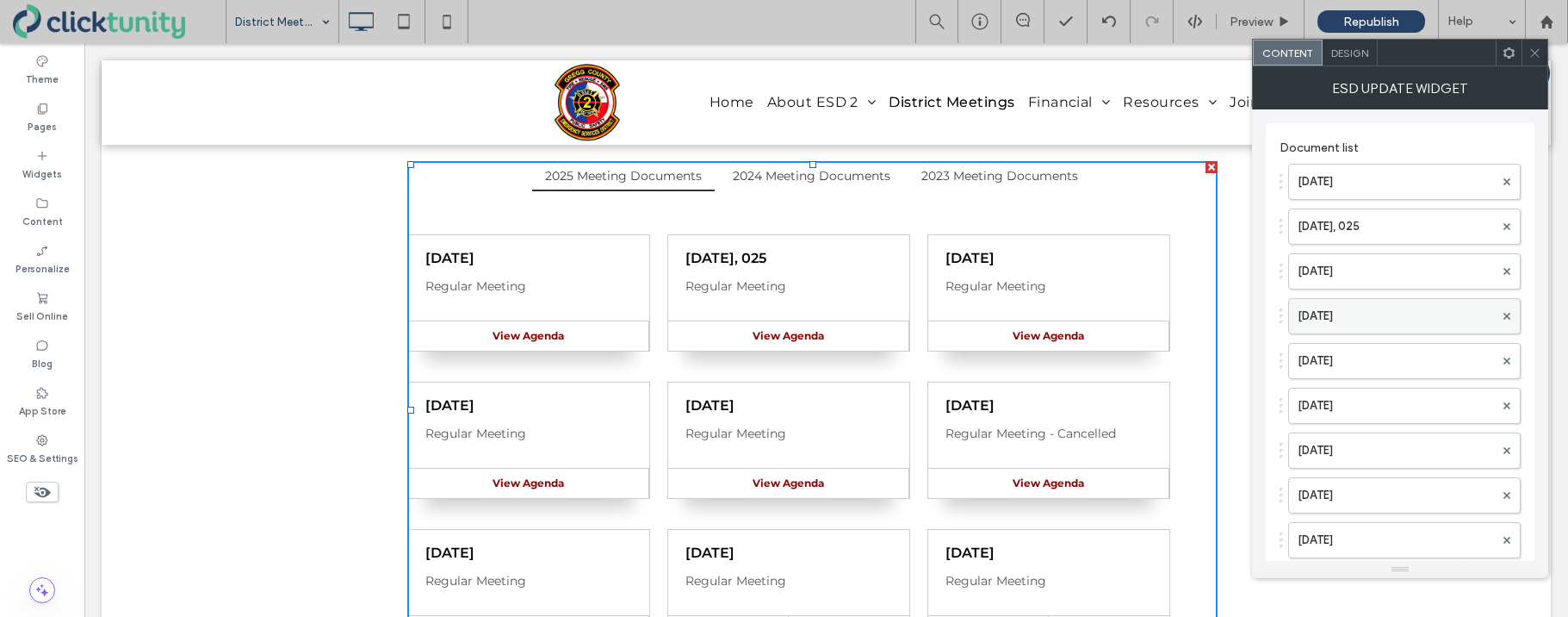
click at [1342, 313] on label "May 20, 2025" at bounding box center [1395, 316] width 196 height 34
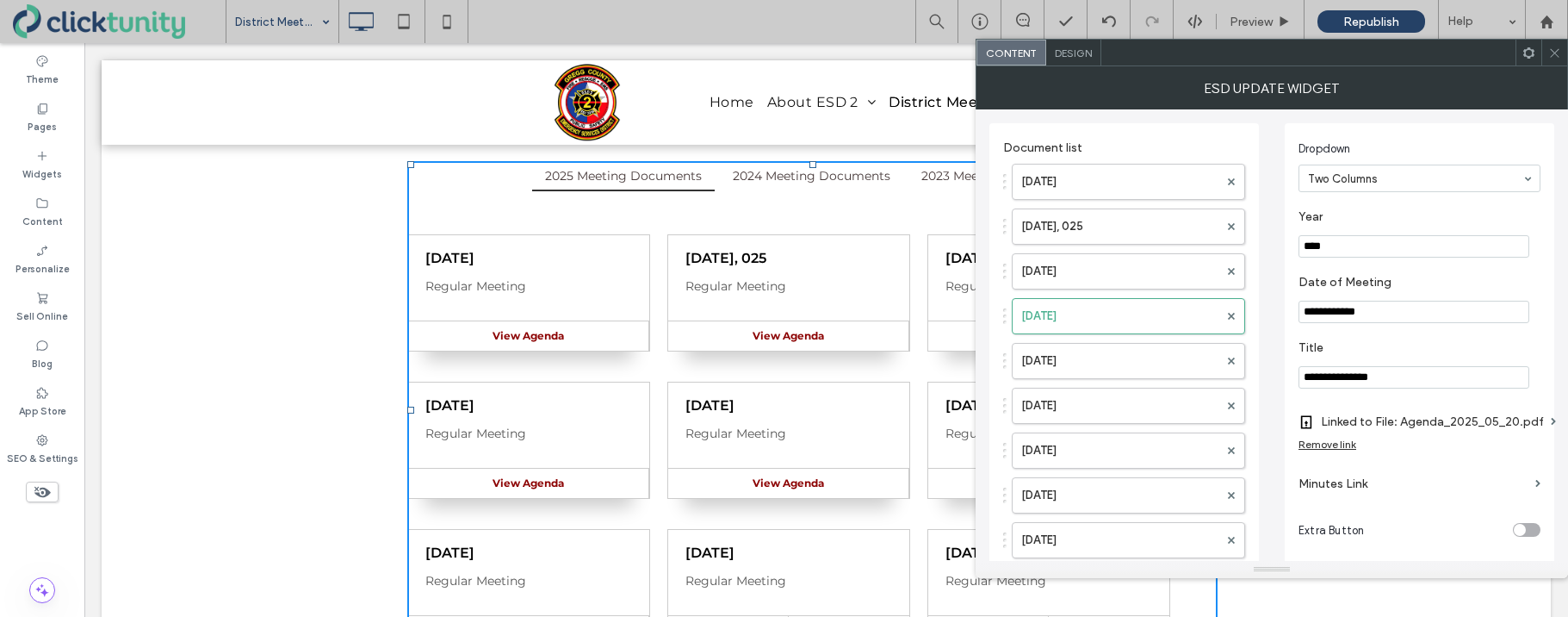
click at [1324, 483] on label "Minutes Link" at bounding box center [1414, 483] width 230 height 32
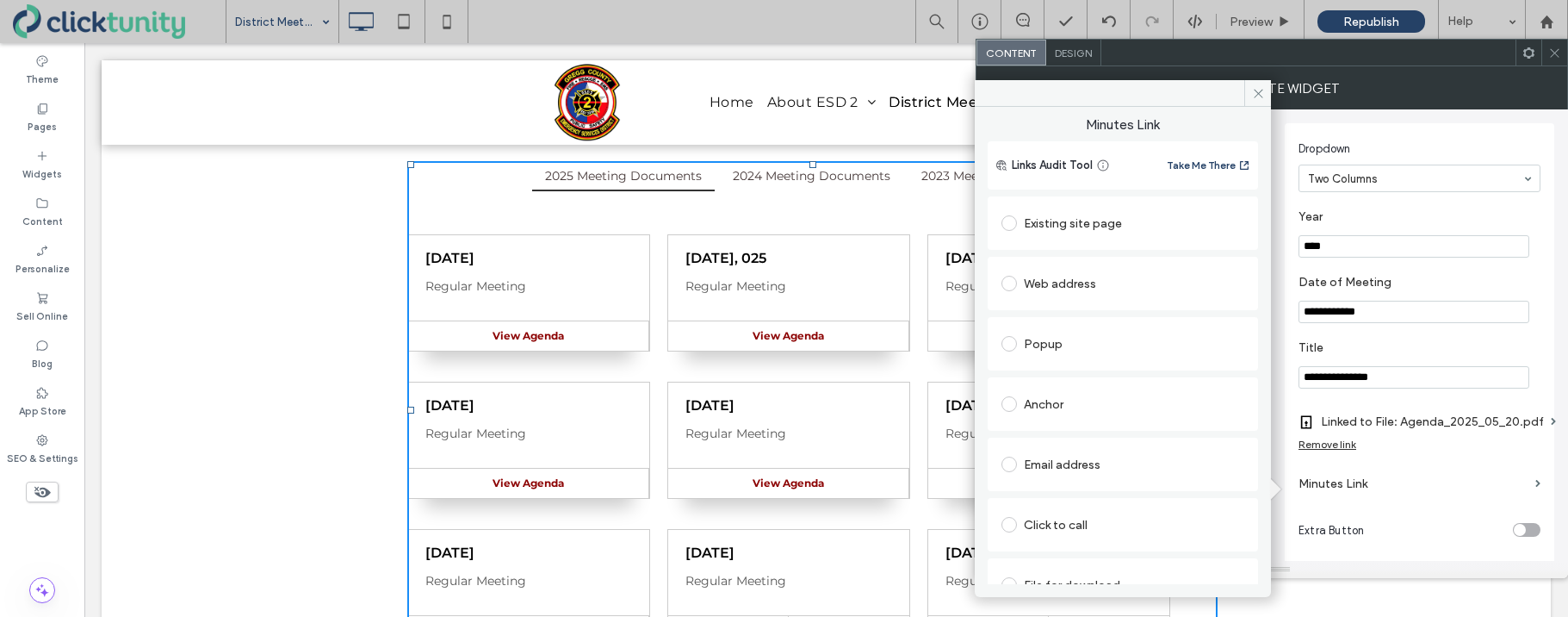
scroll to position [28, 0]
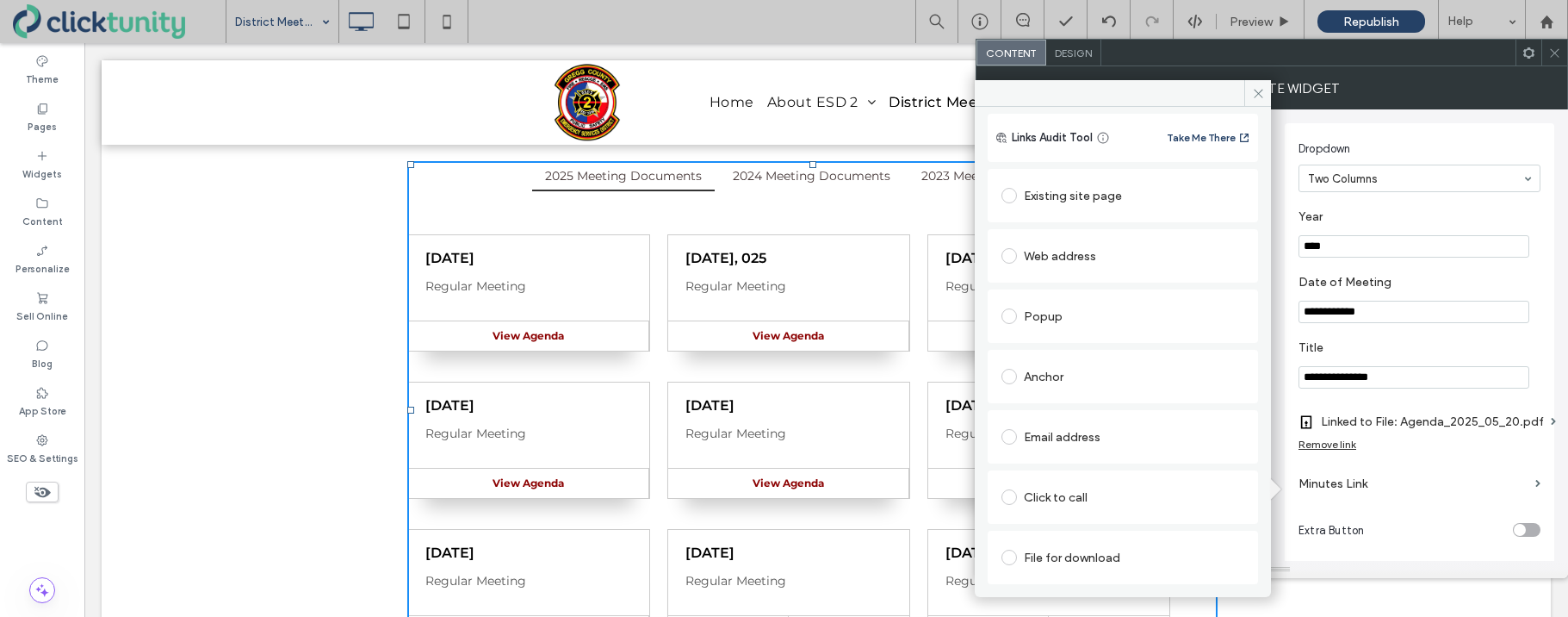
click at [1008, 556] on span at bounding box center [1009, 556] width 15 height 15
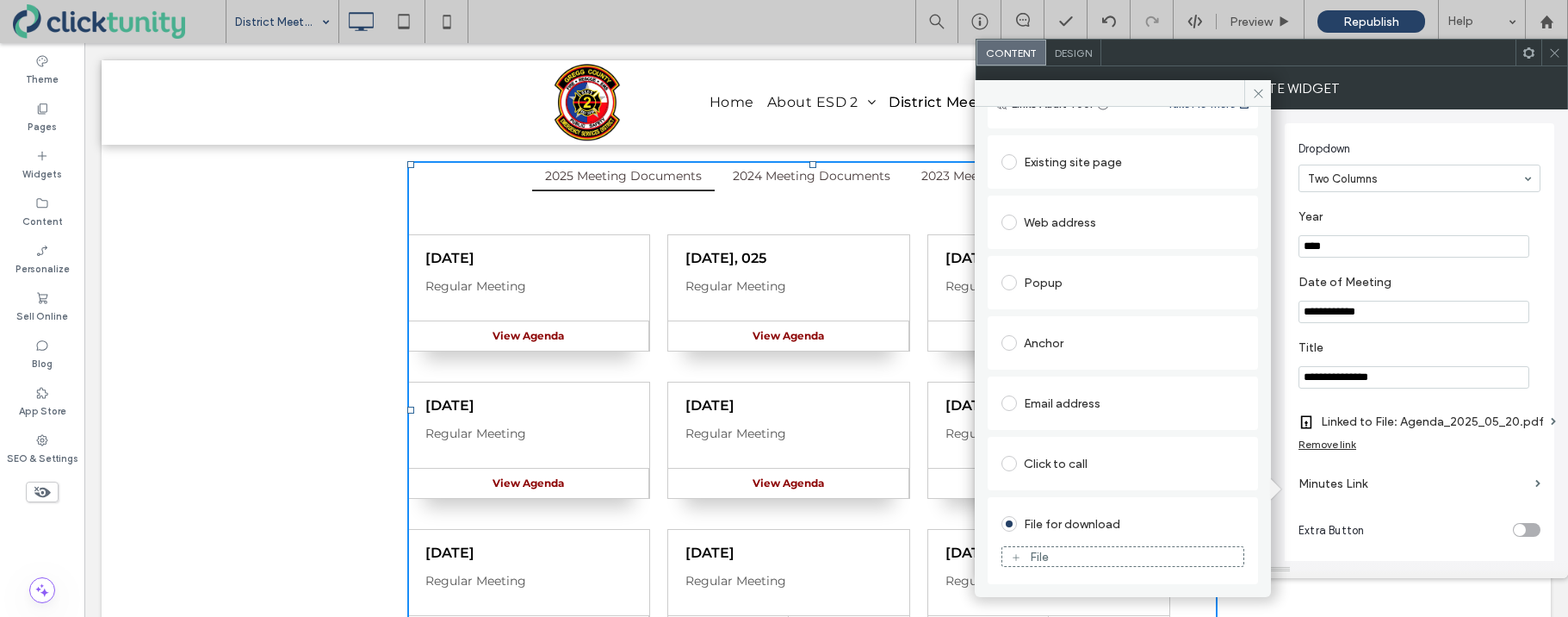
click at [1059, 548] on div "File" at bounding box center [1123, 556] width 241 height 15
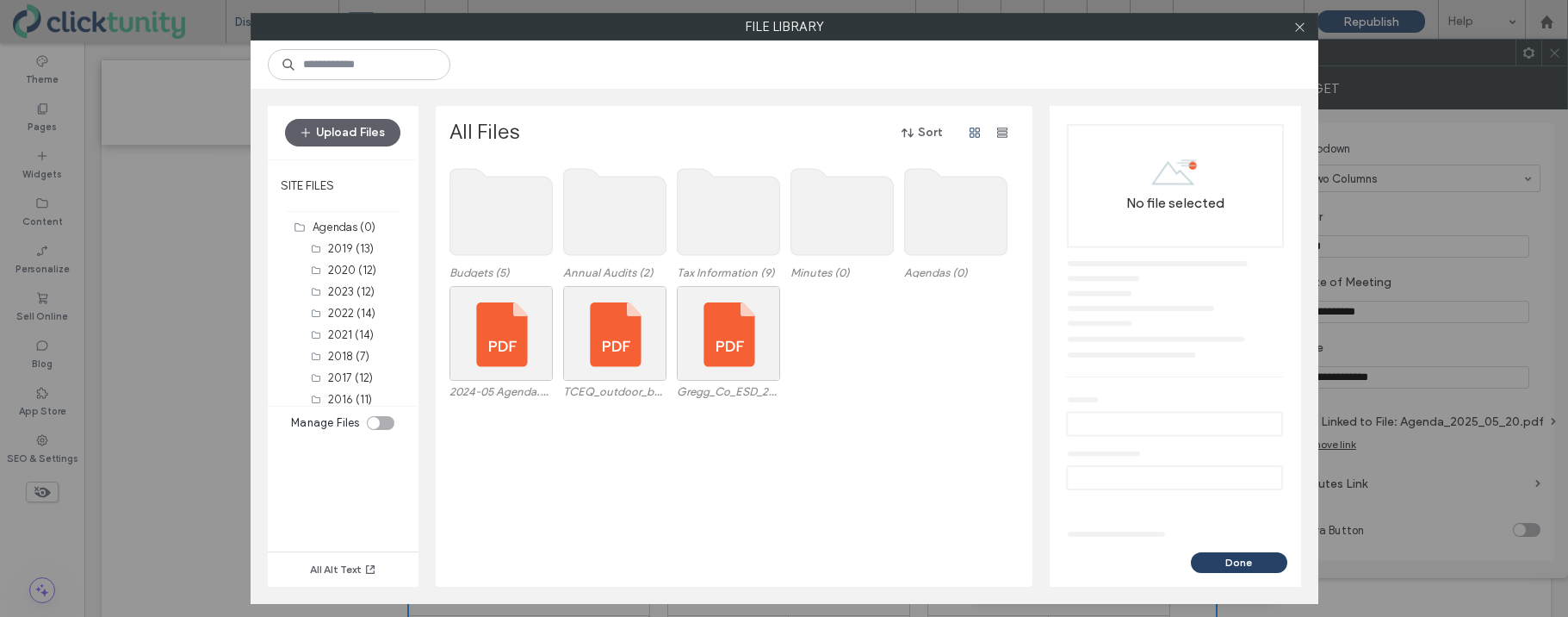
click at [808, 230] on use at bounding box center [841, 211] width 102 height 86
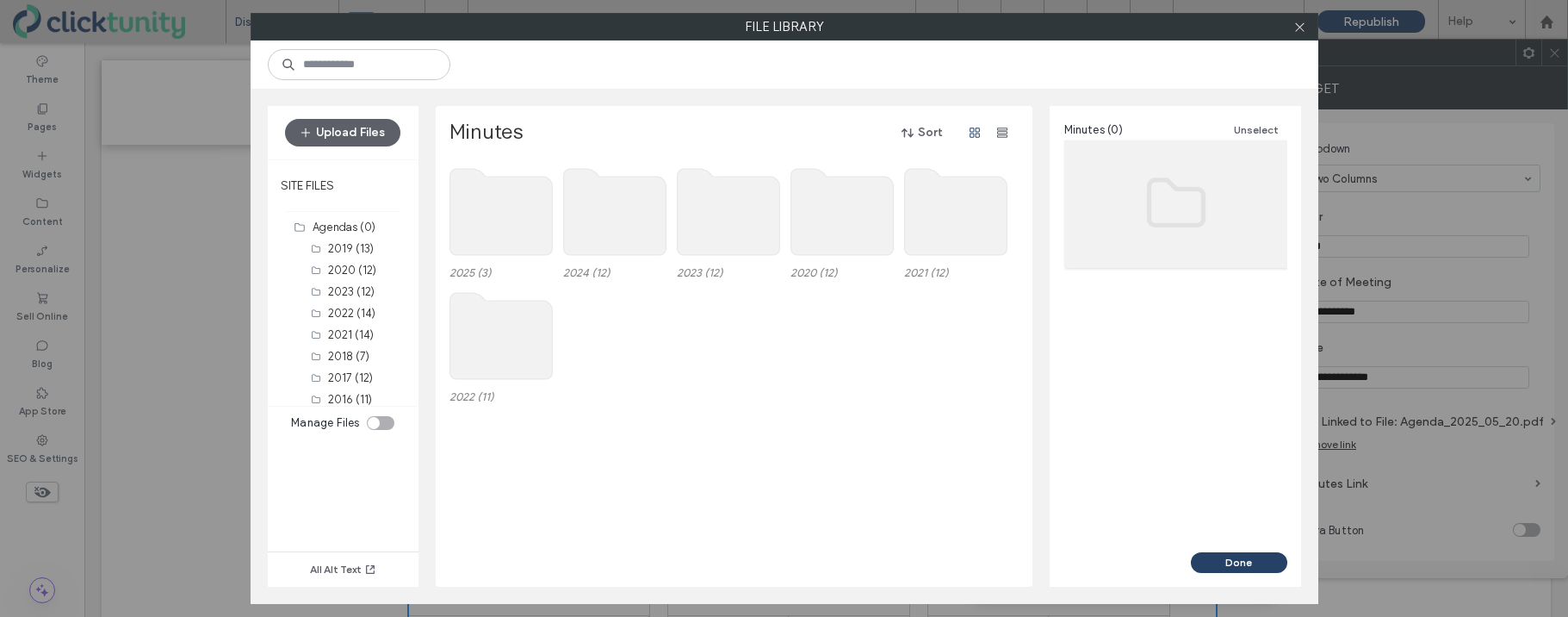
click at [491, 204] on use at bounding box center [500, 211] width 102 height 86
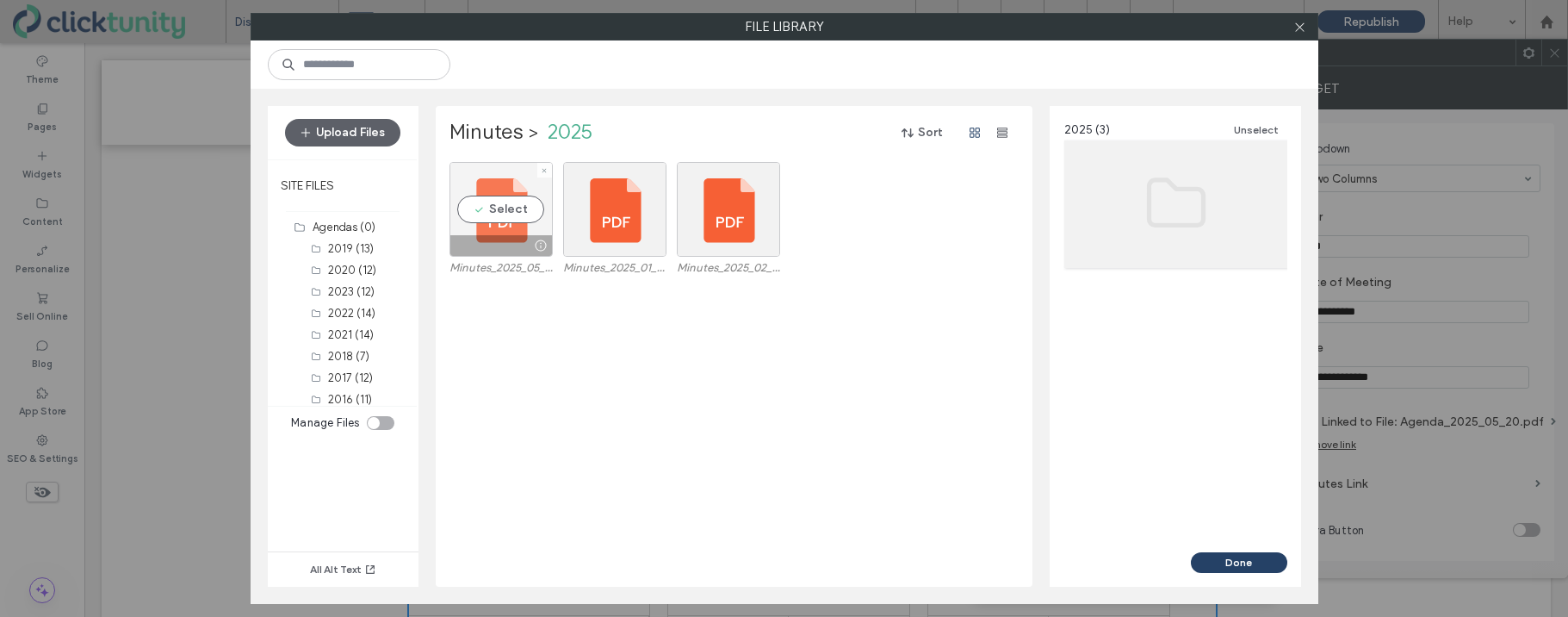
click at [491, 203] on div "Select" at bounding box center [501, 209] width 103 height 95
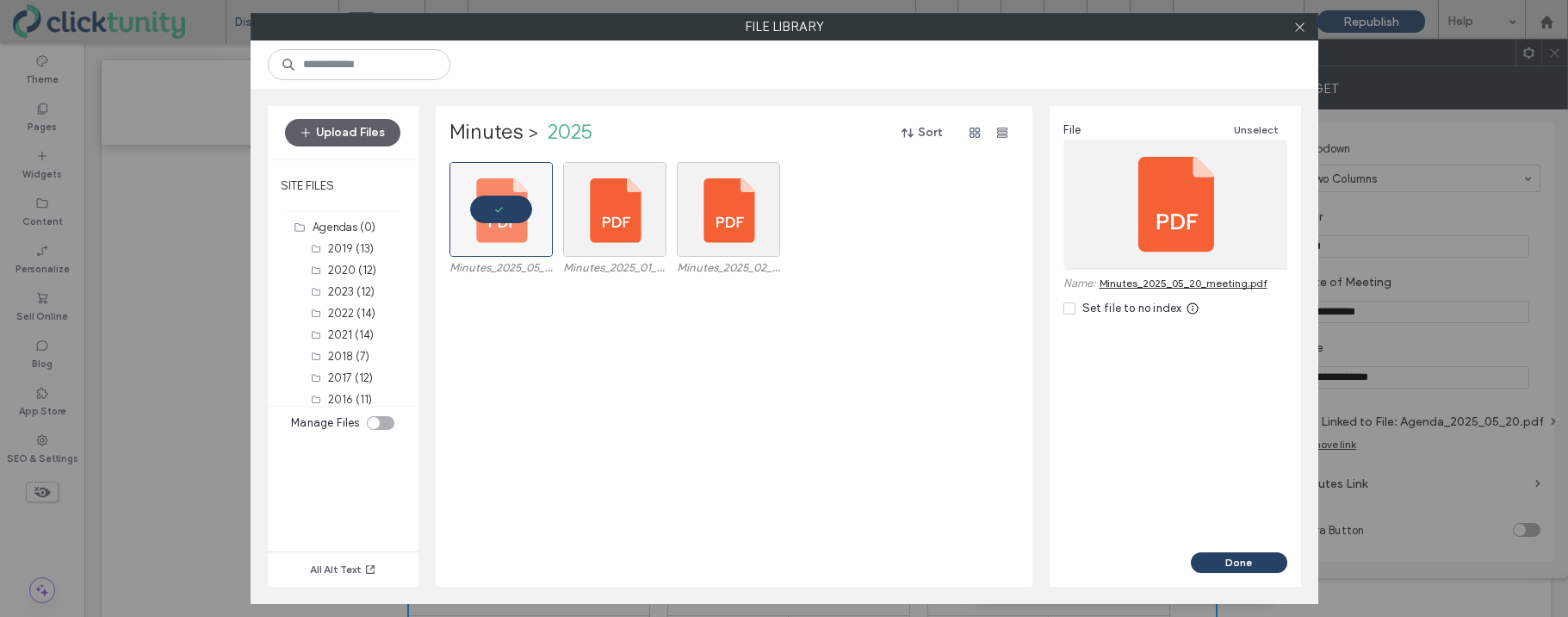
click at [1196, 557] on button "Done" at bounding box center [1238, 562] width 97 height 21
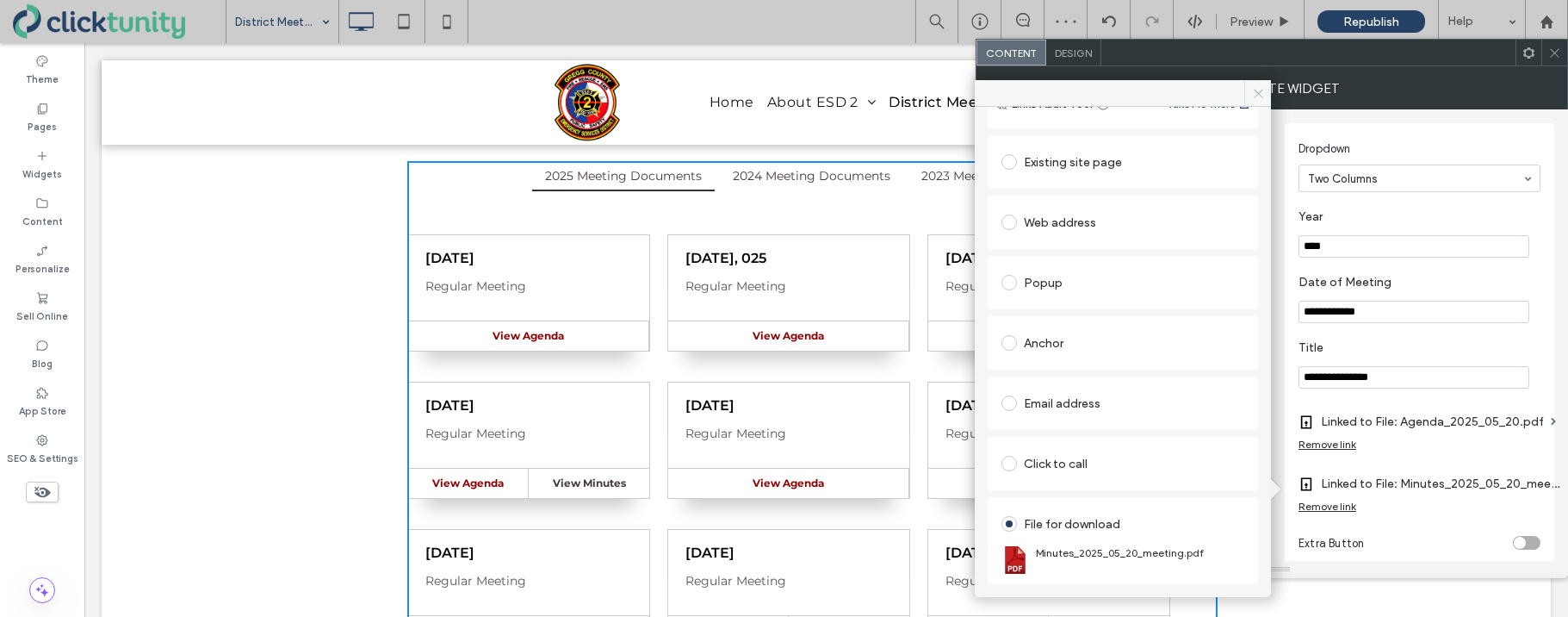
click at [1258, 94] on icon at bounding box center [1258, 93] width 13 height 13
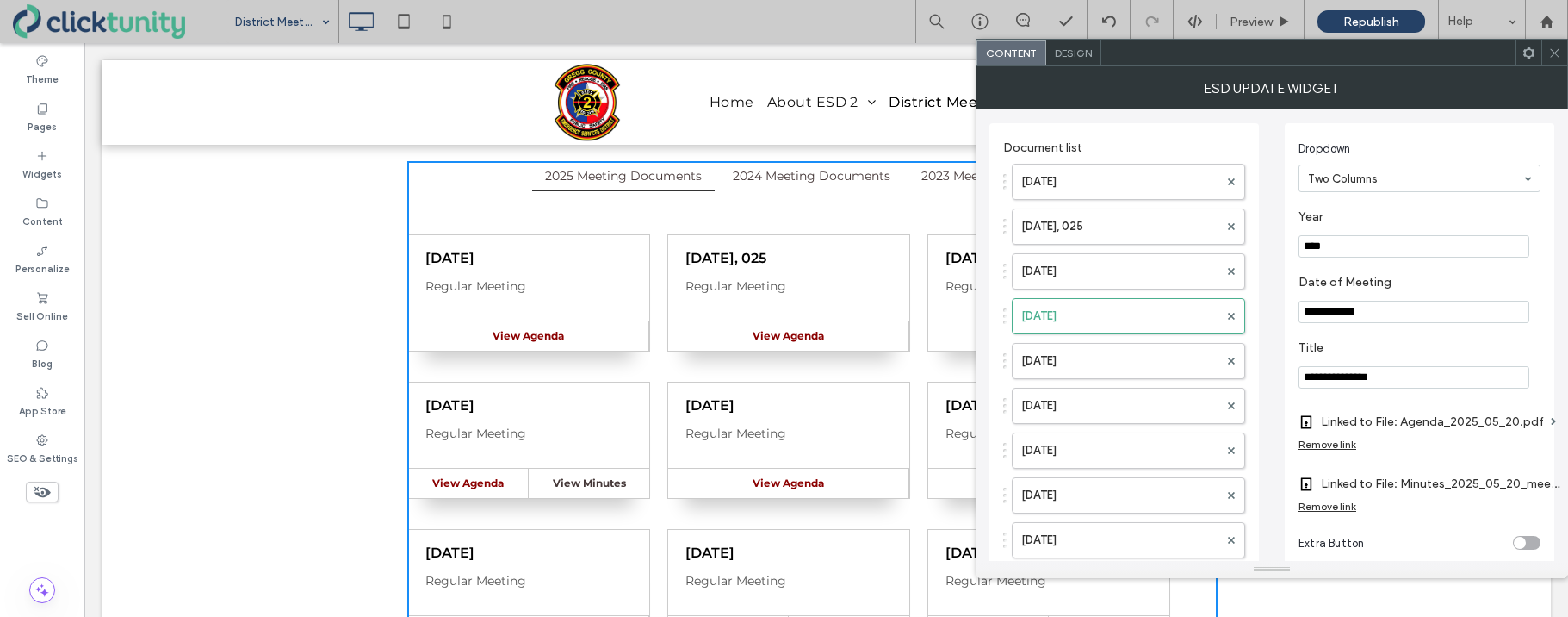
click at [1552, 54] on use at bounding box center [1554, 52] width 9 height 9
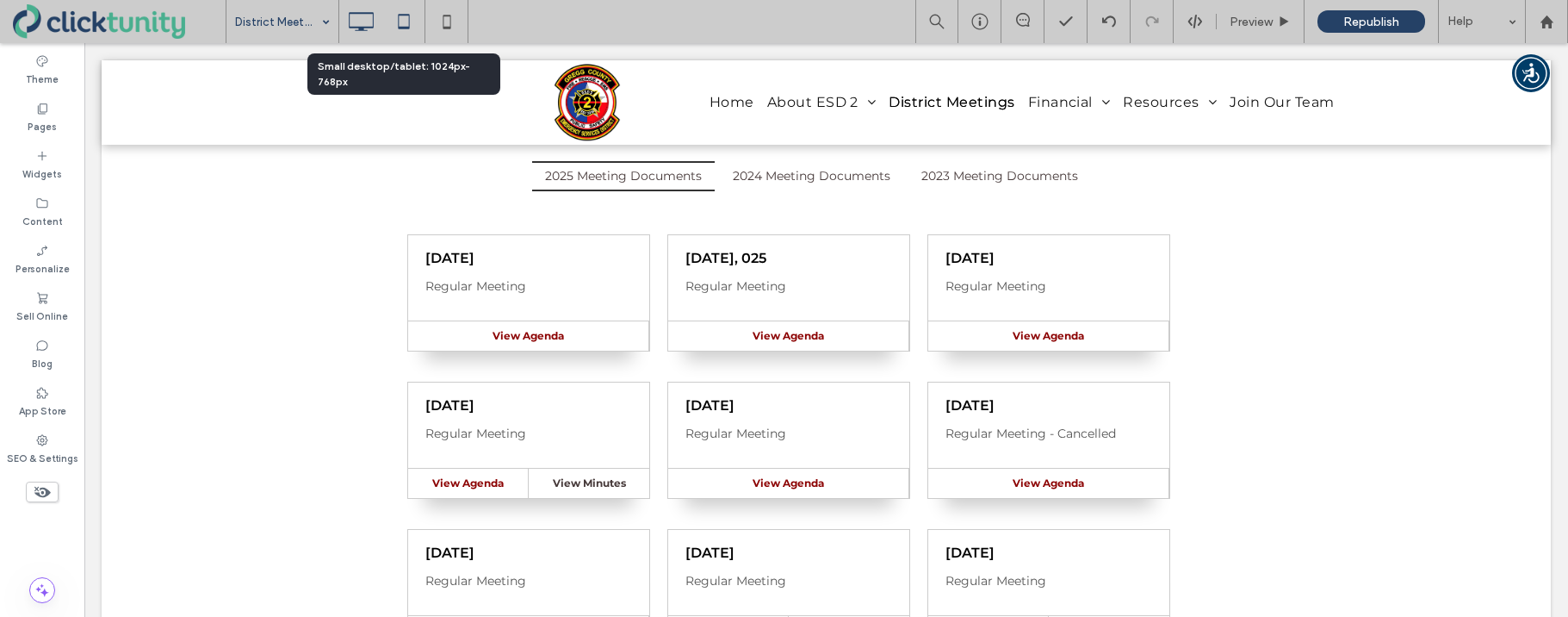
click at [406, 23] on icon at bounding box center [404, 22] width 34 height 34
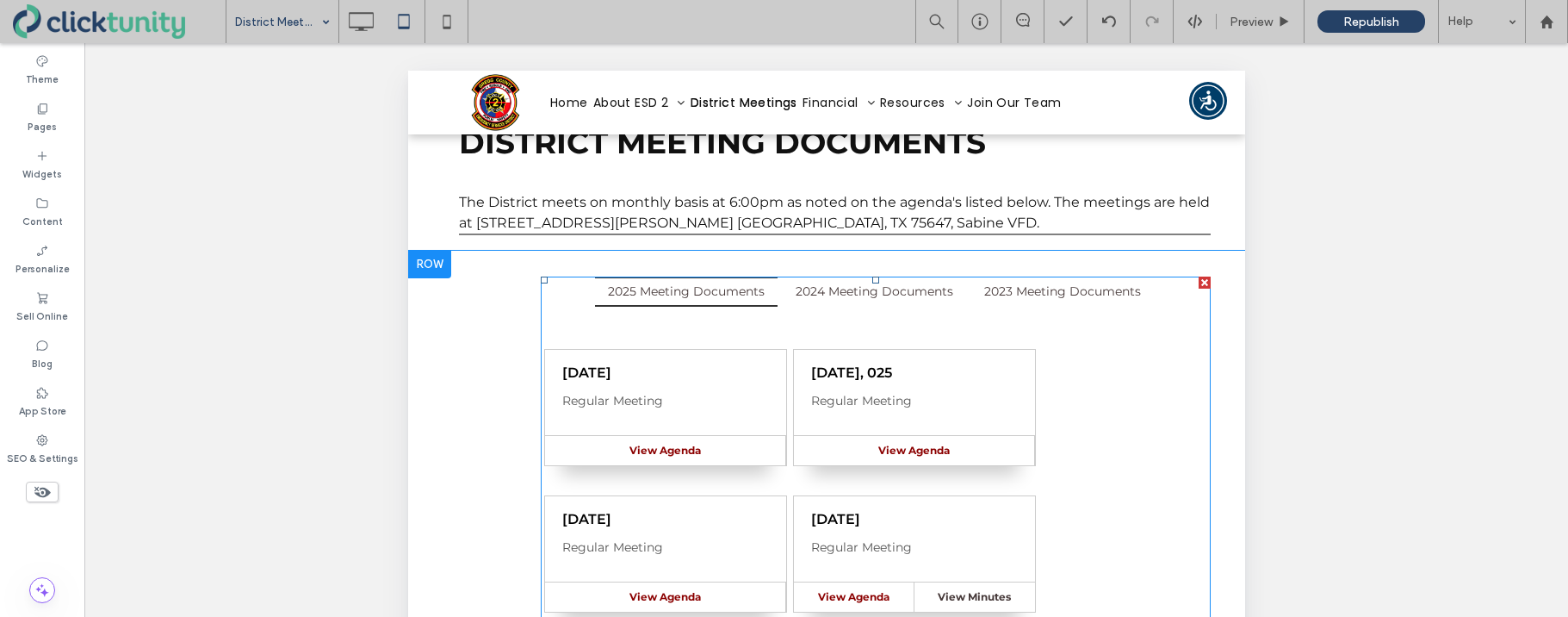
scroll to position [138, 0]
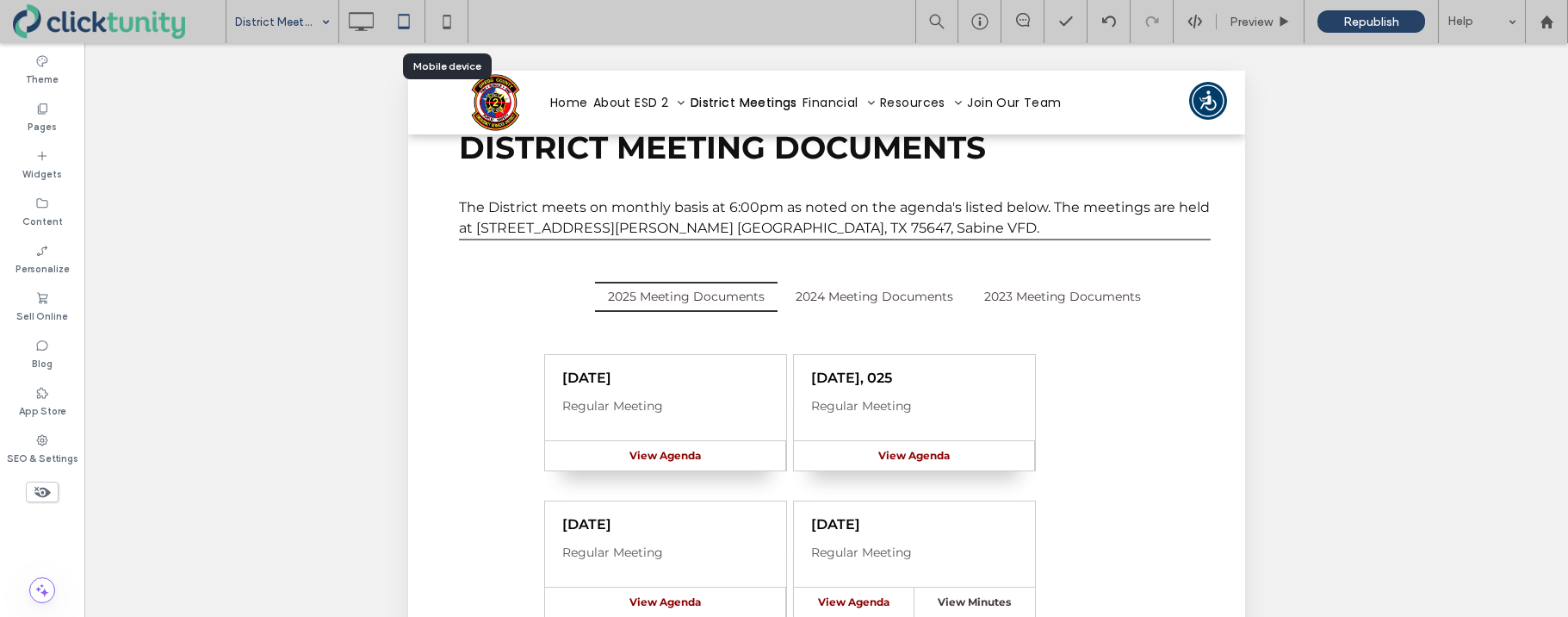
drag, startPoint x: 453, startPoint y: 19, endPoint x: 673, endPoint y: 129, distance: 246.0
click at [453, 20] on icon at bounding box center [447, 22] width 34 height 34
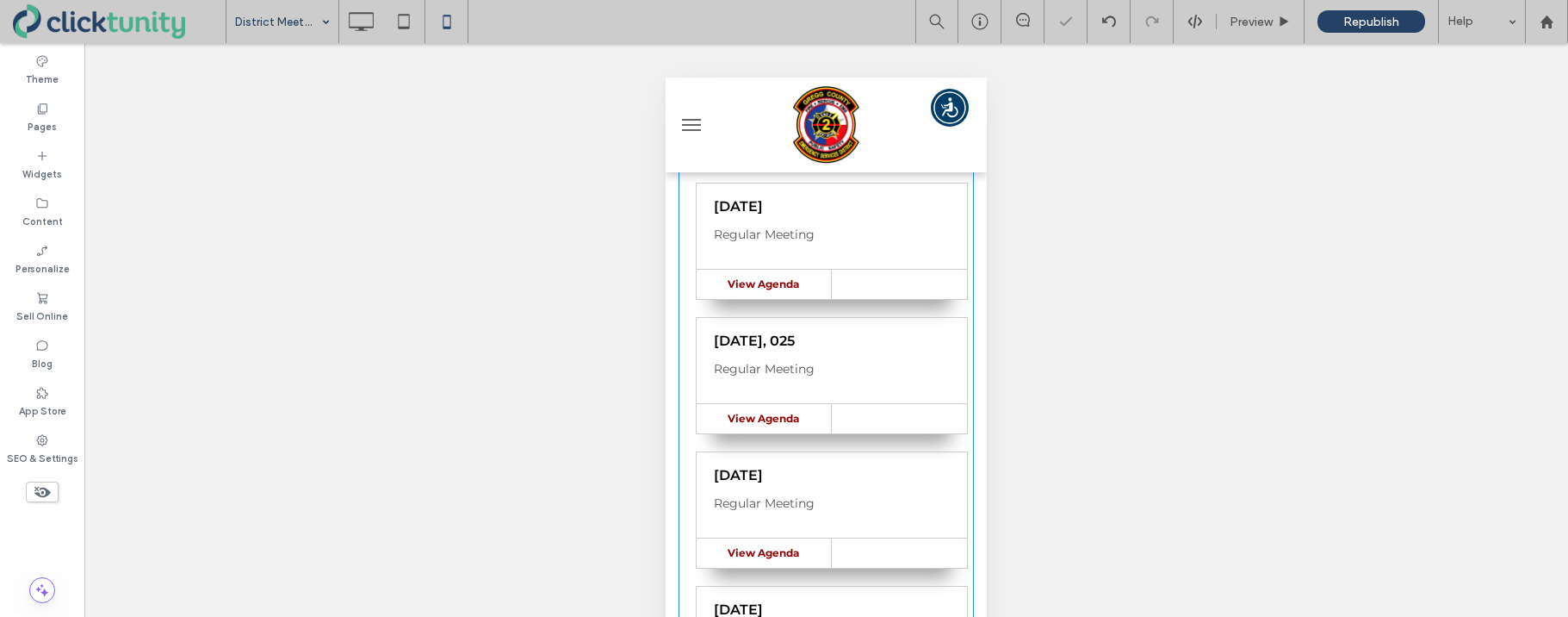
scroll to position [476, 0]
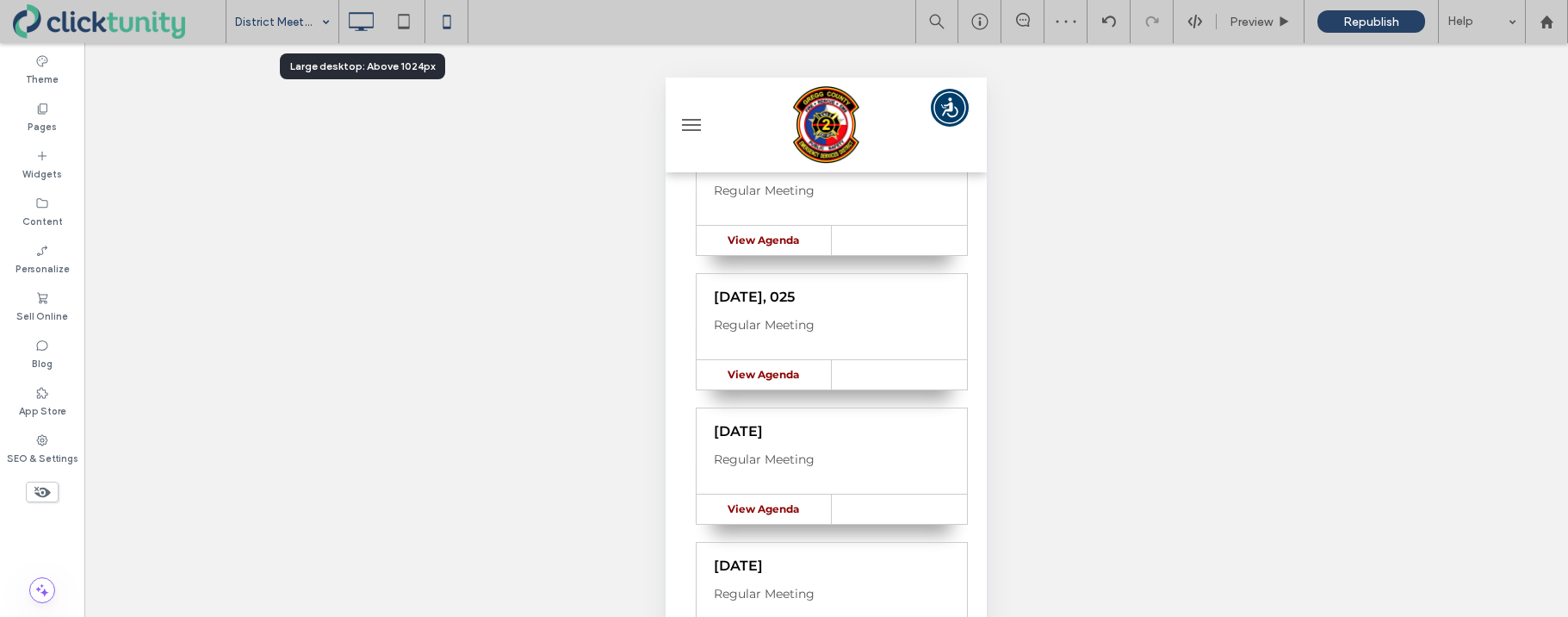
click at [359, 28] on use at bounding box center [361, 21] width 25 height 19
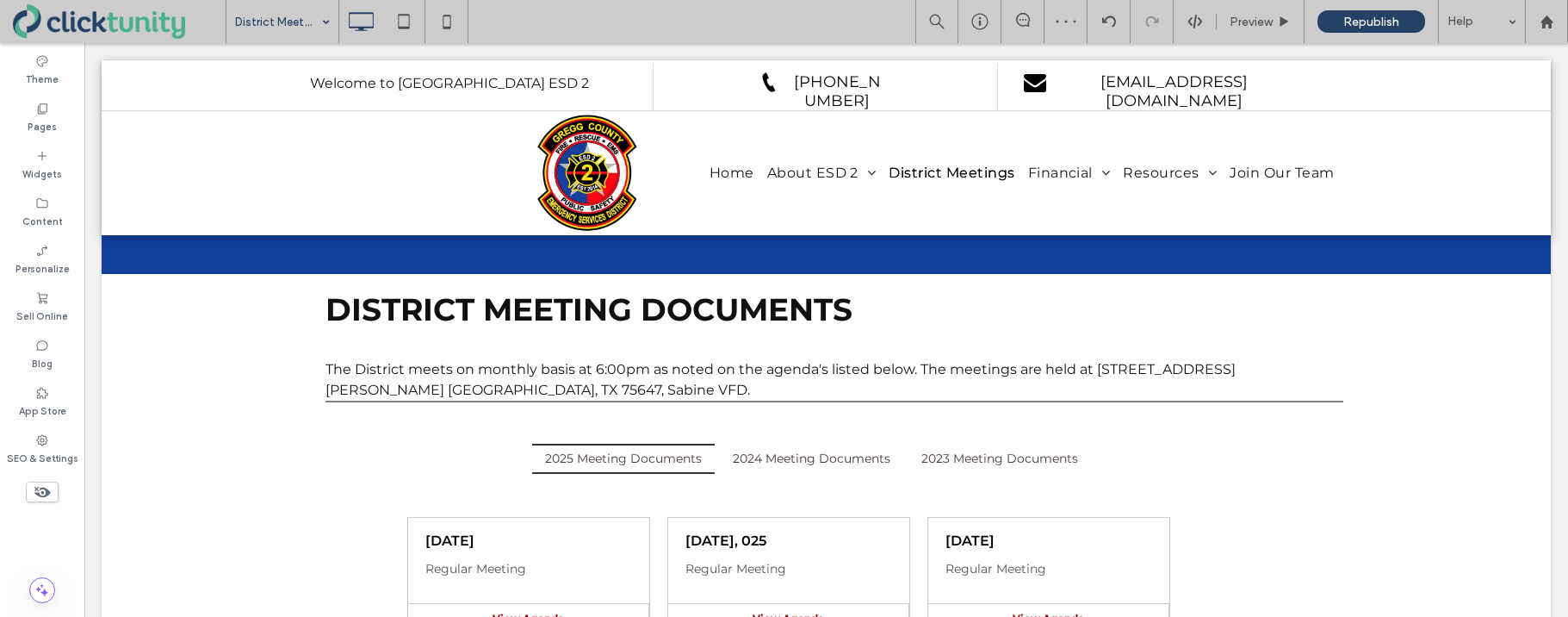
scroll to position [0, 0]
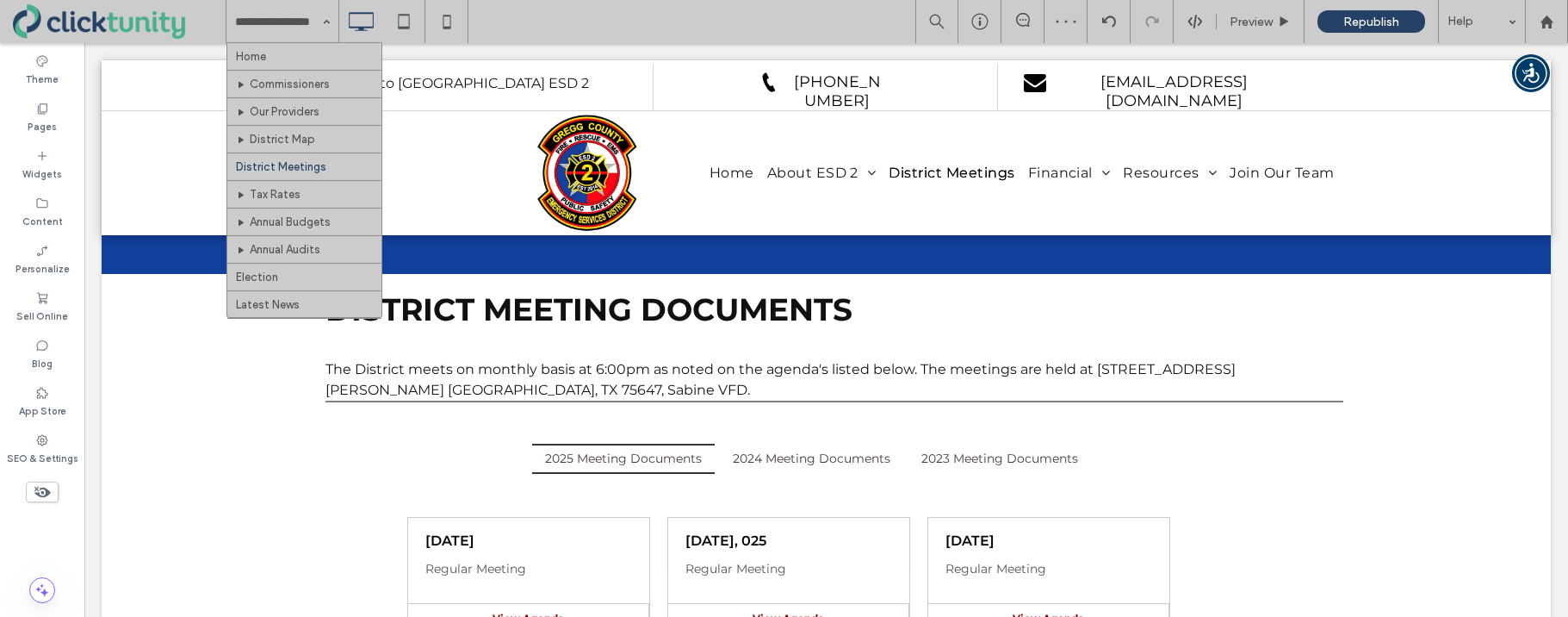
drag, startPoint x: 291, startPoint y: 46, endPoint x: 342, endPoint y: 50, distance: 51.2
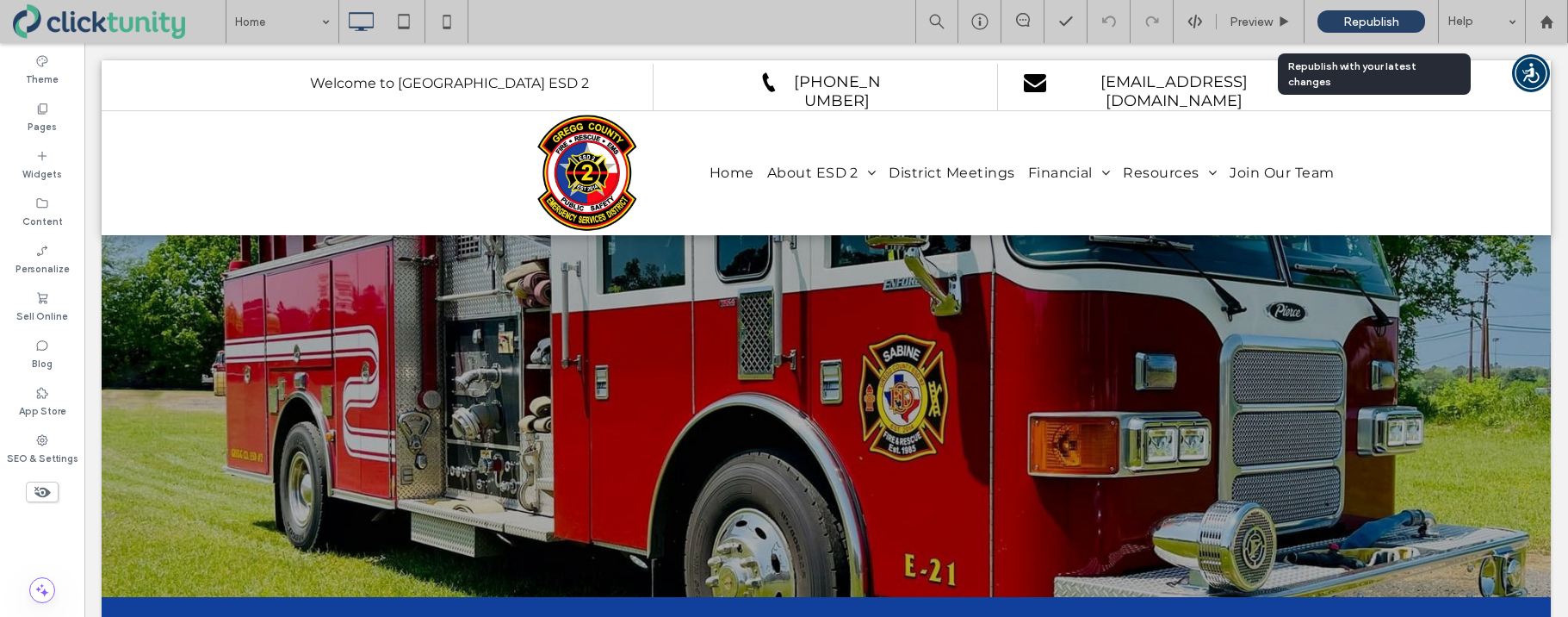
click at [1356, 22] on span "Republish" at bounding box center [1371, 22] width 56 height 14
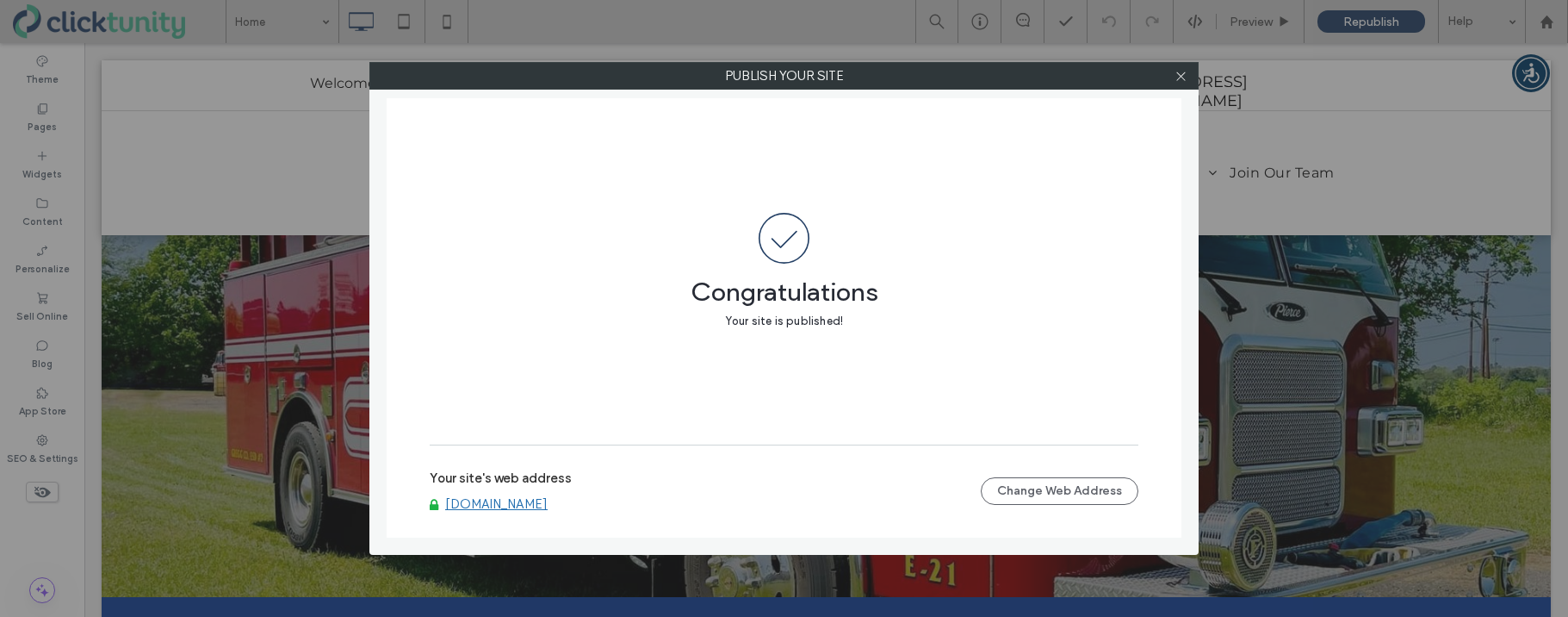
click at [526, 499] on link "[DOMAIN_NAME]" at bounding box center [496, 503] width 102 height 15
drag, startPoint x: 499, startPoint y: 521, endPoint x: 495, endPoint y: 513, distance: 8.9
click at [499, 520] on div "Your site's web address www.greggcountyesd2.com Change Web Address" at bounding box center [784, 491] width 709 height 94
click at [494, 507] on link "[DOMAIN_NAME]" at bounding box center [496, 503] width 102 height 15
drag, startPoint x: 1183, startPoint y: 79, endPoint x: 1164, endPoint y: 75, distance: 19.4
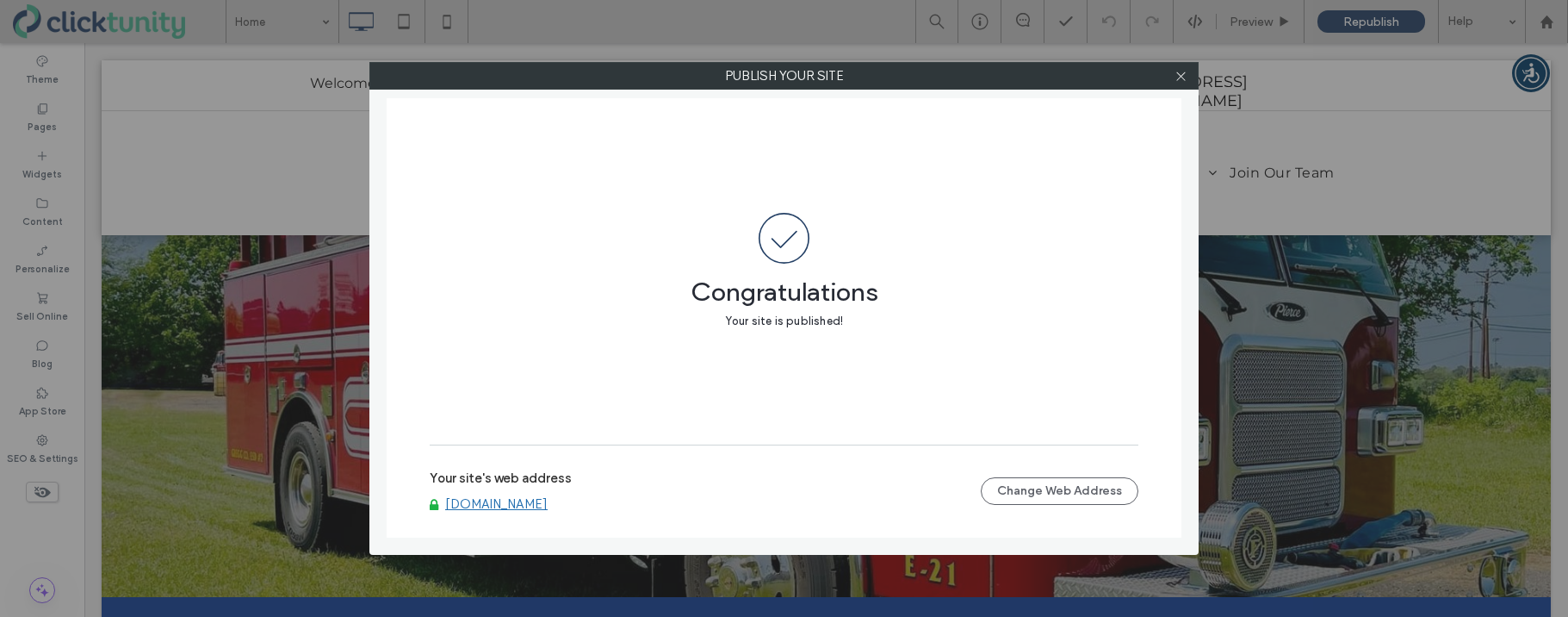
click at [1182, 78] on use at bounding box center [1181, 76] width 9 height 9
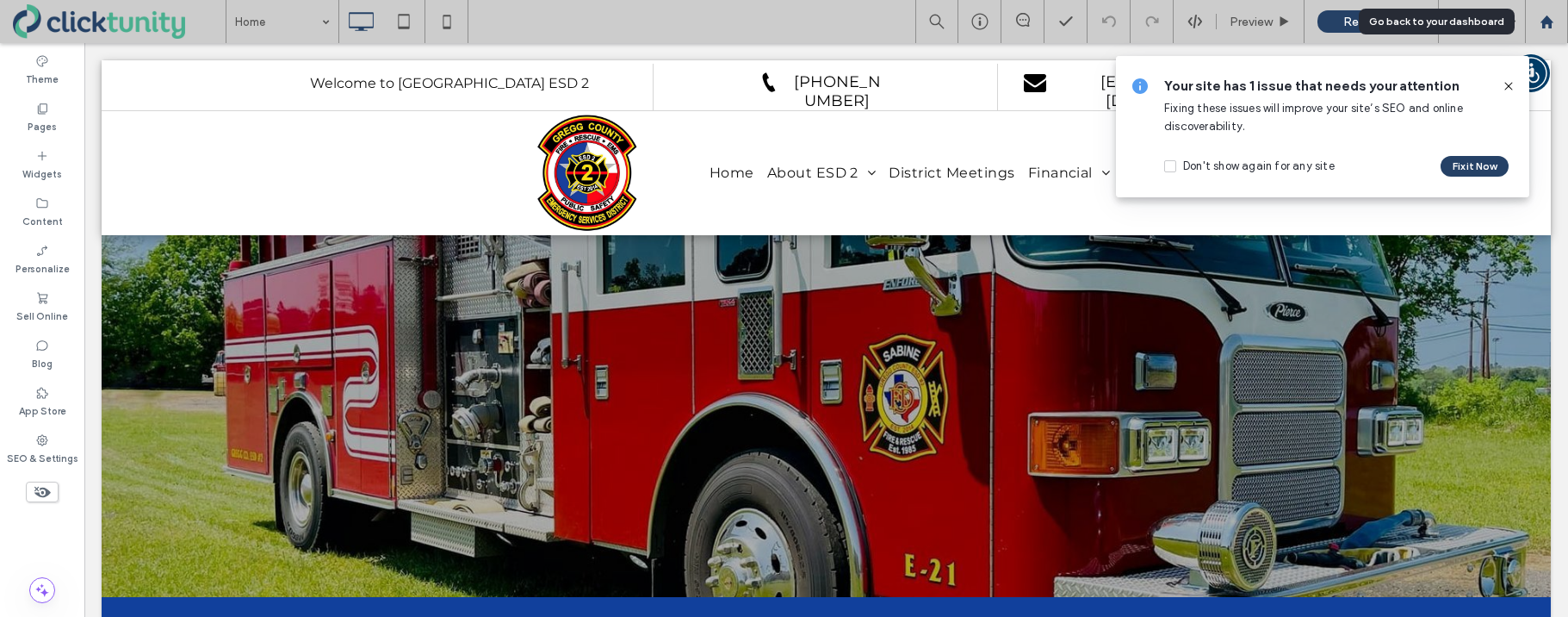
click at [1546, 27] on icon at bounding box center [1547, 22] width 14 height 14
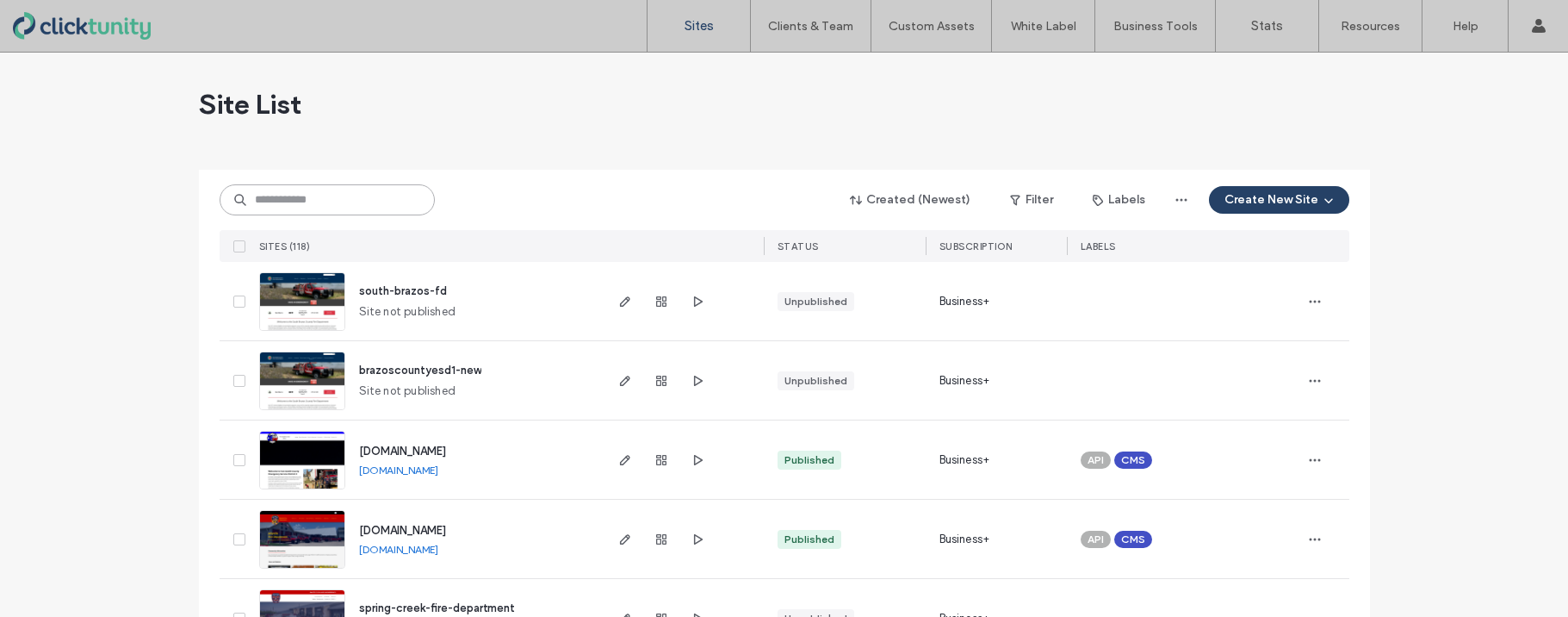
click at [322, 204] on input at bounding box center [327, 200] width 215 height 31
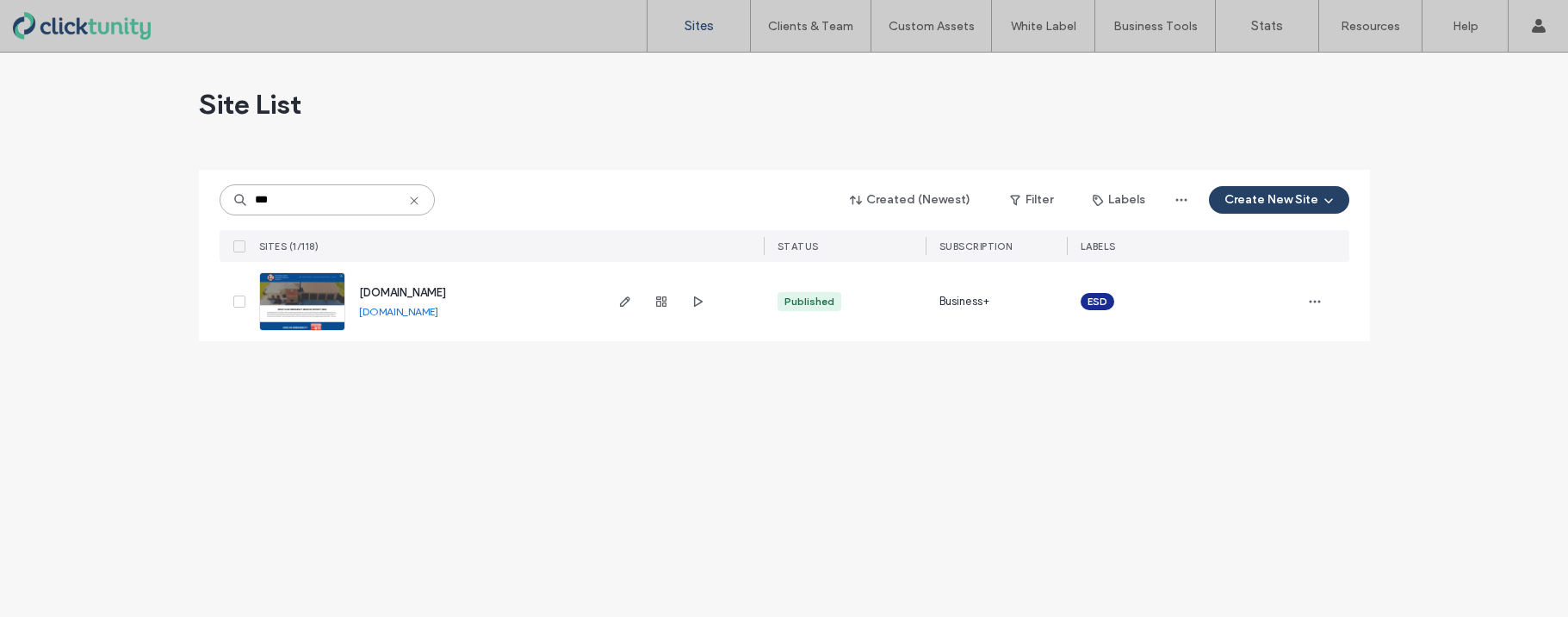
type input "***"
click at [382, 289] on span "[DOMAIN_NAME]" at bounding box center [403, 292] width 87 height 13
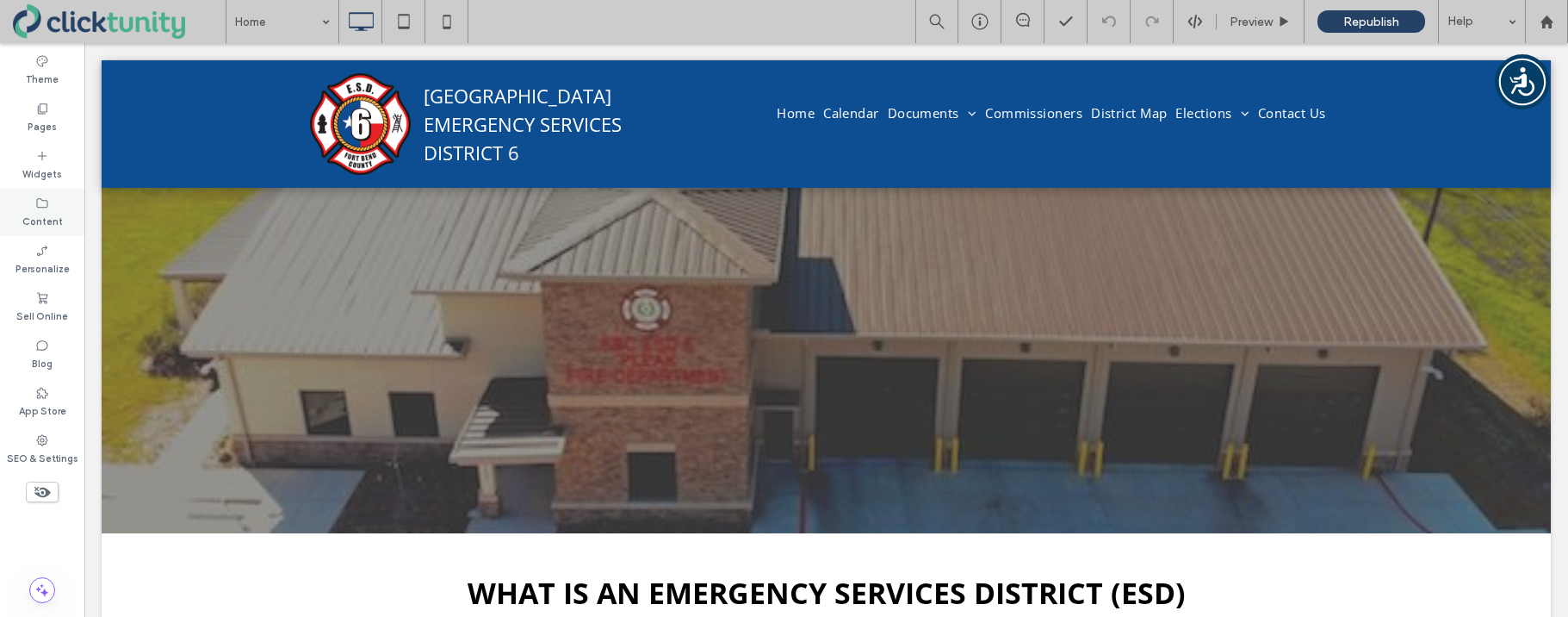
drag, startPoint x: 50, startPoint y: 195, endPoint x: 62, endPoint y: 197, distance: 12.2
click at [51, 195] on div "Content" at bounding box center [42, 212] width 84 height 47
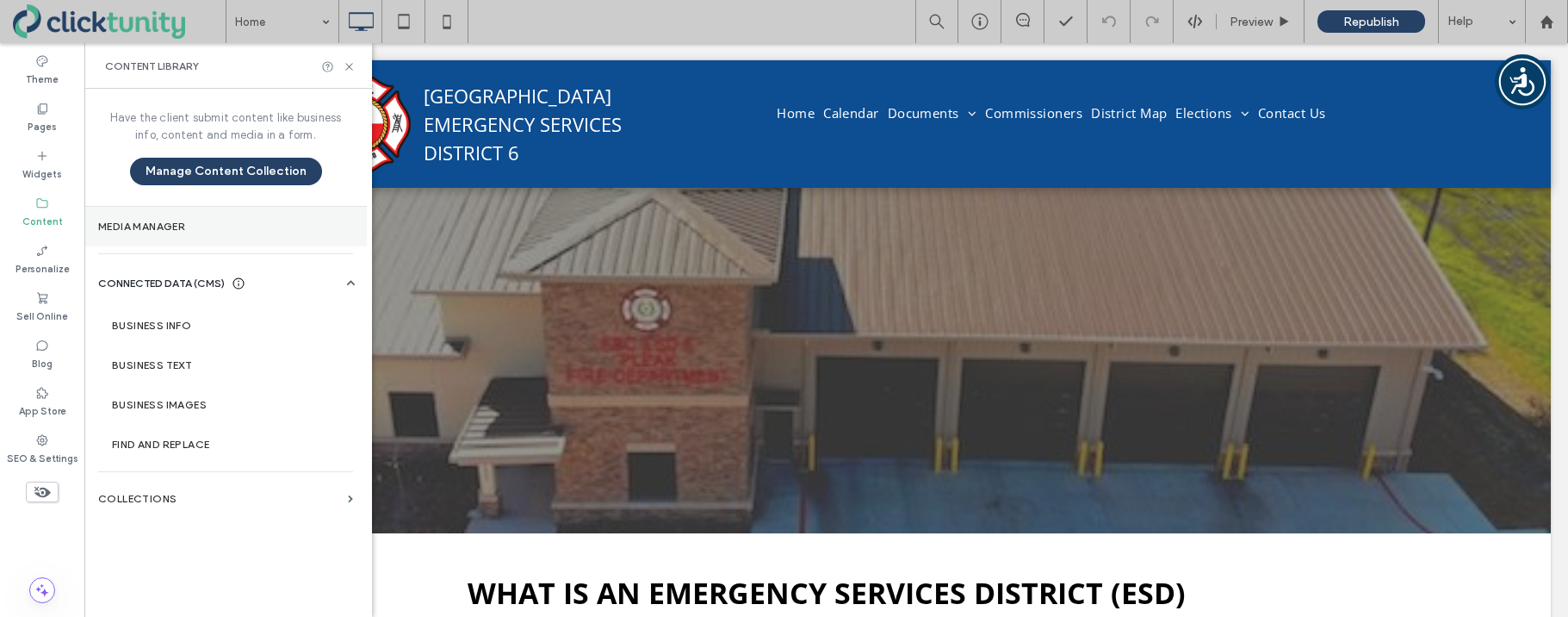
click at [108, 218] on section "Media Manager" at bounding box center [225, 227] width 283 height 40
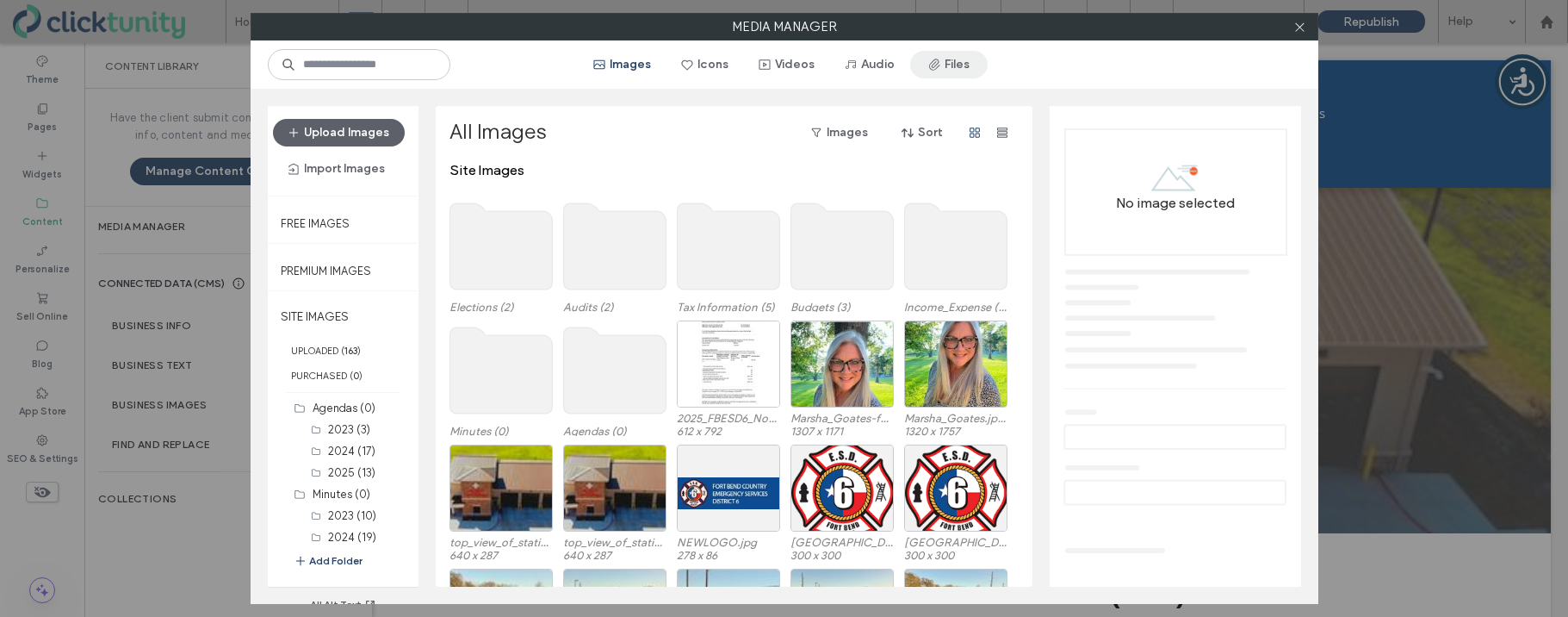
click at [938, 68] on span "button" at bounding box center [936, 64] width 17 height 26
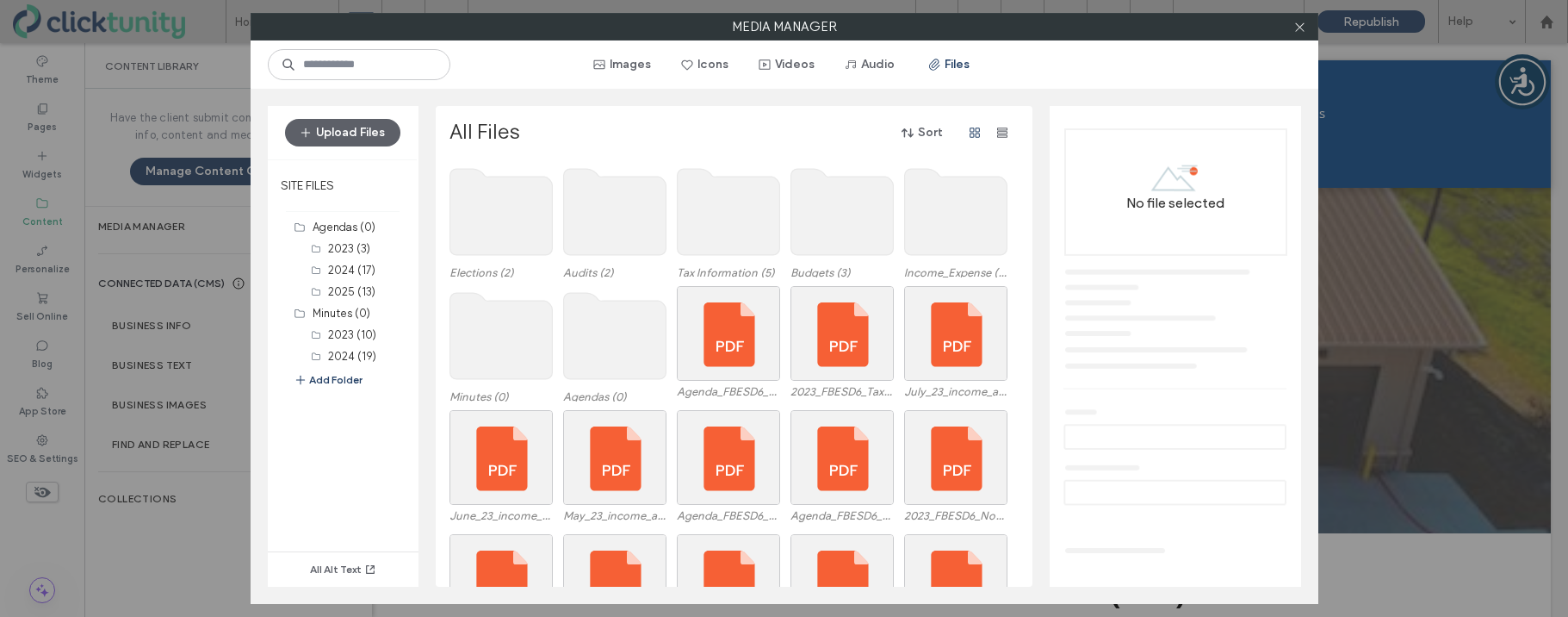
click at [532, 315] on use at bounding box center [500, 335] width 102 height 86
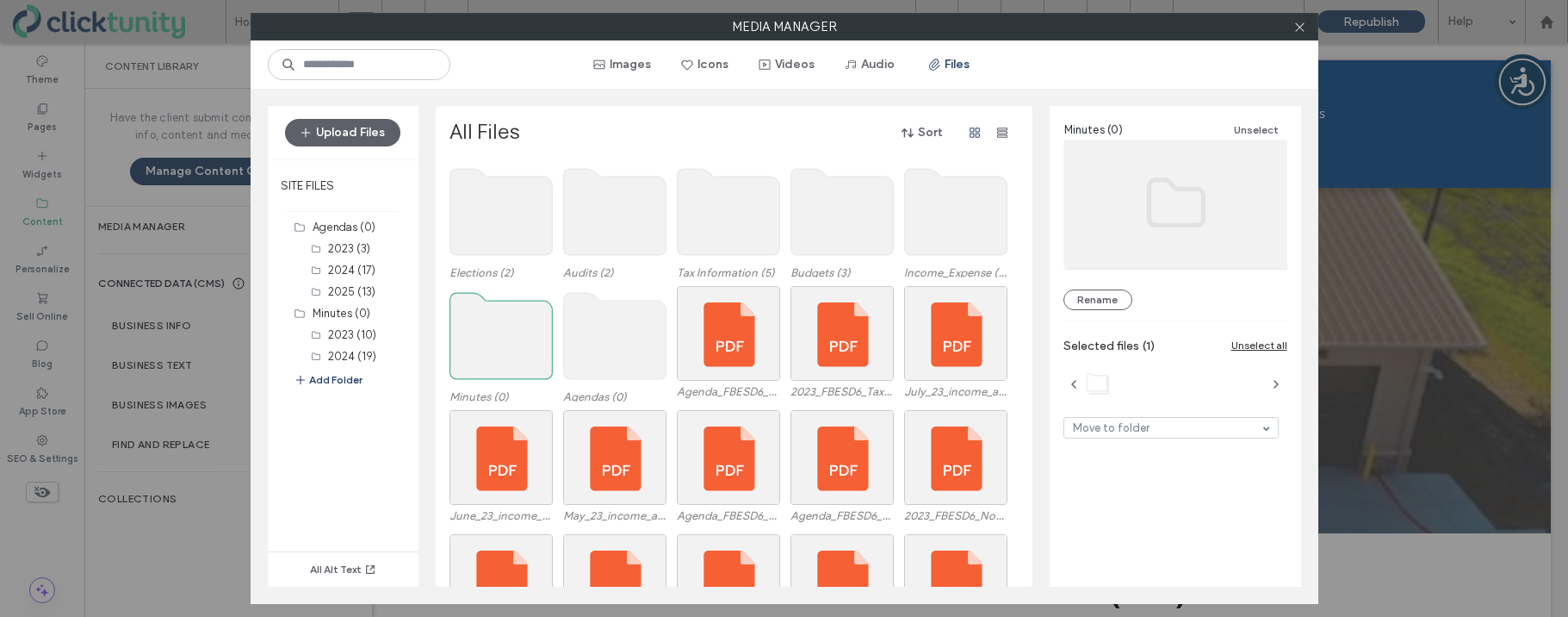
click at [531, 315] on use at bounding box center [500, 335] width 102 height 86
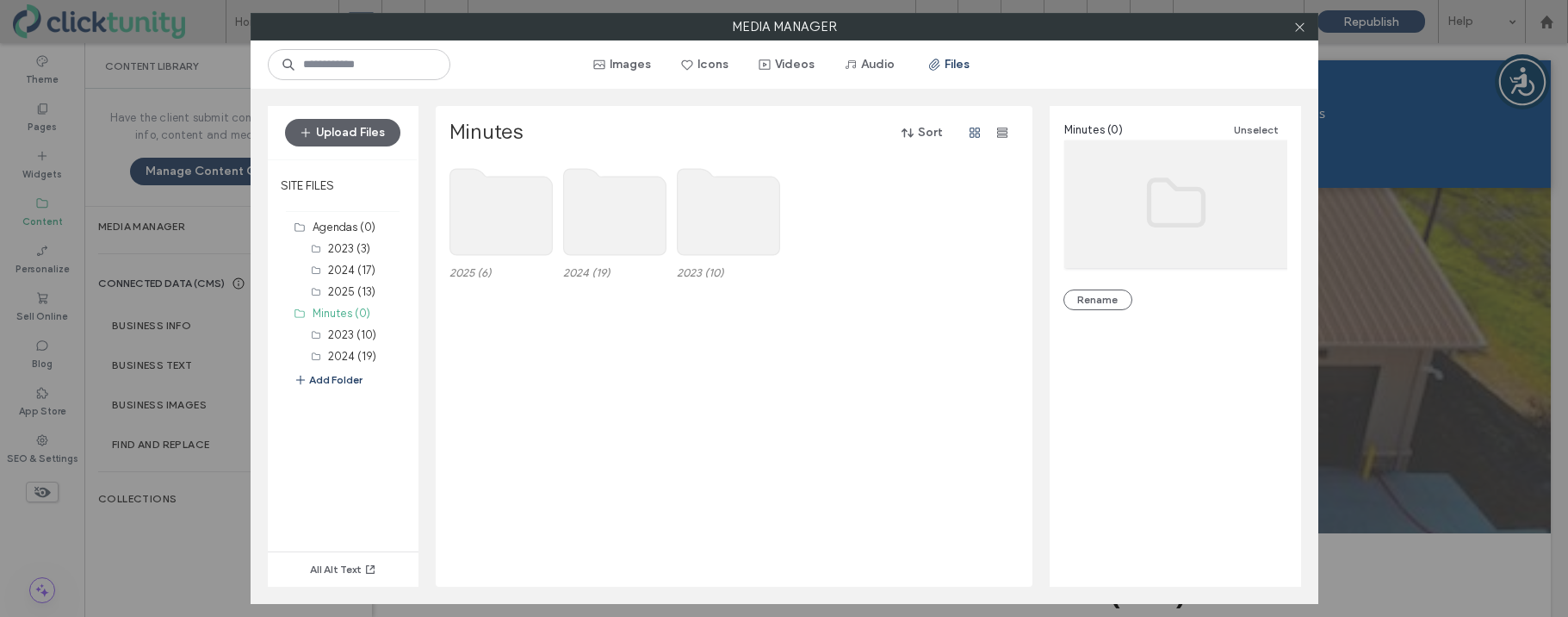
click at [518, 235] on use at bounding box center [500, 211] width 102 height 86
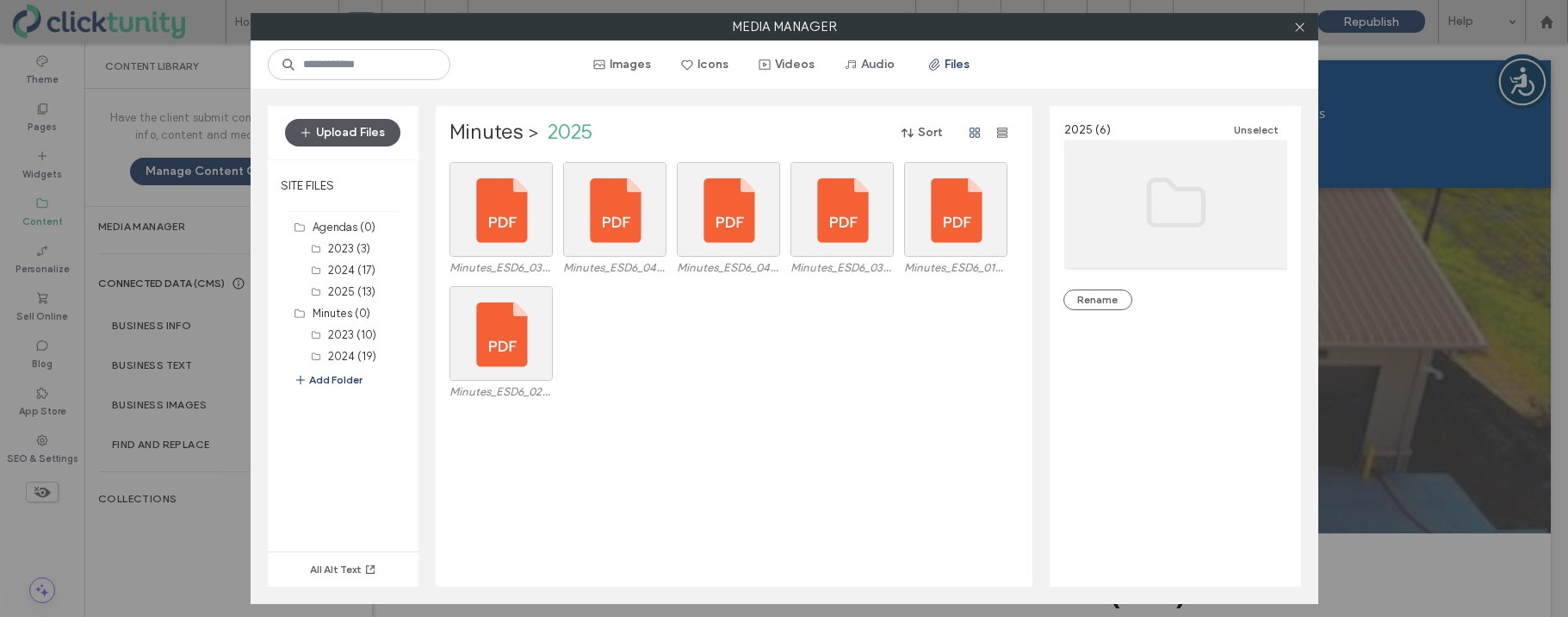
click at [364, 137] on button "Upload Files" at bounding box center [343, 133] width 116 height 28
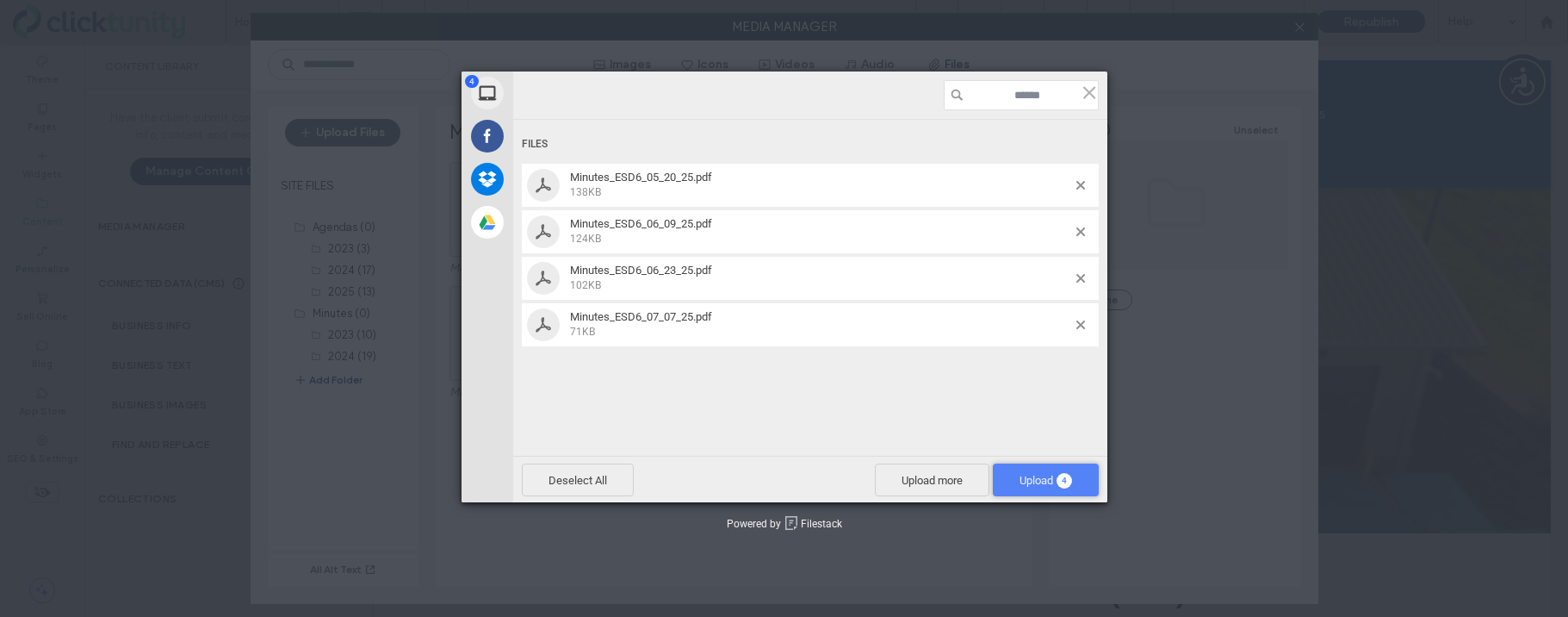
click at [1019, 471] on span "Upload 4" at bounding box center [1045, 480] width 106 height 33
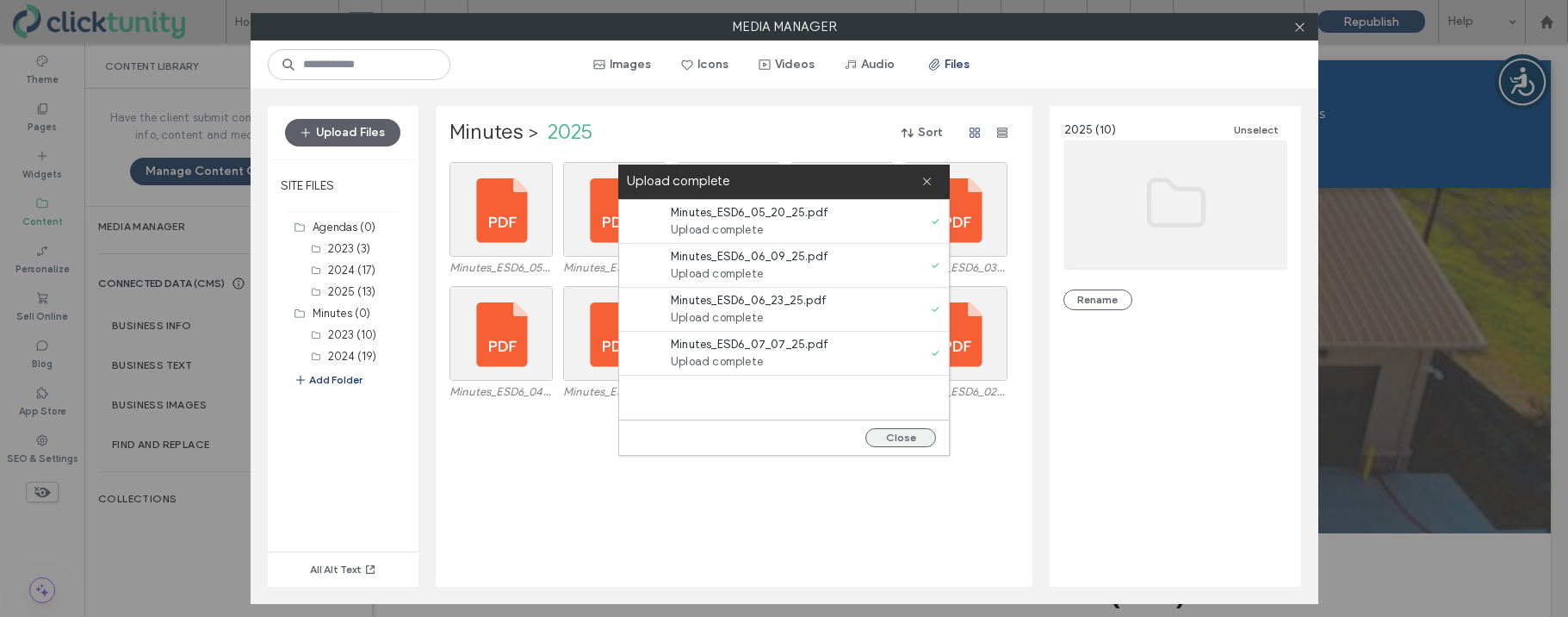
click at [904, 434] on button "Close" at bounding box center [901, 437] width 70 height 19
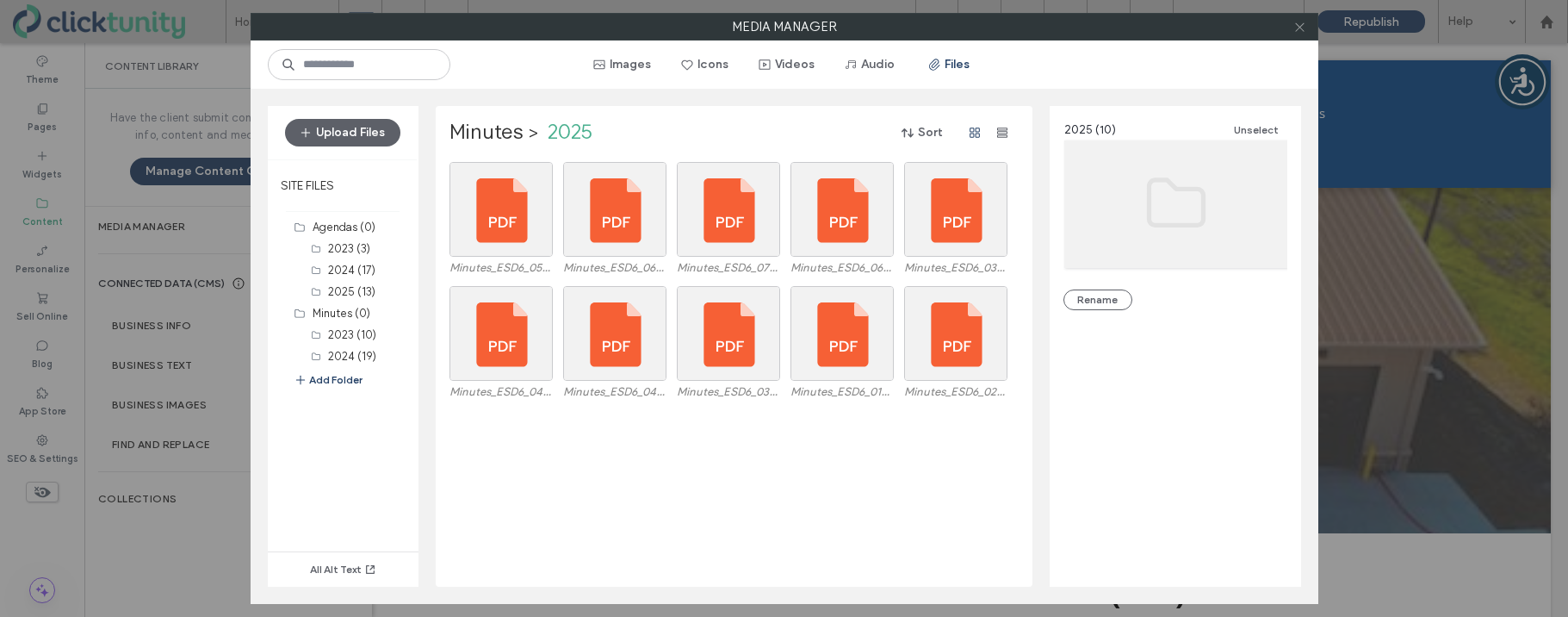
click at [1298, 31] on icon at bounding box center [1300, 27] width 13 height 13
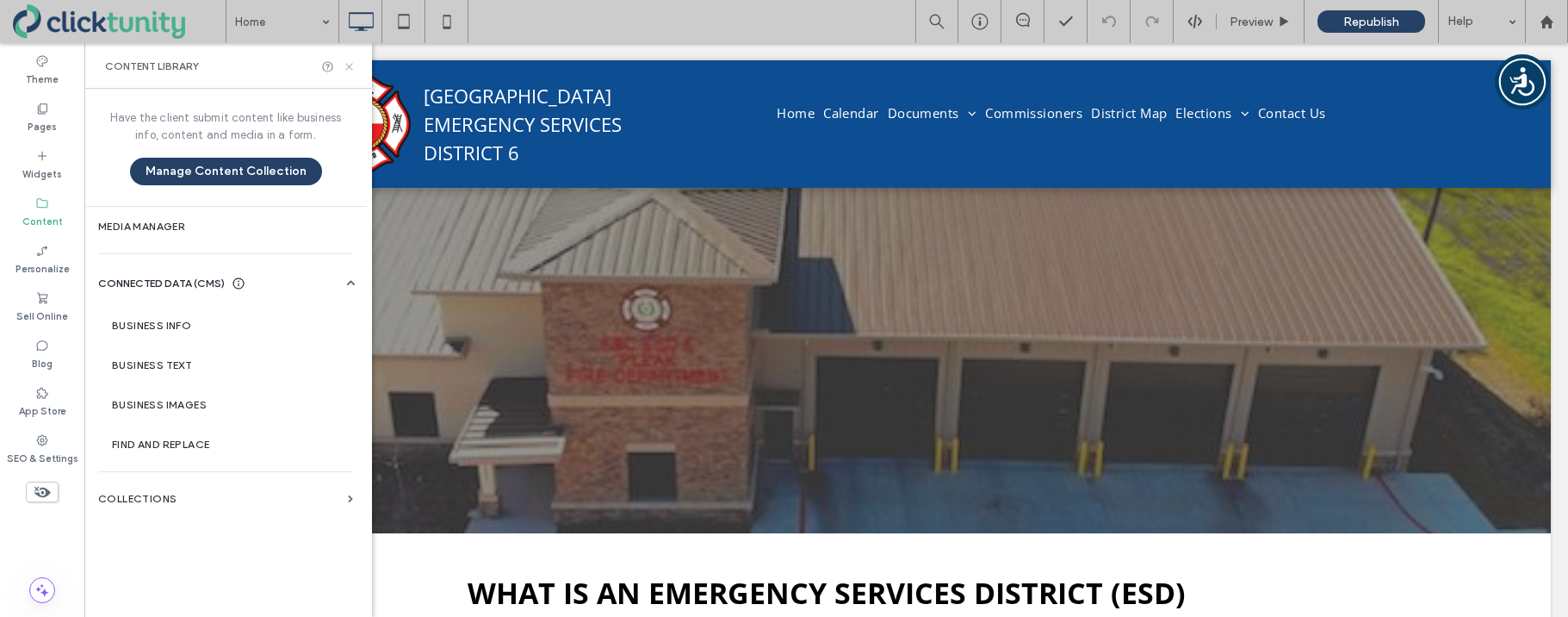
click at [348, 65] on icon at bounding box center [349, 67] width 13 height 13
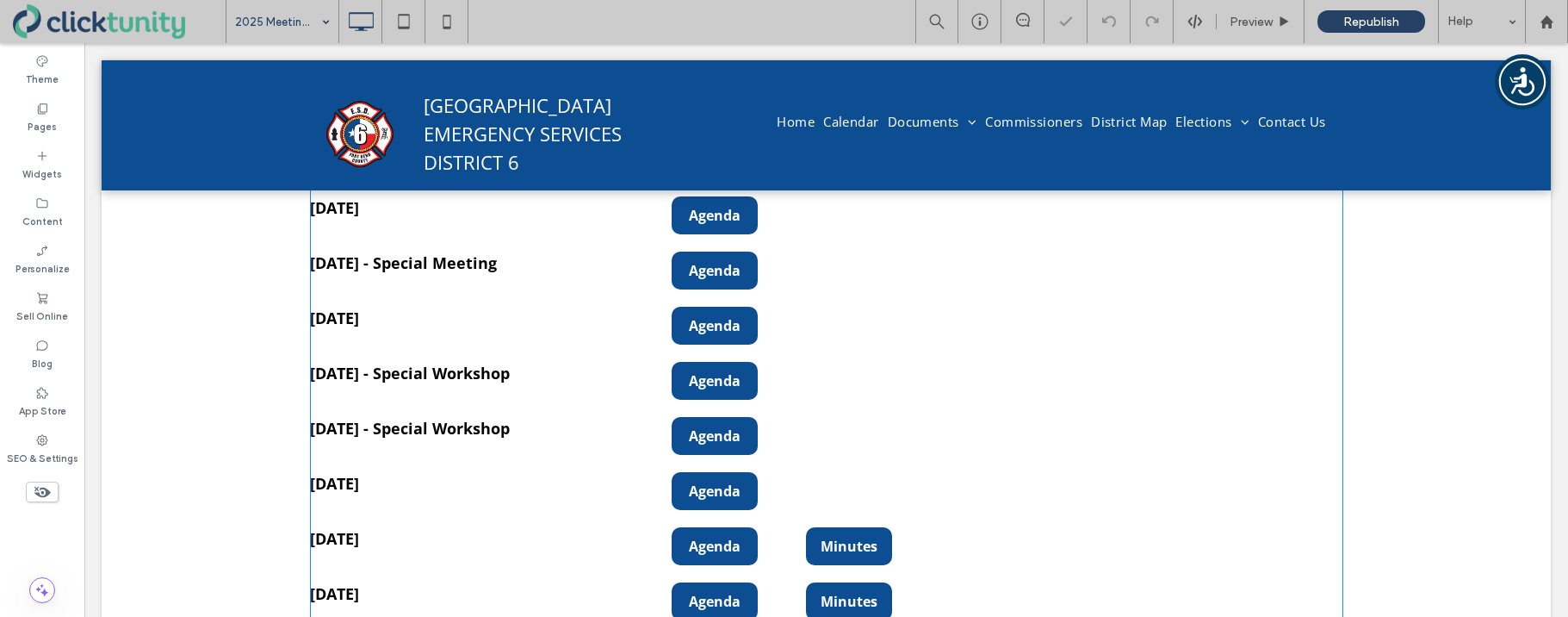
scroll to position [428, 0]
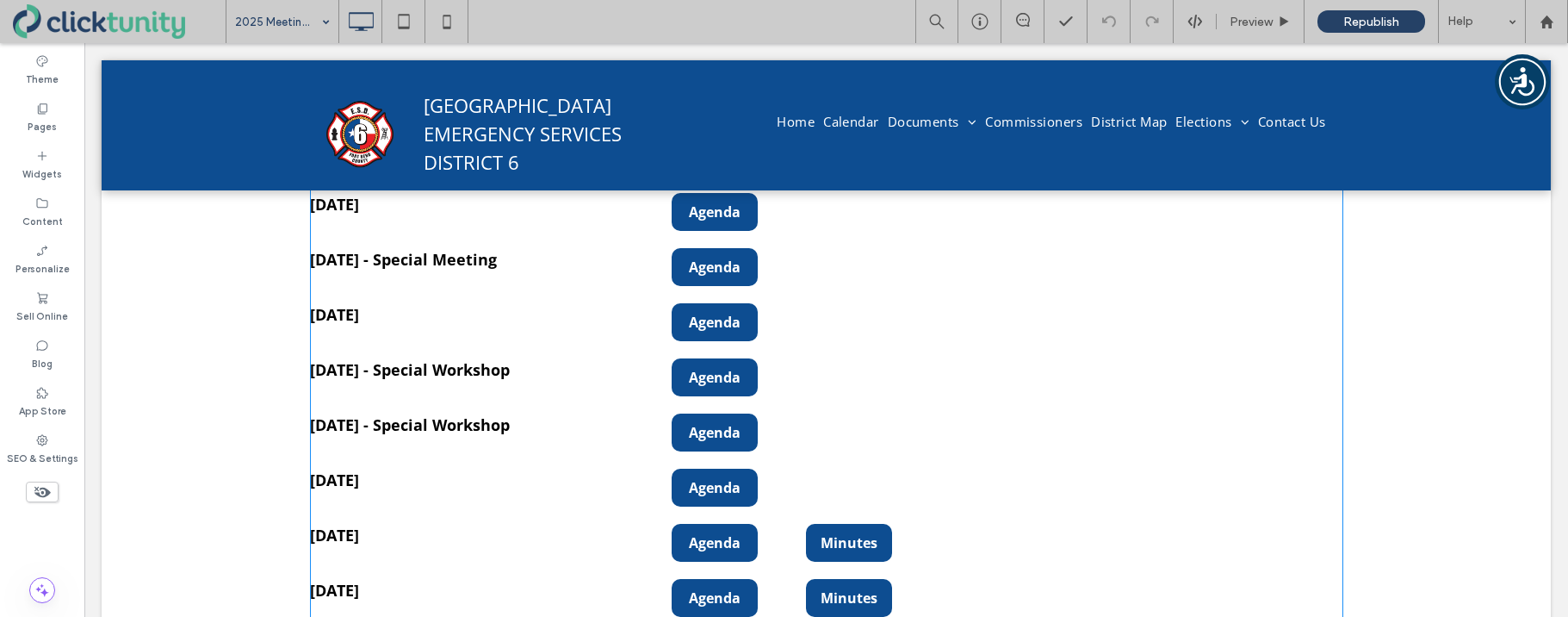
click at [501, 485] on span at bounding box center [826, 460] width 1033 height 661
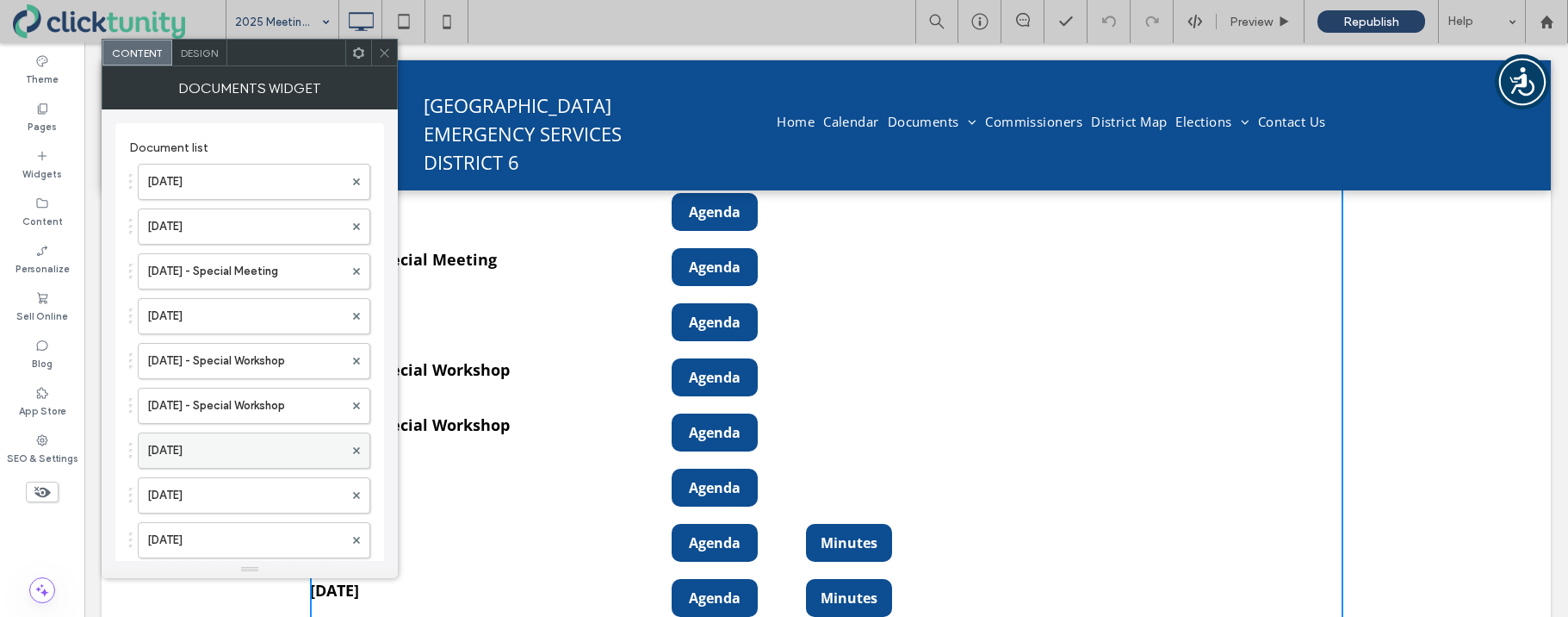
click at [252, 446] on label "May 20, 2025" at bounding box center [245, 451] width 196 height 34
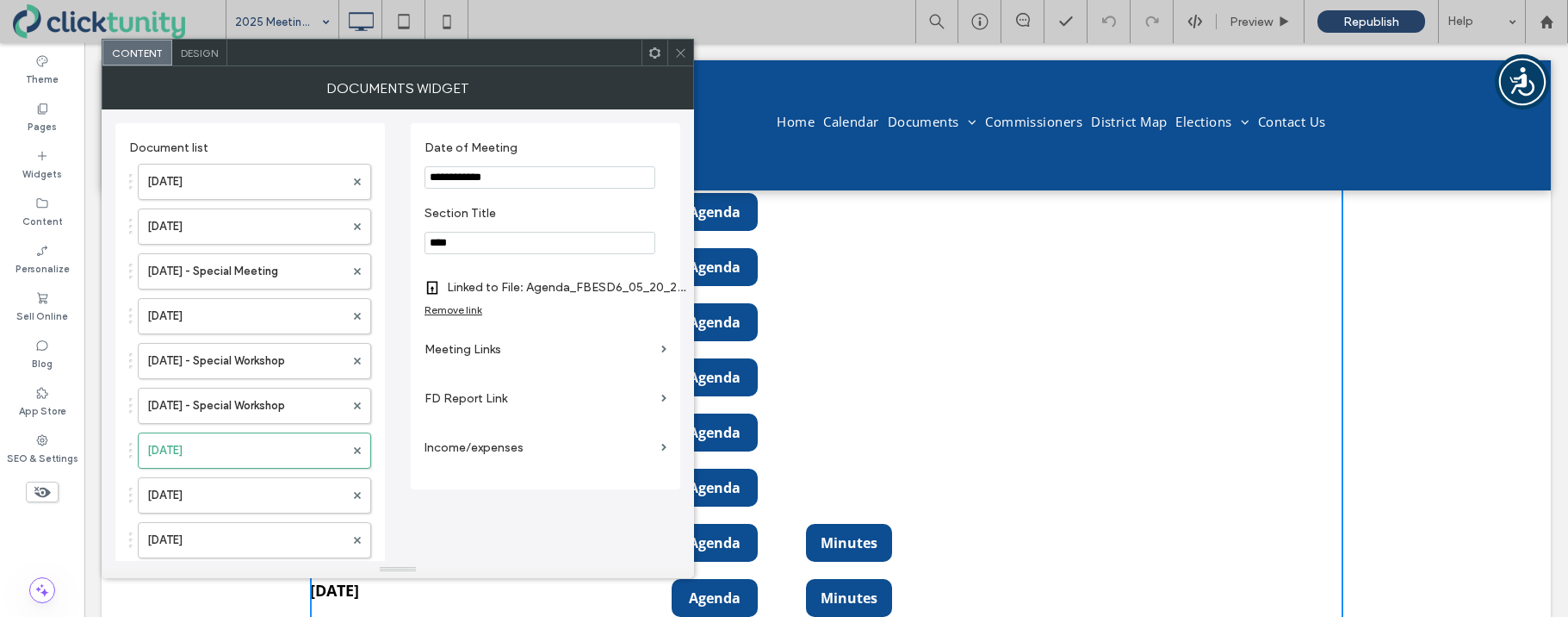
click at [481, 352] on label "Meeting Links" at bounding box center [539, 349] width 230 height 32
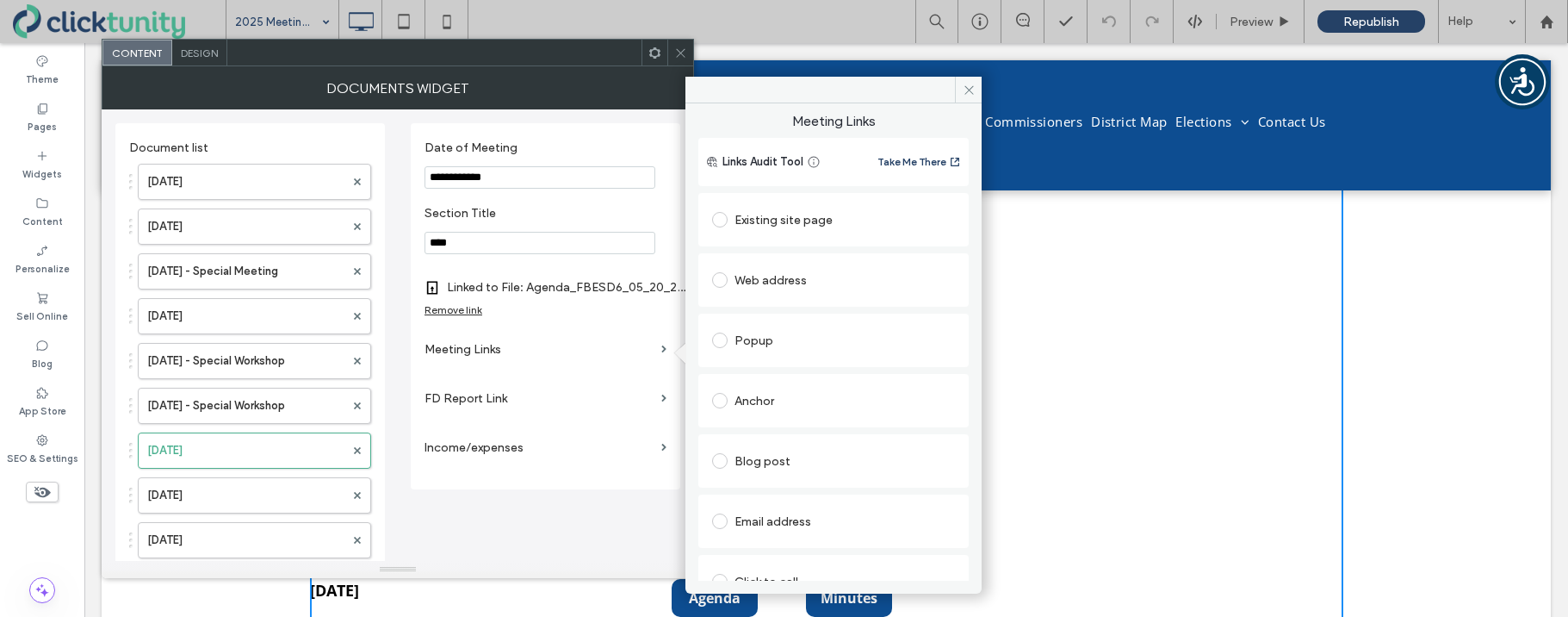
scroll to position [88, 0]
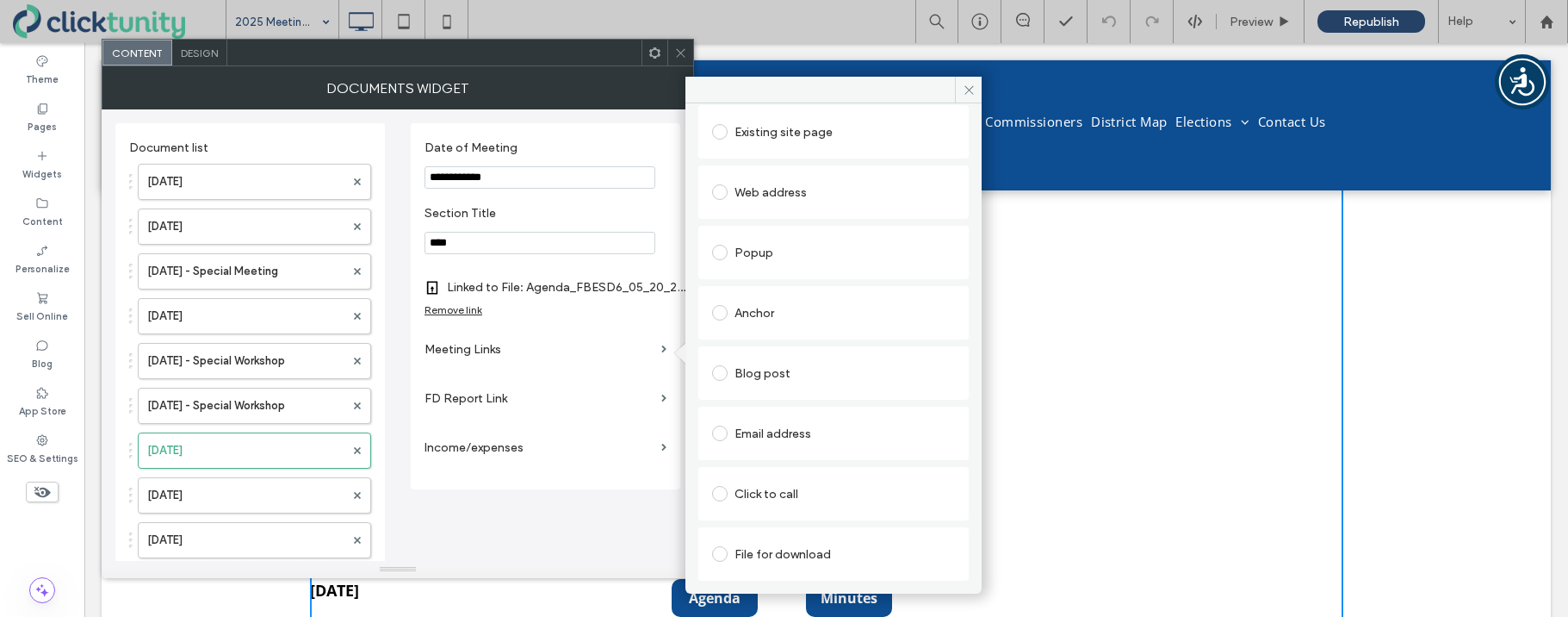
click at [719, 547] on span at bounding box center [719, 553] width 15 height 15
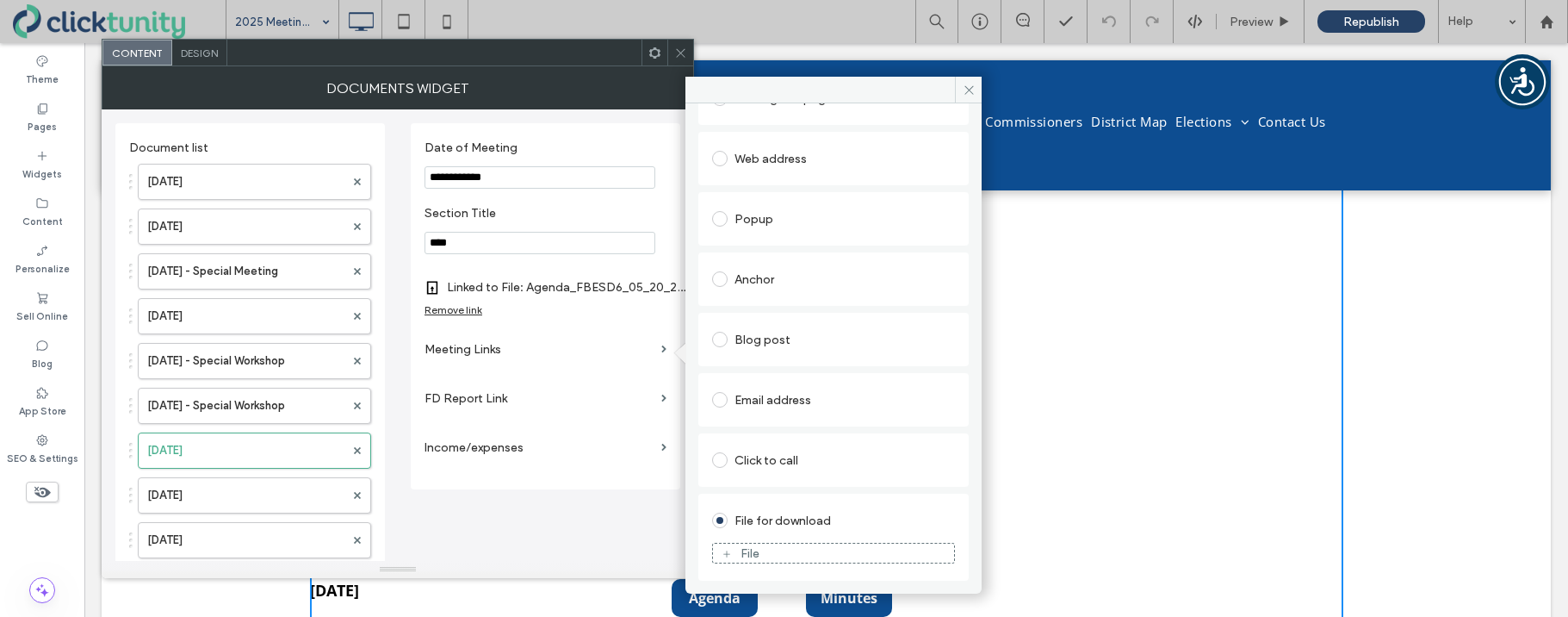
click at [738, 544] on figure "File" at bounding box center [833, 553] width 243 height 21
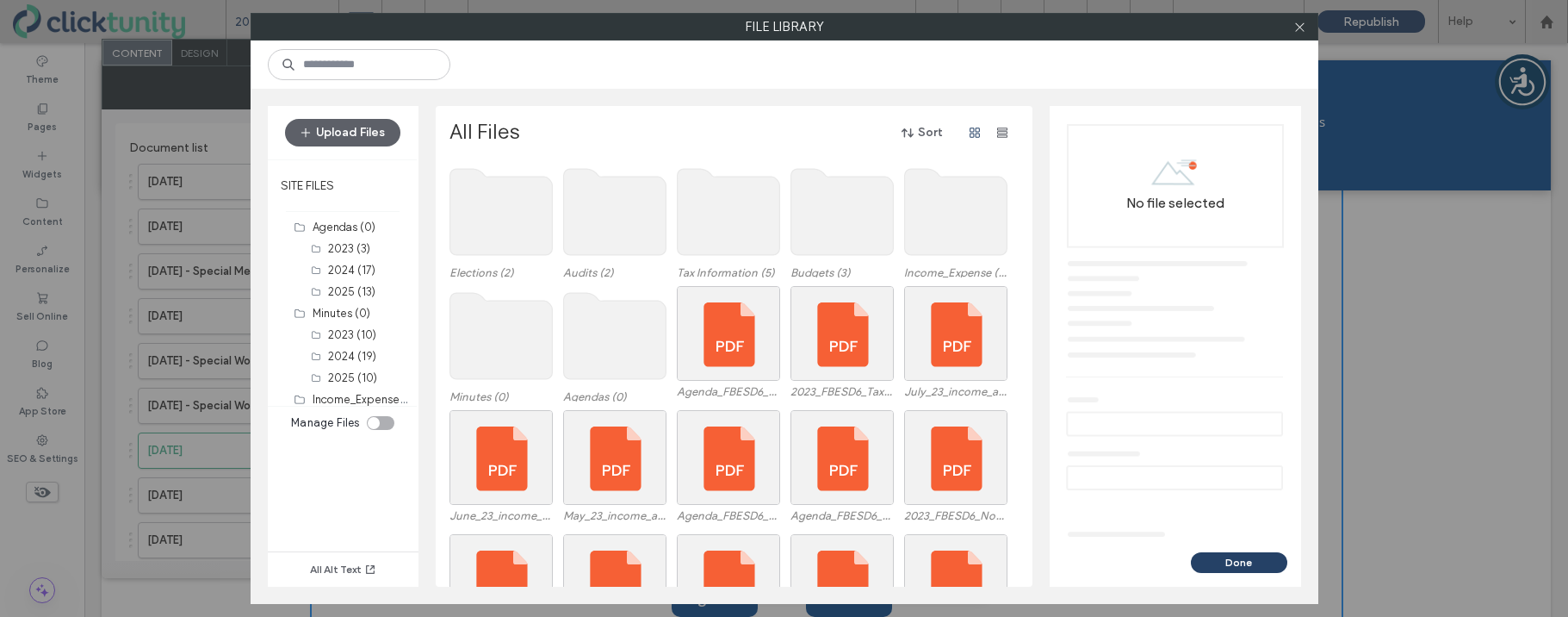
click at [515, 334] on use at bounding box center [500, 335] width 102 height 86
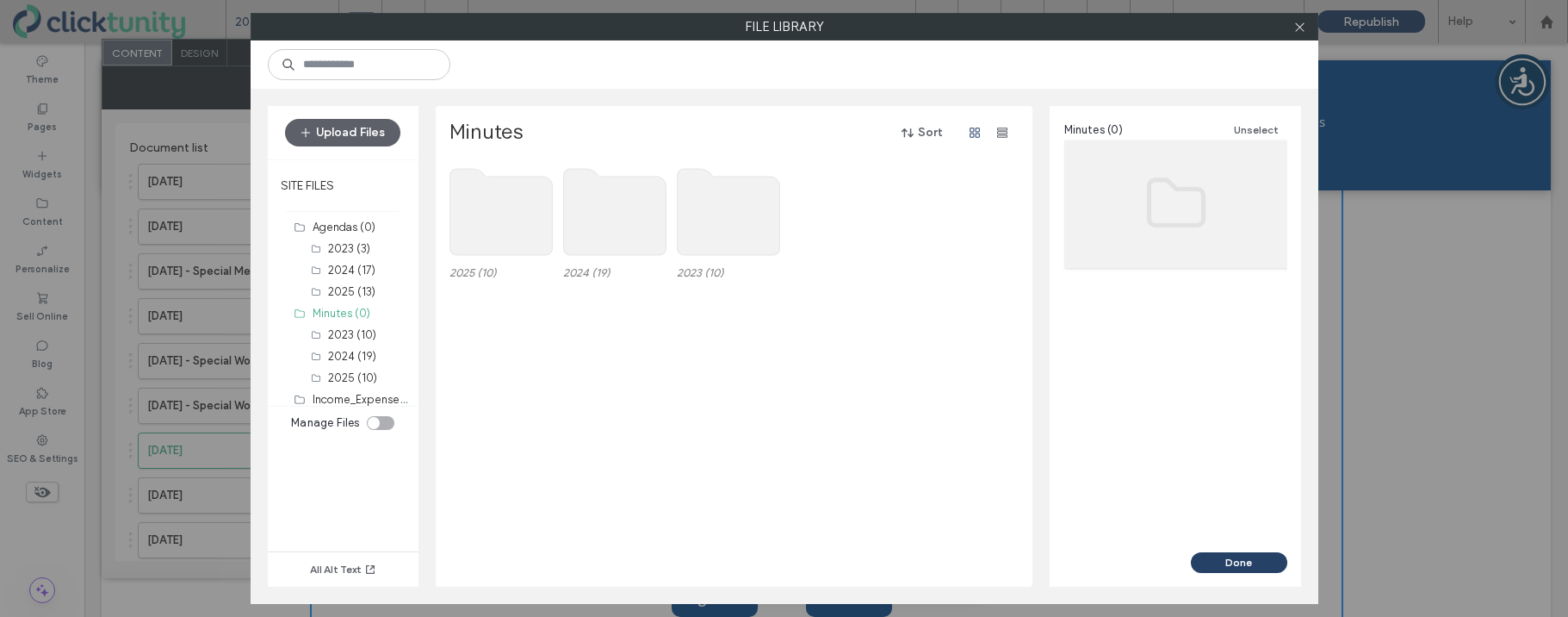
click at [487, 229] on use at bounding box center [500, 211] width 102 height 86
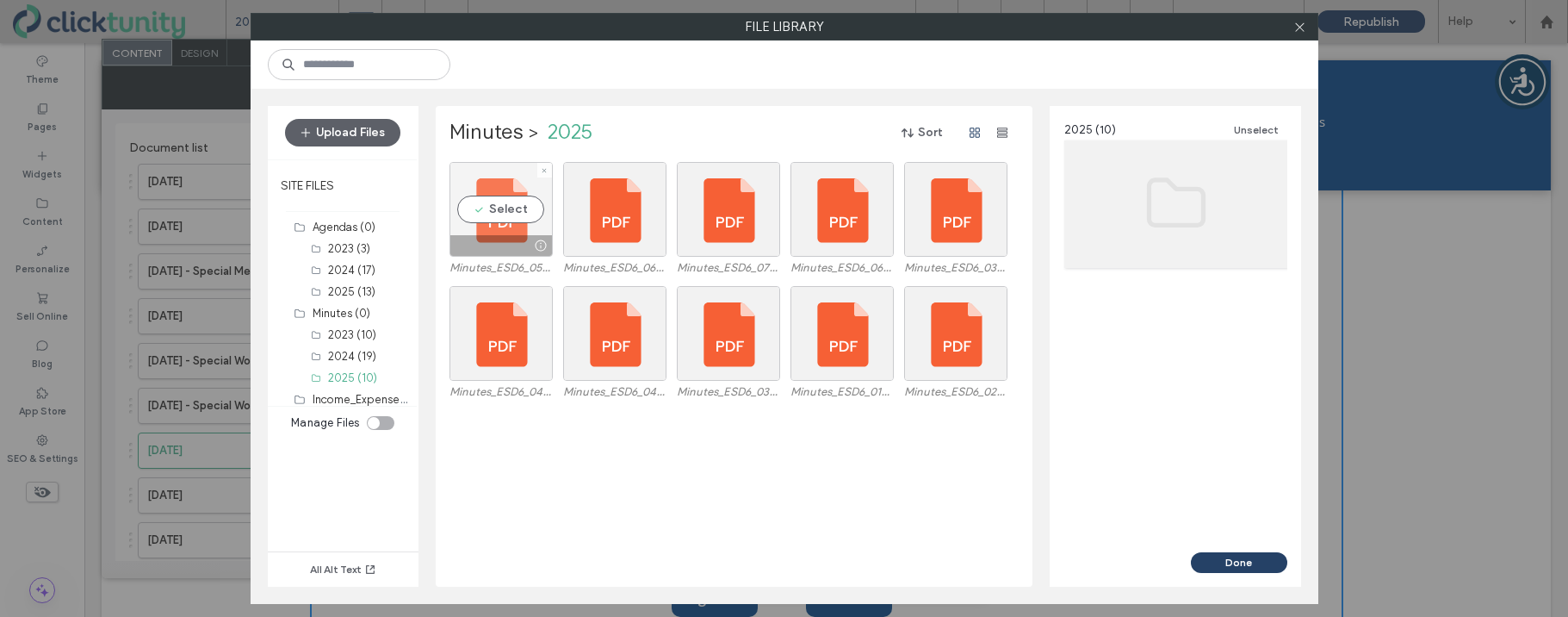
click at [494, 214] on div "Select" at bounding box center [501, 209] width 103 height 95
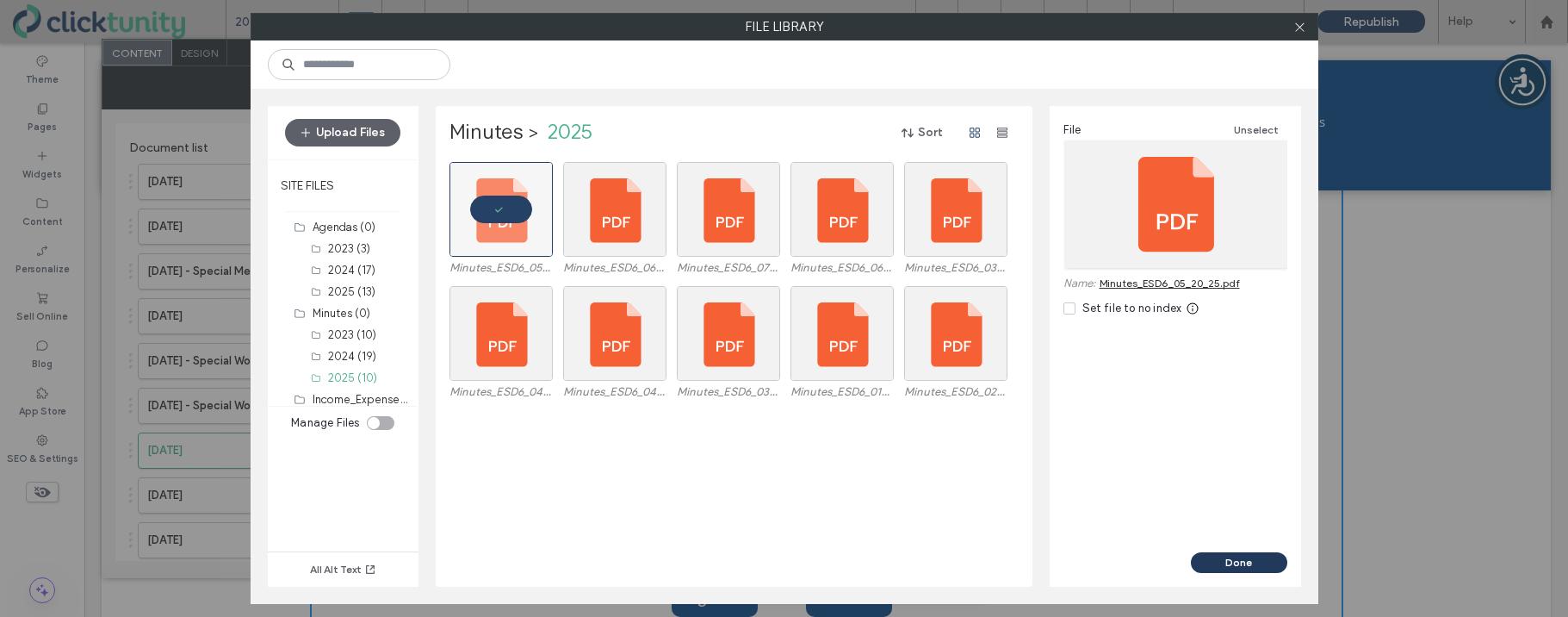
click at [1241, 563] on button "Done" at bounding box center [1238, 562] width 97 height 21
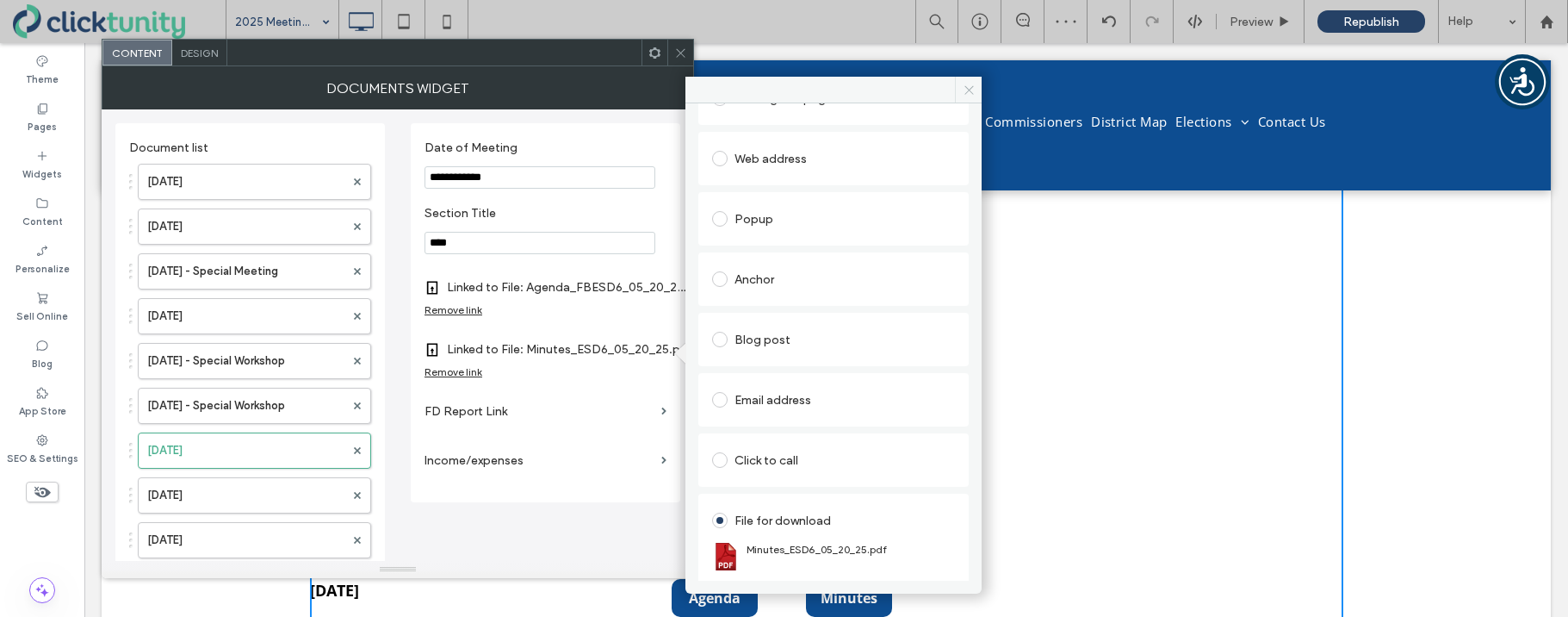
click at [966, 95] on icon at bounding box center [969, 89] width 13 height 13
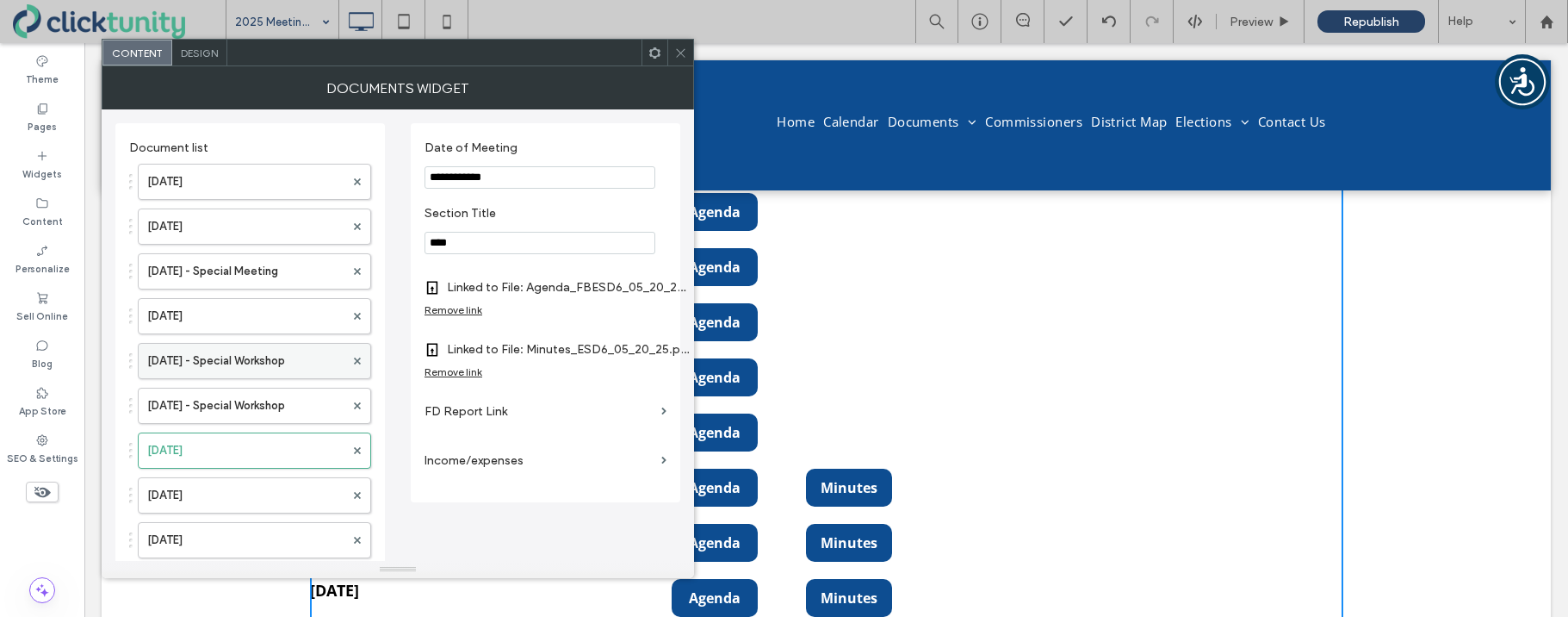
click at [233, 359] on label "June 9, 2025 - Special Workshop" at bounding box center [246, 360] width 197 height 34
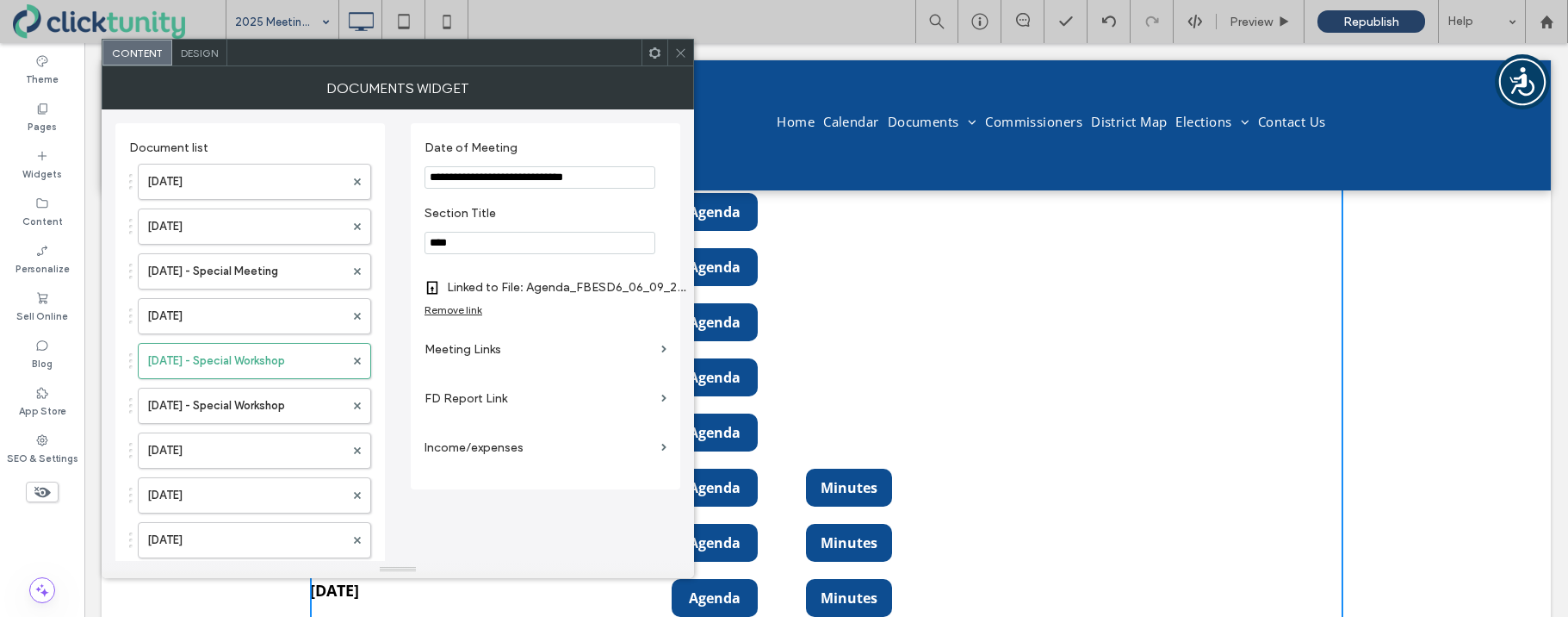
click at [445, 352] on label "Meeting Links" at bounding box center [539, 349] width 230 height 32
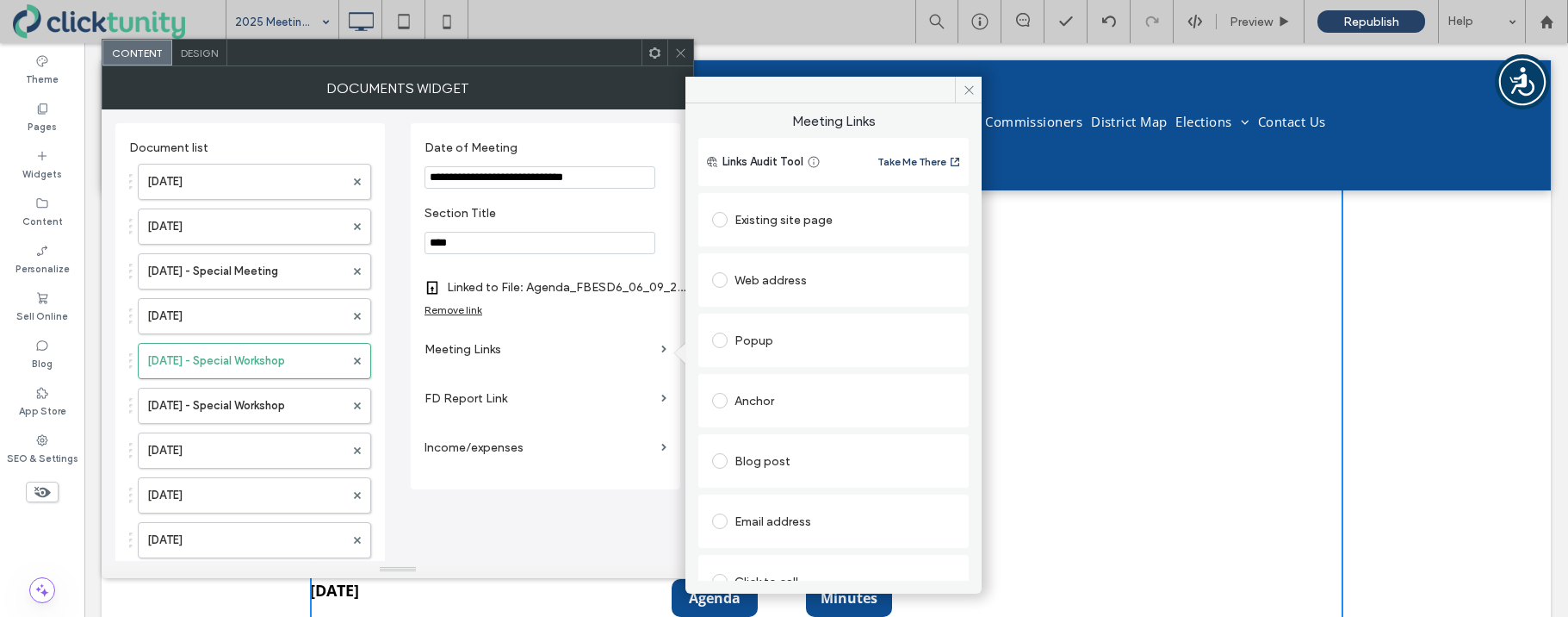
scroll to position [88, 0]
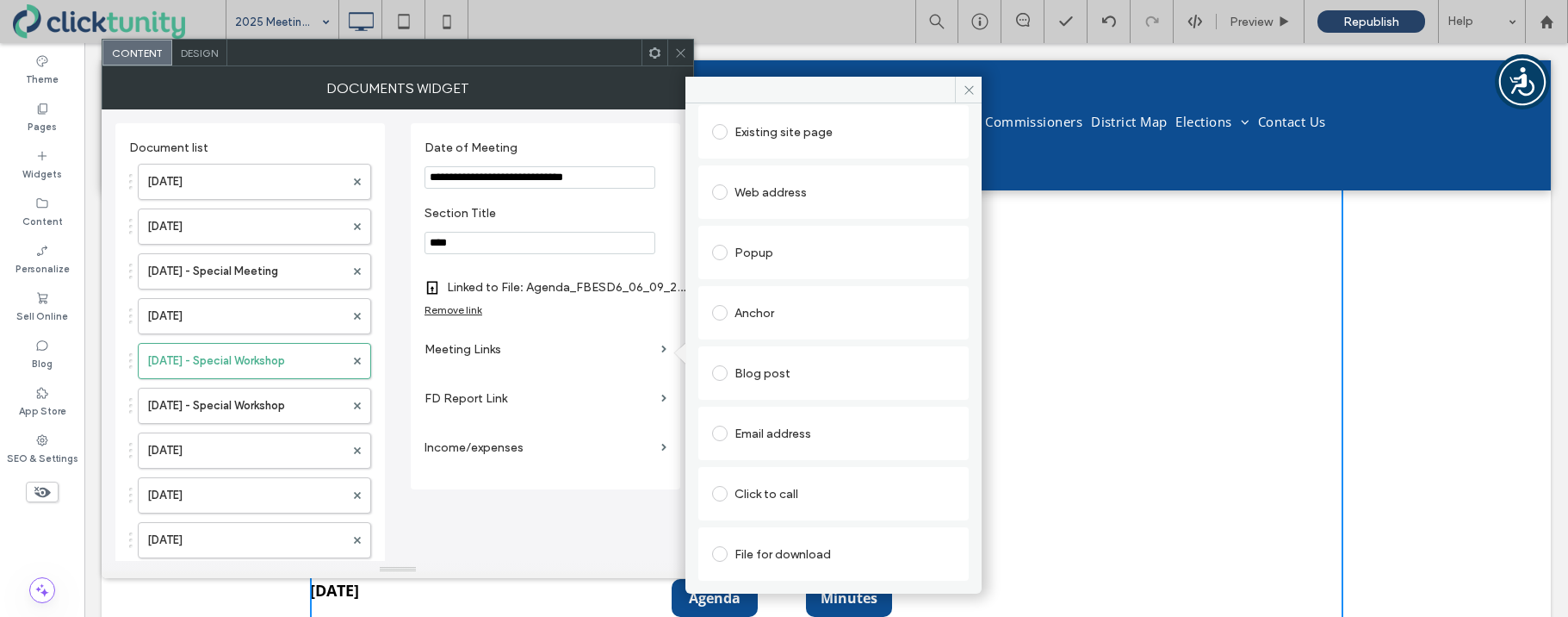
click at [718, 556] on span at bounding box center [719, 553] width 15 height 15
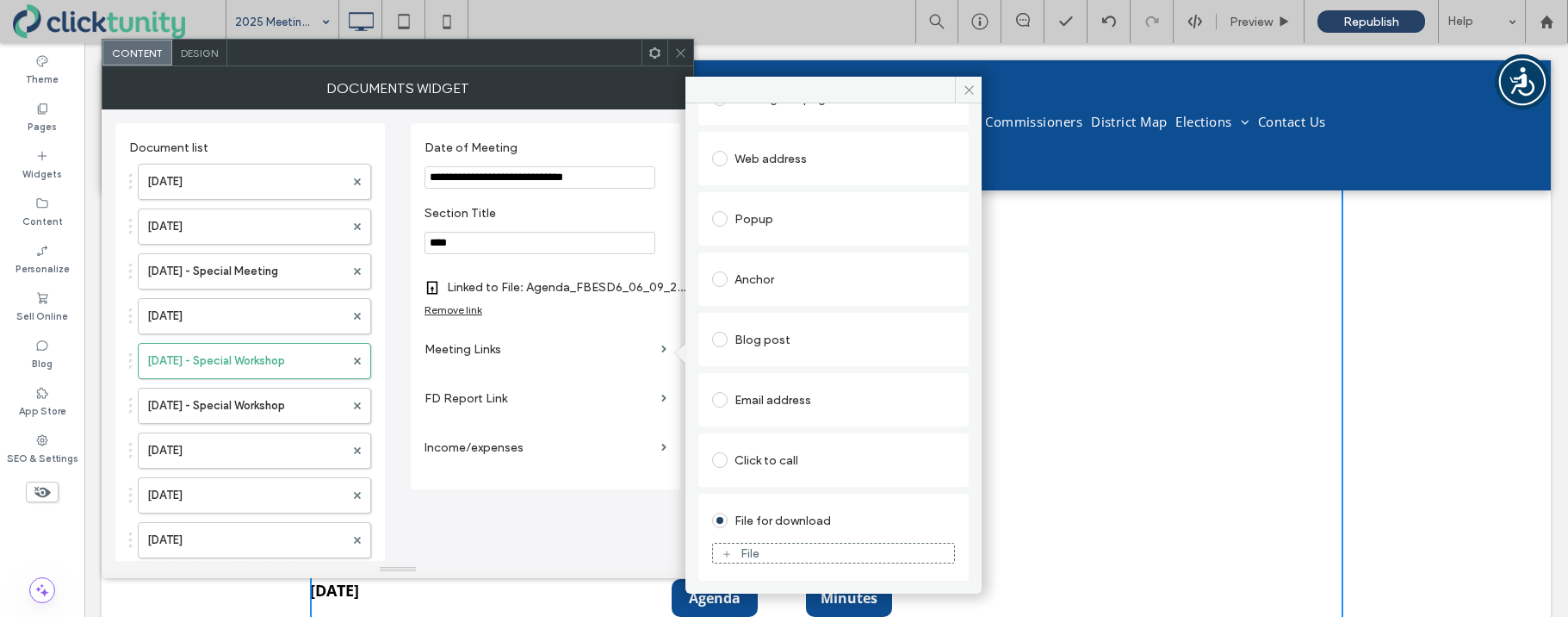
click at [739, 557] on div "File" at bounding box center [833, 552] width 241 height 15
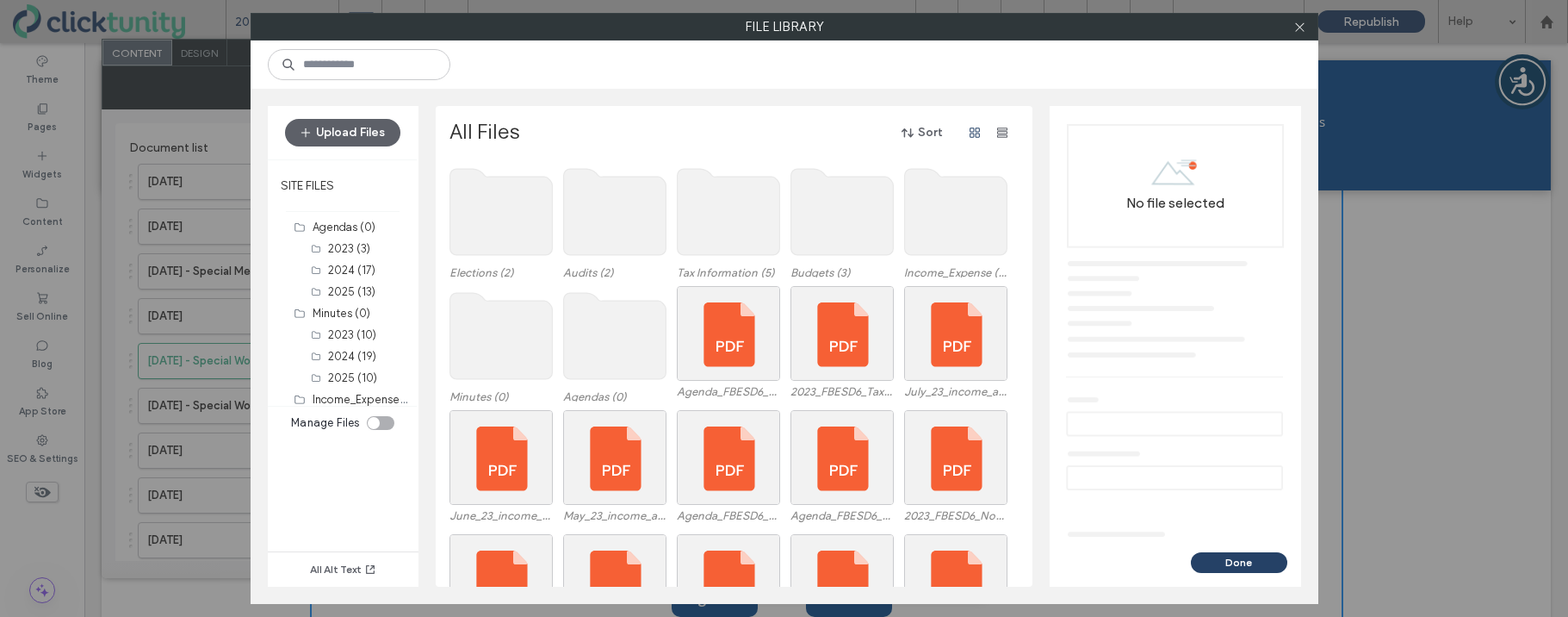
click at [499, 339] on use at bounding box center [500, 335] width 102 height 86
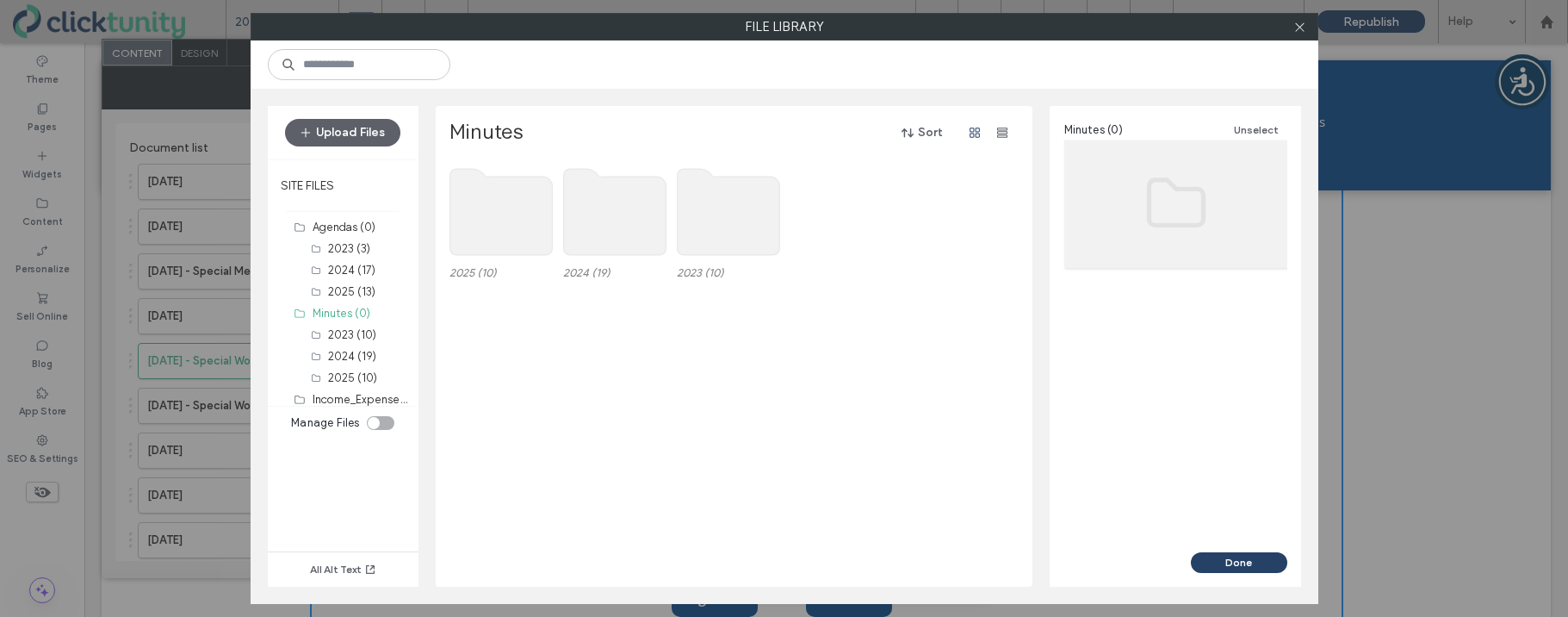
click at [522, 237] on use at bounding box center [500, 211] width 102 height 86
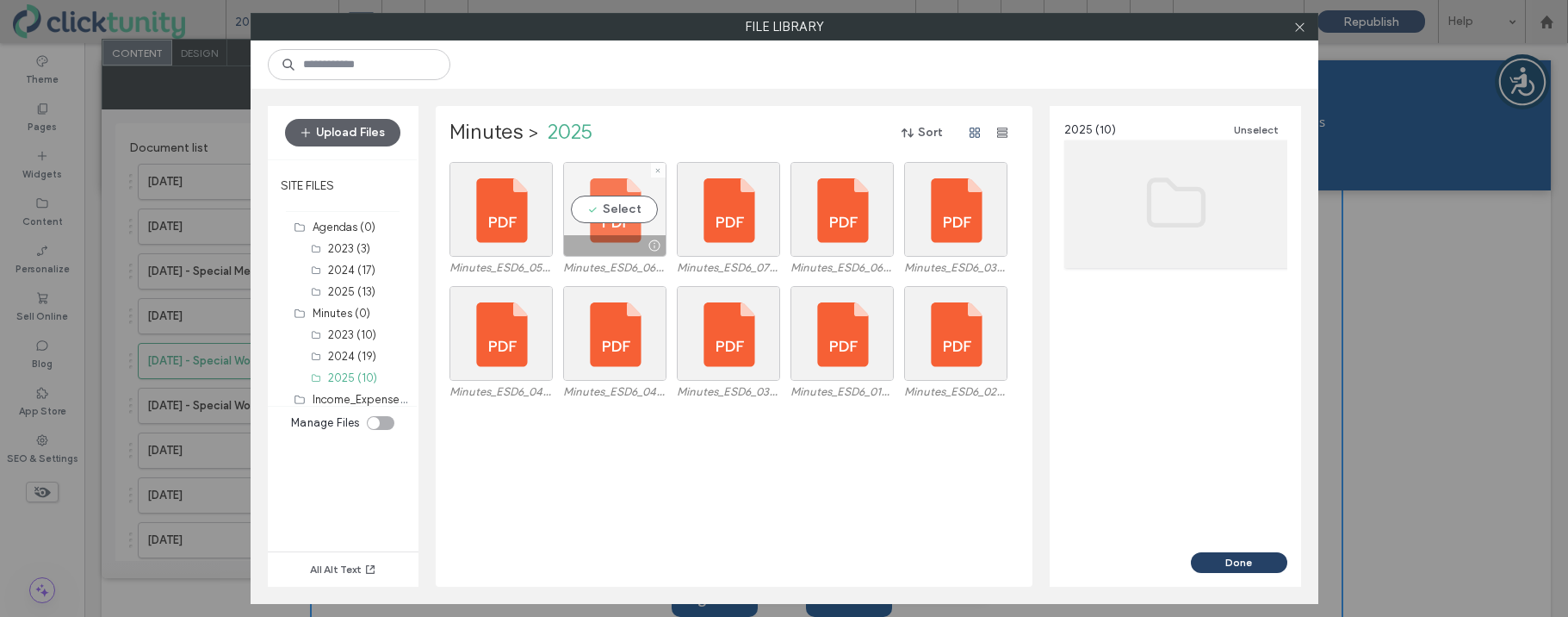
click at [611, 211] on div "Select" at bounding box center [614, 209] width 103 height 95
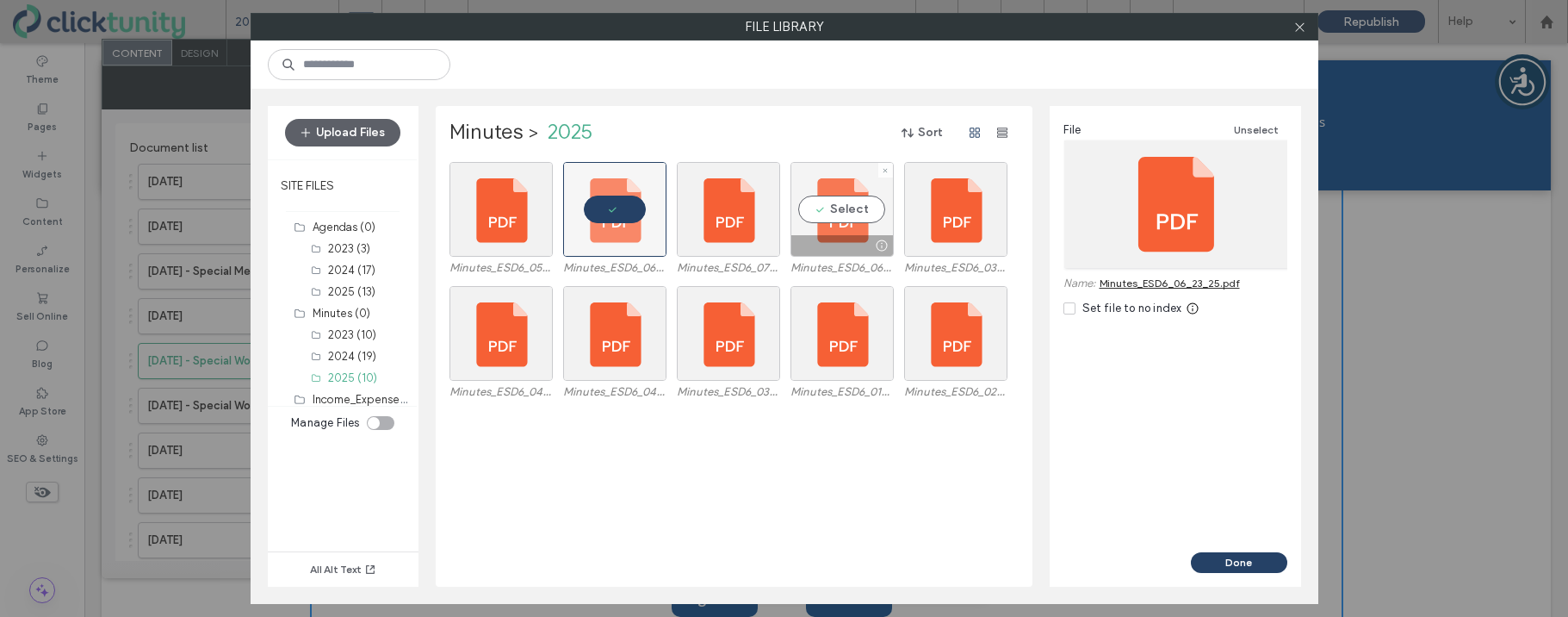
click at [849, 218] on div "Select" at bounding box center [842, 209] width 103 height 95
click at [1211, 558] on button "Done" at bounding box center [1238, 562] width 97 height 21
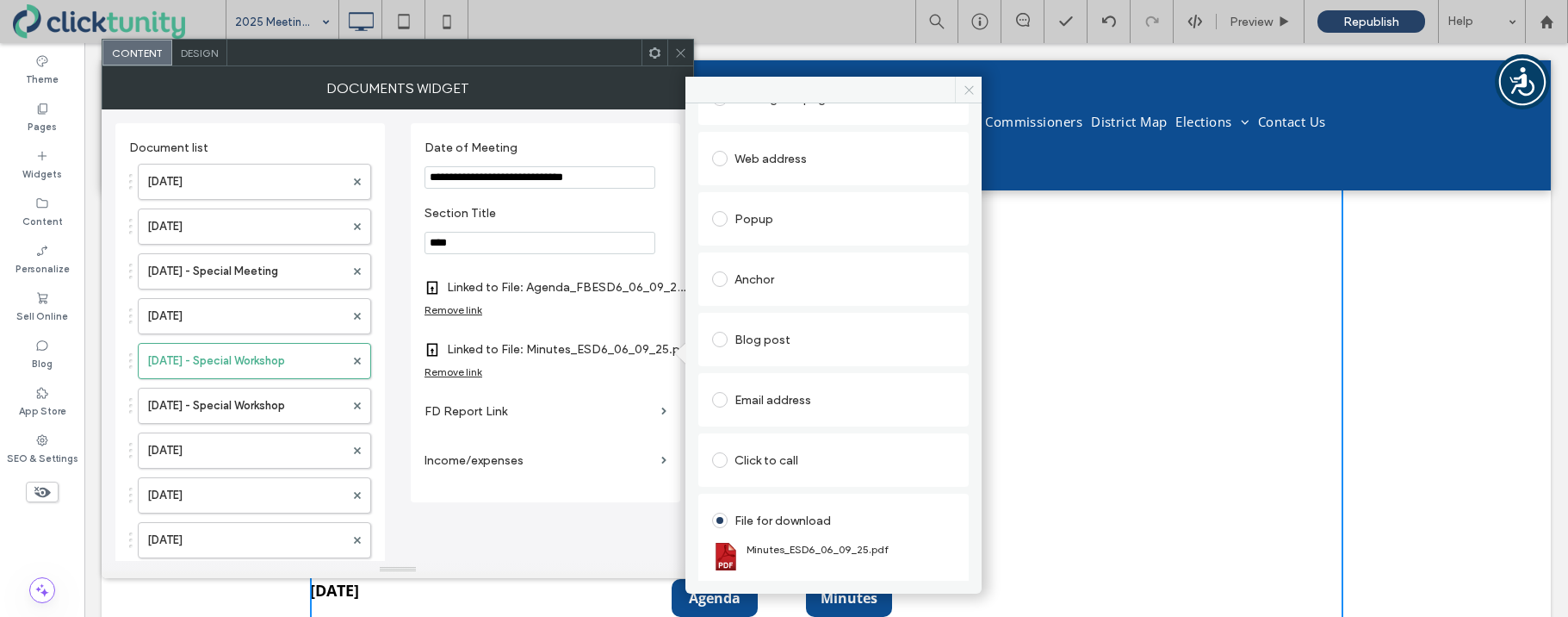
click at [966, 91] on icon at bounding box center [969, 89] width 13 height 13
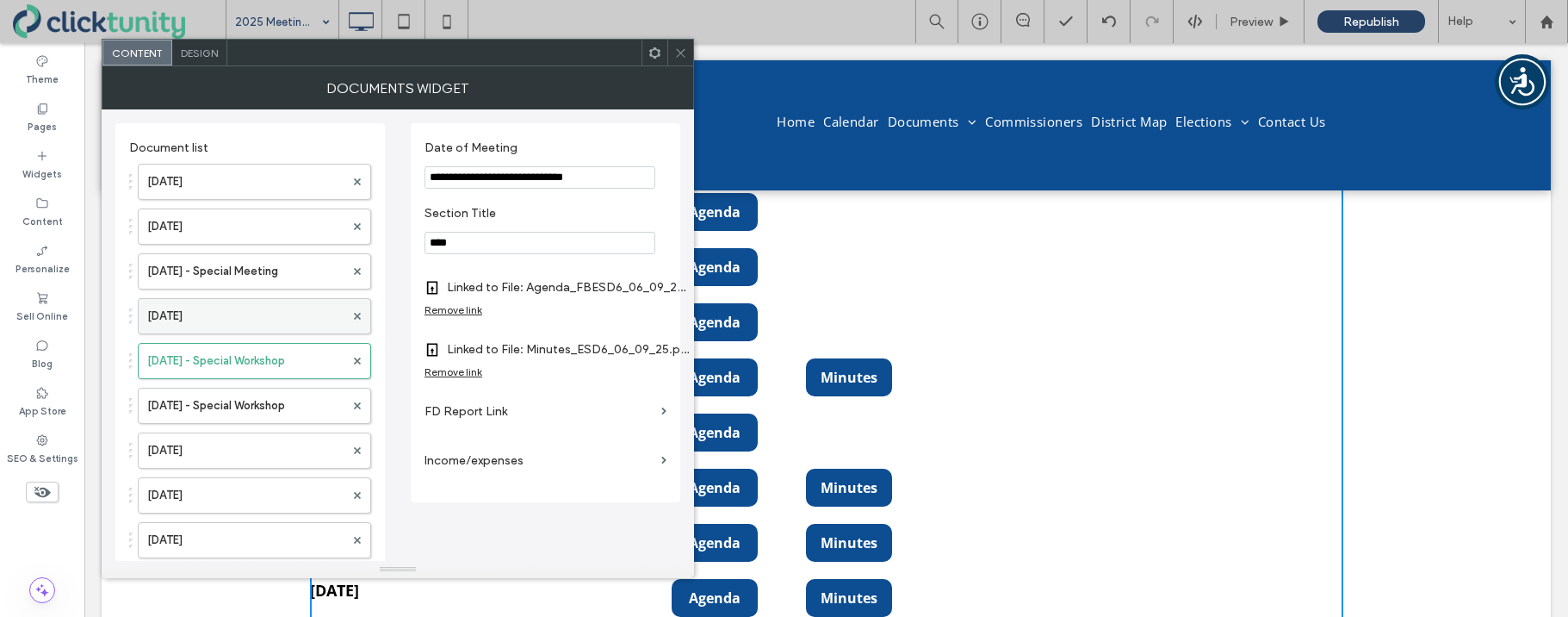
click at [249, 317] on label "June 23, 2025" at bounding box center [246, 316] width 197 height 34
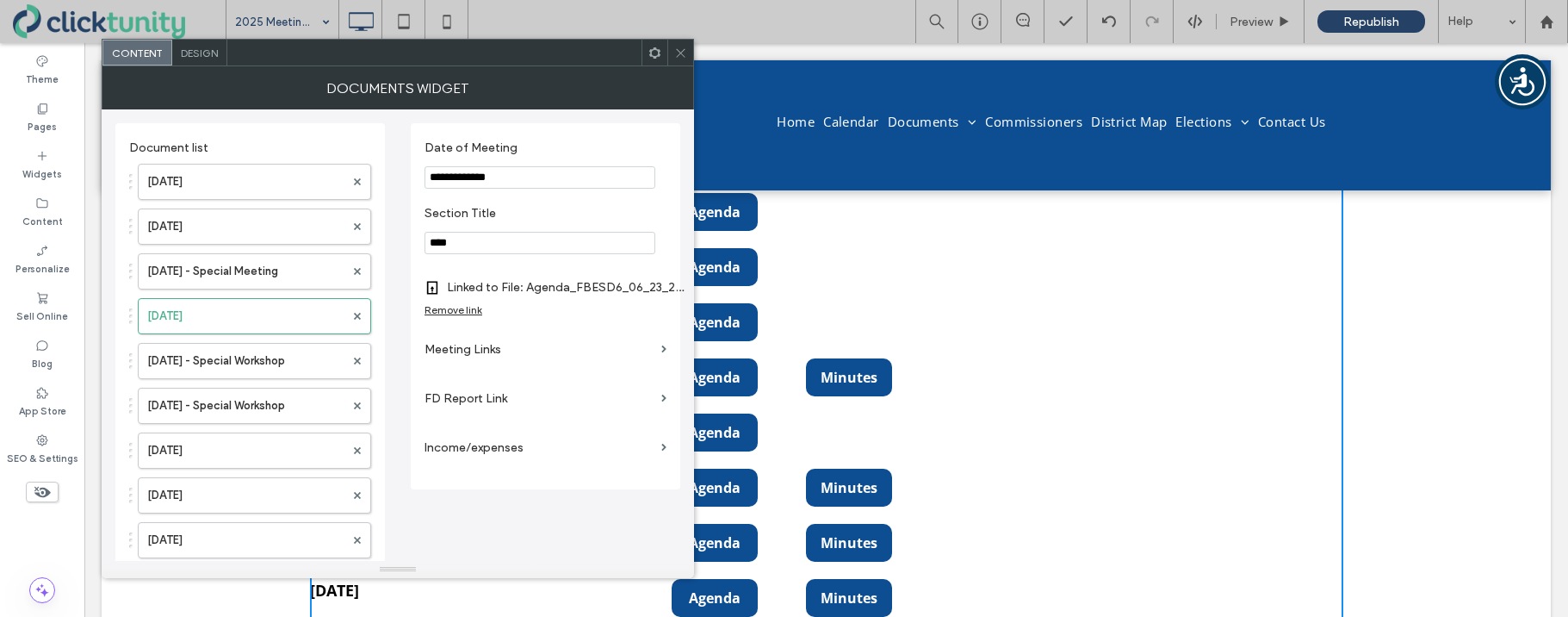
click at [489, 349] on label "Meeting Links" at bounding box center [539, 349] width 230 height 32
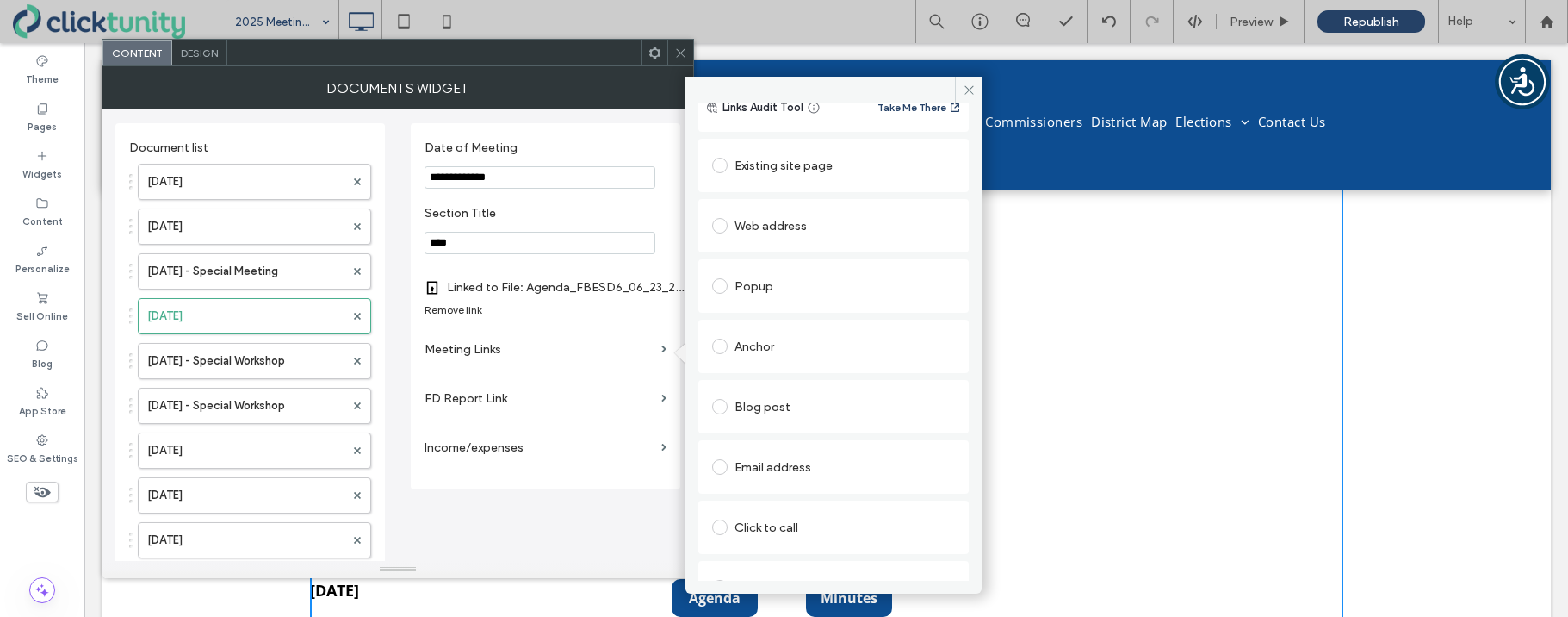
scroll to position [88, 0]
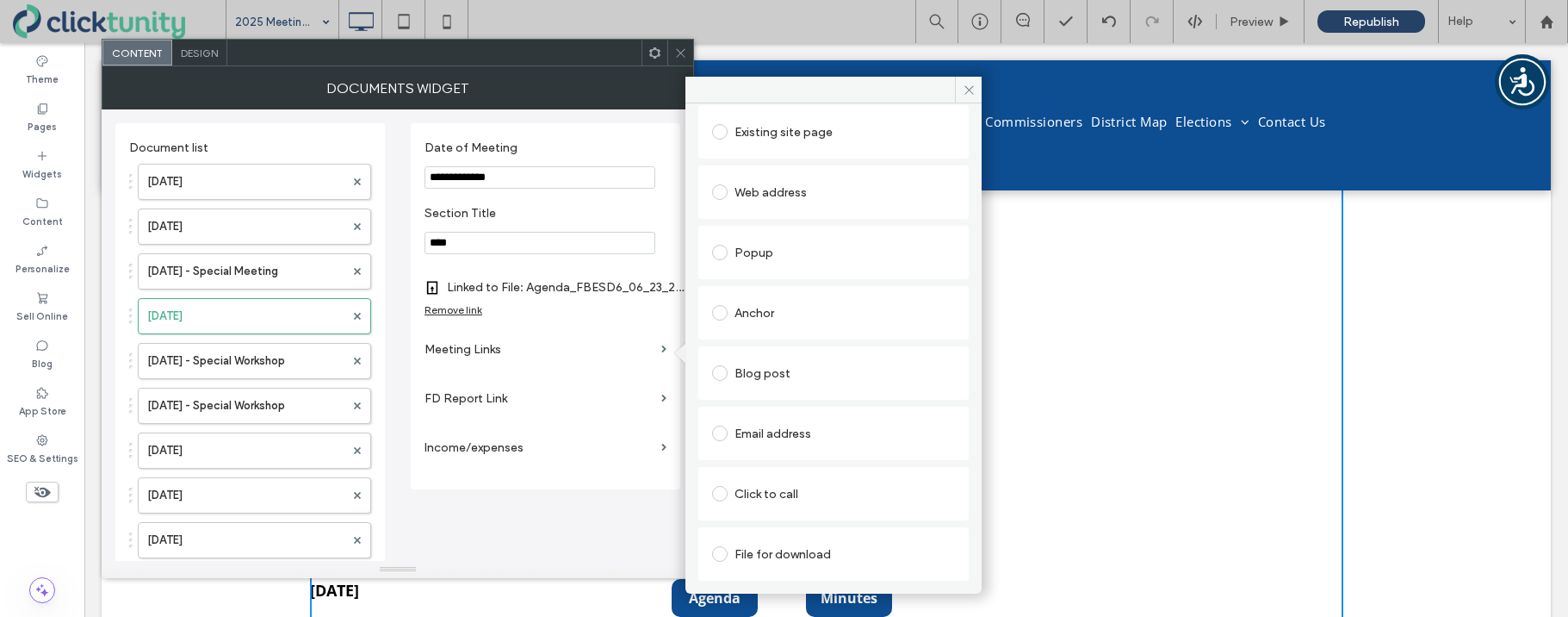
click at [721, 546] on label at bounding box center [723, 553] width 23 height 15
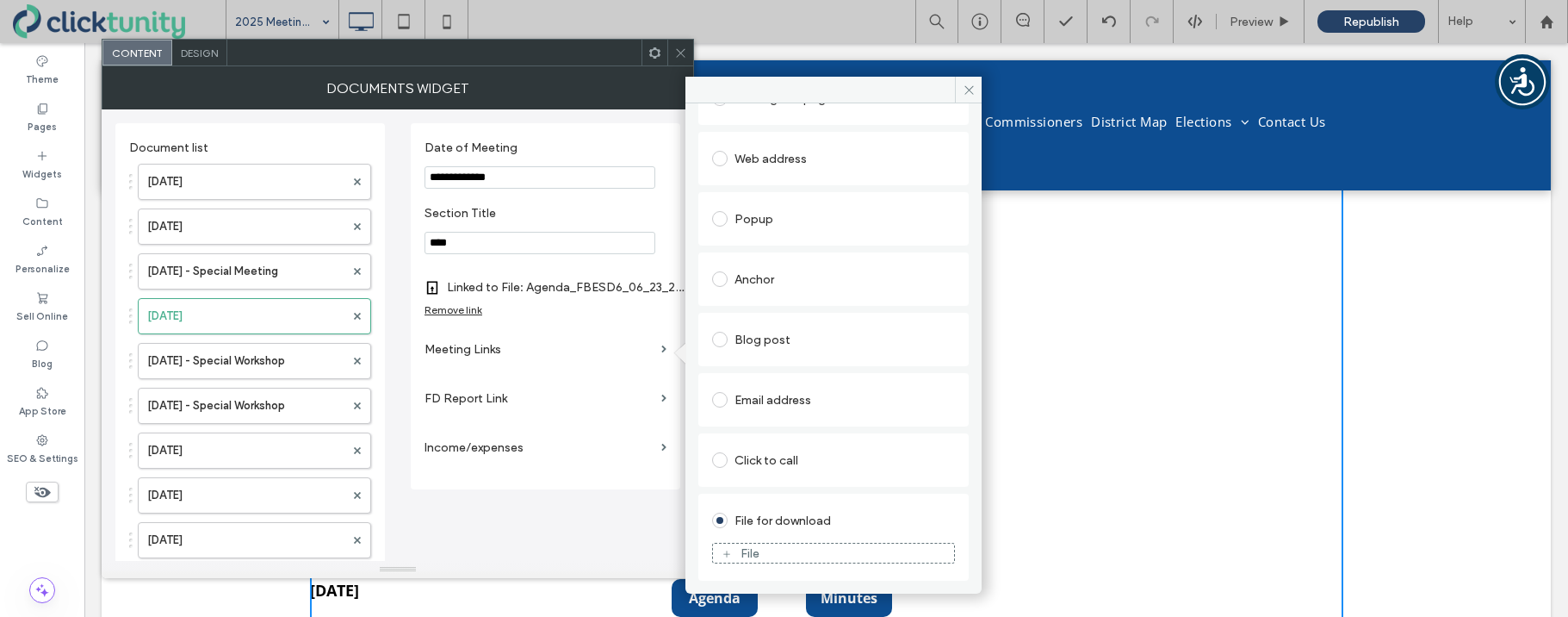
click at [735, 544] on figure "File" at bounding box center [833, 553] width 243 height 21
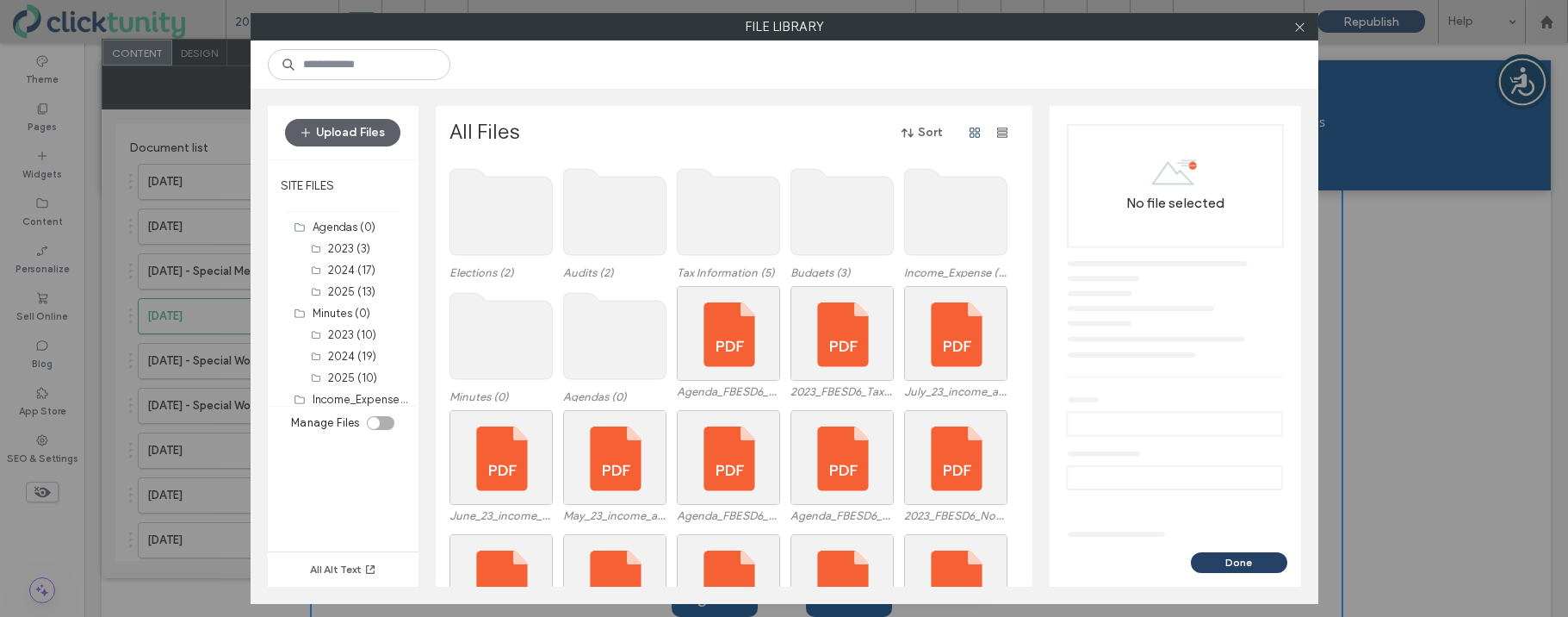
click at [524, 331] on use at bounding box center [500, 335] width 102 height 86
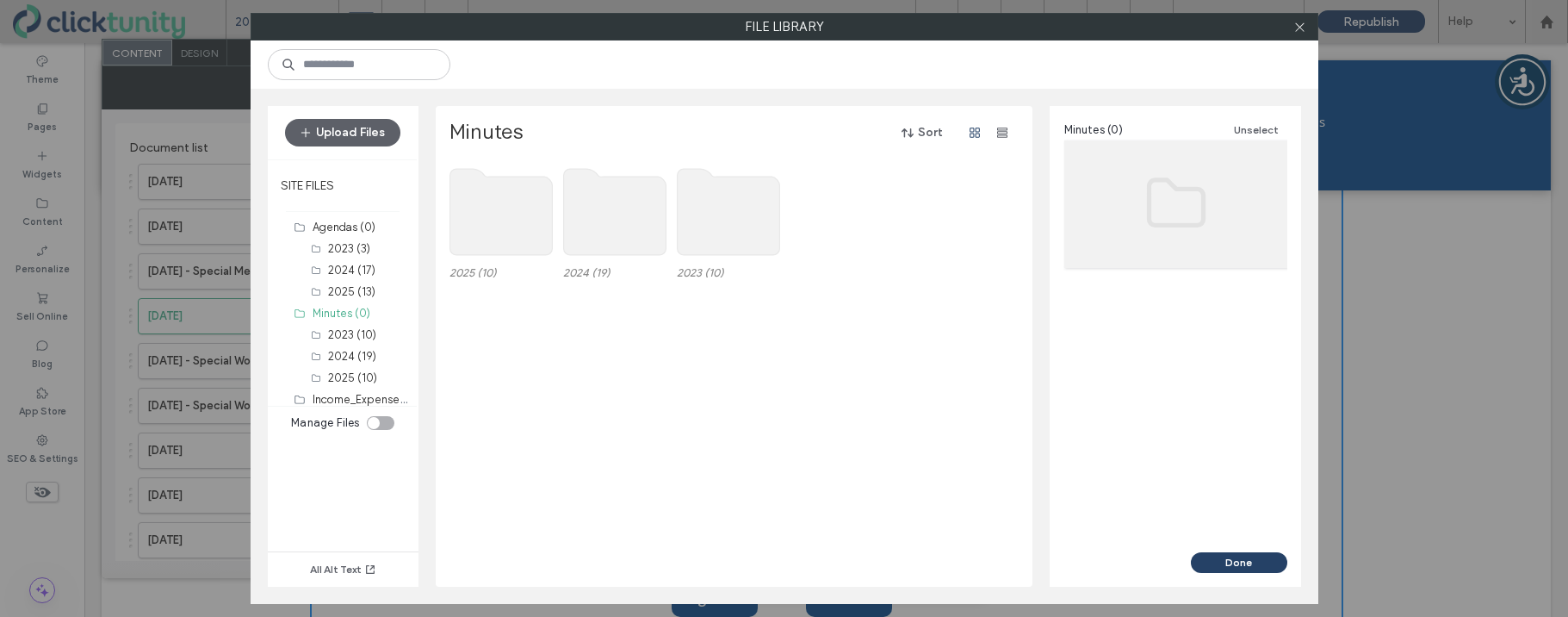
click at [508, 223] on use at bounding box center [500, 211] width 102 height 86
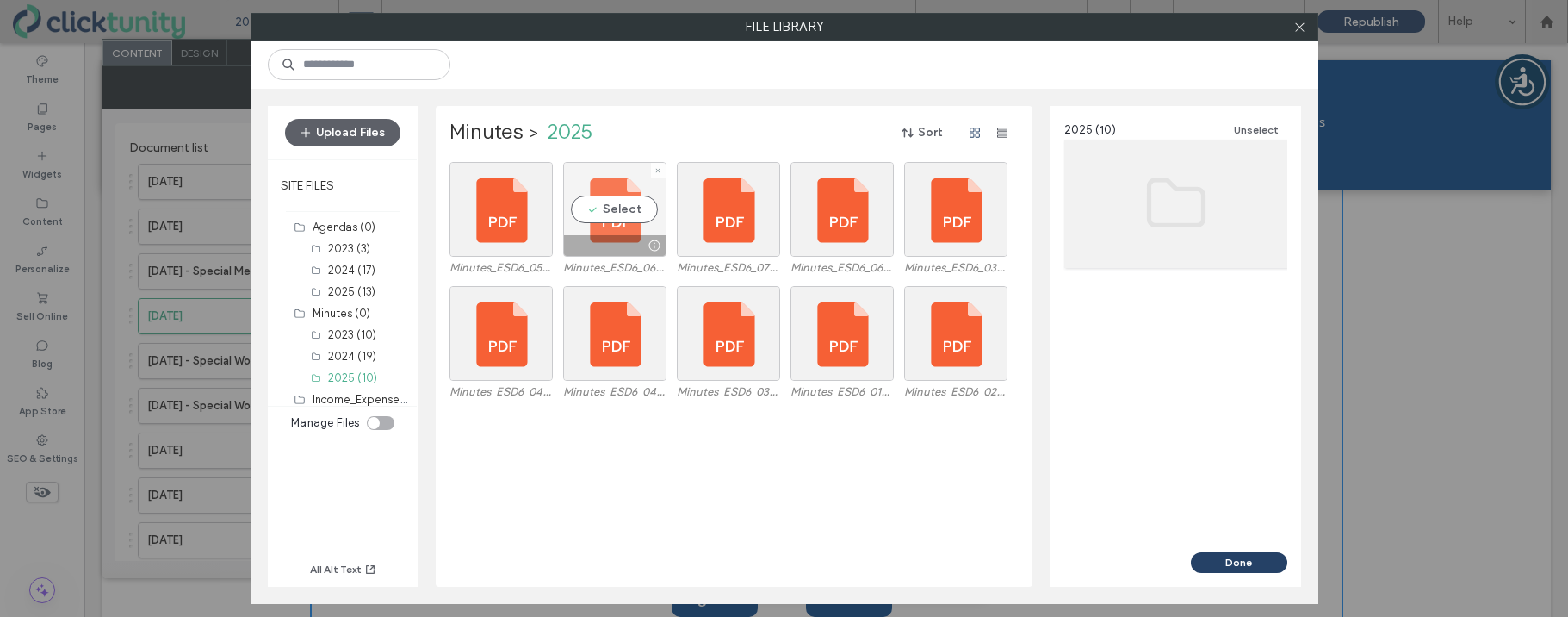
click at [638, 210] on div "Select" at bounding box center [614, 209] width 103 height 95
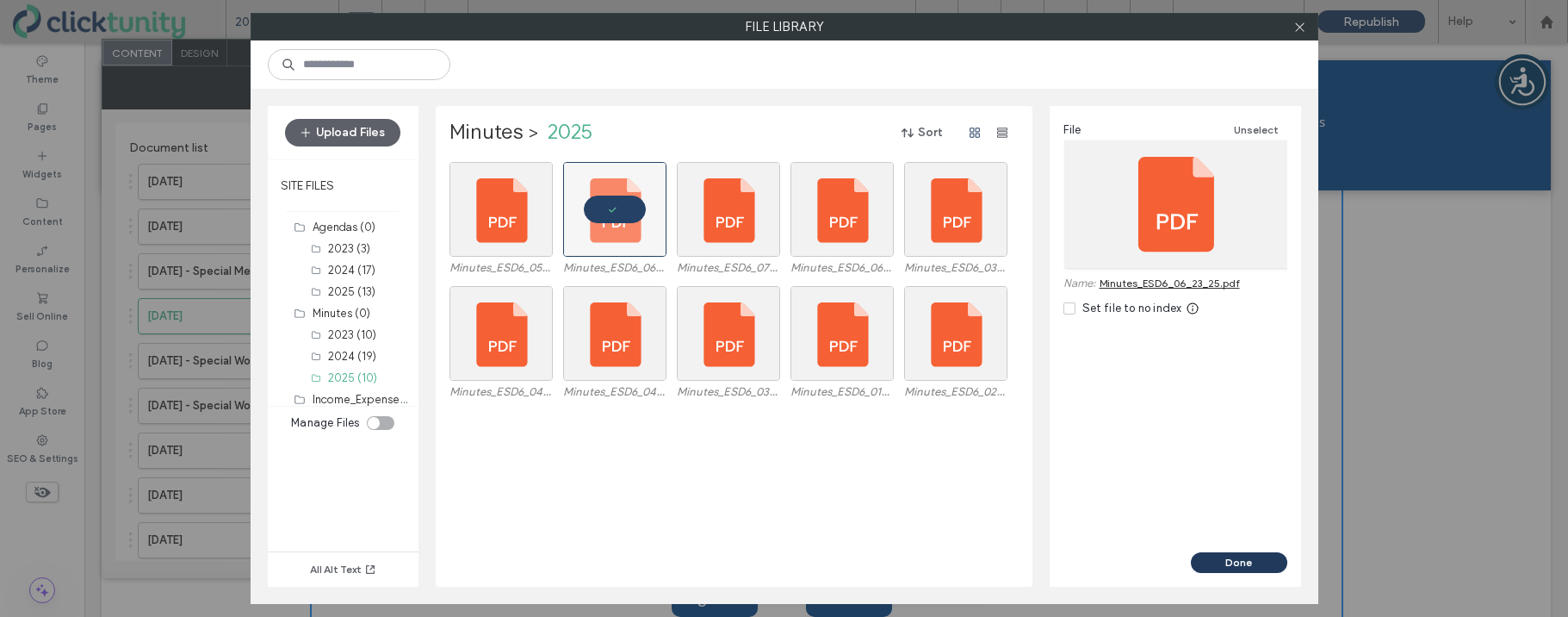
click at [1209, 558] on button "Done" at bounding box center [1238, 562] width 97 height 21
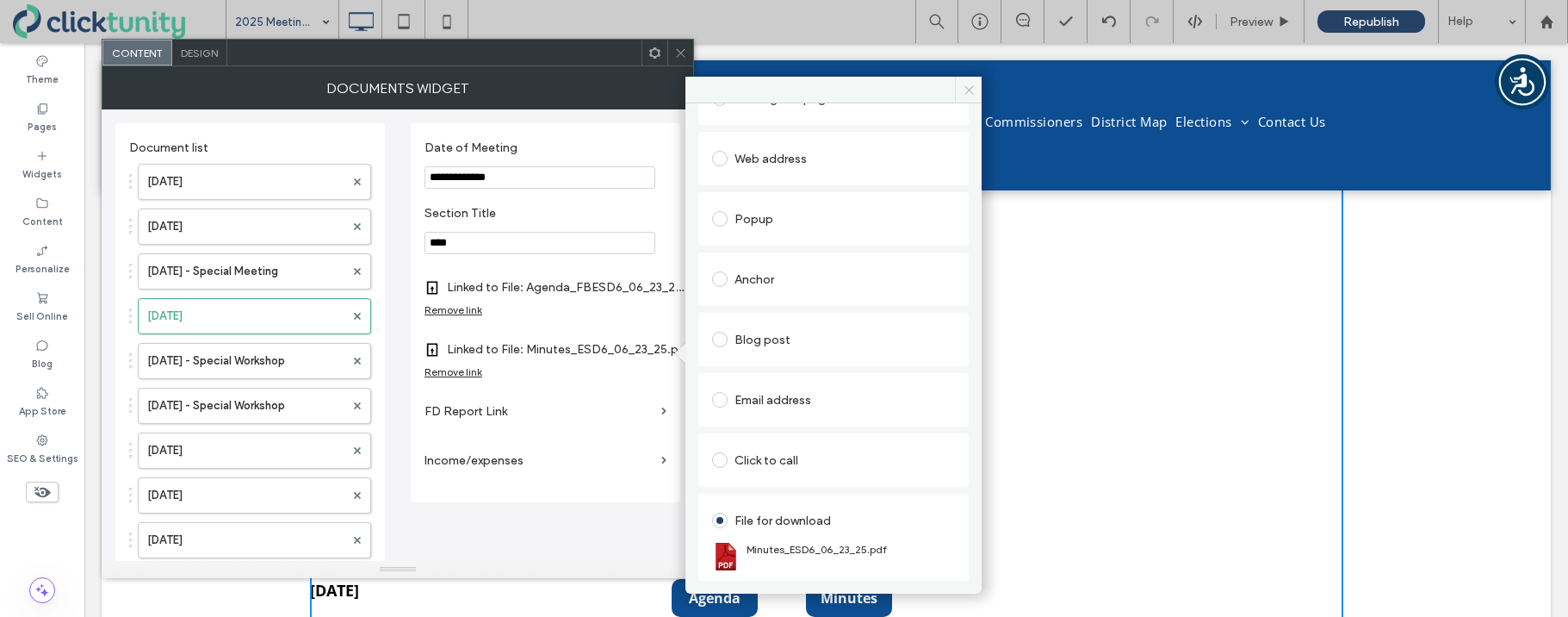
click at [966, 95] on icon at bounding box center [969, 89] width 13 height 13
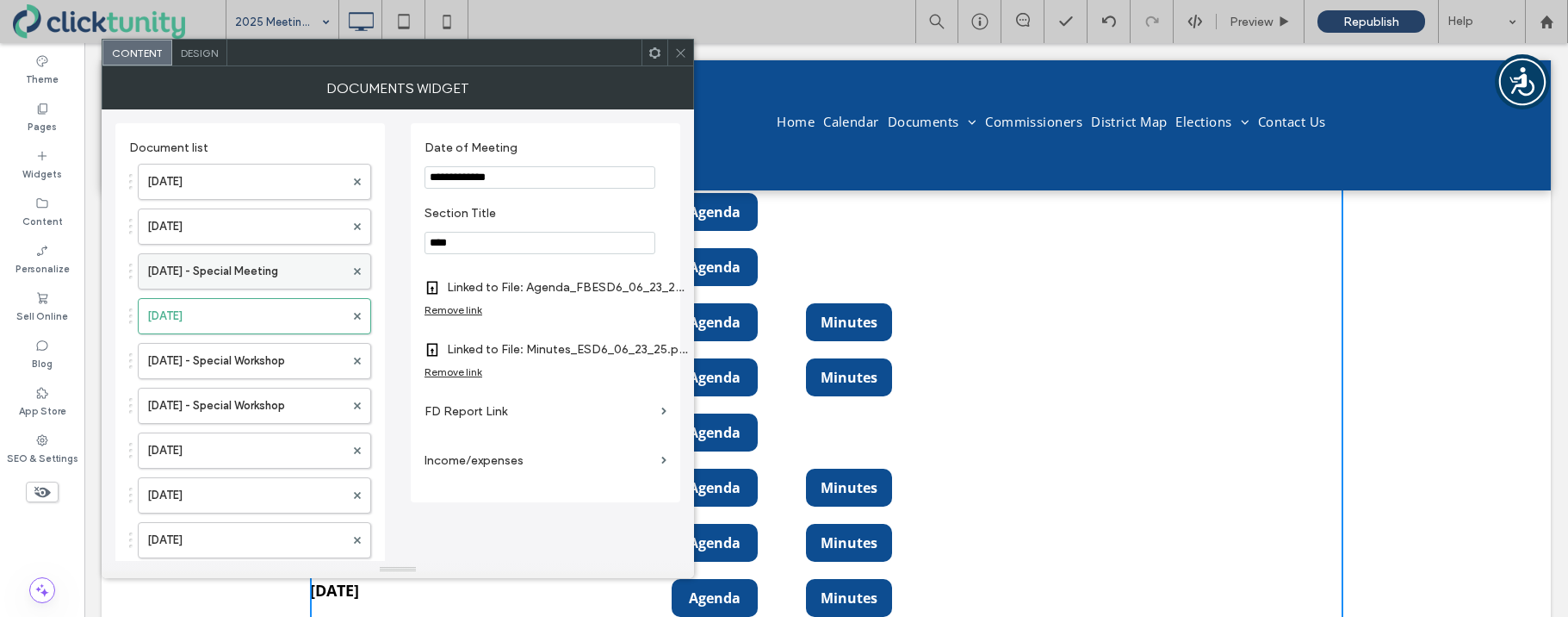
click at [217, 265] on label "July 7, 2025 - Special Meeting" at bounding box center [246, 271] width 197 height 34
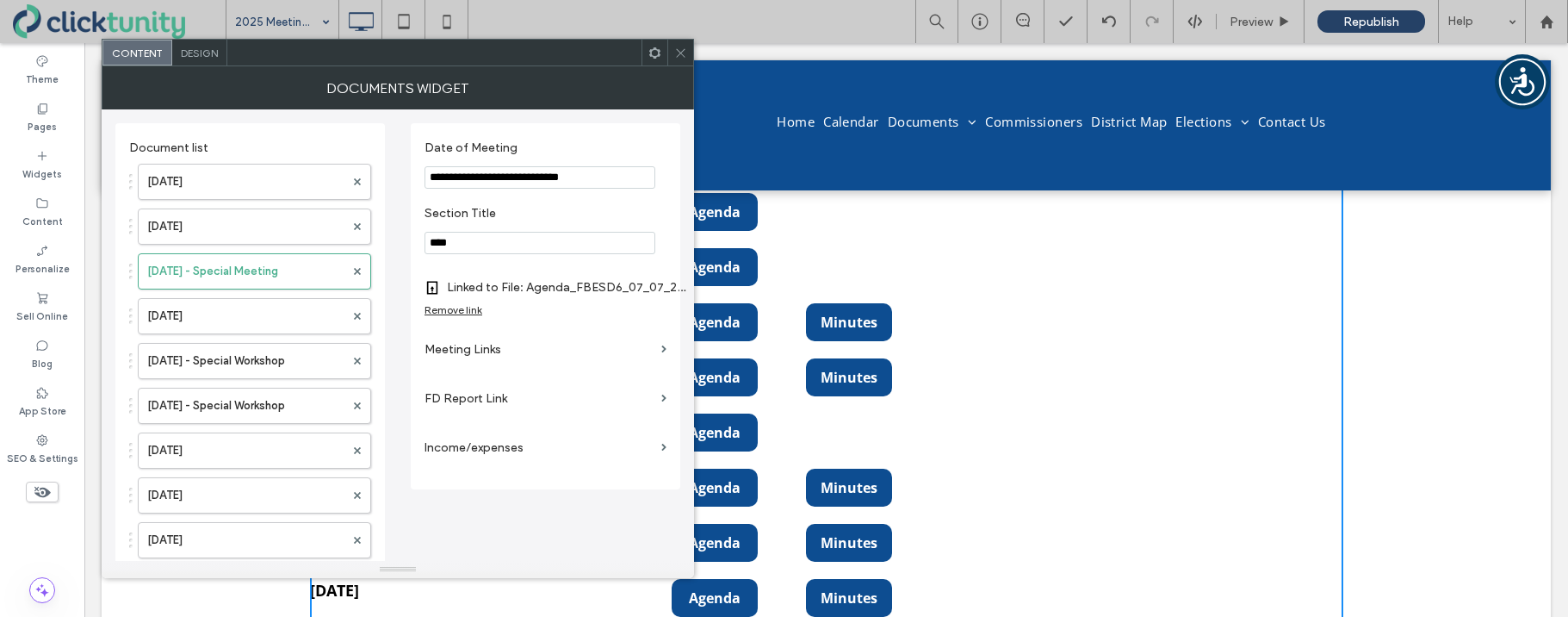
click at [462, 351] on label "Meeting Links" at bounding box center [539, 349] width 230 height 32
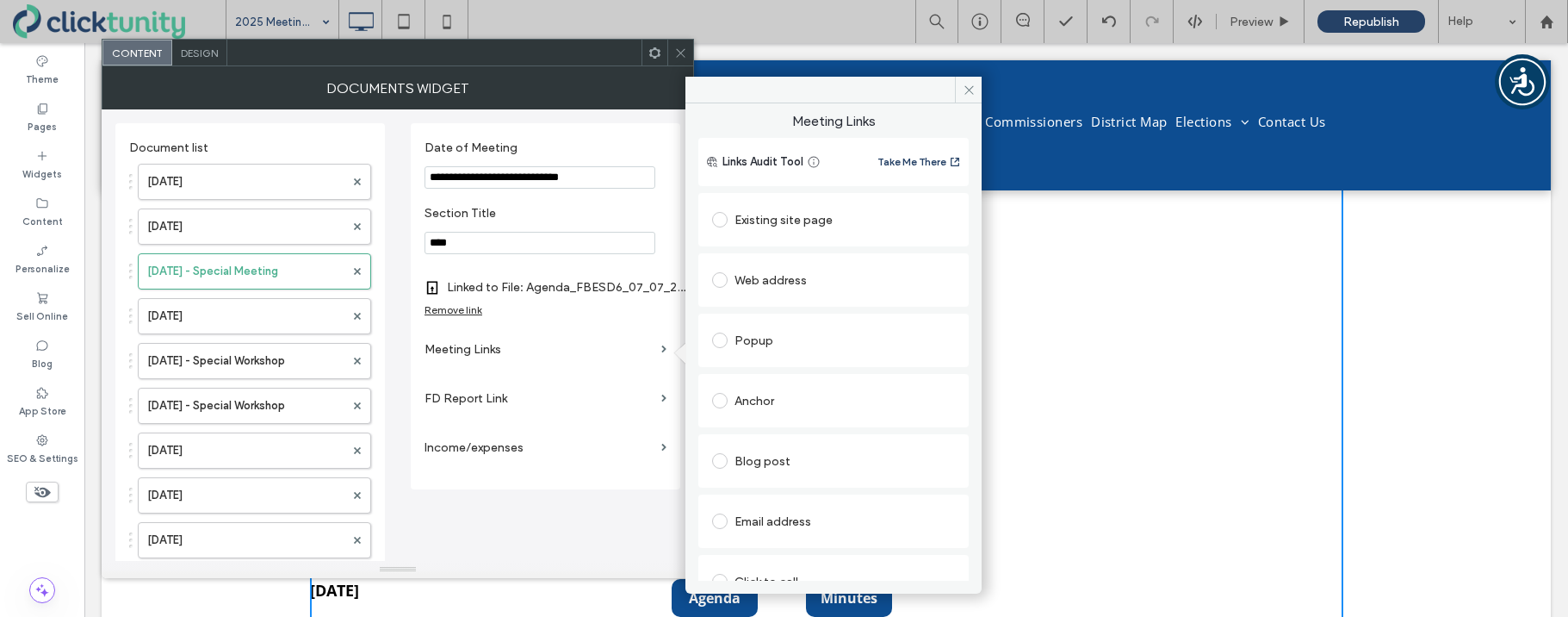
scroll to position [88, 0]
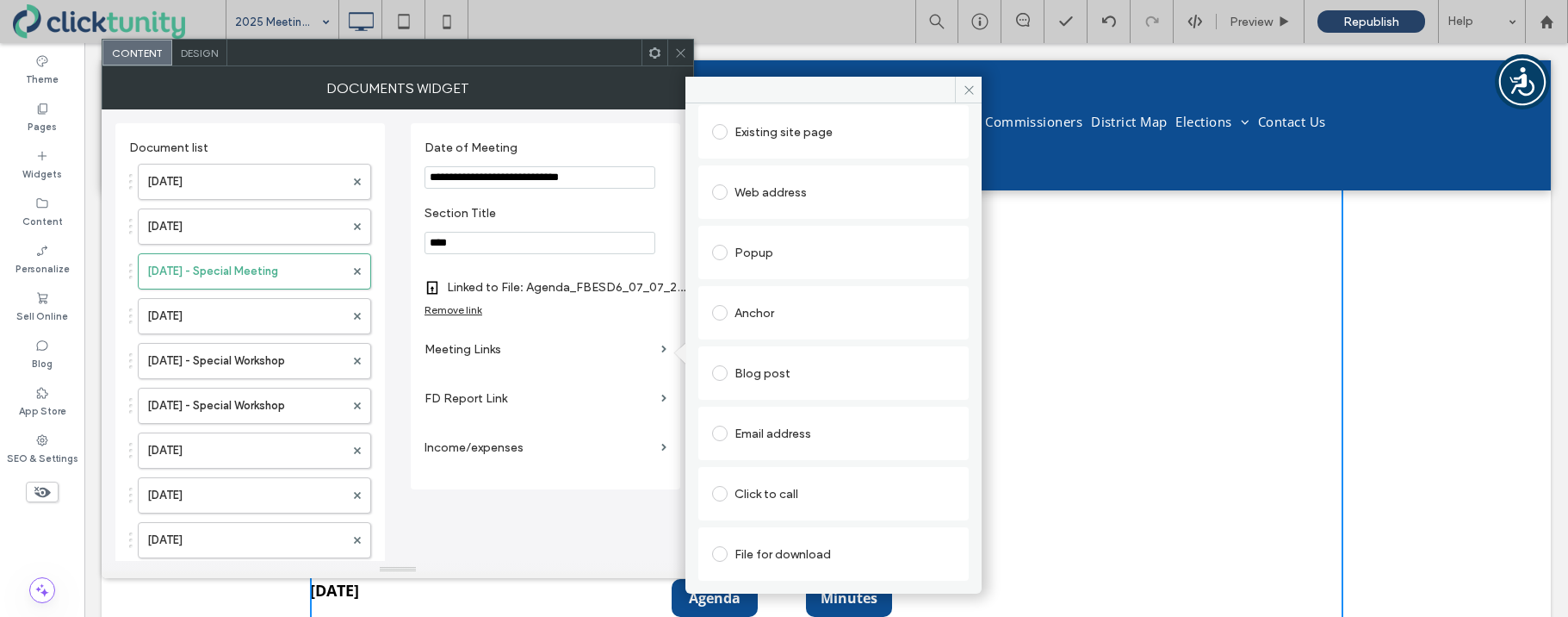
click at [720, 547] on span at bounding box center [719, 553] width 15 height 15
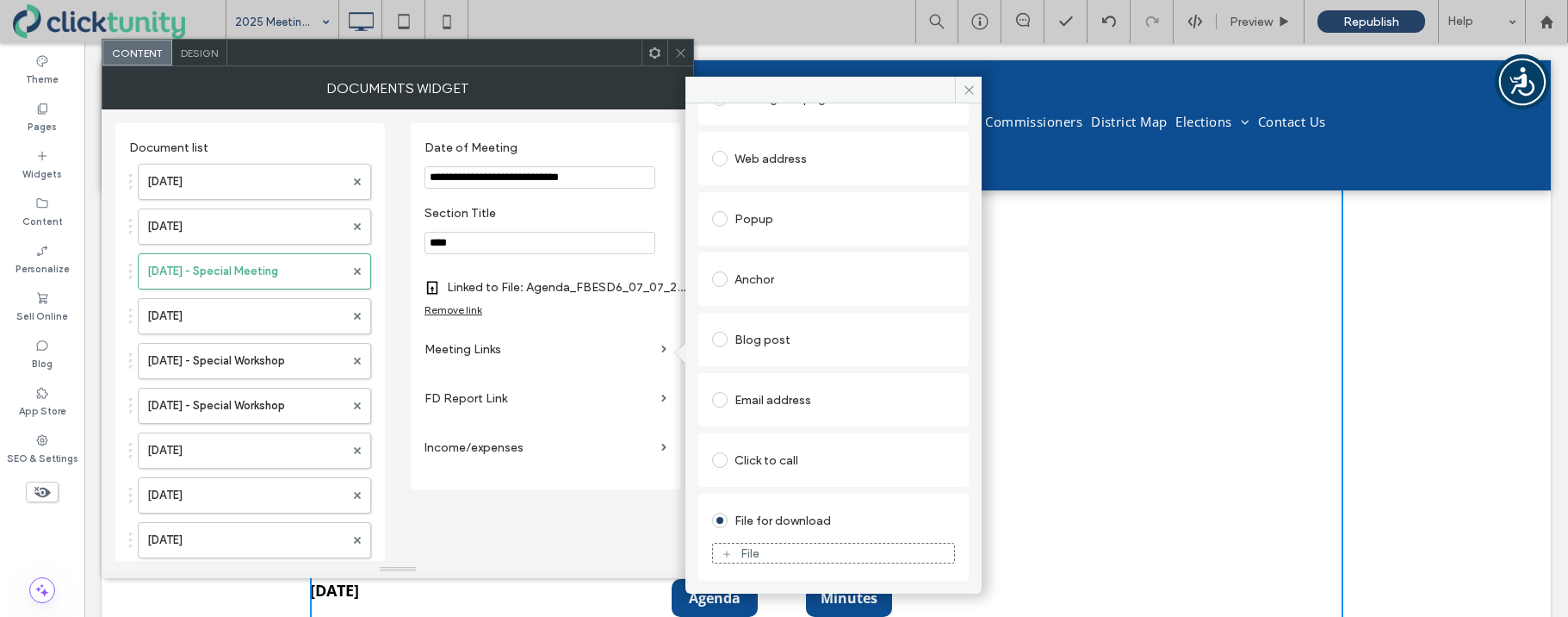
click at [770, 547] on div "File" at bounding box center [833, 552] width 241 height 15
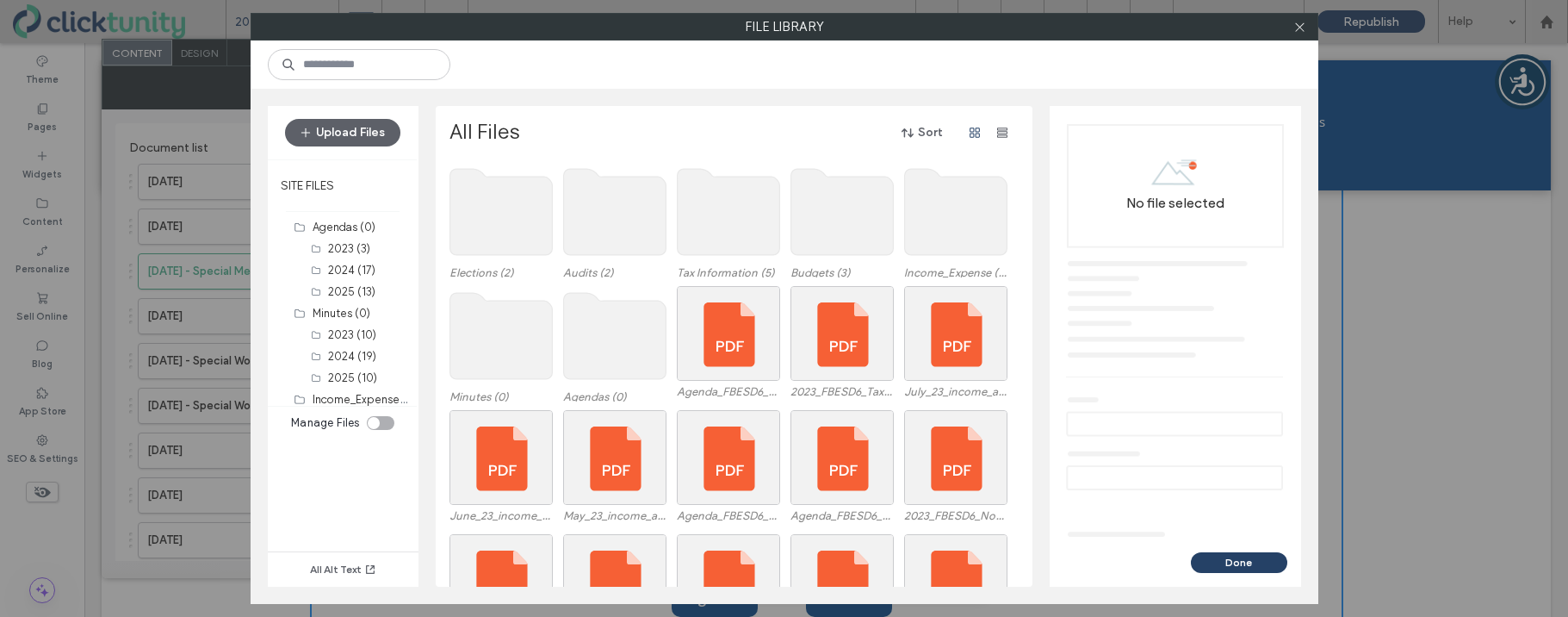
click at [535, 322] on use at bounding box center [500, 335] width 102 height 86
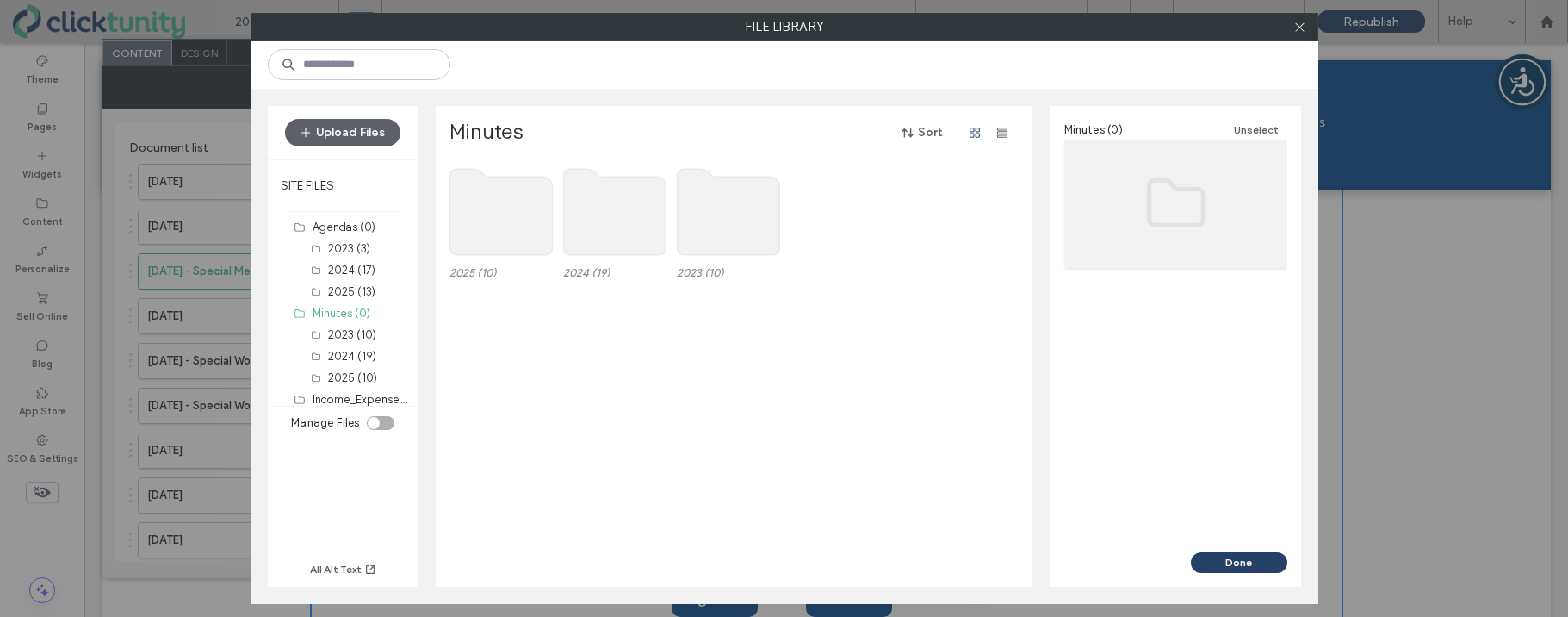
click at [520, 222] on use at bounding box center [500, 211] width 102 height 86
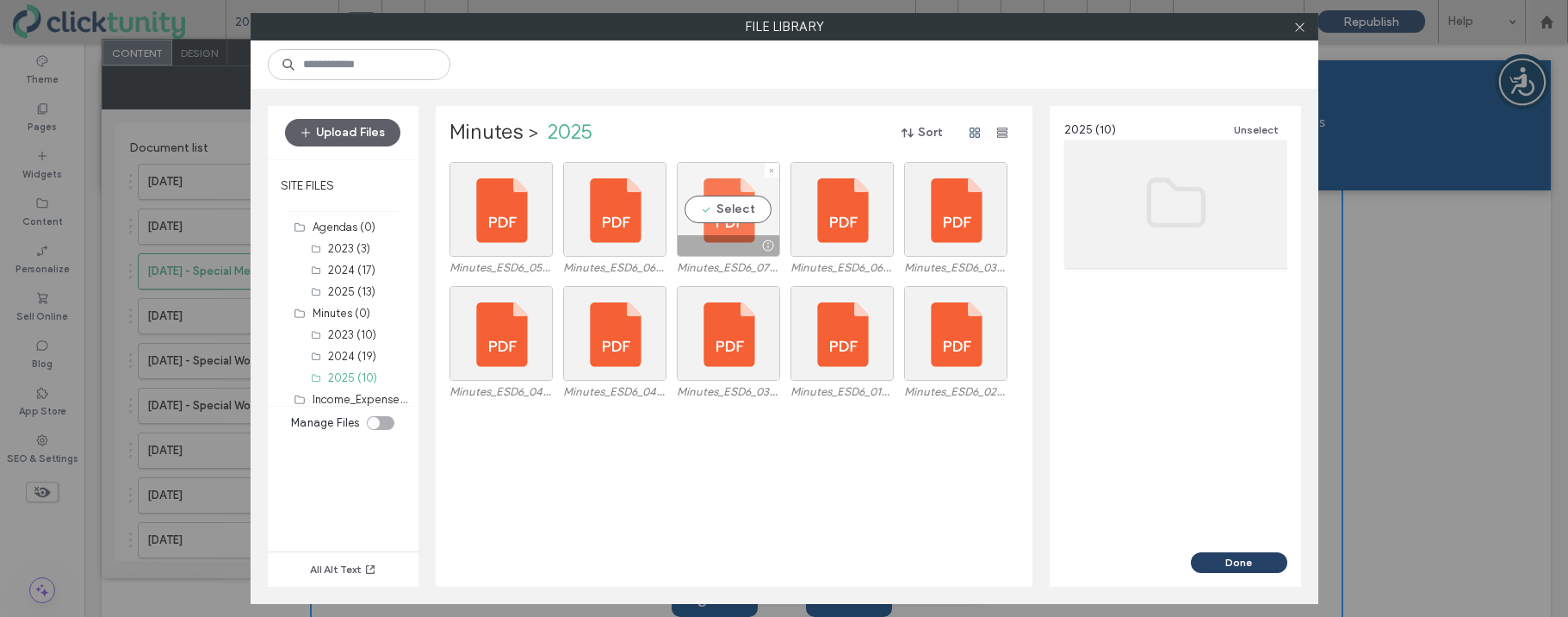
drag, startPoint x: 703, startPoint y: 209, endPoint x: 713, endPoint y: 211, distance: 10.2
click at [703, 209] on div "Select" at bounding box center [728, 209] width 103 height 95
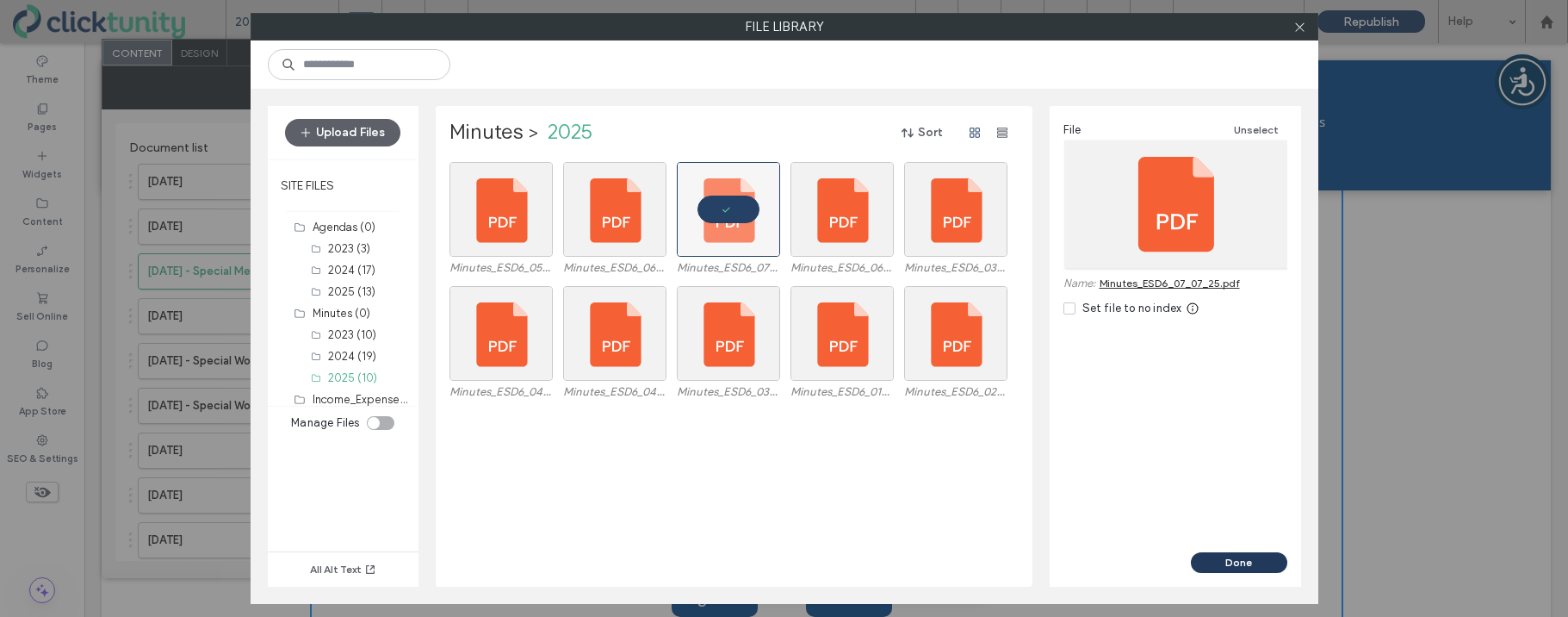
click at [1211, 560] on button "Done" at bounding box center [1238, 562] width 97 height 21
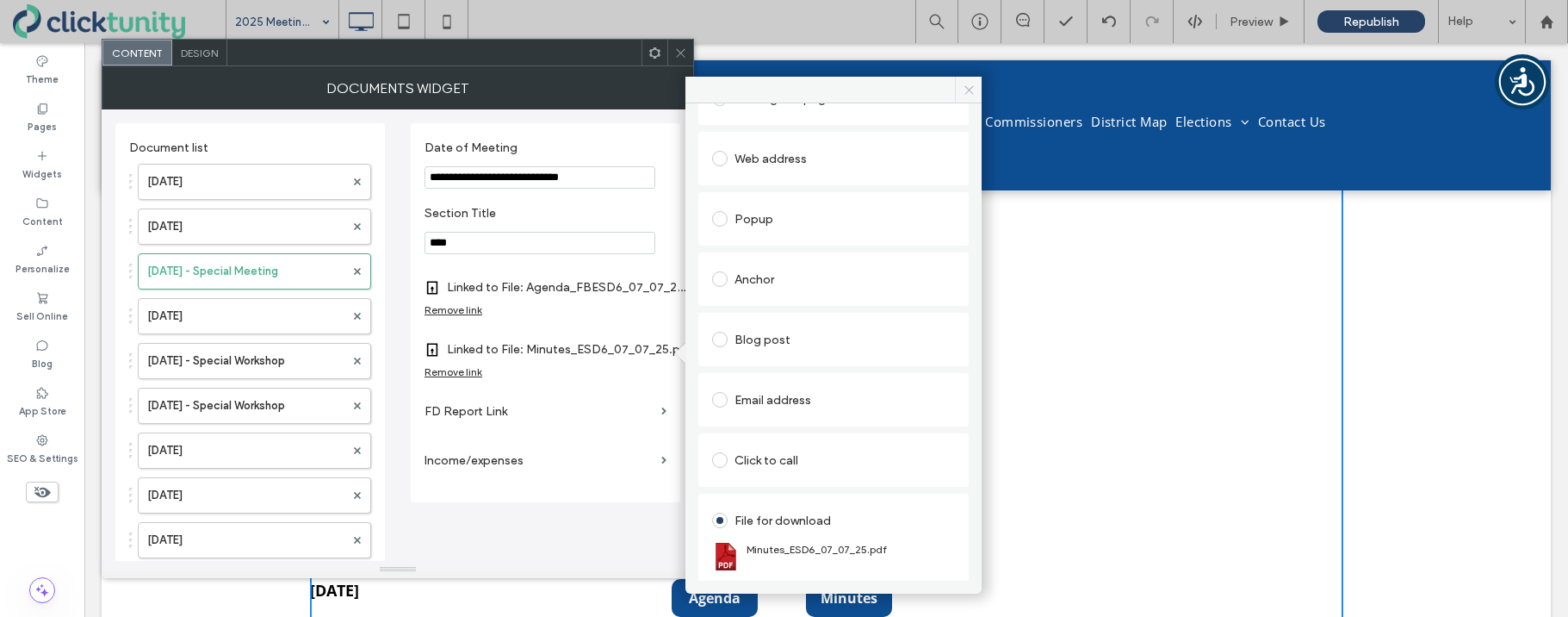
drag, startPoint x: 968, startPoint y: 94, endPoint x: 809, endPoint y: 50, distance: 165.0
click at [968, 94] on icon at bounding box center [969, 89] width 13 height 13
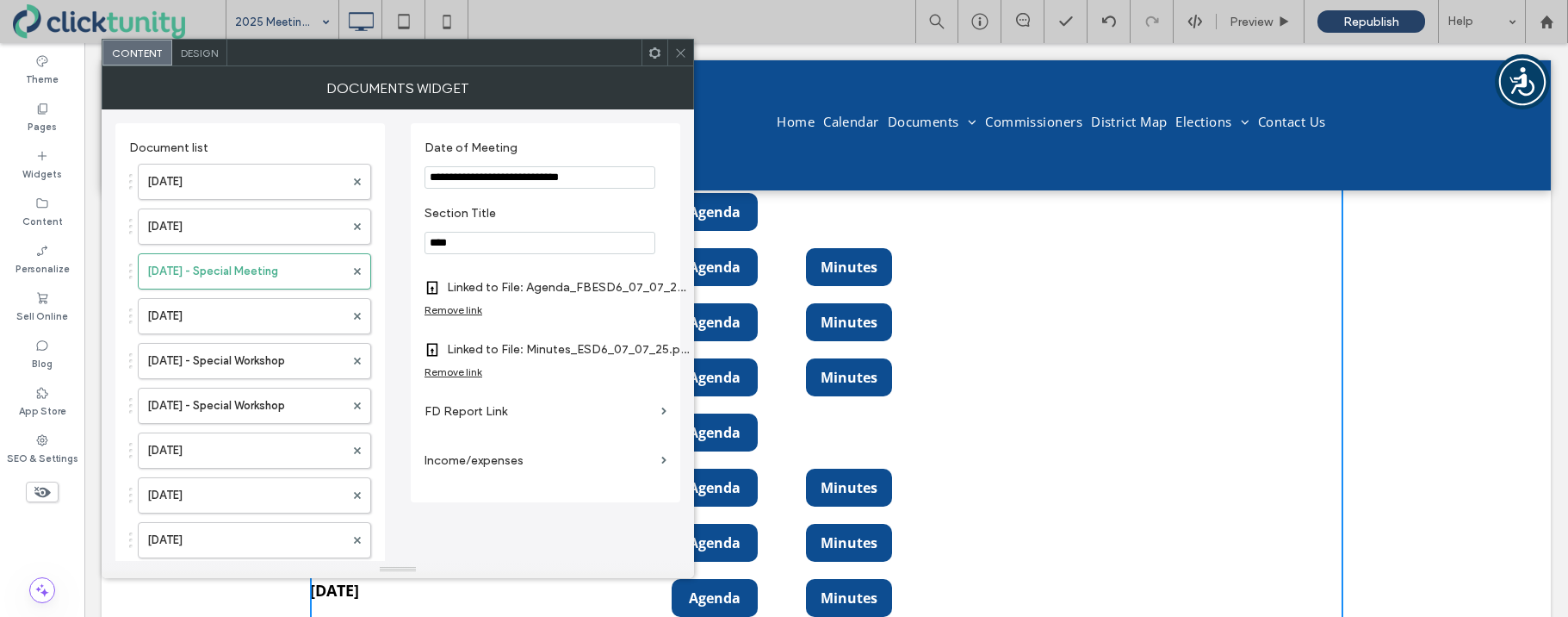
click at [682, 56] on icon at bounding box center [680, 52] width 13 height 13
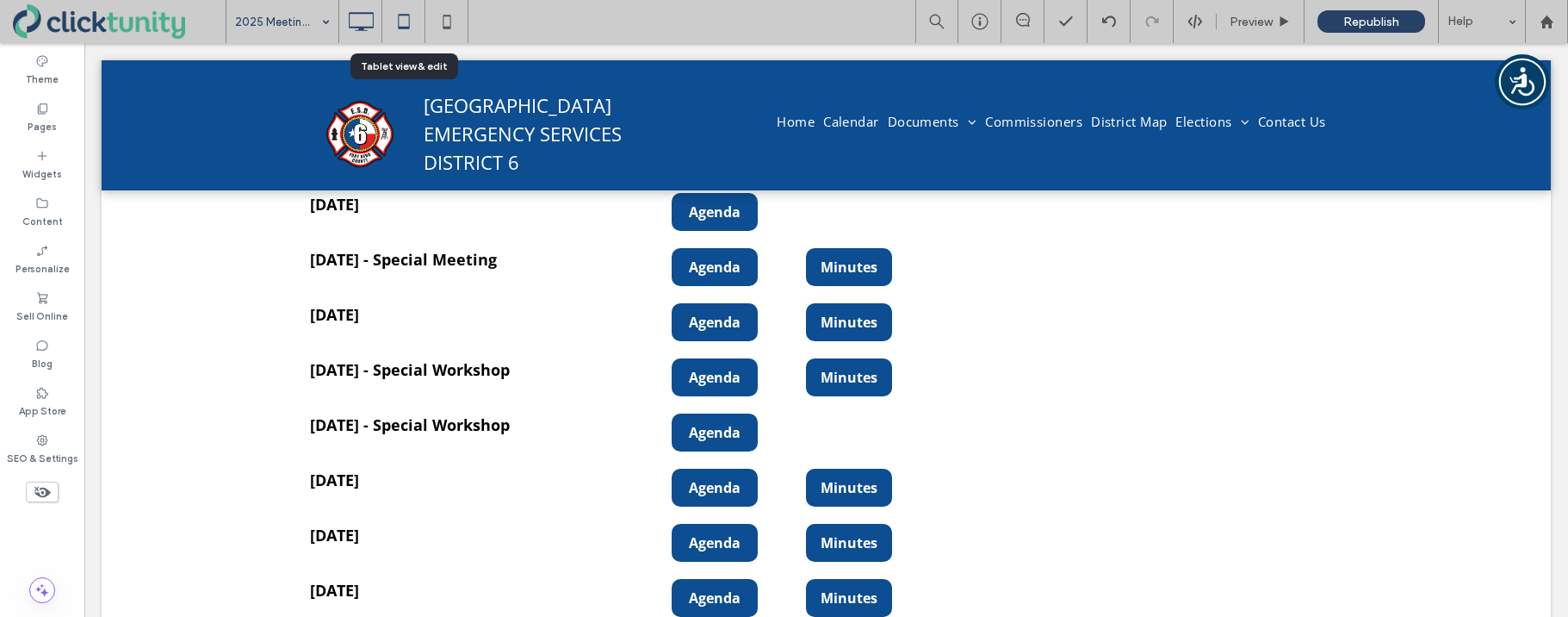
drag, startPoint x: 404, startPoint y: 27, endPoint x: 518, endPoint y: 145, distance: 164.1
click at [404, 27] on use at bounding box center [403, 21] width 11 height 14
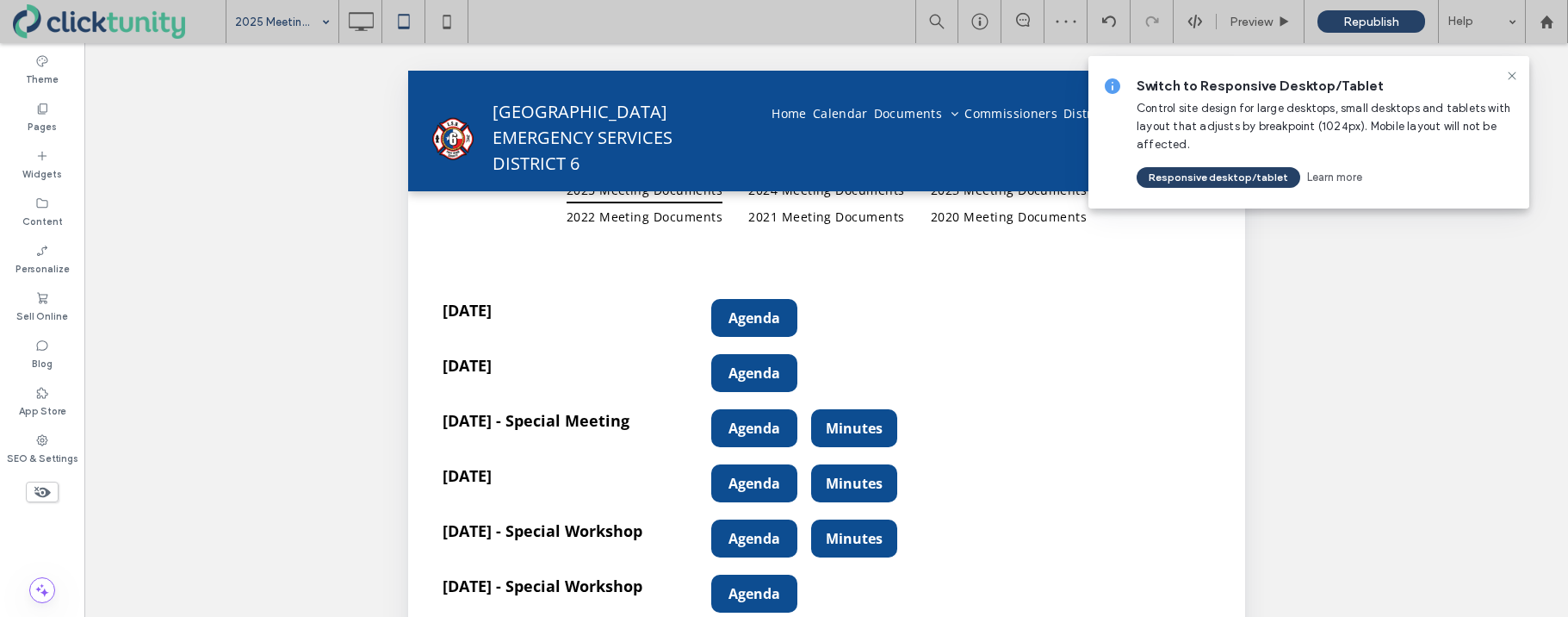
scroll to position [299, 0]
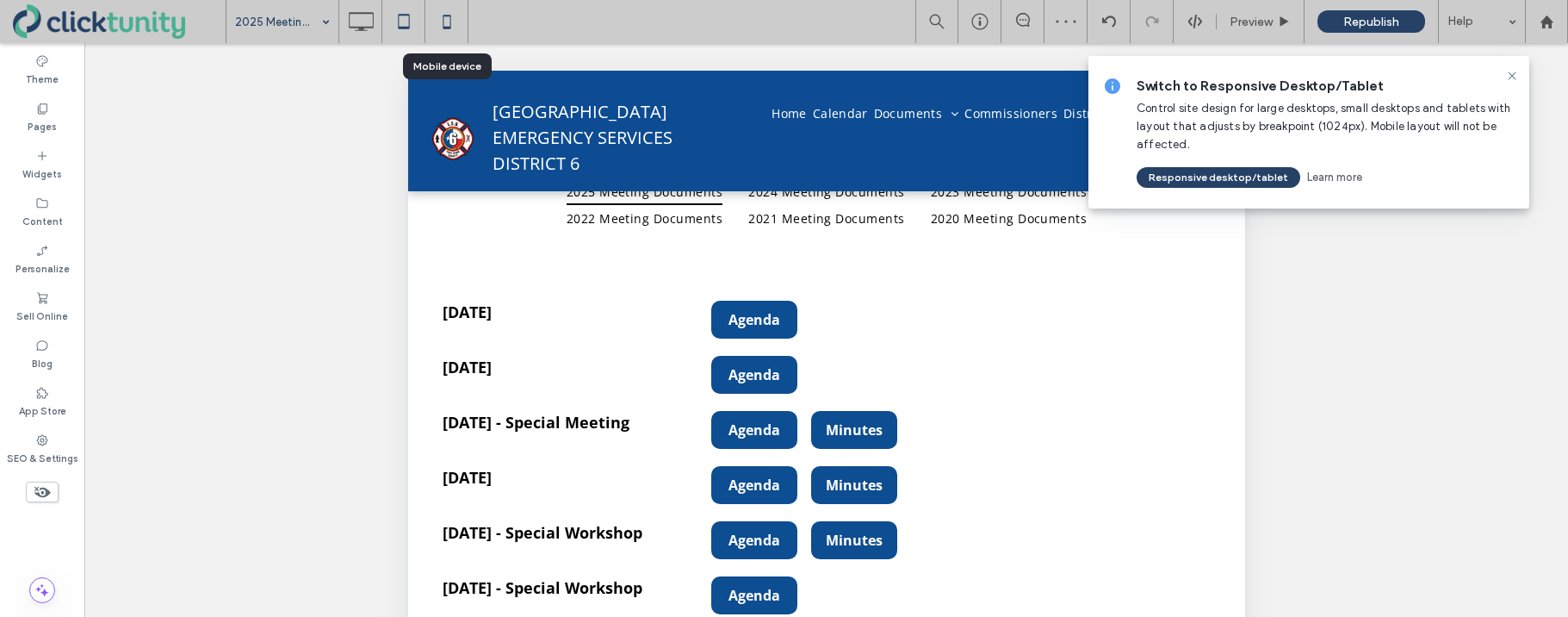
click at [443, 29] on icon at bounding box center [447, 22] width 34 height 34
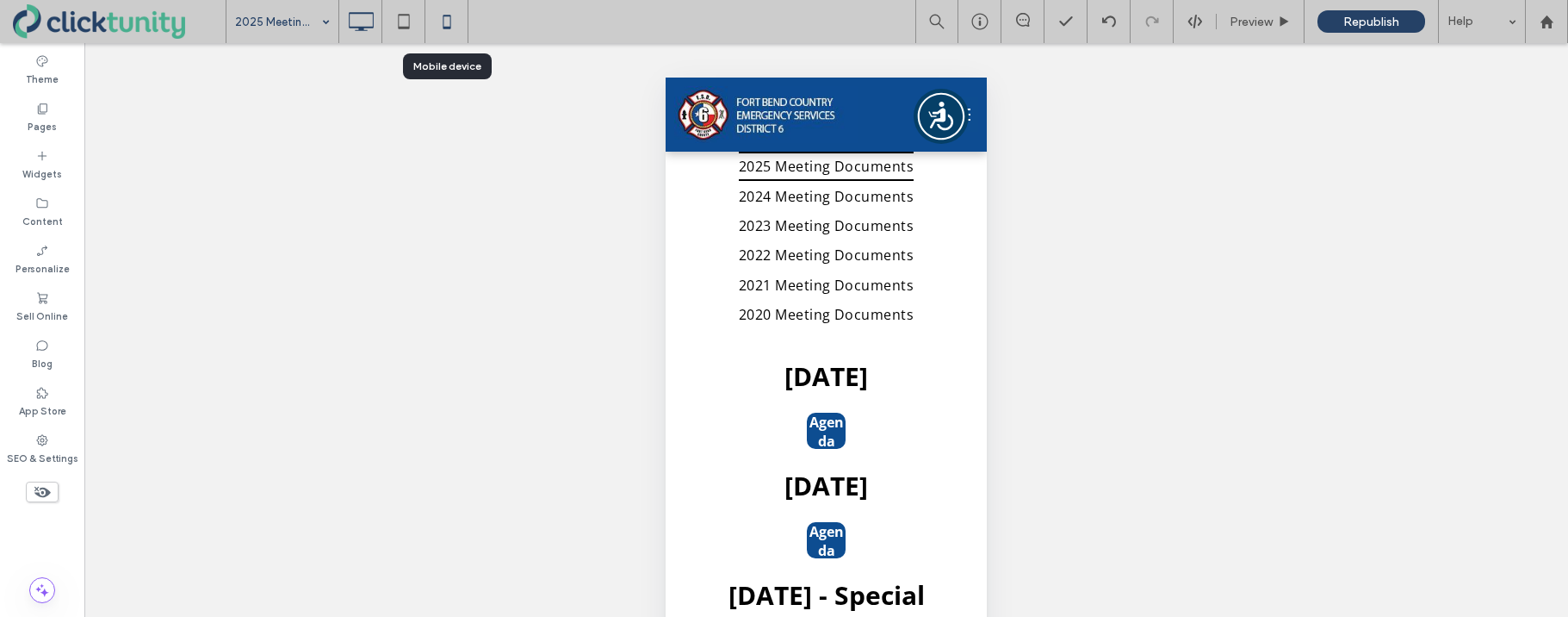
scroll to position [302, 0]
click at [372, 21] on use at bounding box center [361, 21] width 25 height 19
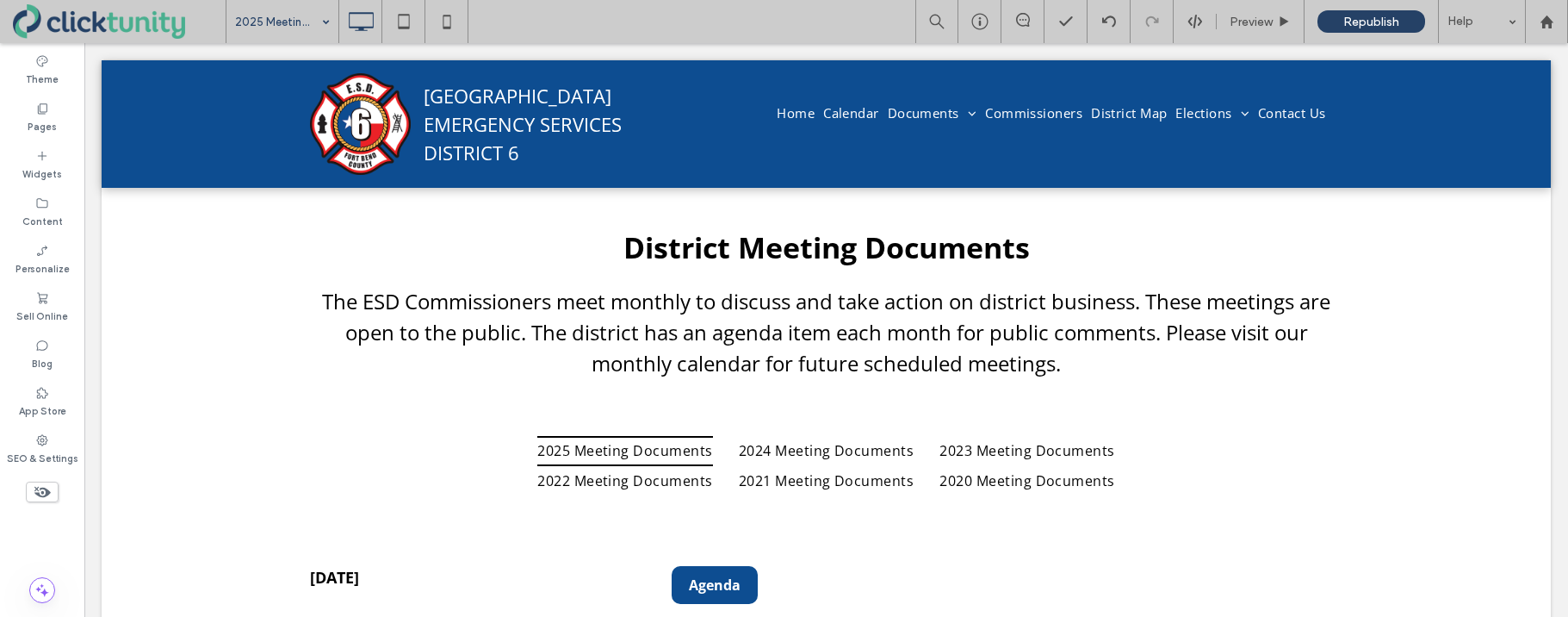
scroll to position [0, 0]
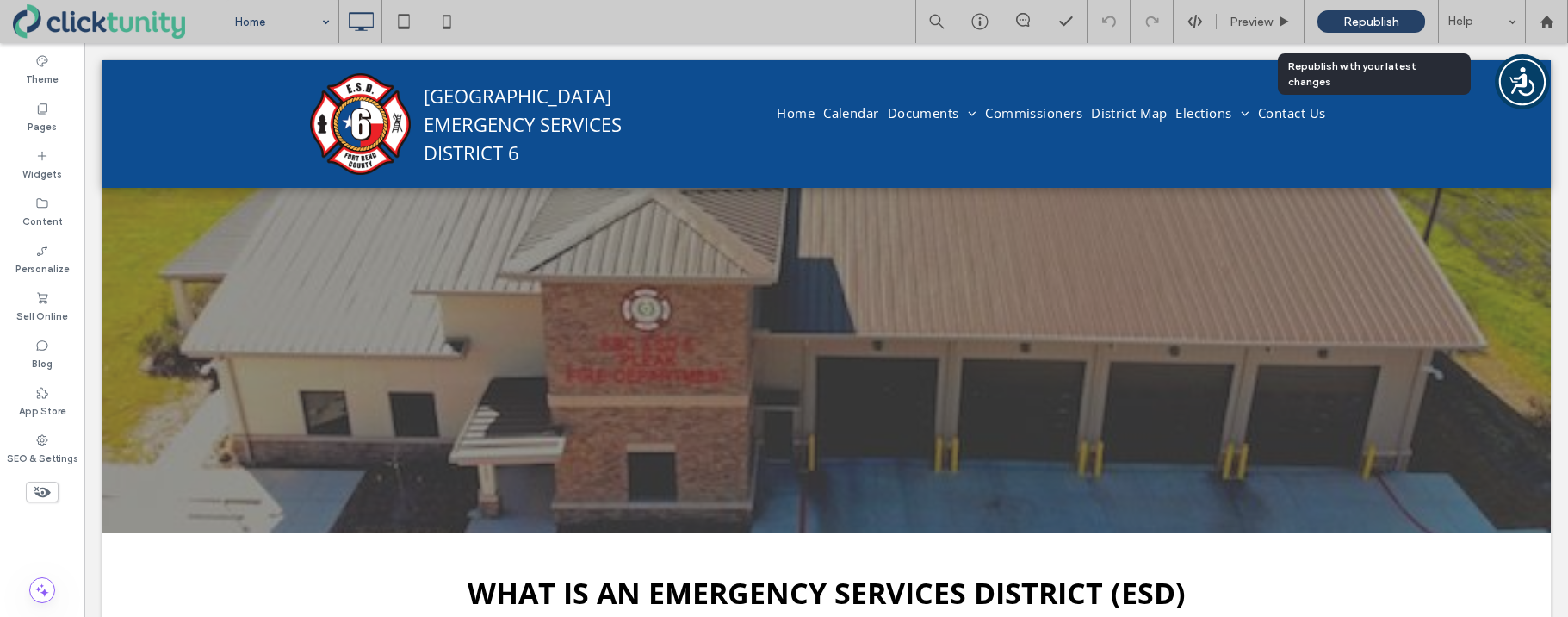
click at [1359, 21] on span "Republish" at bounding box center [1371, 22] width 56 height 14
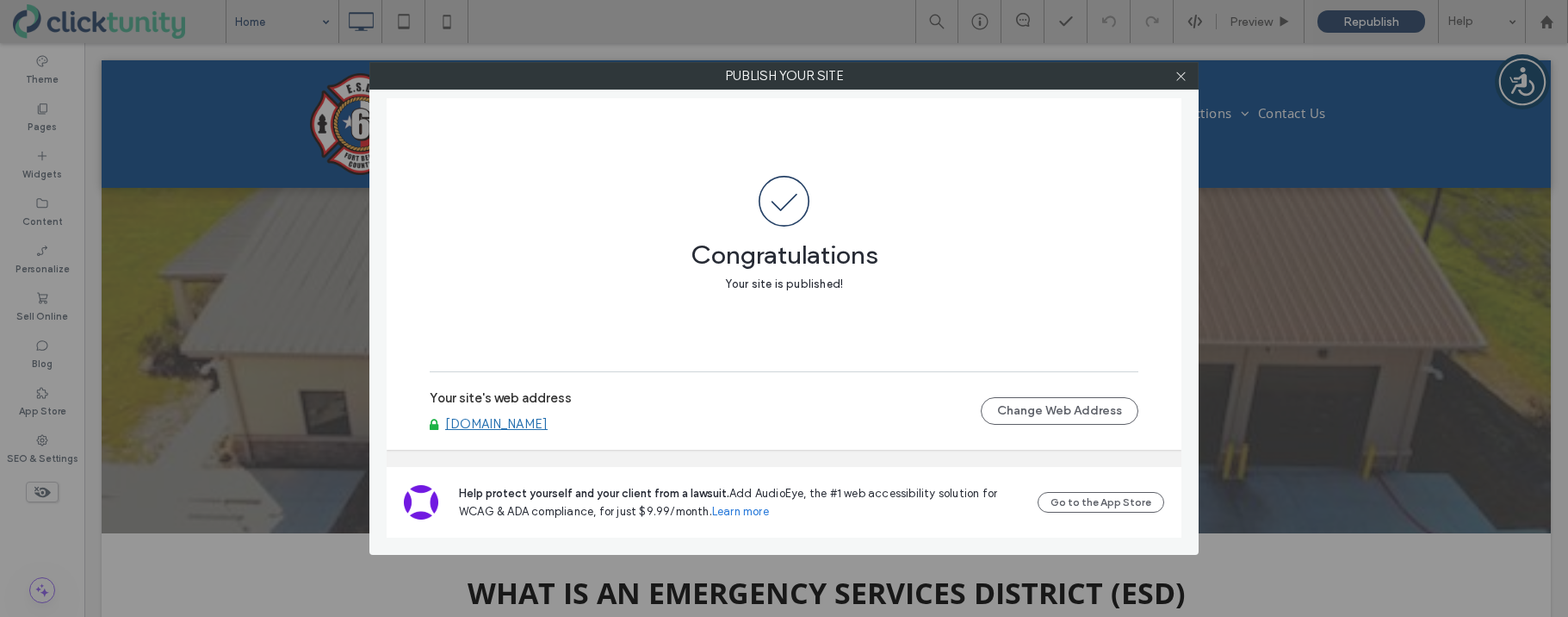
click at [499, 430] on link "www.fbcesd6.org" at bounding box center [496, 423] width 102 height 15
click at [1179, 80] on icon at bounding box center [1181, 76] width 13 height 13
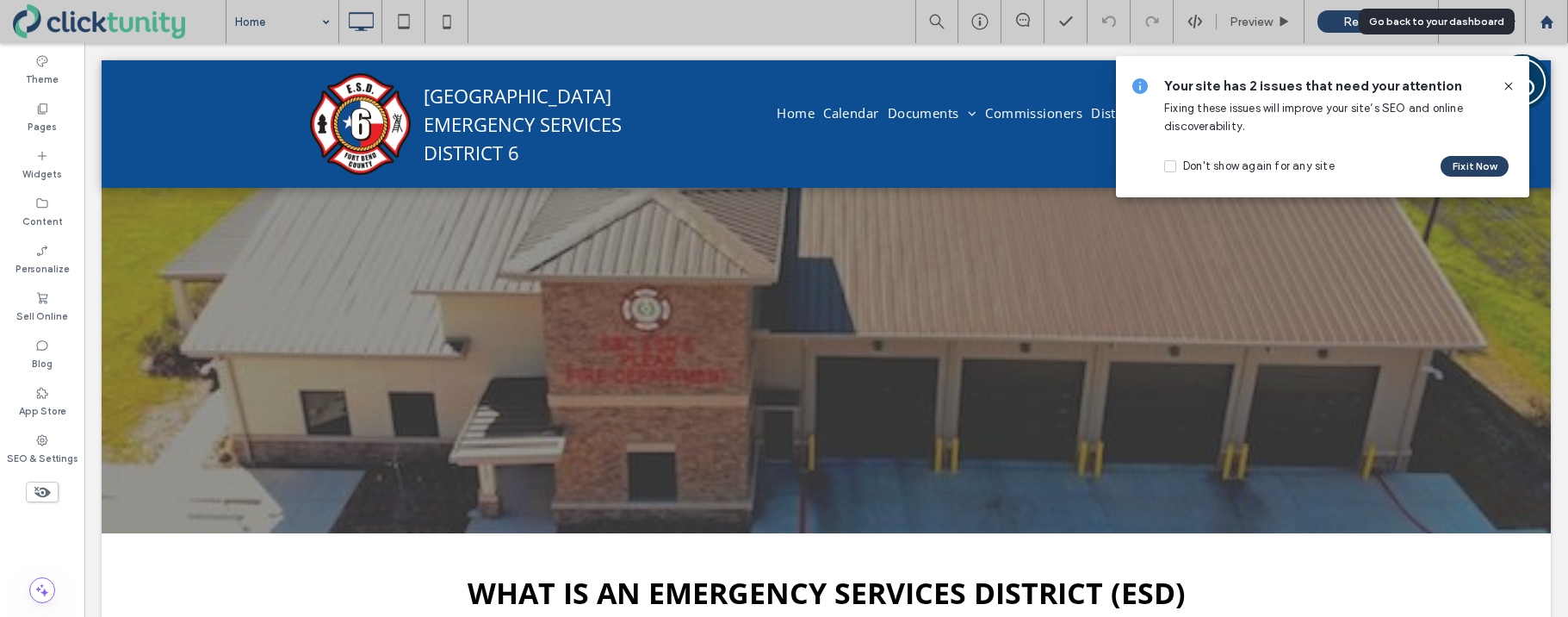
click at [1544, 27] on use at bounding box center [1546, 21] width 13 height 13
